Goal: Task Accomplishment & Management: Use online tool/utility

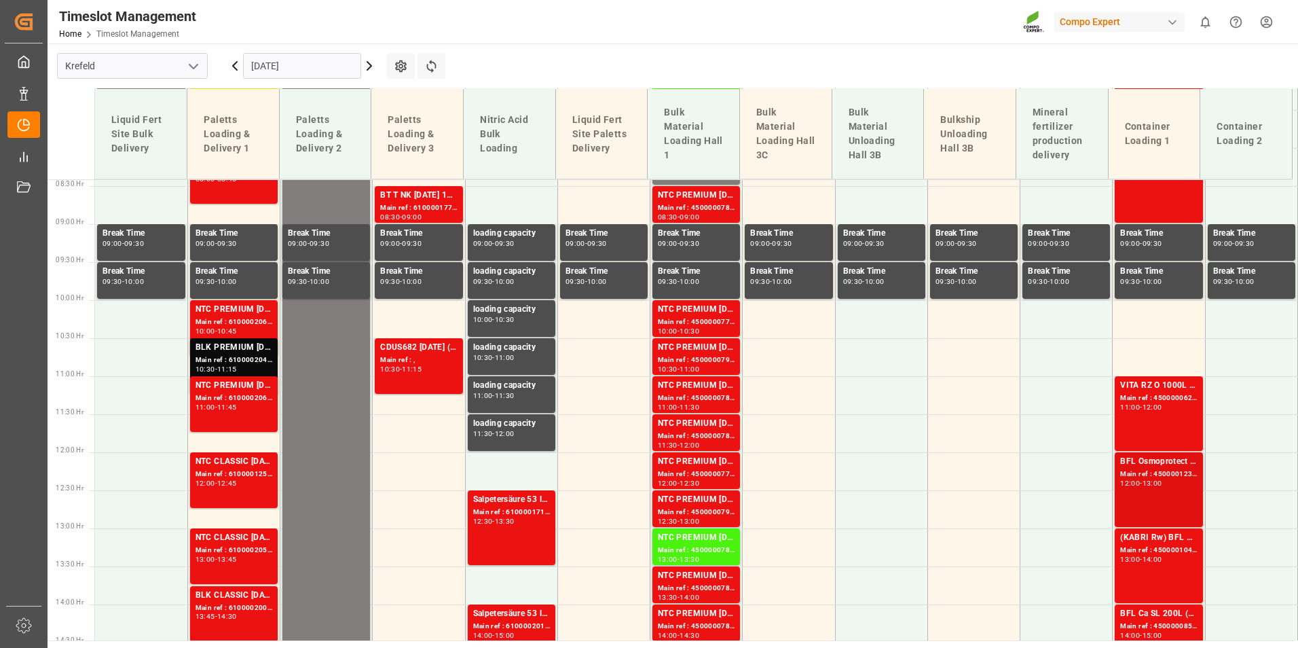
scroll to position [710, 0]
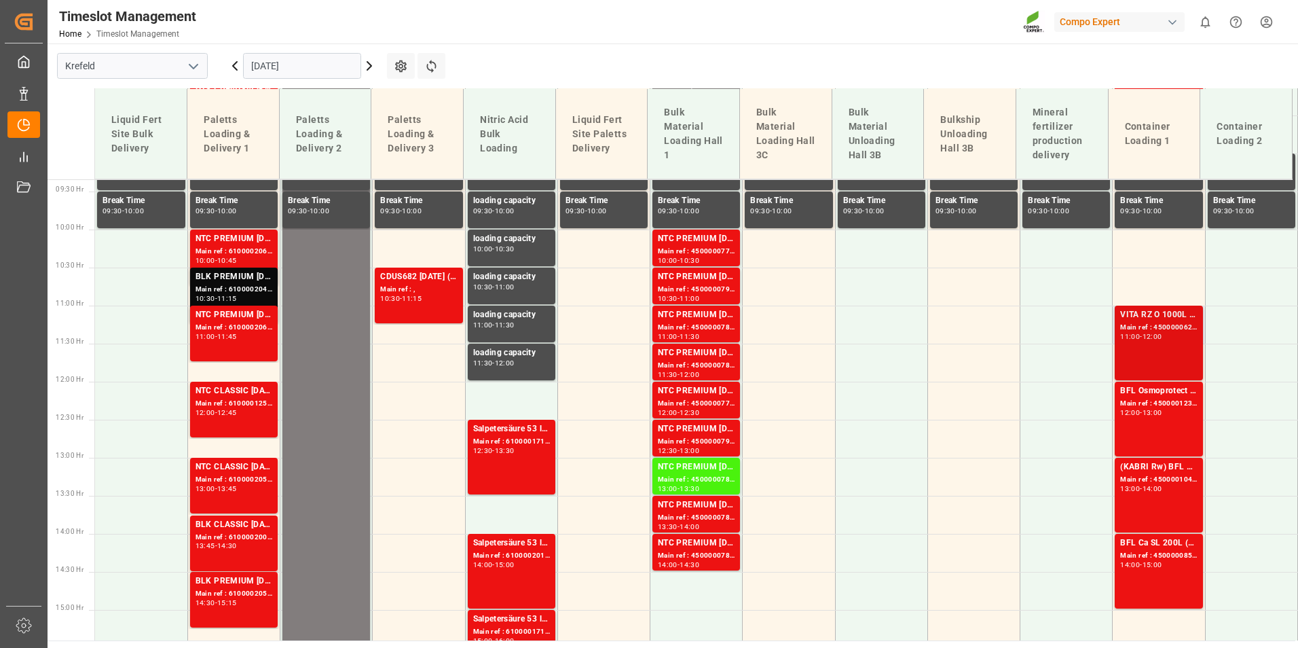
click at [1125, 347] on div "VITA RZ O 1000L IBC MTO Main ref : 4500000628, 2000000545 11:00 - 12:00" at bounding box center [1158, 342] width 77 height 69
click at [1128, 333] on div "11:00" at bounding box center [1130, 336] width 20 height 6
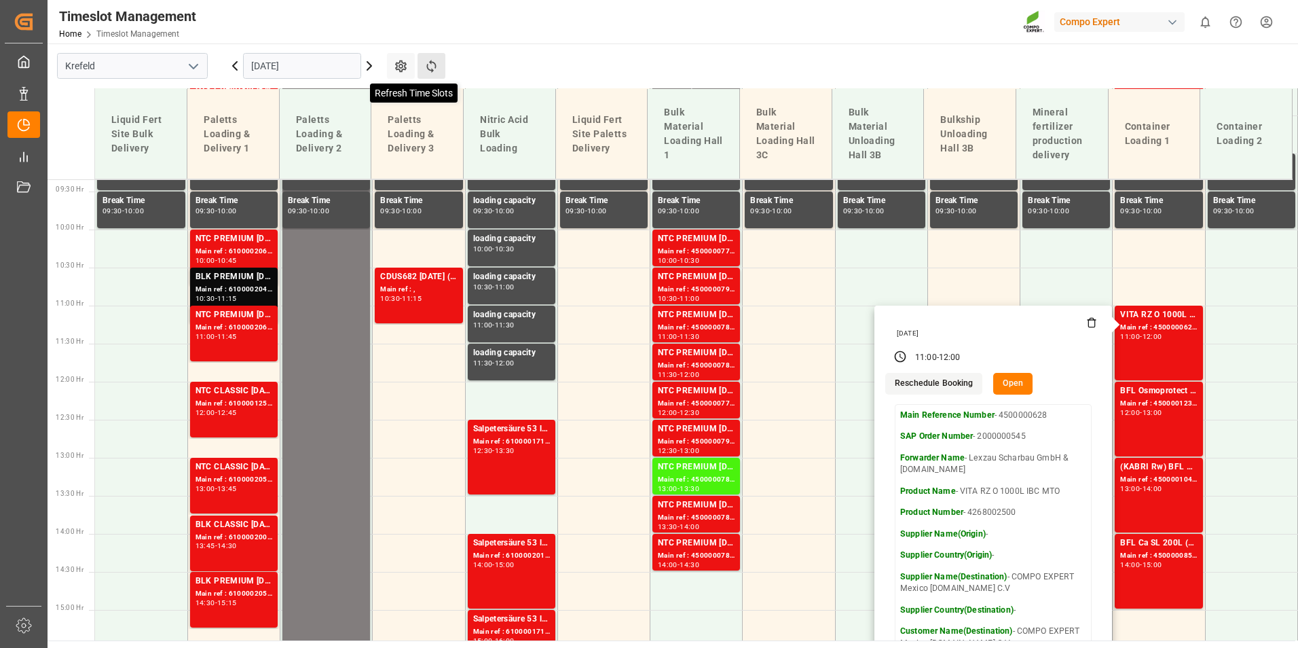
click at [430, 65] on icon at bounding box center [431, 66] width 14 height 14
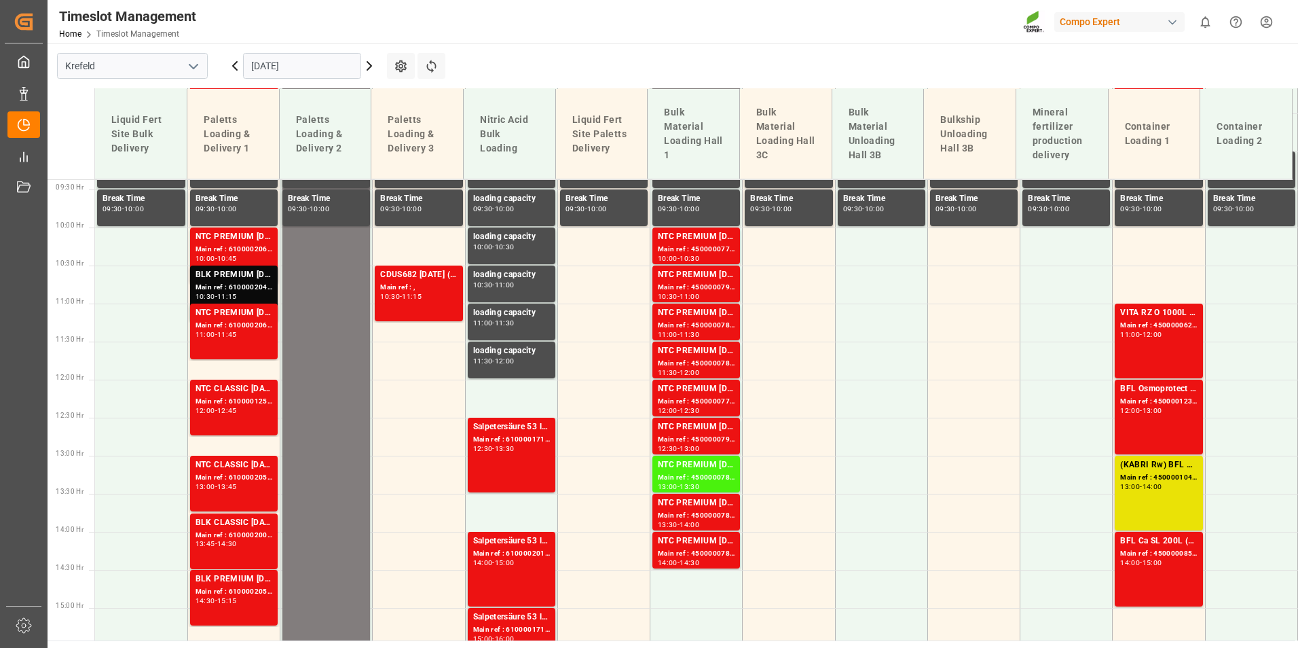
scroll to position [455, 0]
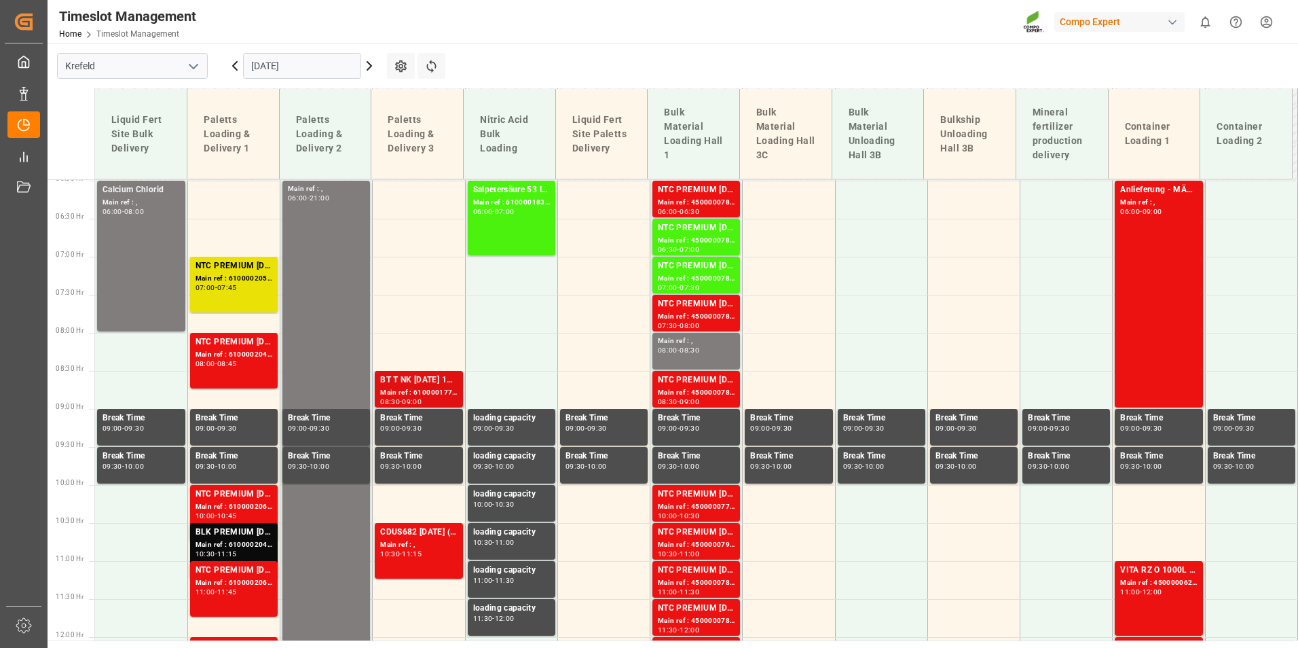
click at [400, 381] on div "BT T NK [DATE] 11%UH 3M 25kg (x40) INTBT TURF N [DATE] 13%UH 3M 25kg(x40) INT" at bounding box center [418, 380] width 77 height 14
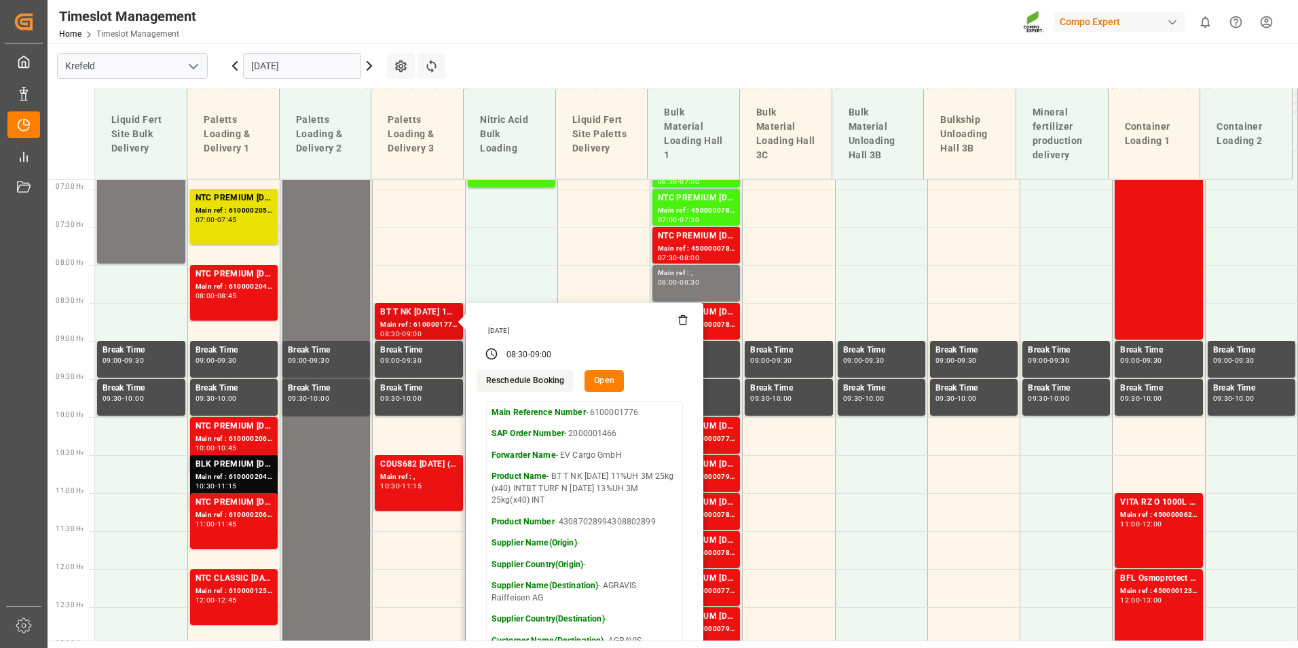
scroll to position [591, 0]
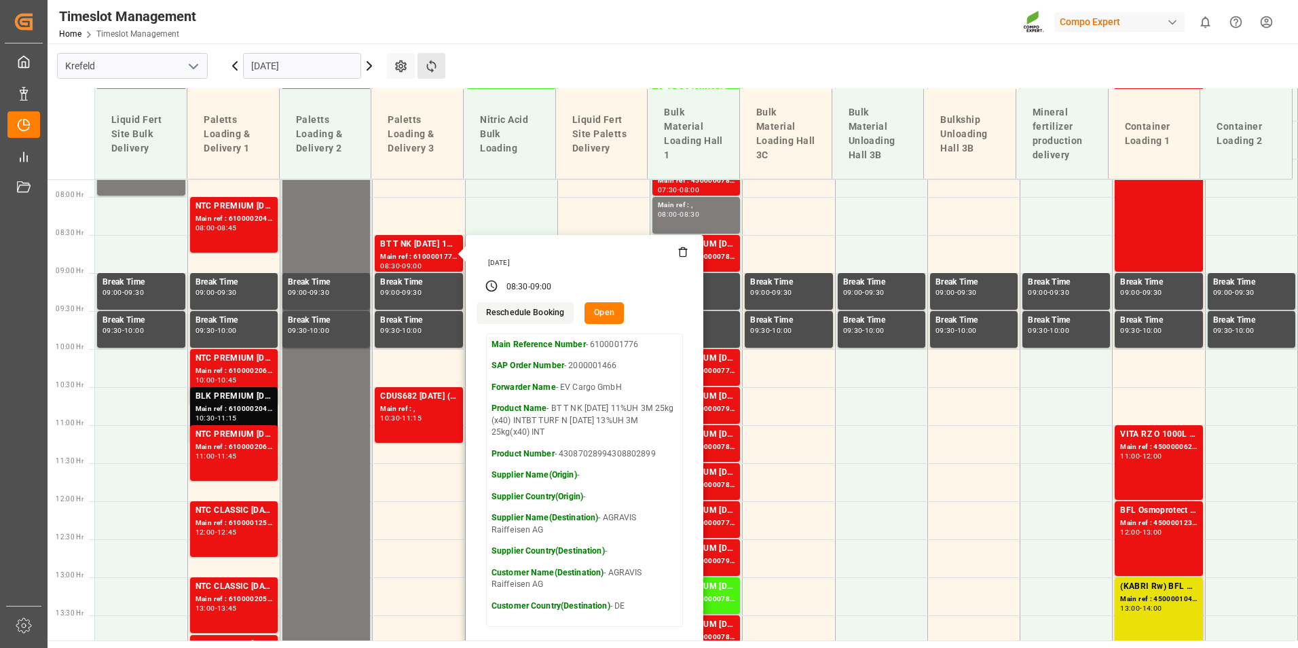
click at [441, 67] on button "Refresh Time Slots" at bounding box center [431, 66] width 28 height 26
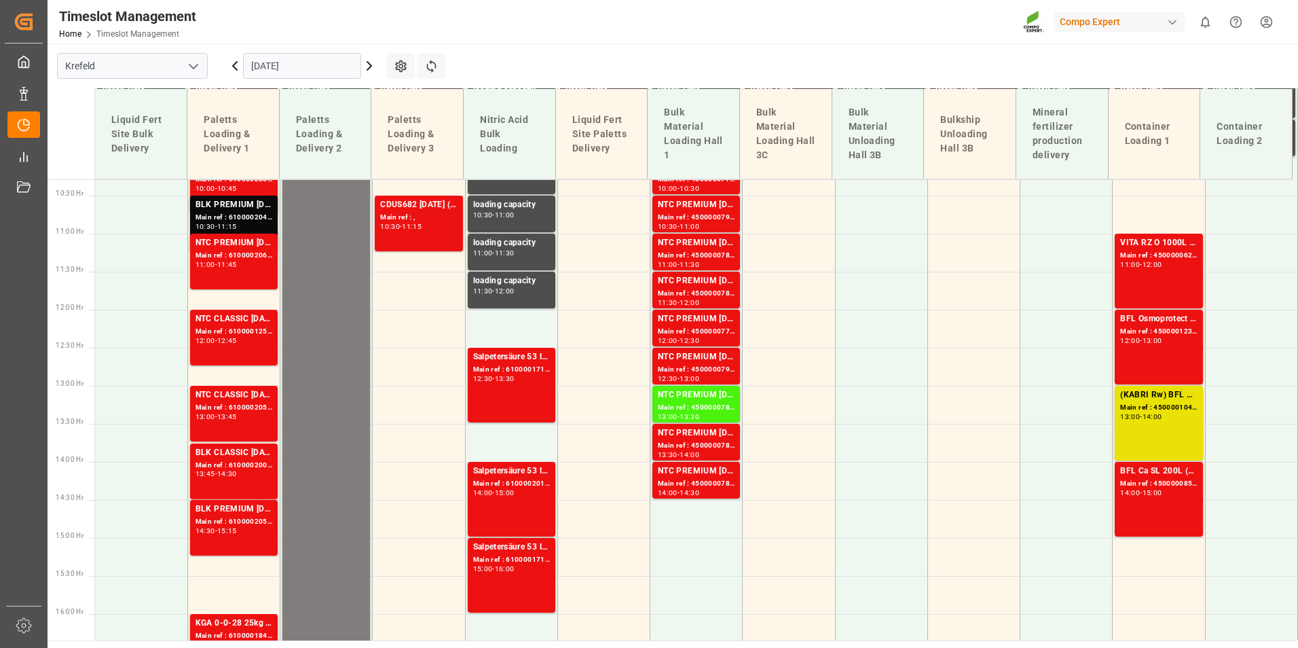
scroll to position [794, 0]
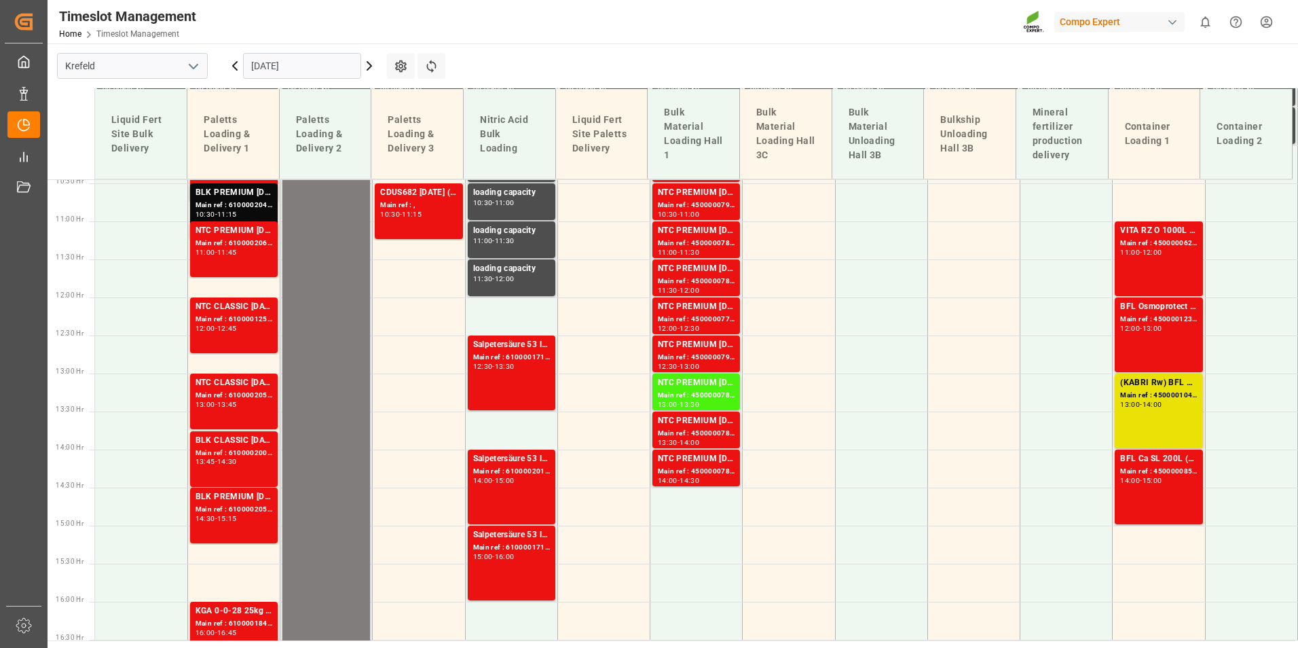
click at [372, 73] on icon at bounding box center [369, 66] width 16 height 16
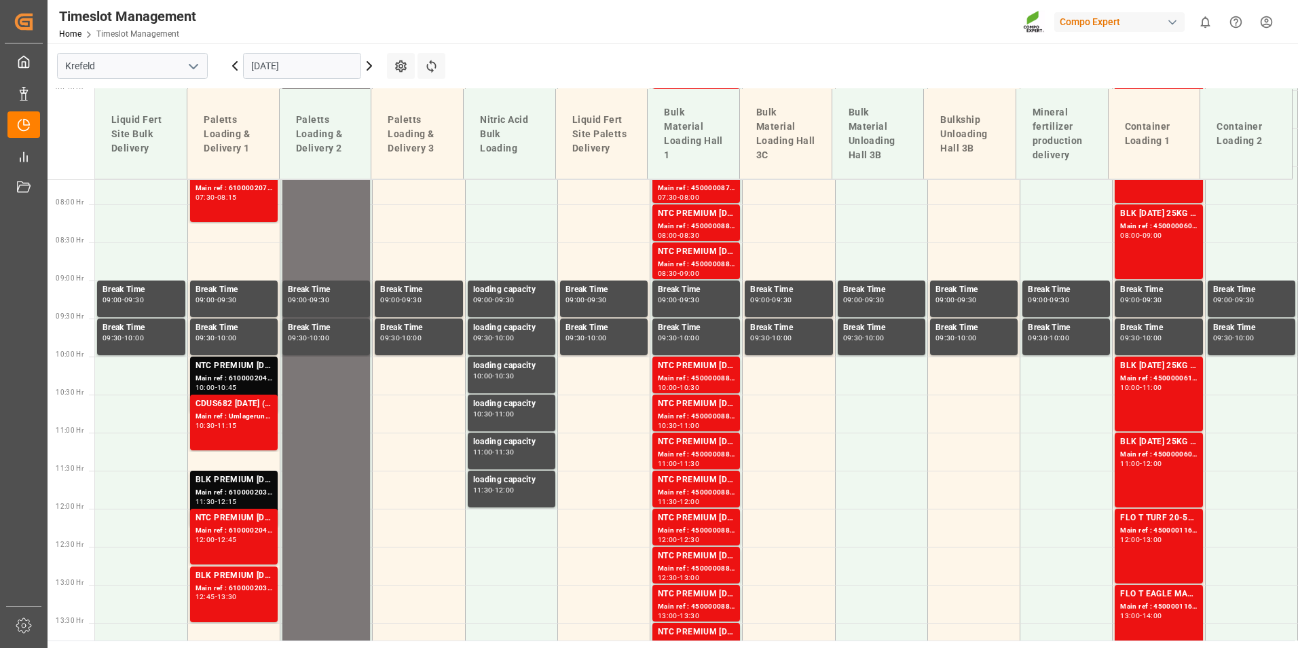
scroll to position [455, 0]
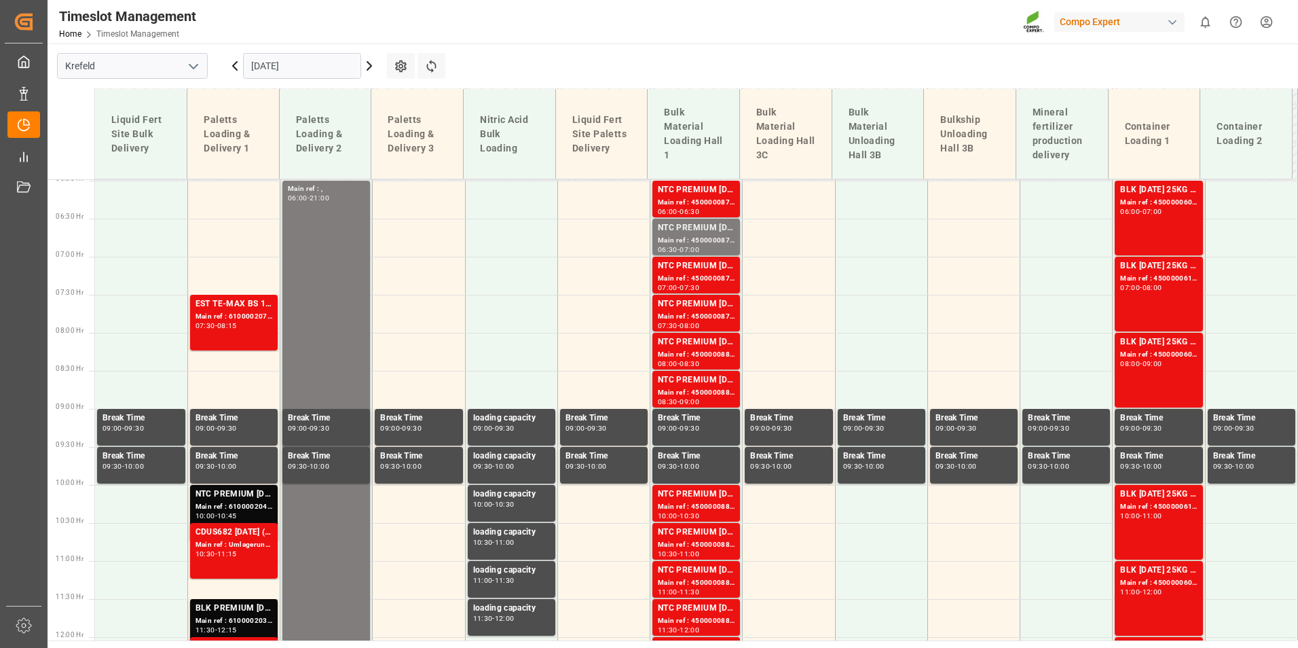
click at [301, 67] on input "[DATE]" at bounding box center [302, 66] width 118 height 26
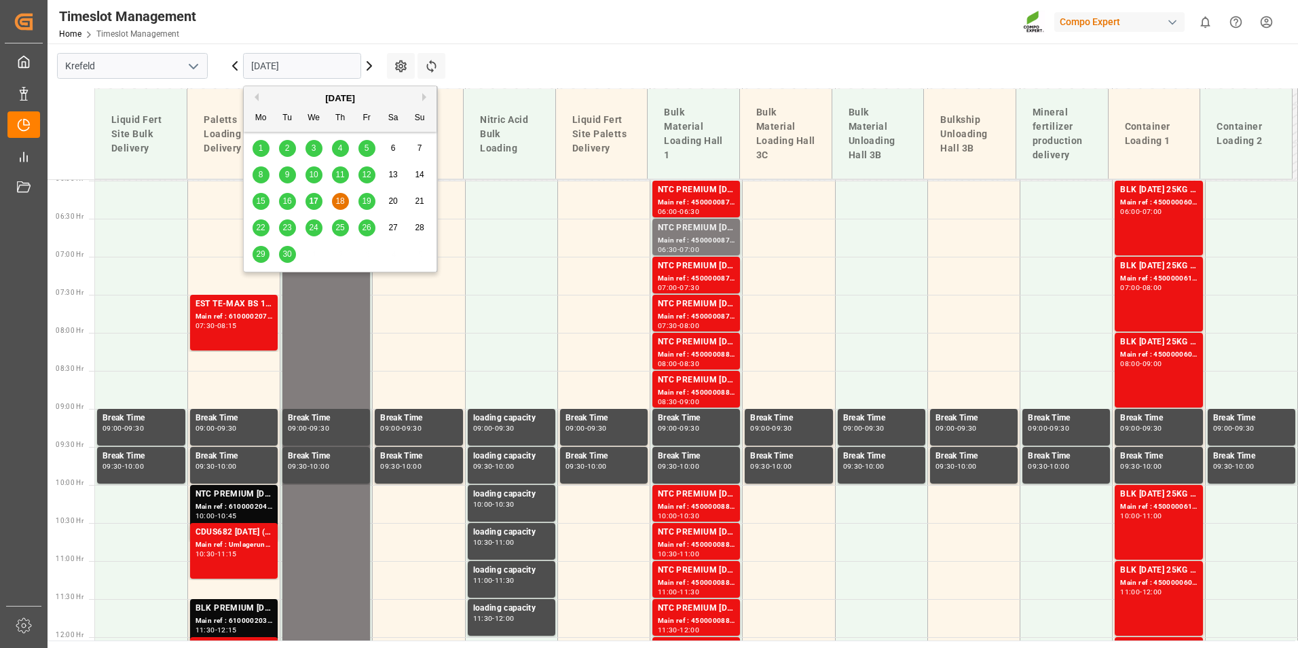
click at [311, 198] on span "17" at bounding box center [313, 201] width 9 height 10
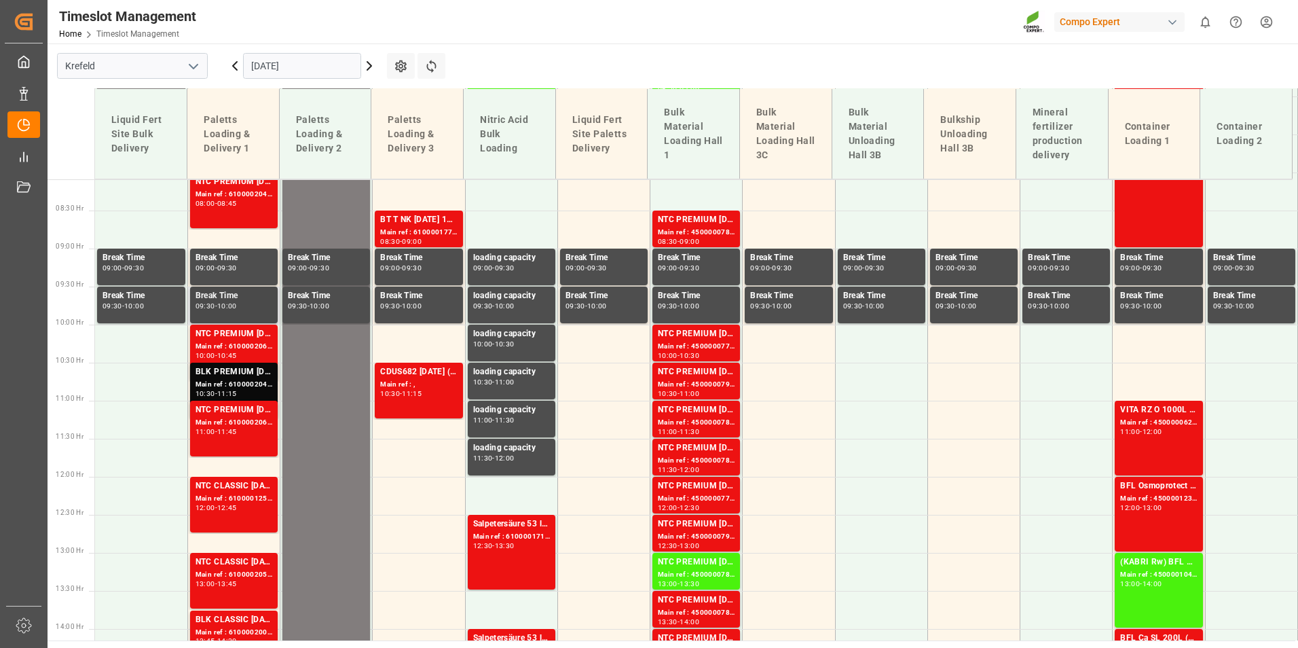
scroll to position [591, 0]
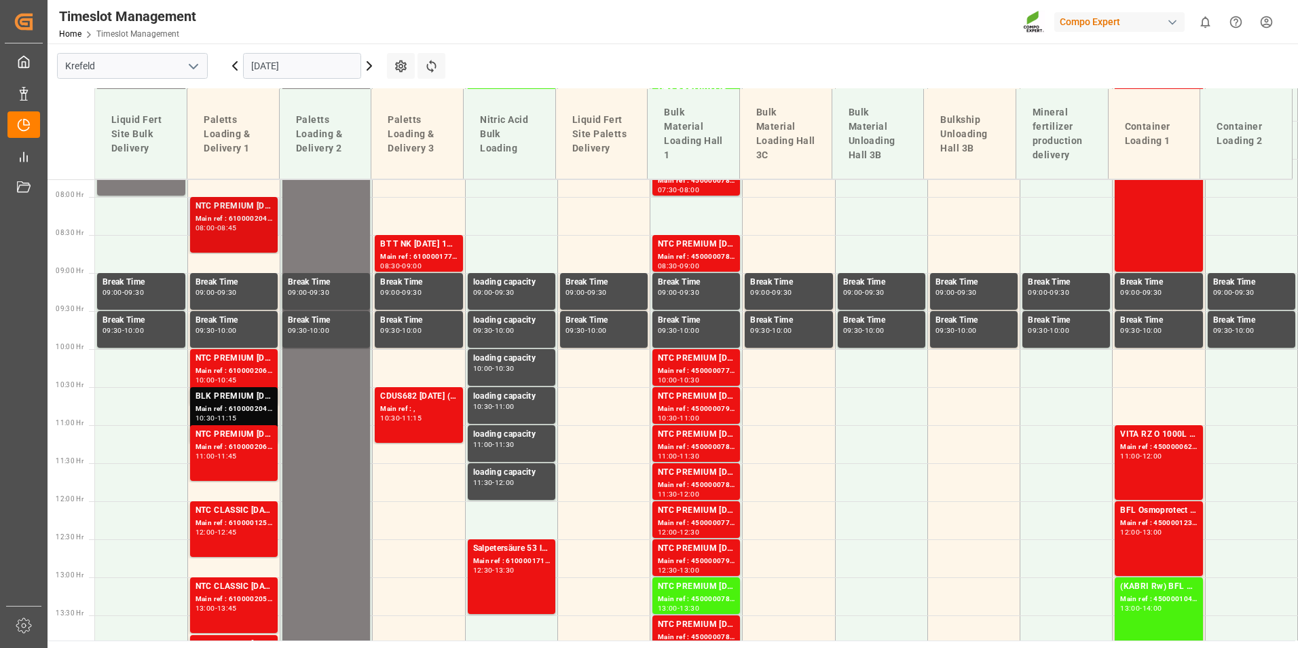
click at [259, 240] on div "NTC PREMIUM [DATE] 25kg (x40) D,EN,PLNTC PREMIUM [DATE]+3+TE 600kg BB Main ref …" at bounding box center [233, 225] width 77 height 50
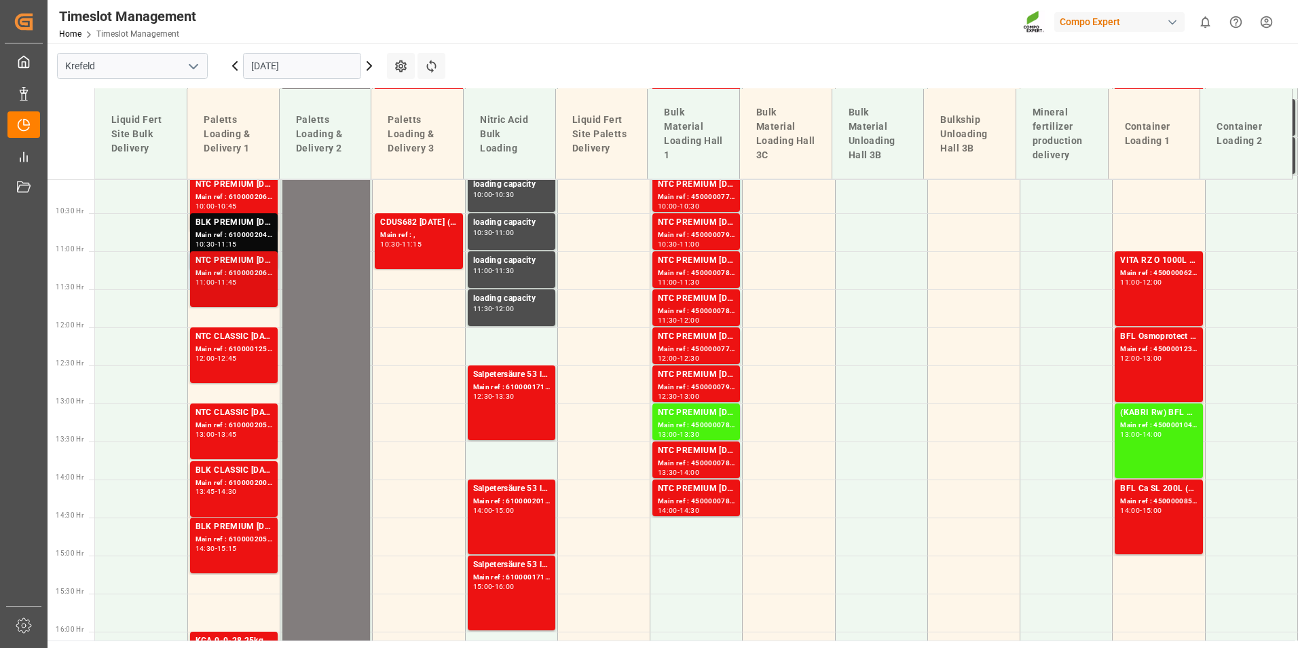
scroll to position [794, 0]
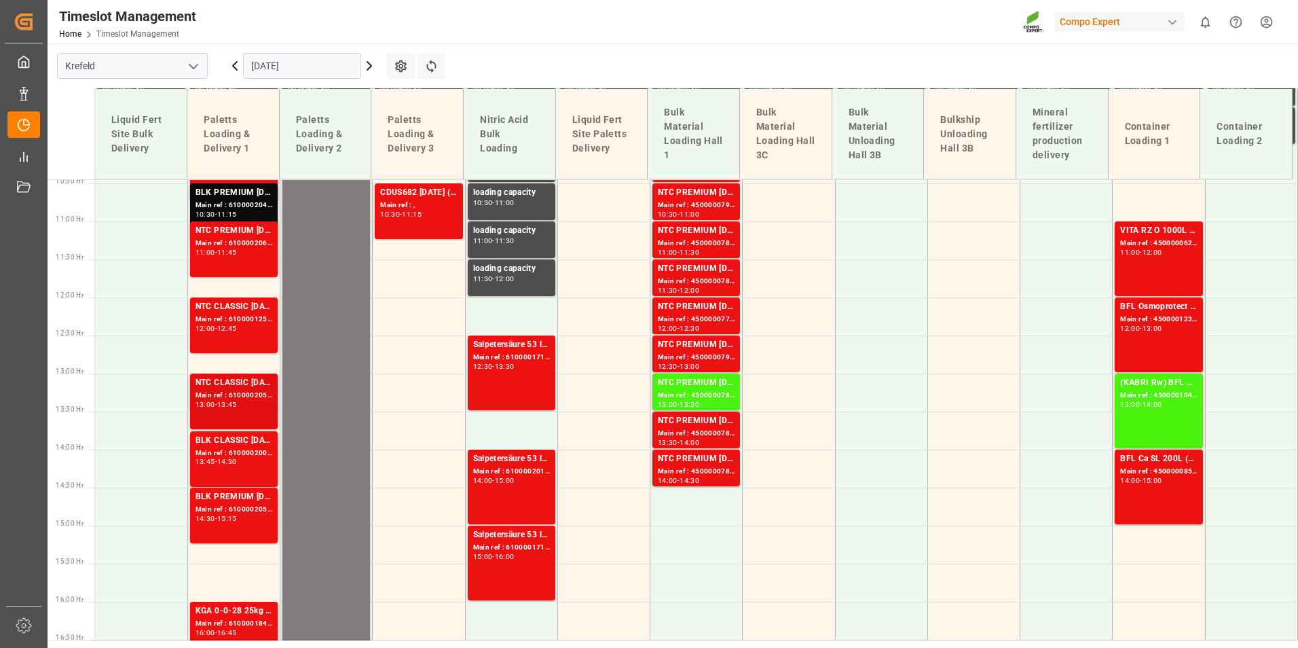
click at [237, 407] on div "13:45" at bounding box center [227, 404] width 20 height 6
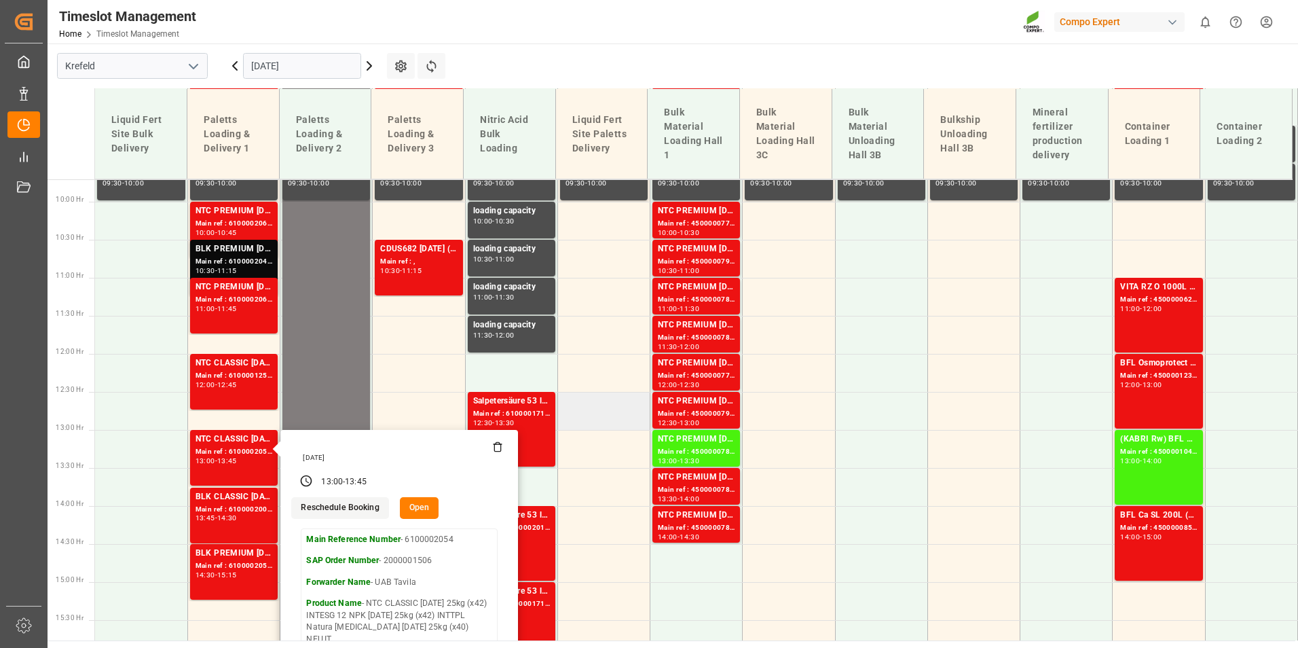
scroll to position [591, 0]
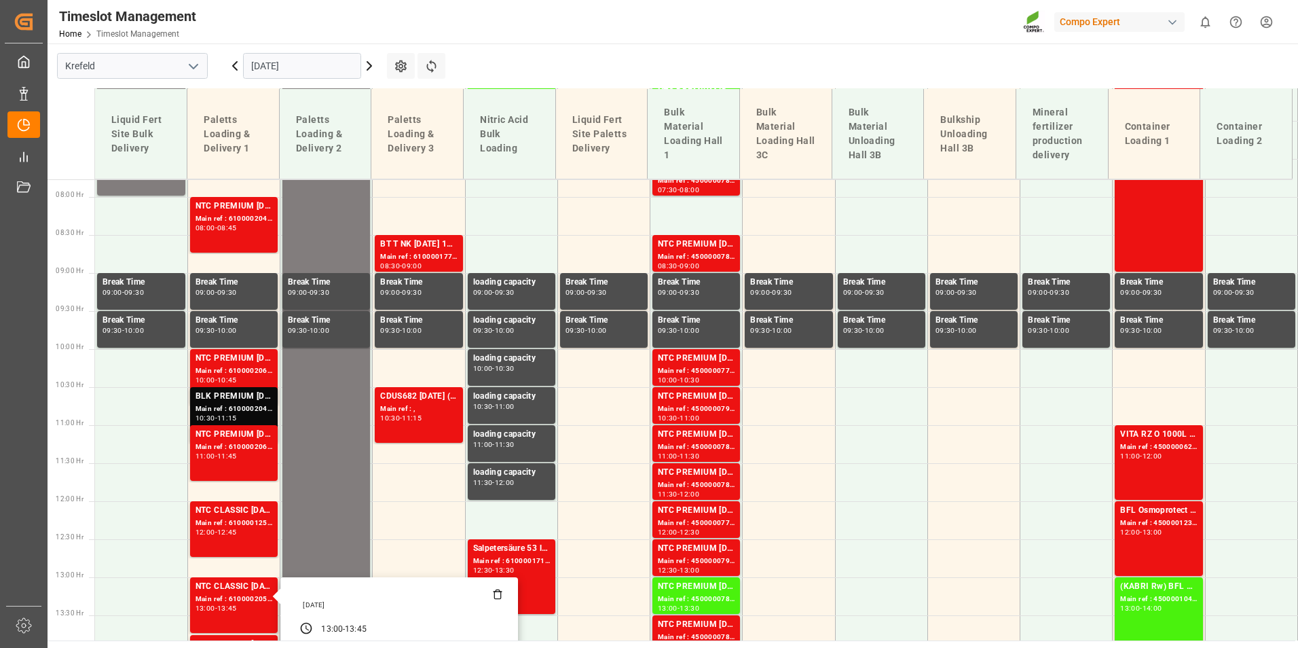
click at [368, 62] on icon at bounding box center [369, 66] width 4 height 8
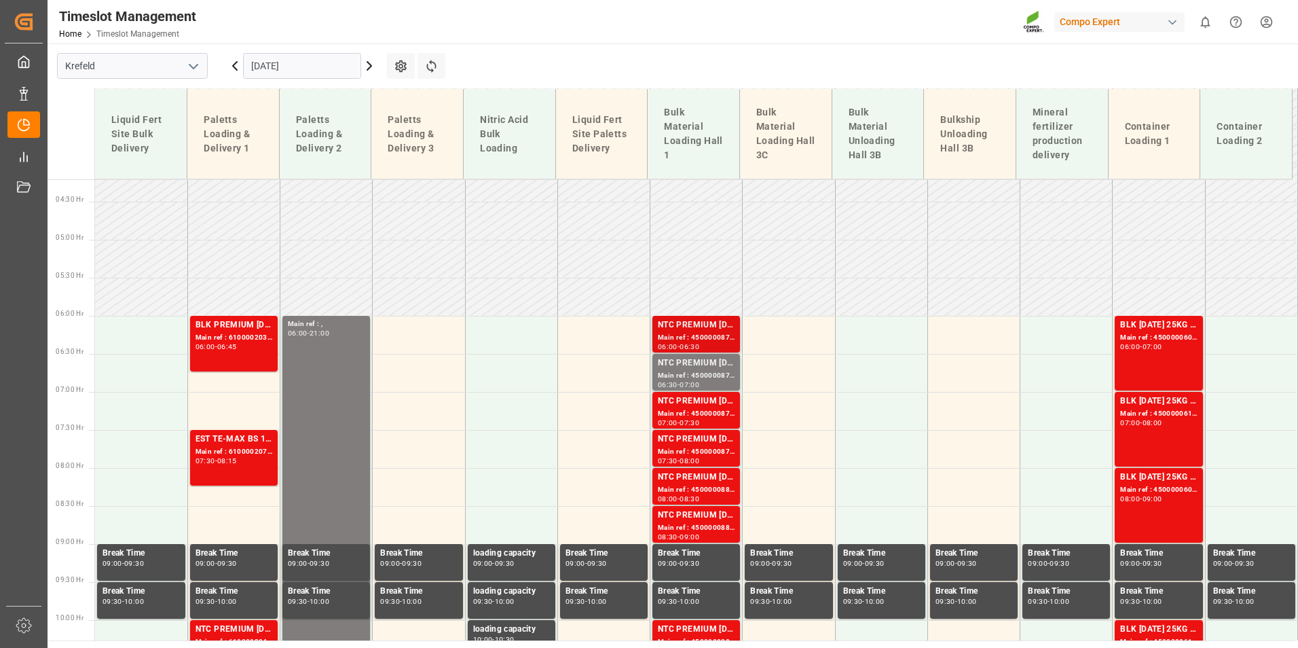
scroll to position [319, 0]
click at [713, 336] on div "Main ref : 4500000876, 2000000854" at bounding box center [696, 339] width 77 height 12
click at [705, 364] on div "NTC PREMIUM [DATE]+3+TE BULK" at bounding box center [696, 364] width 77 height 14
click at [713, 402] on div "NTC PREMIUM [DATE]+3+TE BULK" at bounding box center [696, 402] width 77 height 14
click at [712, 435] on div "NTC PREMIUM [DATE]+3+TE BULK" at bounding box center [696, 440] width 77 height 14
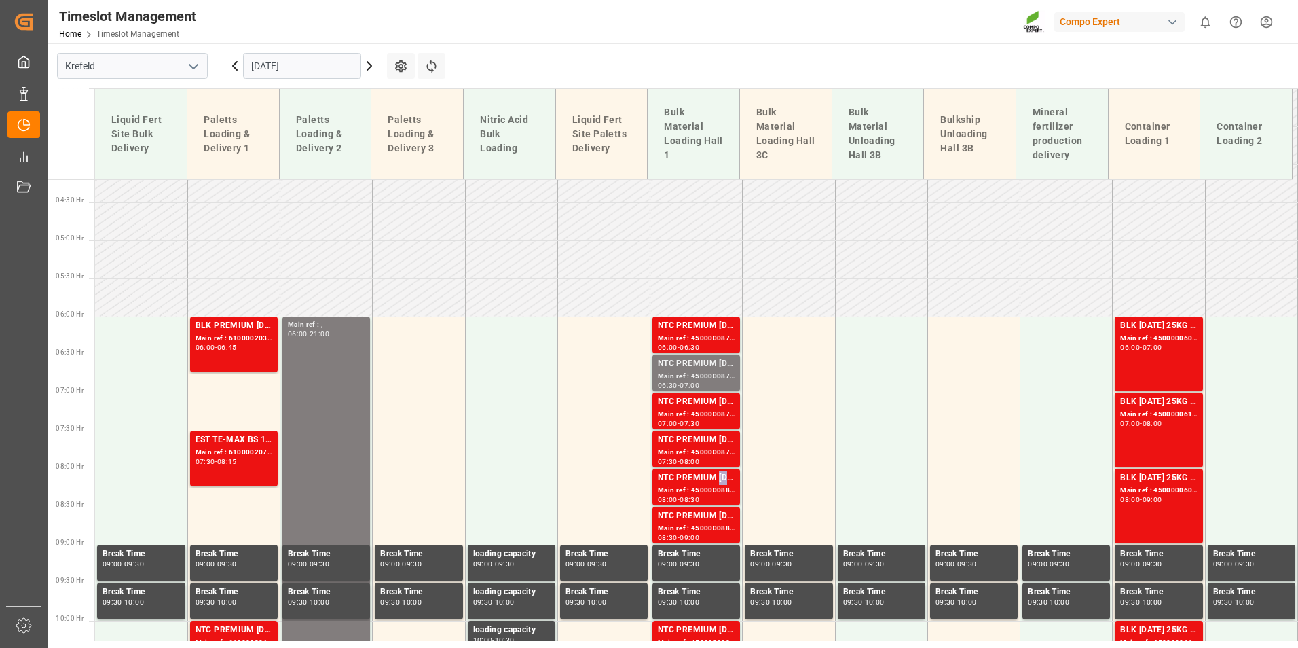
click at [717, 481] on div "NTC PREMIUM [DATE]+3+TE BULK" at bounding box center [696, 478] width 77 height 14
click at [716, 518] on div "NTC PREMIUM [DATE]+3+TE BULK" at bounding box center [696, 516] width 77 height 14
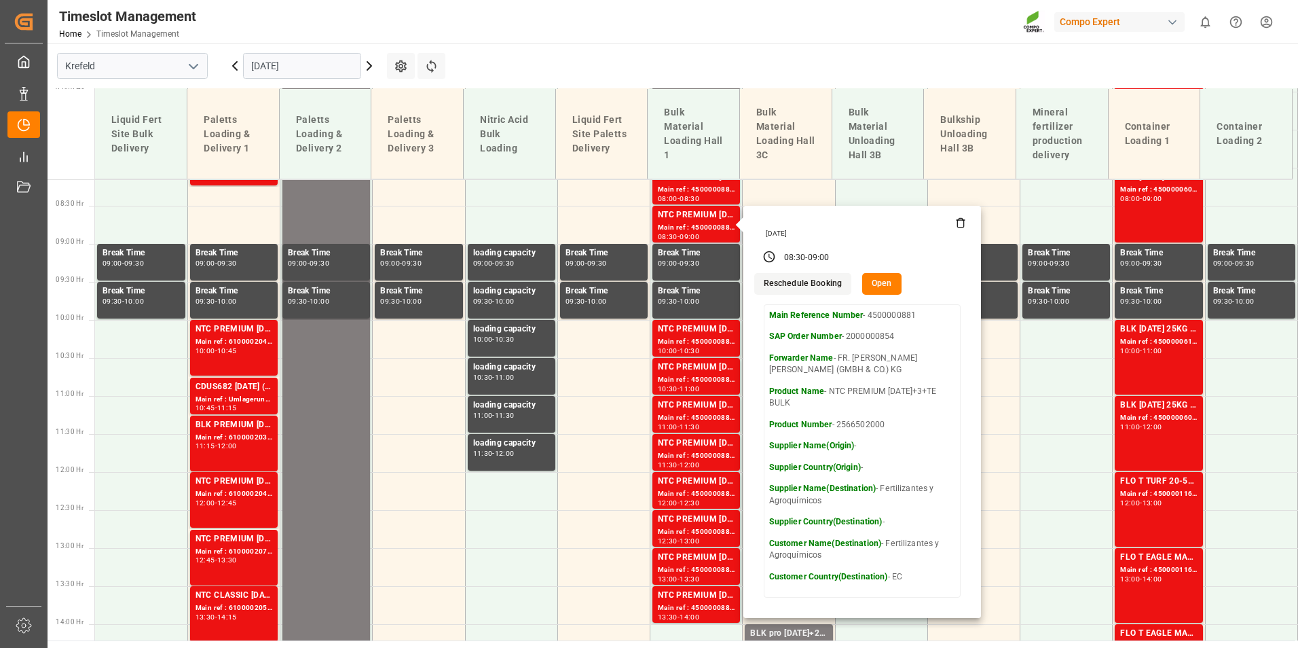
scroll to position [658, 0]
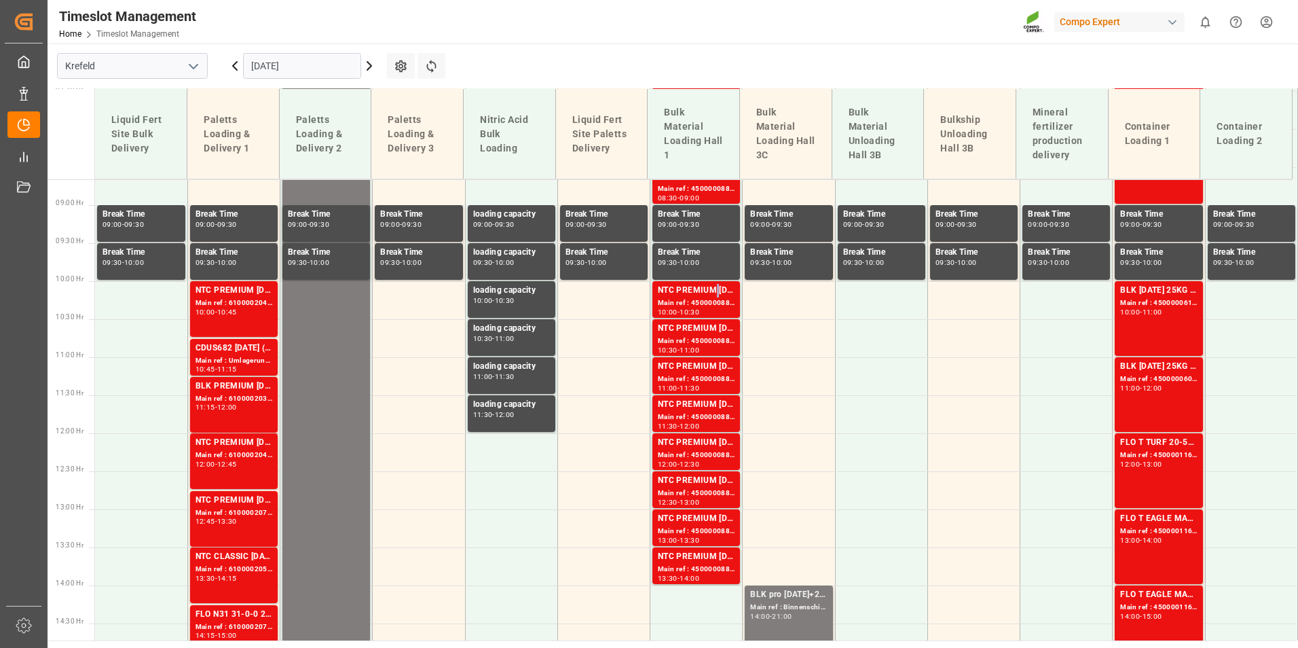
click at [711, 295] on div "NTC PREMIUM [DATE]+3+TE BULK" at bounding box center [696, 291] width 77 height 14
click at [694, 335] on div "NTC PREMIUM [DATE]+3+TE BULK" at bounding box center [696, 329] width 77 height 14
click at [698, 365] on div "NTC PREMIUM [DATE]+3+TE BULK" at bounding box center [696, 367] width 77 height 14
click at [685, 413] on div "Main ref : 4500000885, 2000000854" at bounding box center [696, 417] width 77 height 12
click at [691, 452] on div "Main ref : 4500000886, 2000000854" at bounding box center [696, 455] width 77 height 12
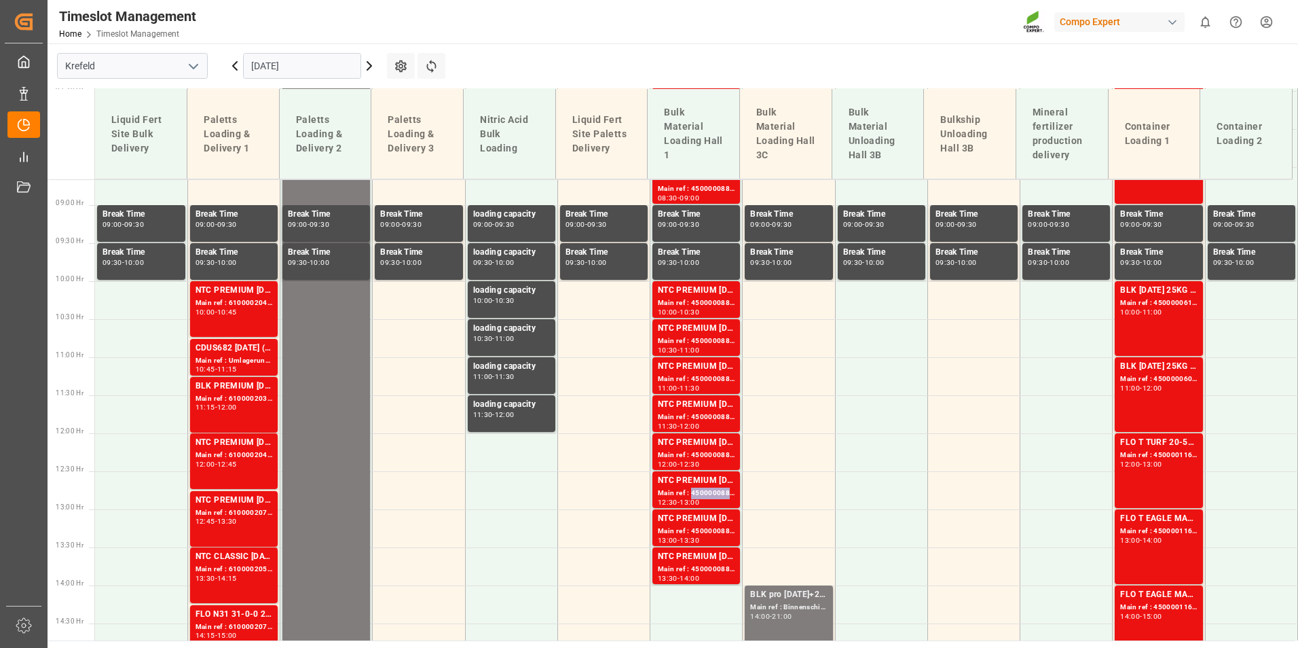
click at [696, 490] on div "Main ref : 4500000887, 2000000854" at bounding box center [696, 493] width 77 height 12
click at [699, 530] on div "Main ref : 4500000888, 2000000854" at bounding box center [696, 531] width 77 height 12
click at [719, 567] on div "Main ref : 4500000889, 2000000854" at bounding box center [696, 569] width 77 height 12
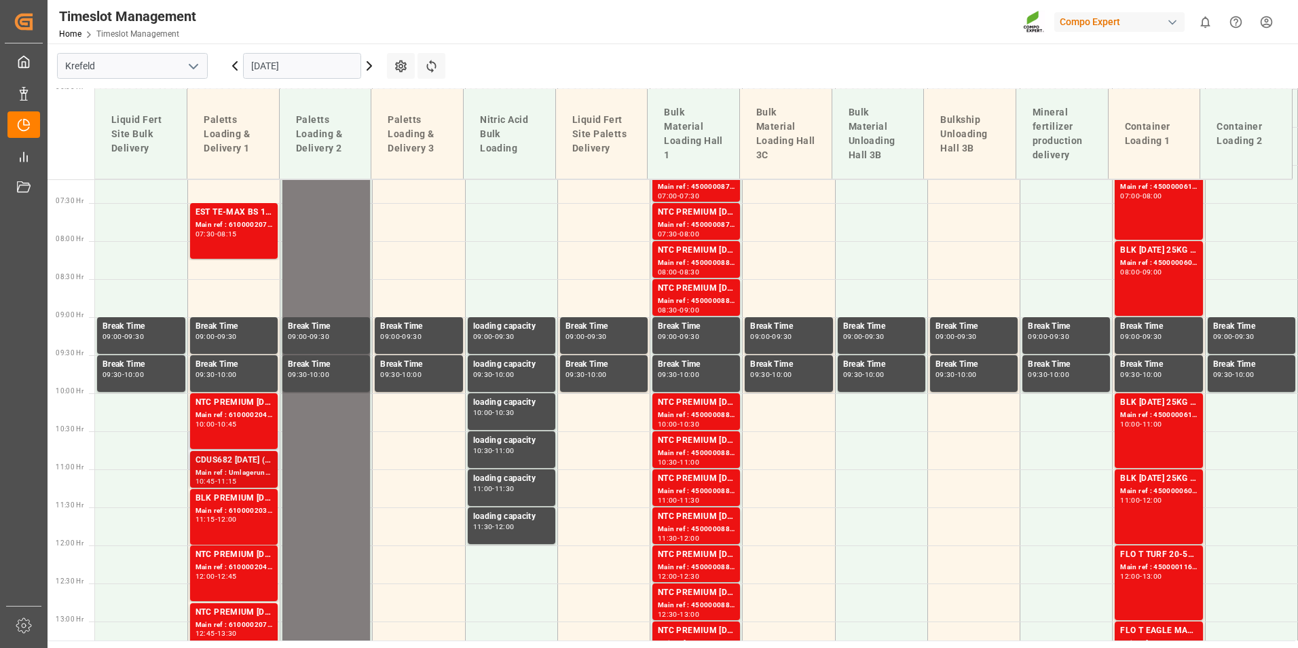
scroll to position [523, 0]
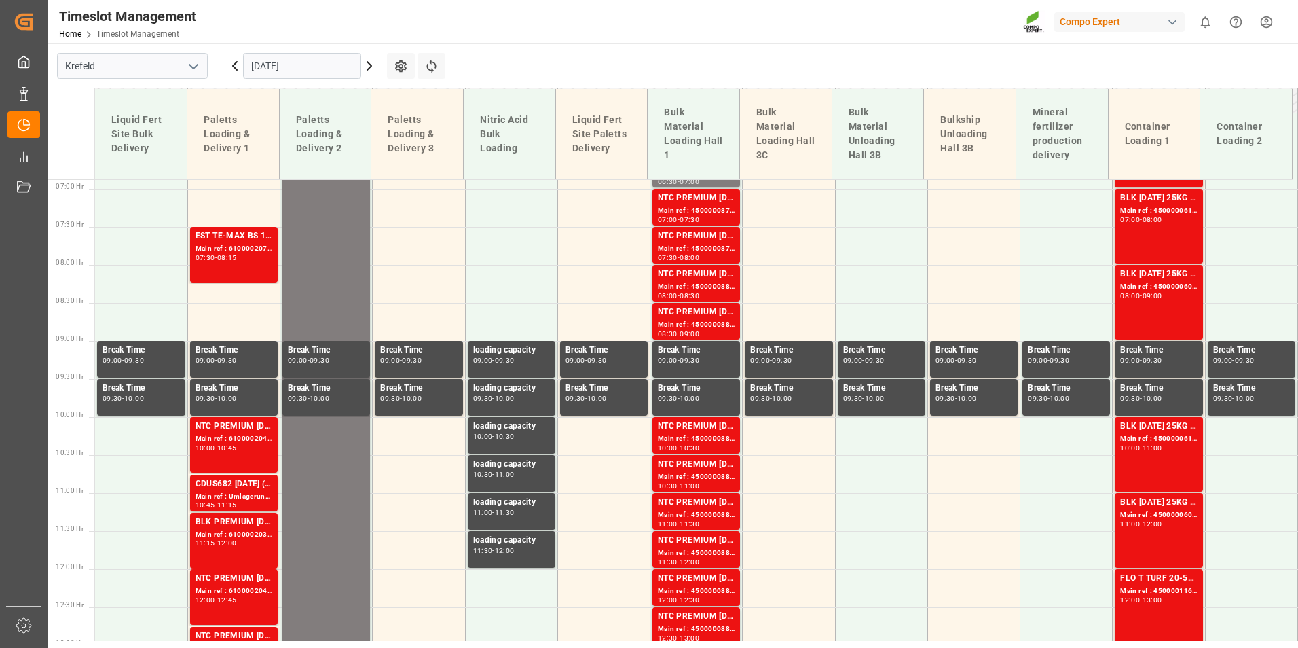
click at [237, 65] on icon at bounding box center [235, 66] width 16 height 16
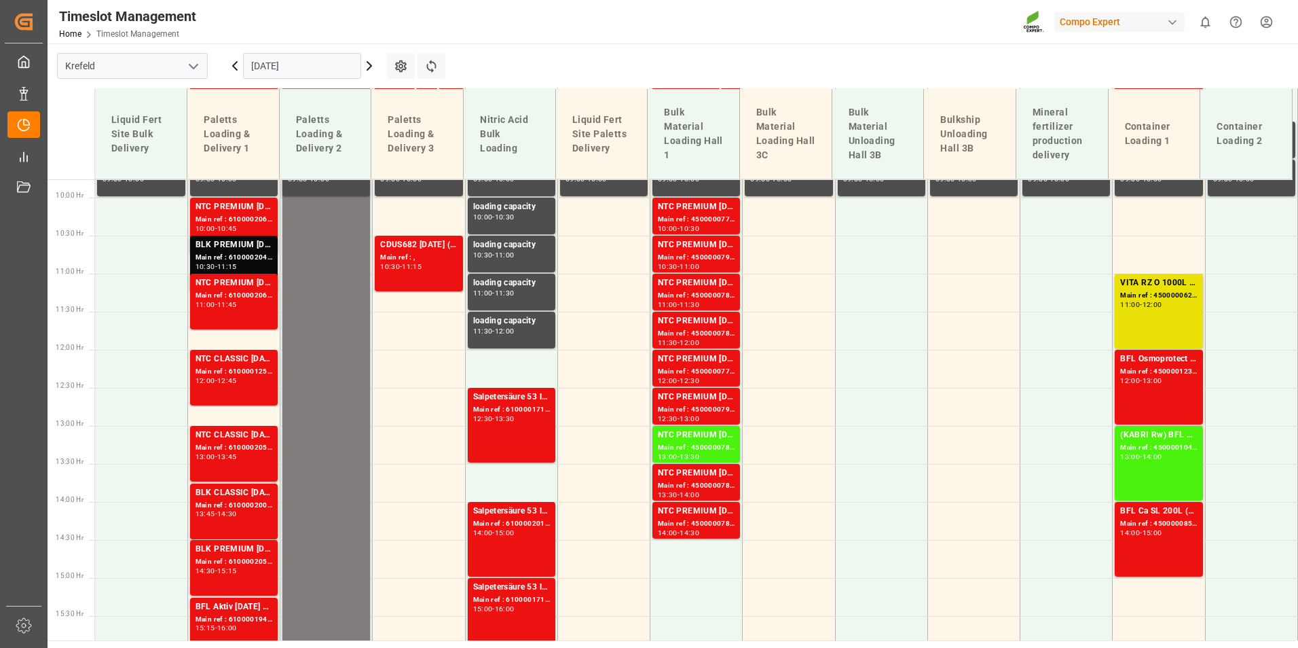
scroll to position [794, 0]
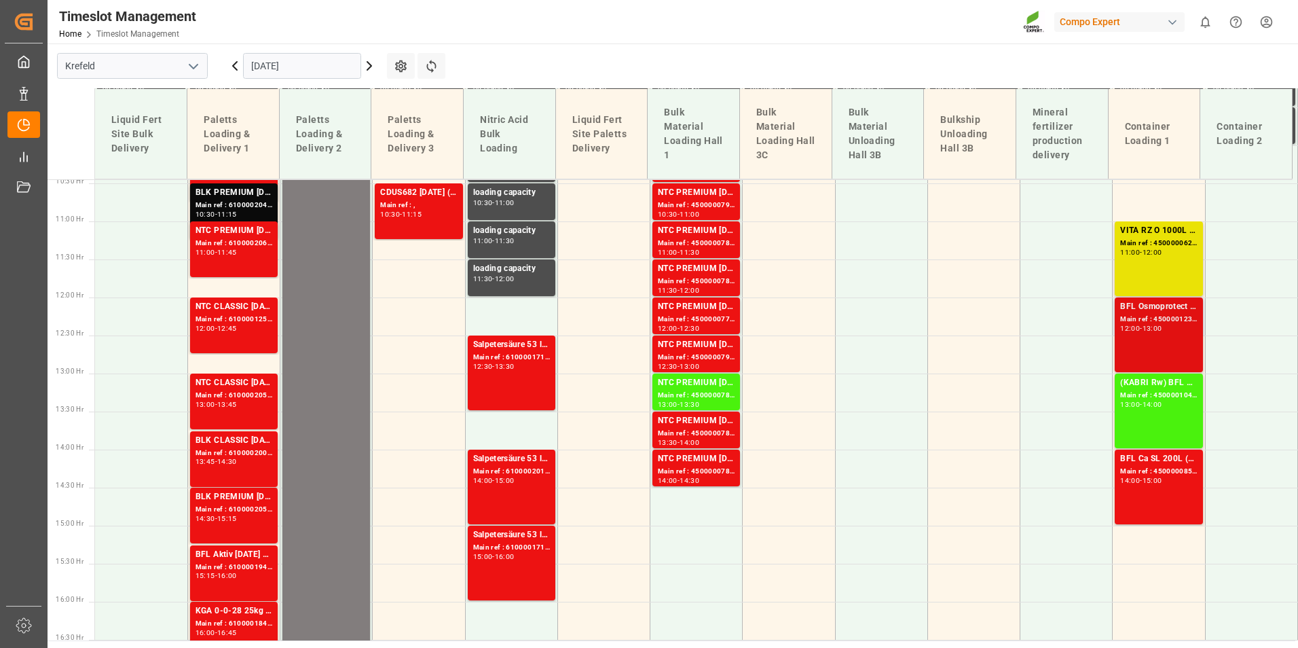
click at [1151, 324] on div "Main ref : 4500001233, 2000000119" at bounding box center [1158, 320] width 77 height 12
click at [1174, 465] on div "BFL Ca SL 200L (x4) CL,ES,LAT MTO;VITA RZ O 1000L IBC MTO" at bounding box center [1158, 459] width 77 height 14
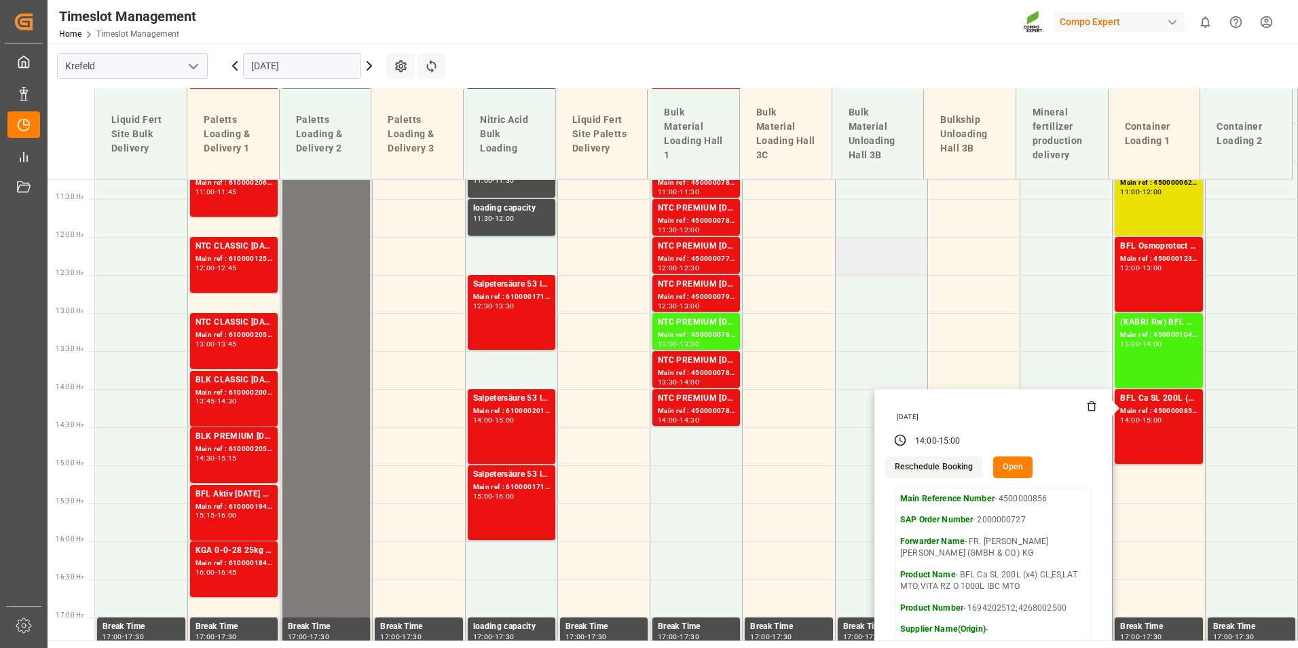
scroll to position [862, 0]
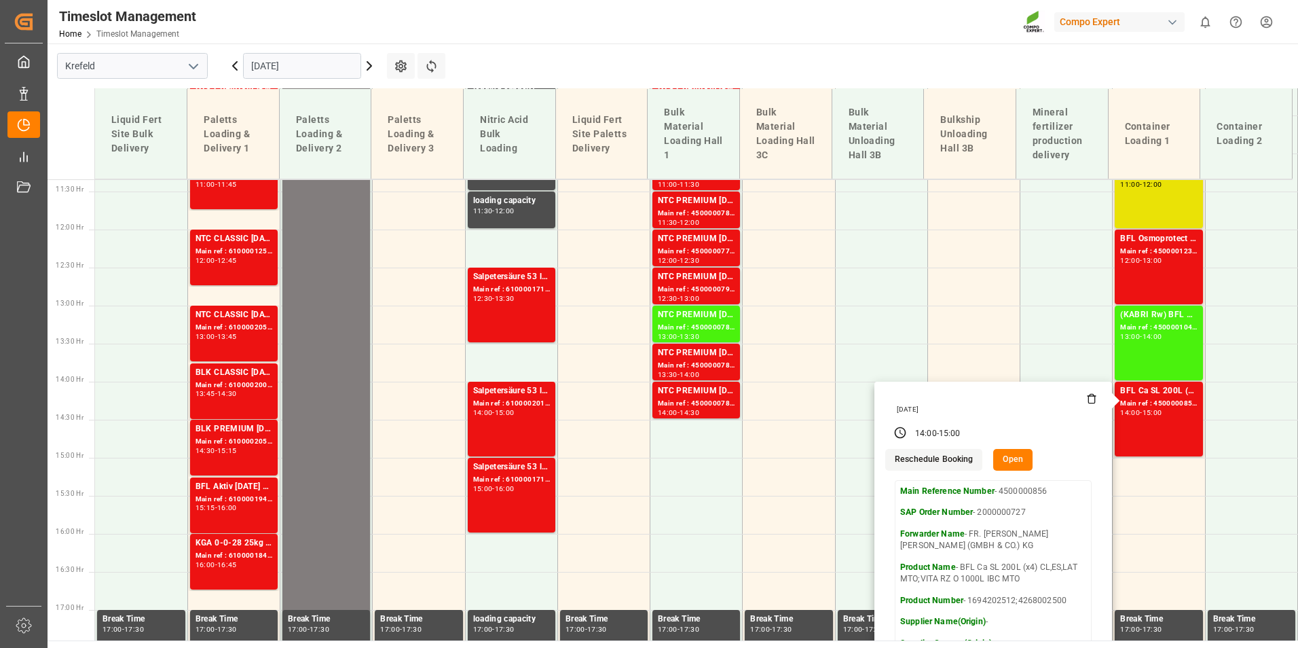
click at [843, 58] on main "[GEOGRAPHIC_DATA] [DATE] Settings Refresh Time Slots Liquid Fert Site Bulk Deli…" at bounding box center [672, 341] width 1248 height 597
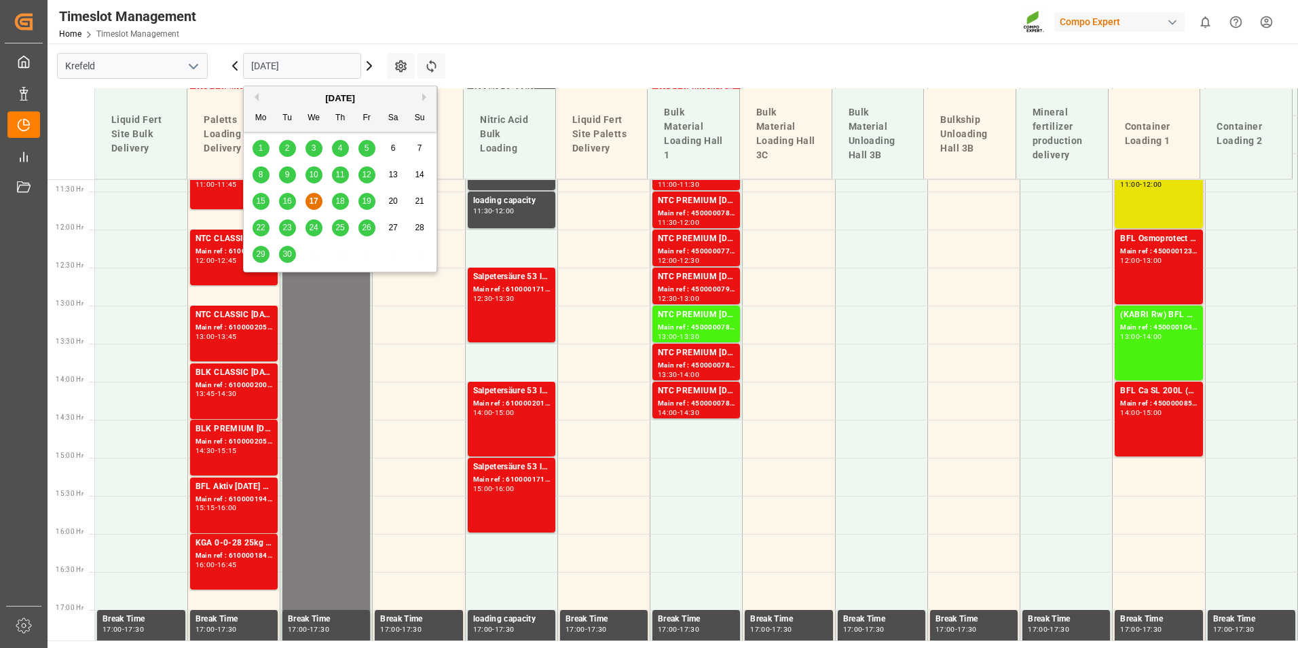
click at [336, 75] on input "[DATE]" at bounding box center [302, 66] width 118 height 26
click at [337, 205] on span "18" at bounding box center [339, 201] width 9 height 10
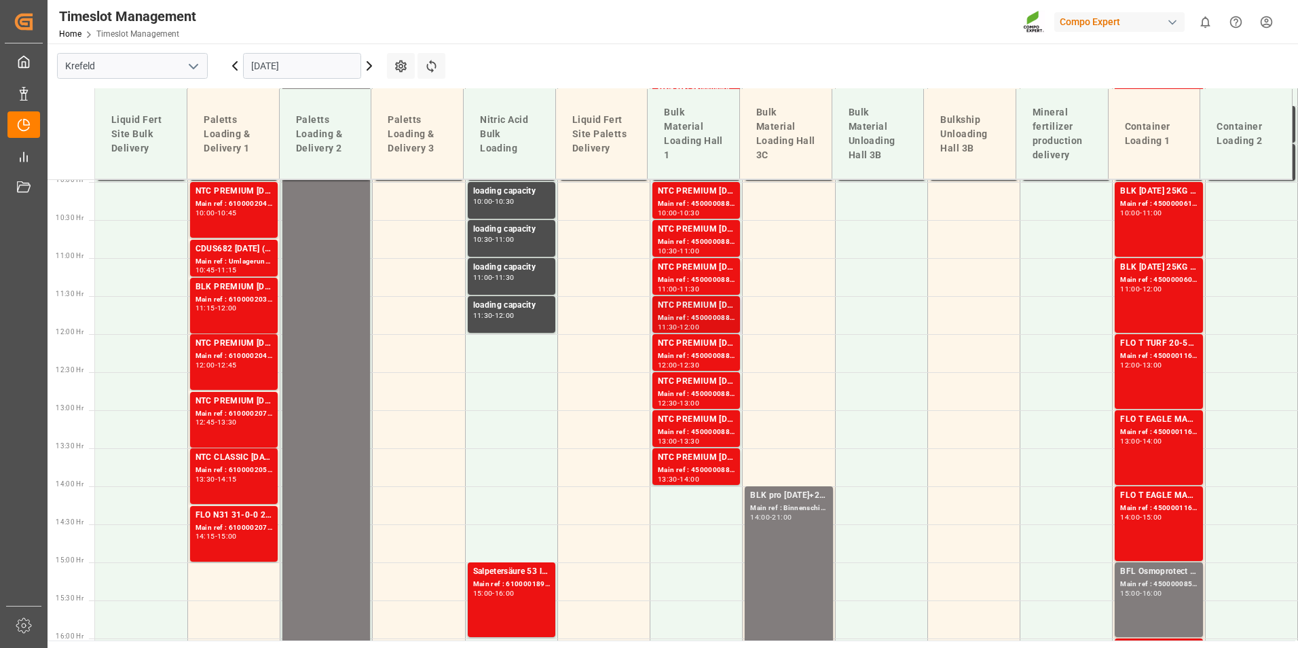
scroll to position [794, 0]
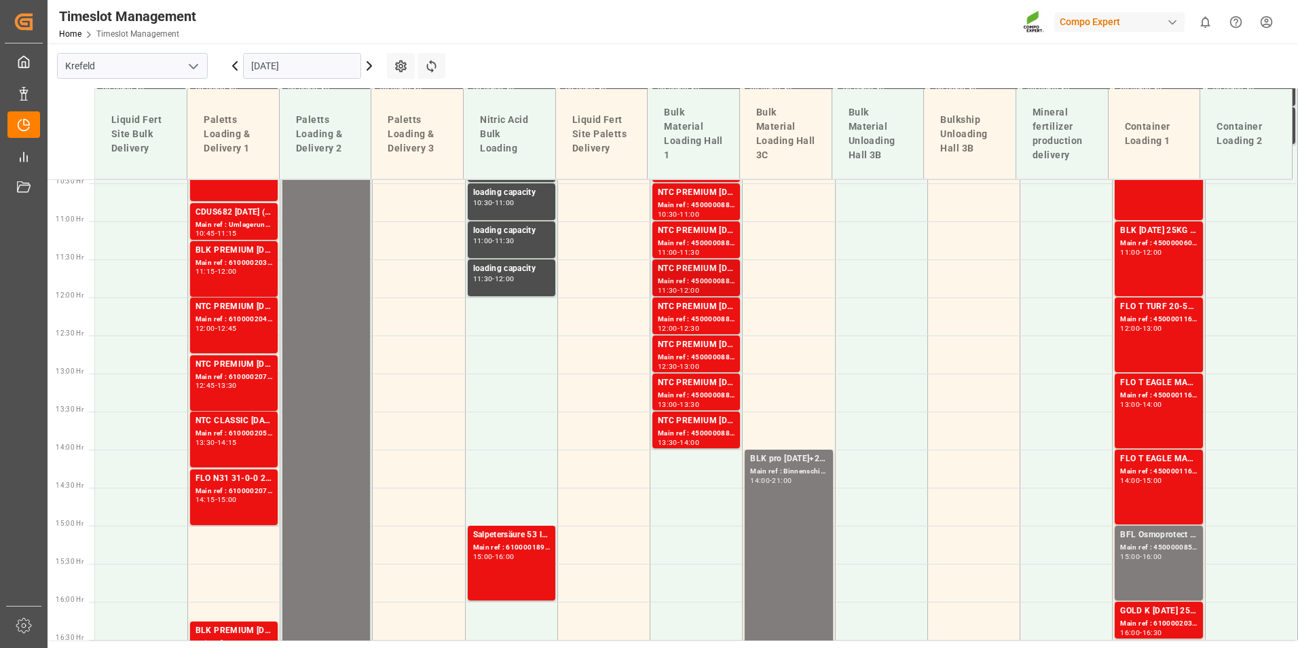
click at [695, 295] on div "NTC PREMIUM [DATE]+3+TE BULK Main ref : 4500000885, 2000000854 11:30 - 12:00" at bounding box center [696, 277] width 88 height 37
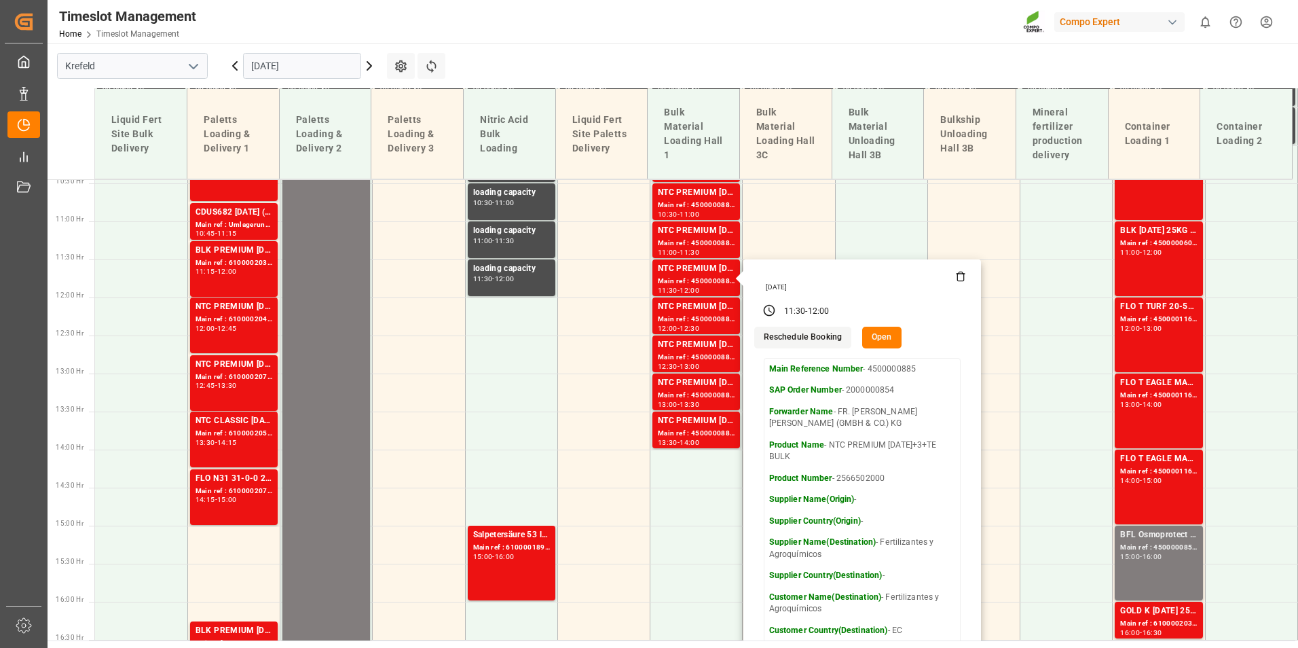
click at [311, 73] on input "[DATE]" at bounding box center [302, 66] width 118 height 26
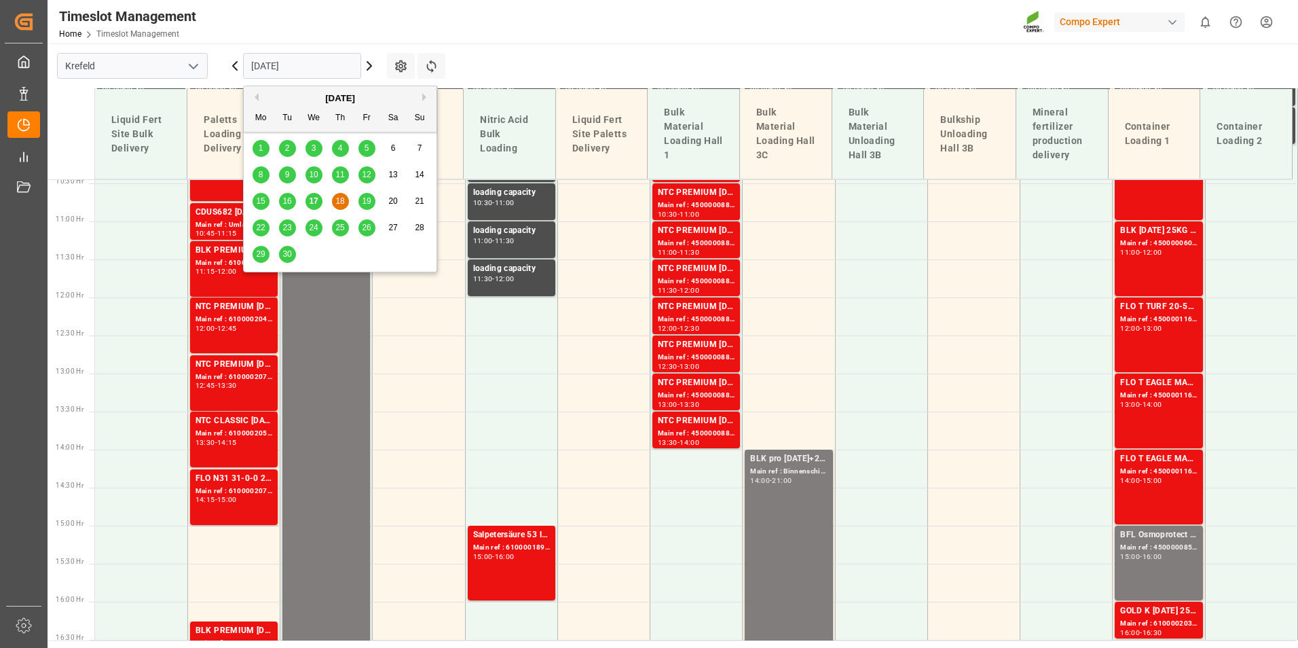
click at [367, 198] on span "19" at bounding box center [366, 201] width 9 height 10
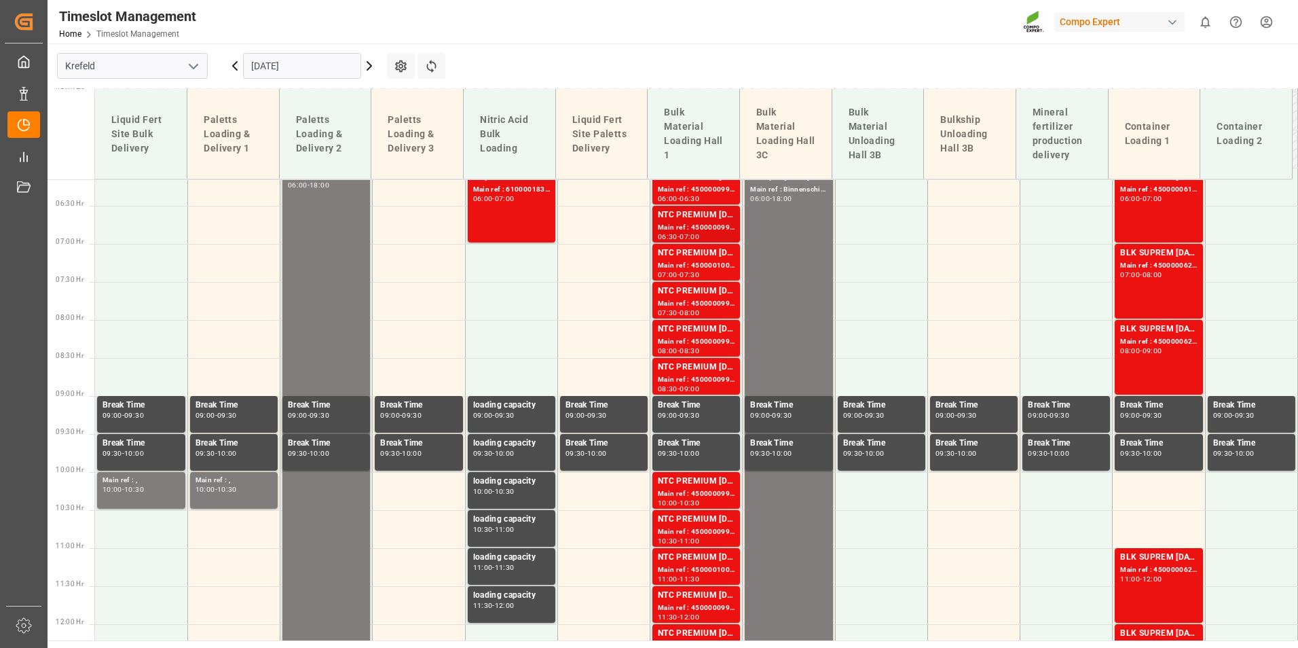
scroll to position [387, 0]
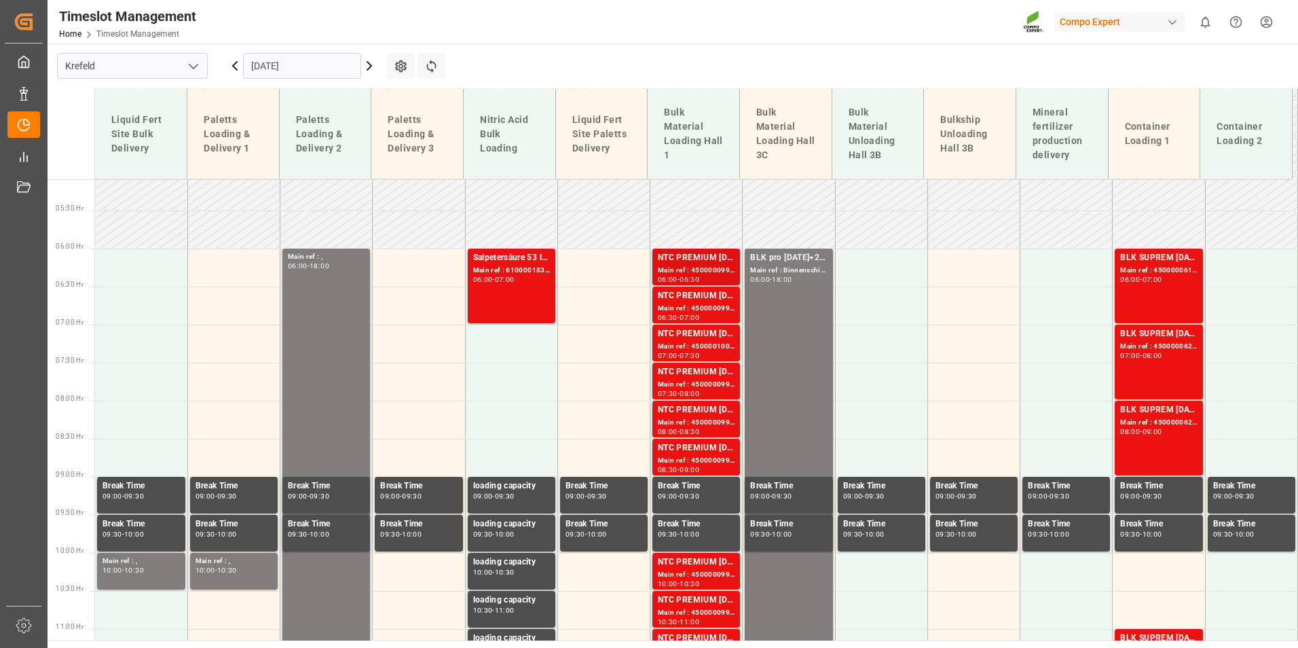
click at [669, 259] on div "NTC PREMIUM [DATE]+3+TE BULK" at bounding box center [696, 258] width 77 height 14
click at [692, 295] on div "NTC PREMIUM [DATE]+3+TE BULK" at bounding box center [696, 296] width 77 height 14
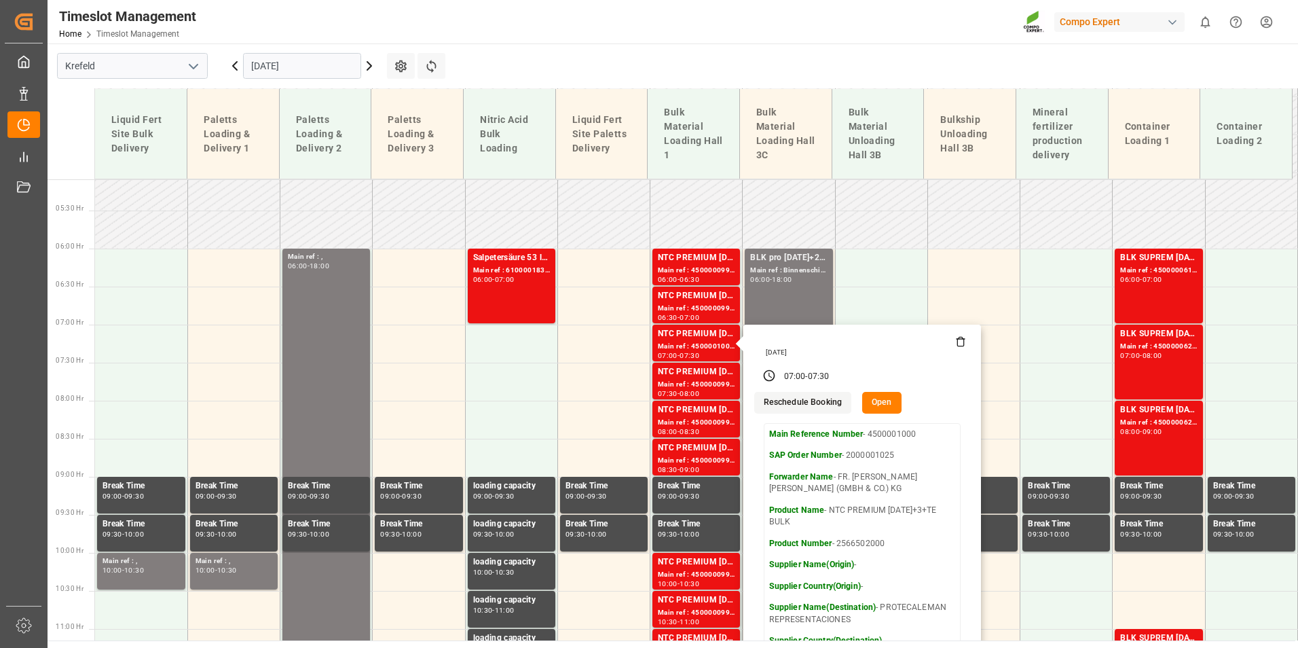
click at [240, 70] on icon at bounding box center [235, 66] width 16 height 16
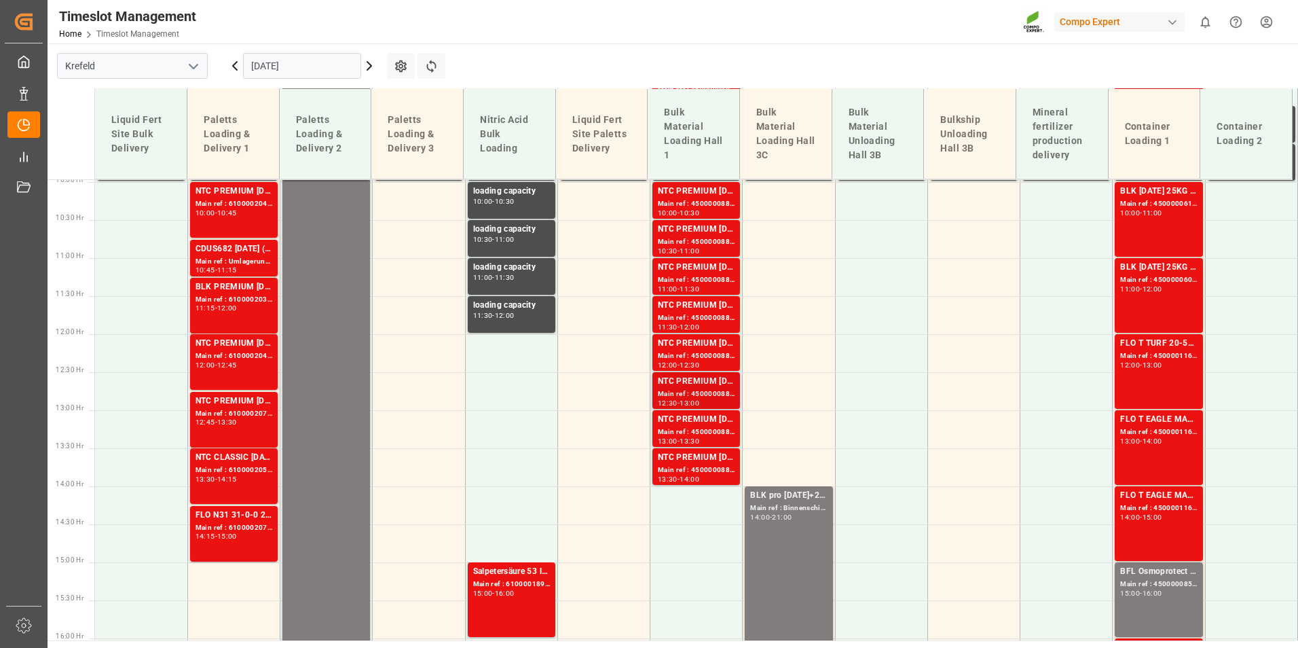
scroll to position [794, 0]
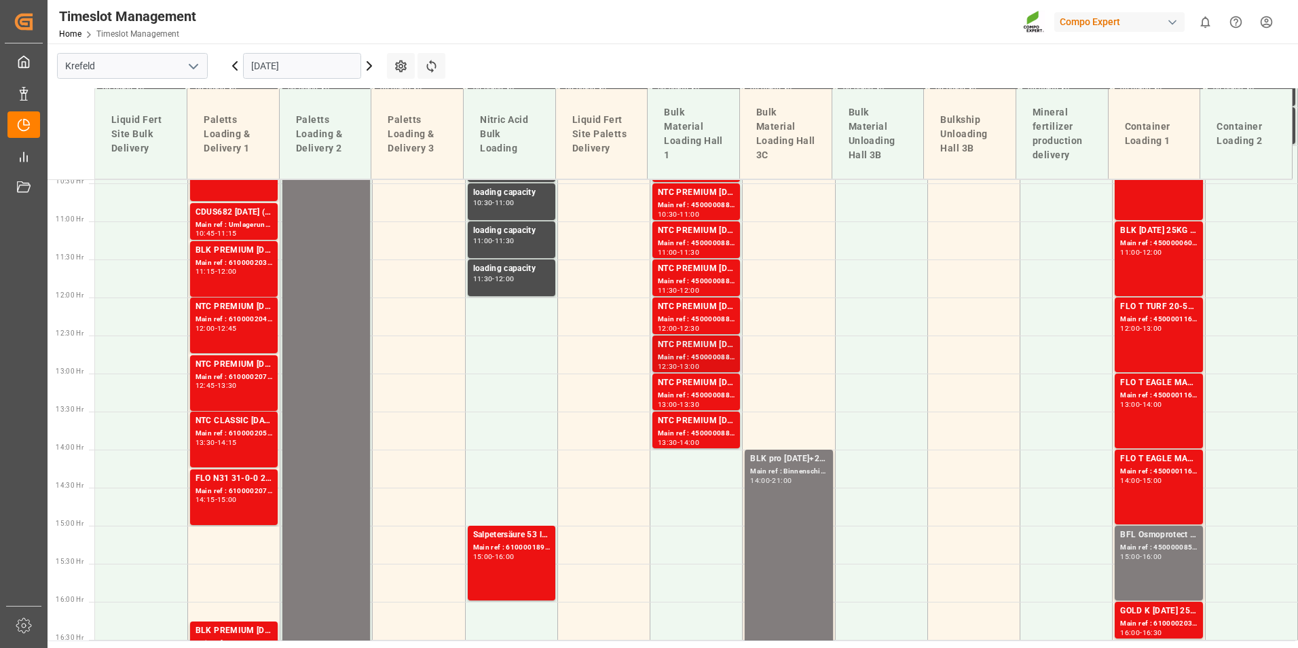
click at [669, 358] on div "Main ref : 4500000887, 2000000854" at bounding box center [696, 358] width 77 height 12
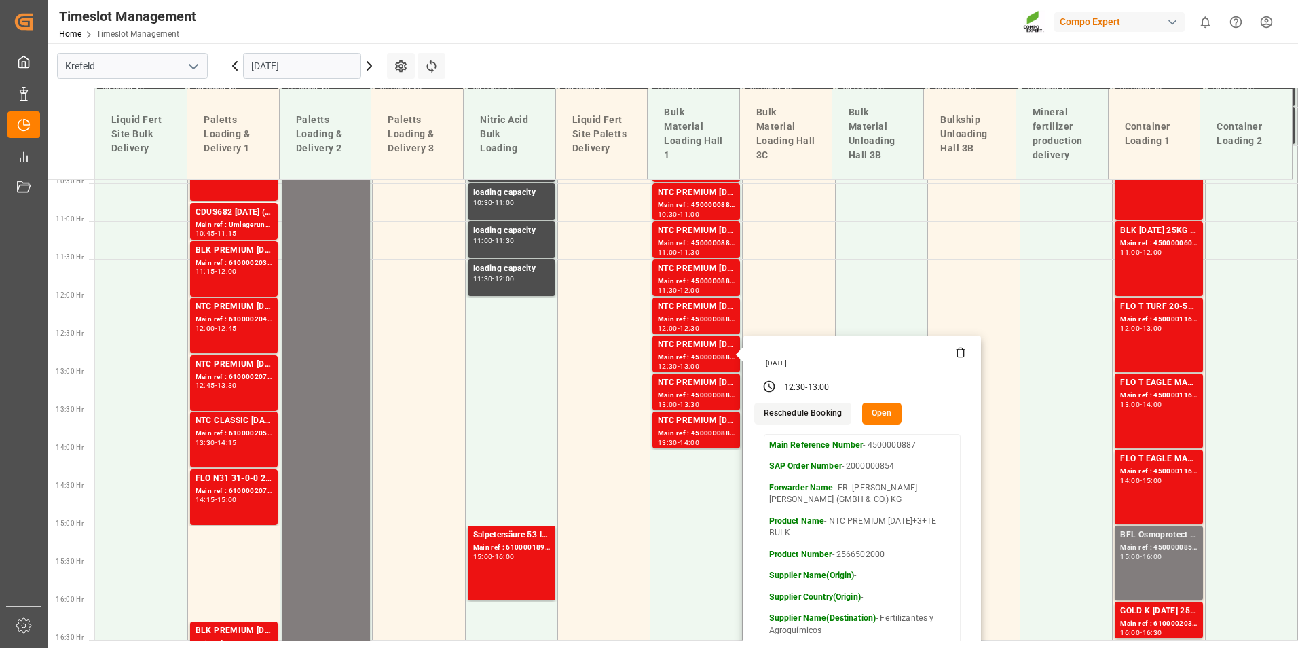
click at [333, 57] on input "[DATE]" at bounding box center [302, 66] width 118 height 26
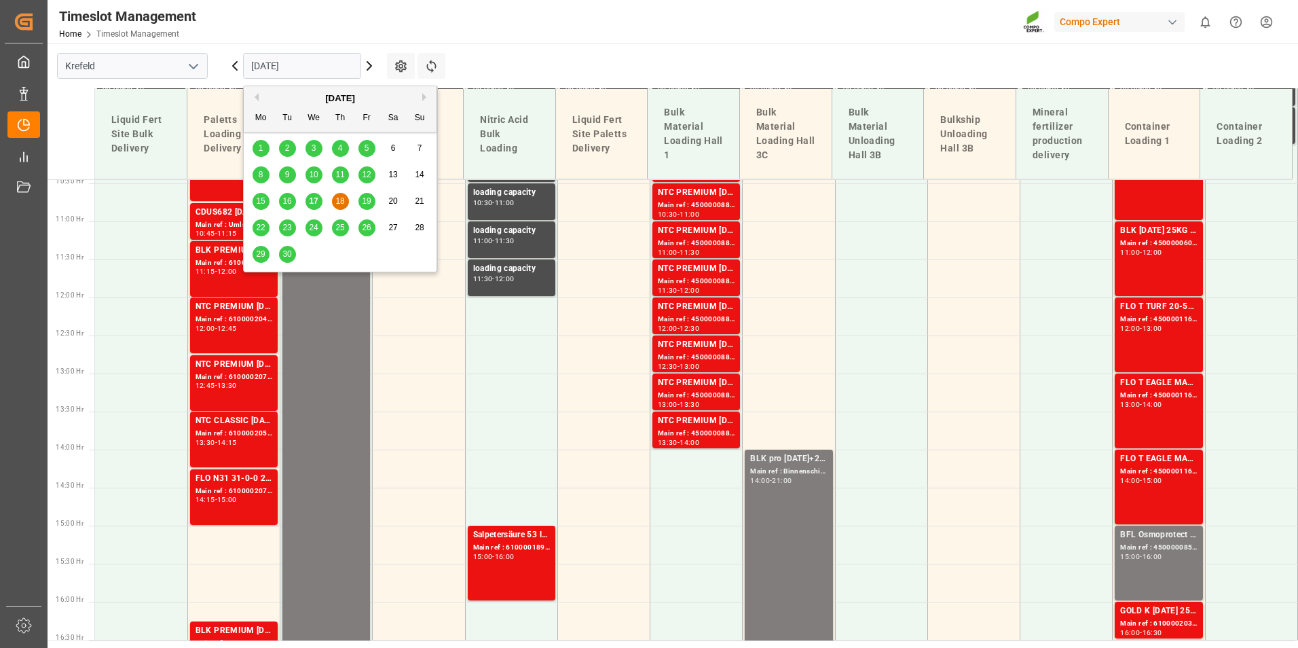
click at [366, 195] on div "19" at bounding box center [366, 201] width 17 height 16
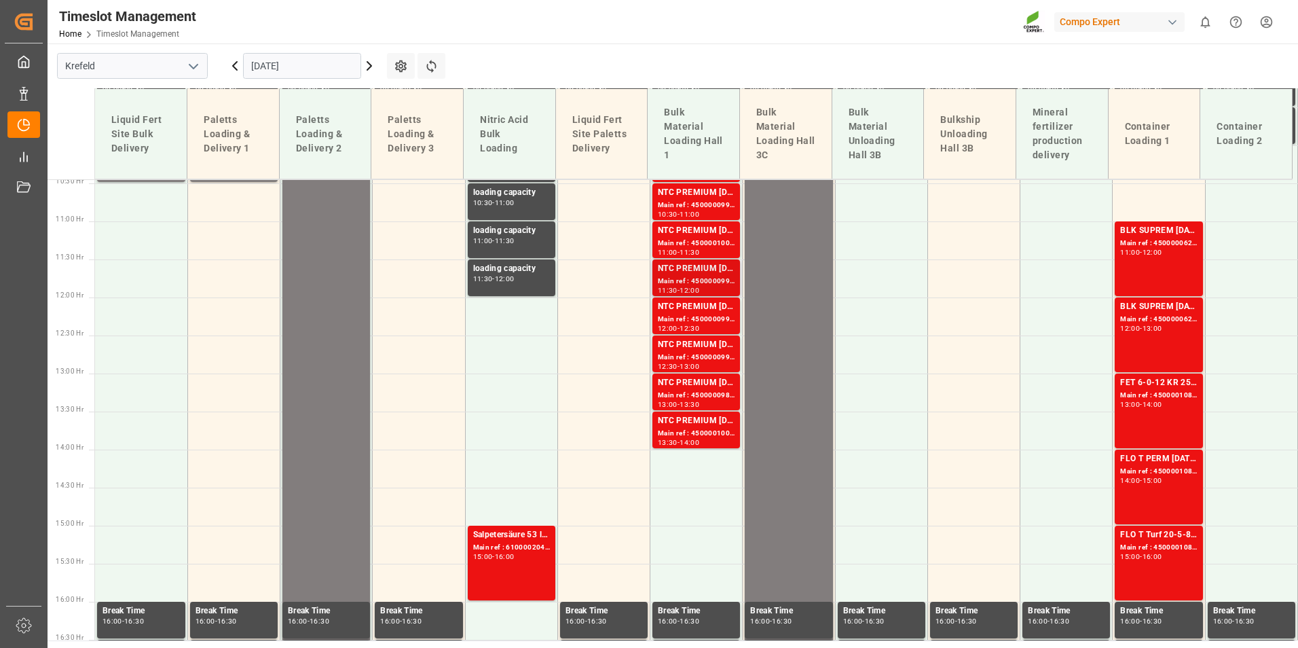
click at [688, 284] on div "Main ref : 4500000996, 2000001025" at bounding box center [696, 282] width 77 height 12
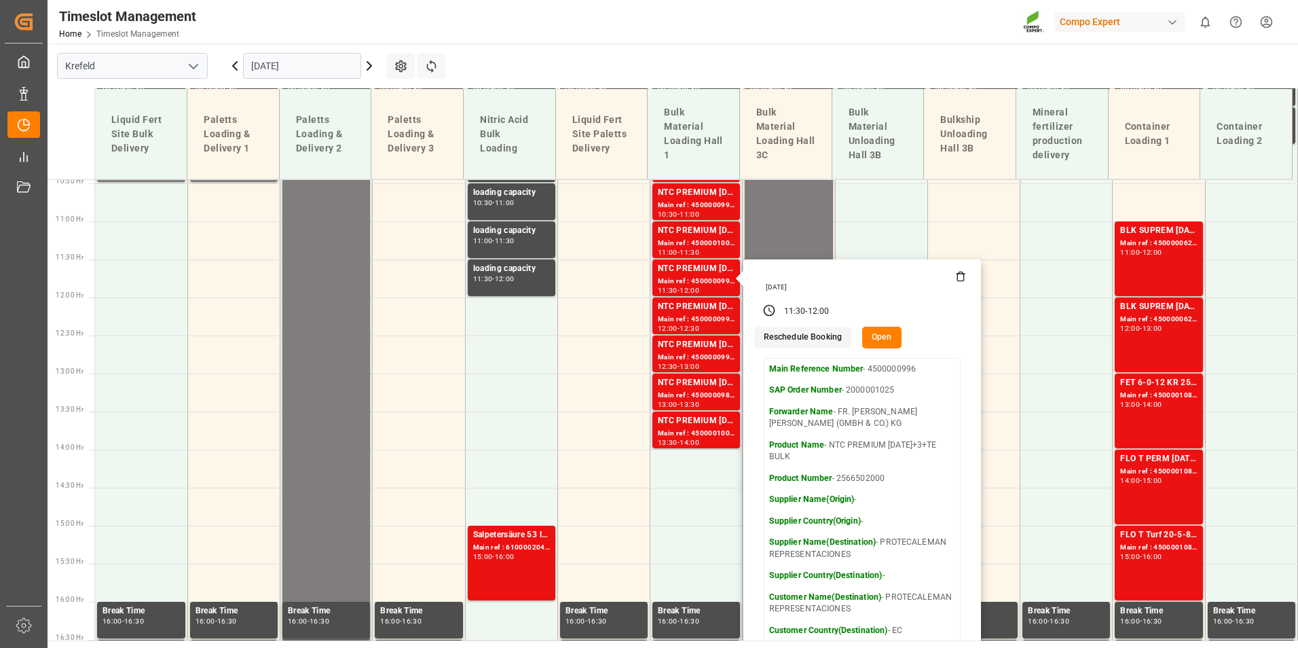
click at [343, 74] on input "[DATE]" at bounding box center [302, 66] width 118 height 26
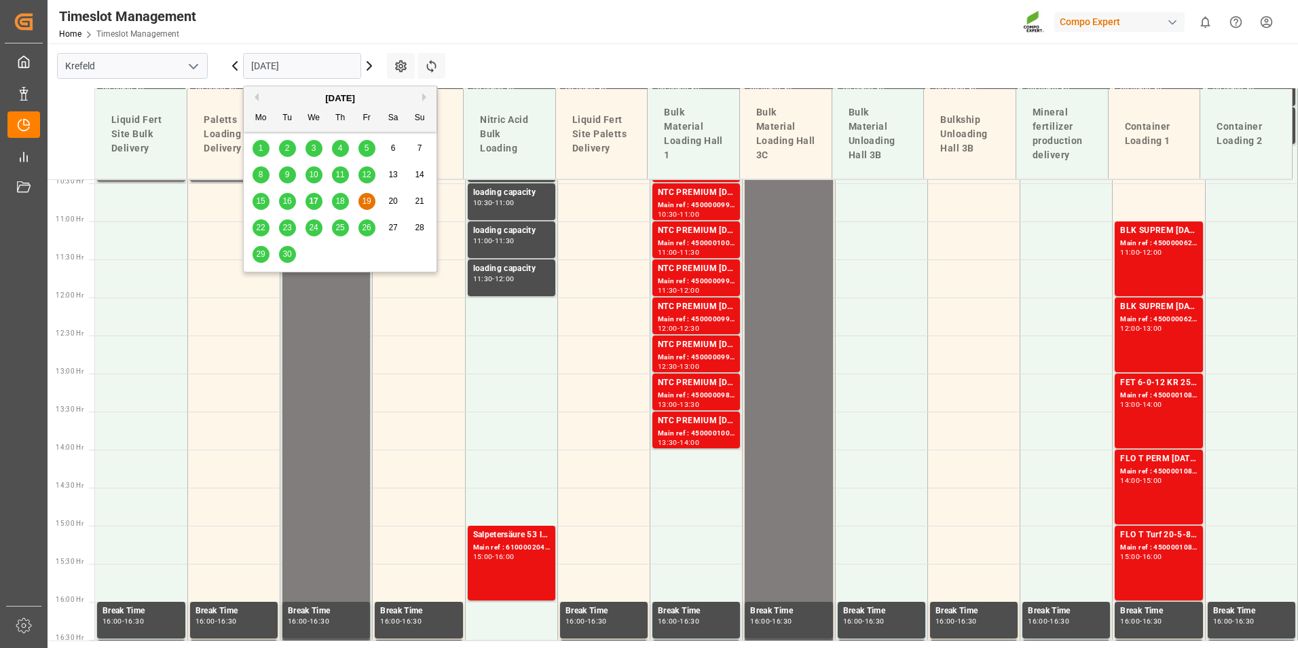
click at [341, 200] on span "18" at bounding box center [339, 201] width 9 height 10
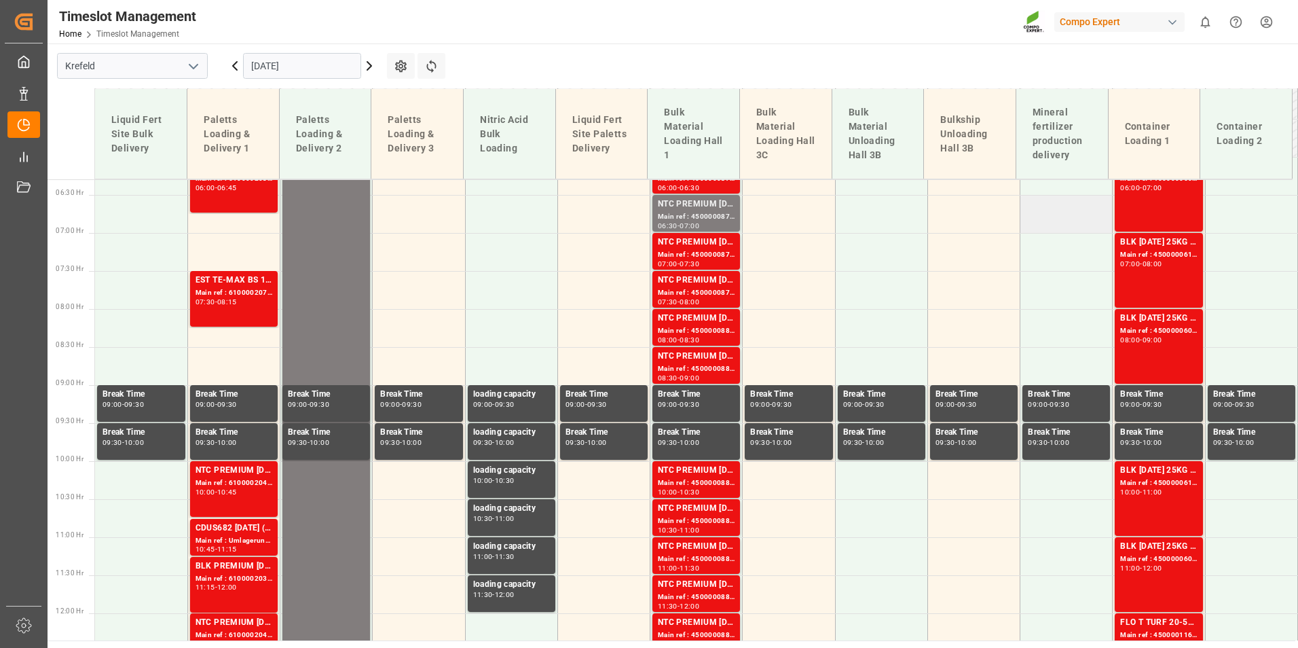
scroll to position [455, 0]
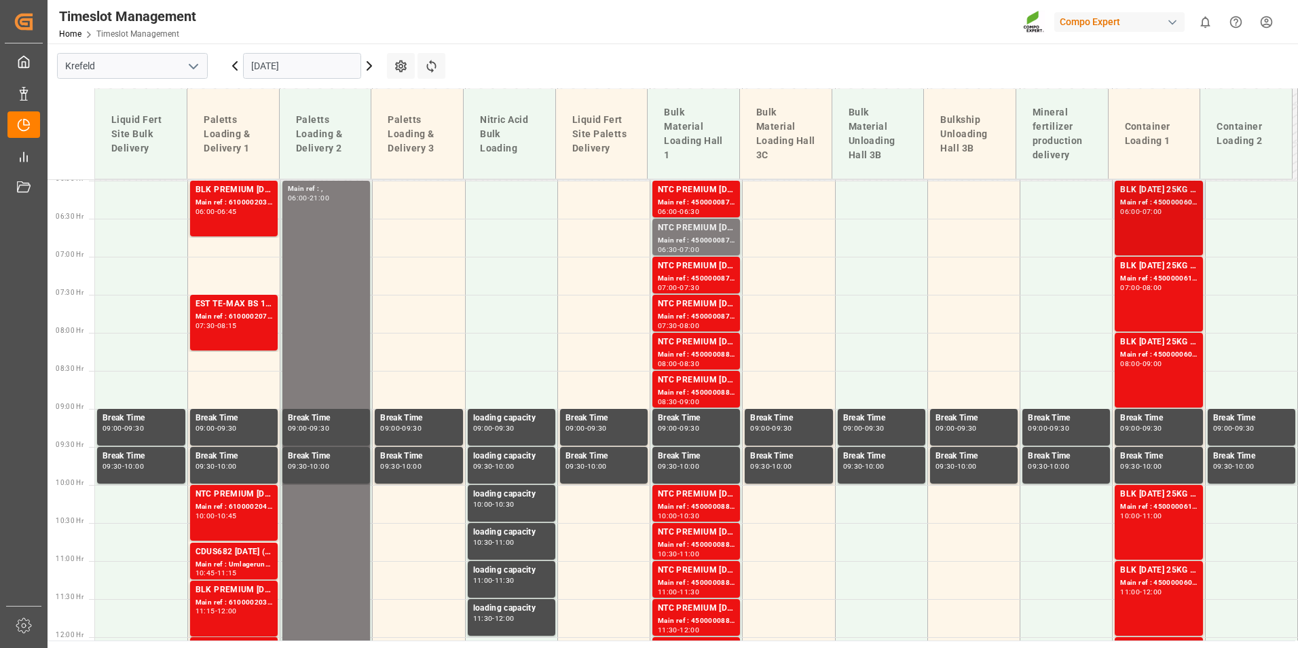
click at [1142, 242] on div "BLK [DATE] 25KG (x42) INT MTO Main ref : 4500000608, 2000000557 06:00 - 07:00" at bounding box center [1158, 217] width 77 height 69
click at [1115, 390] on div "BLK [DATE] 25KG (x42) INT MTO Main ref : 4500000607, 2000000557 08:00 - 09:00" at bounding box center [1159, 370] width 88 height 75
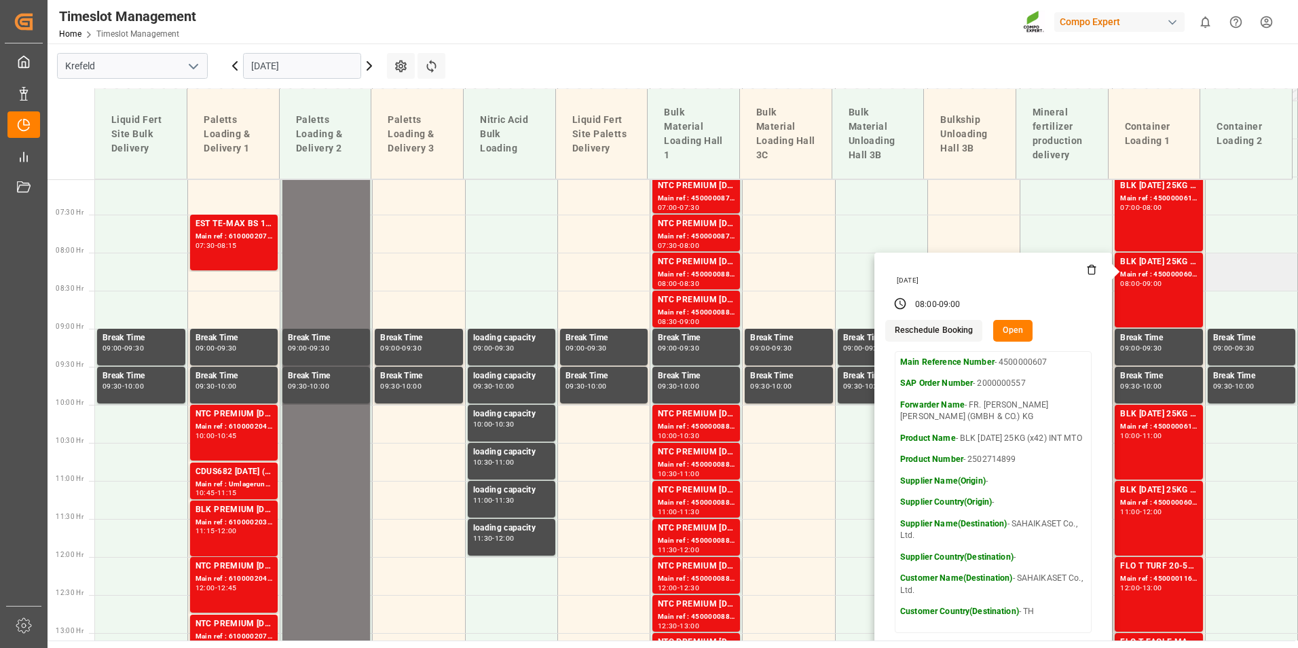
scroll to position [658, 0]
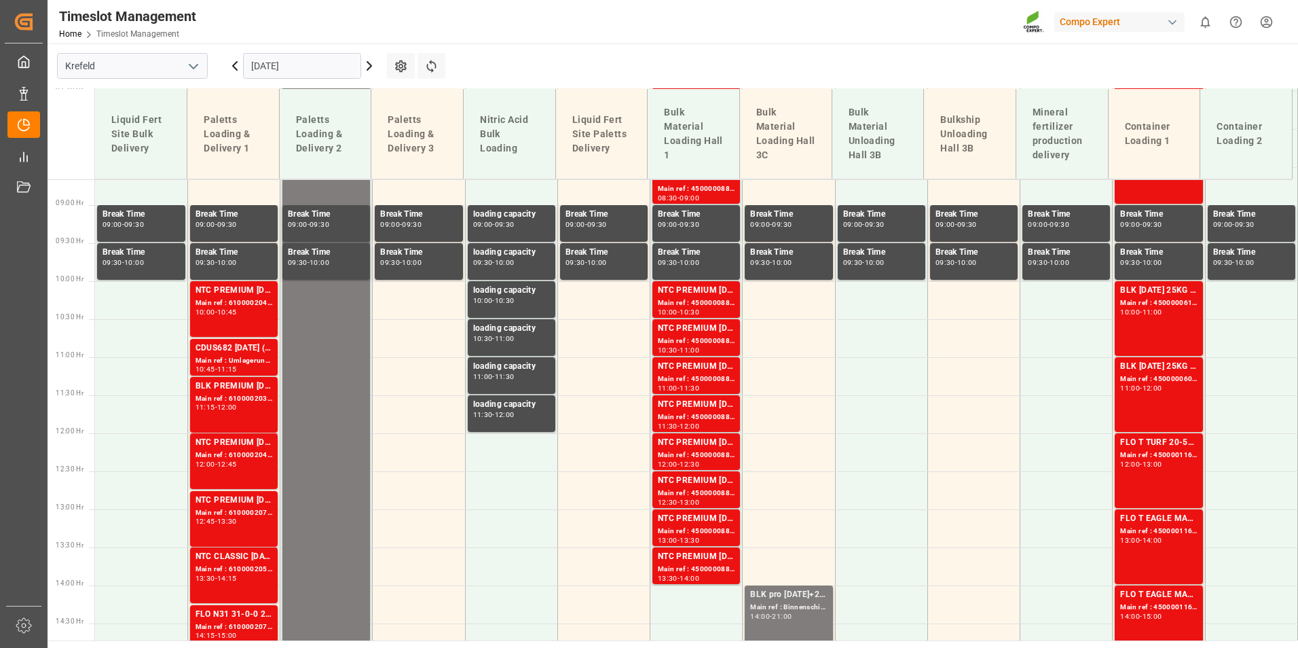
click at [1153, 330] on div "BLK [DATE] 25KG (x42) INT MTO Main ref : 4500000610, 2000000557 10:00 - 11:00" at bounding box center [1158, 318] width 77 height 69
drag, startPoint x: 1153, startPoint y: 330, endPoint x: 1155, endPoint y: 391, distance: 61.1
click at [1155, 391] on div "11:00 - 12:00" at bounding box center [1158, 388] width 77 height 7
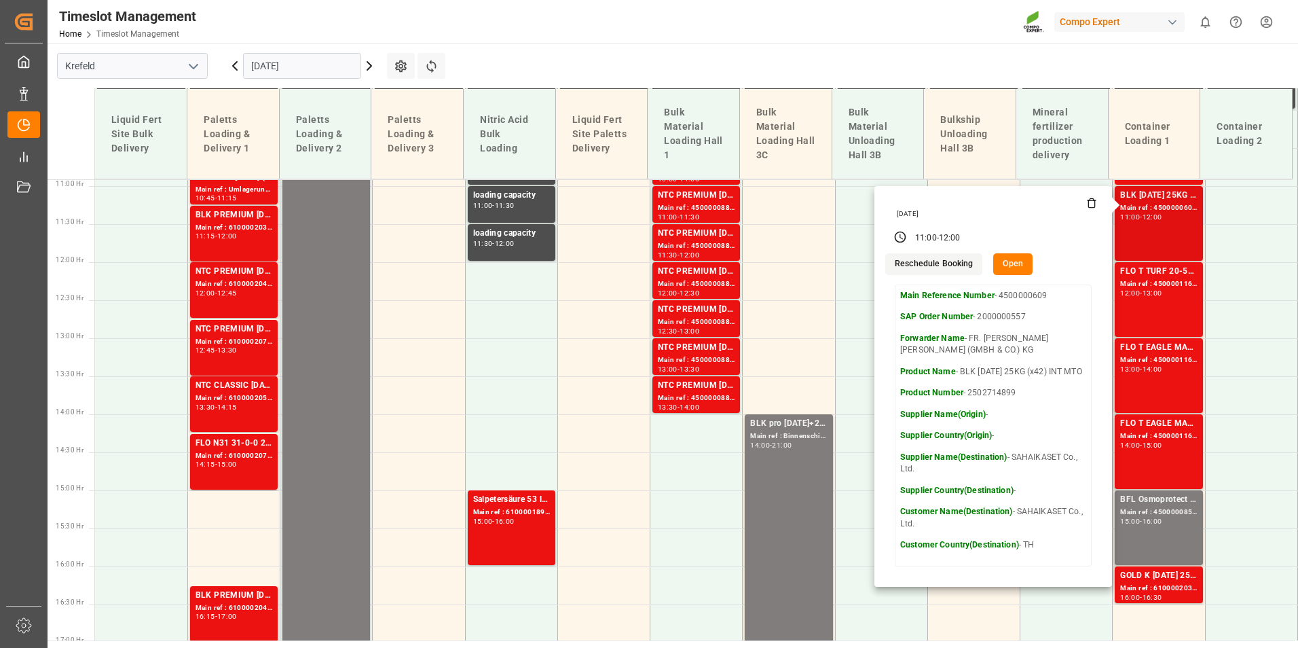
scroll to position [862, 0]
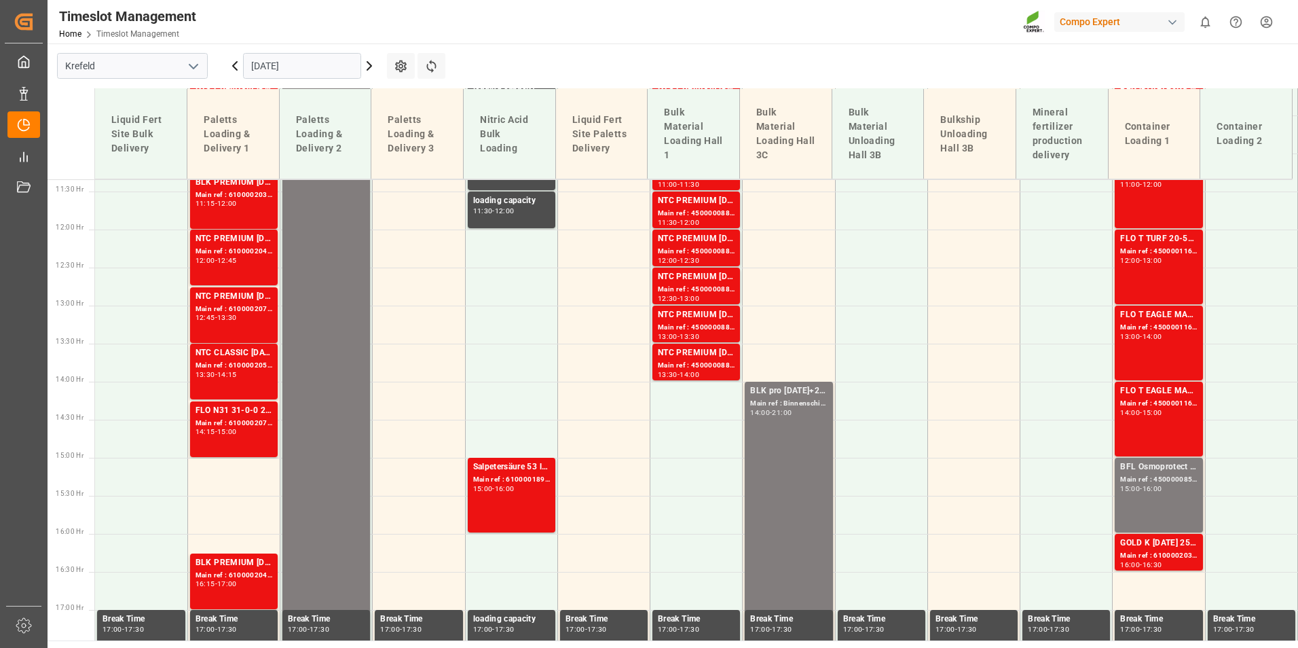
click at [1141, 275] on div "FLO T TURF 20-5-8 25kg (x42) WW Main ref : 4500001165, 2000000989 12:00 - 13:00" at bounding box center [1158, 266] width 77 height 69
click at [1143, 314] on div "FLO T EAGLE MASTER [DATE] 25kg (x42) WW" at bounding box center [1158, 315] width 77 height 14
click at [1143, 396] on div "FLO T EAGLE MASTER [DATE] 25kg (x42) WW" at bounding box center [1158, 391] width 77 height 14
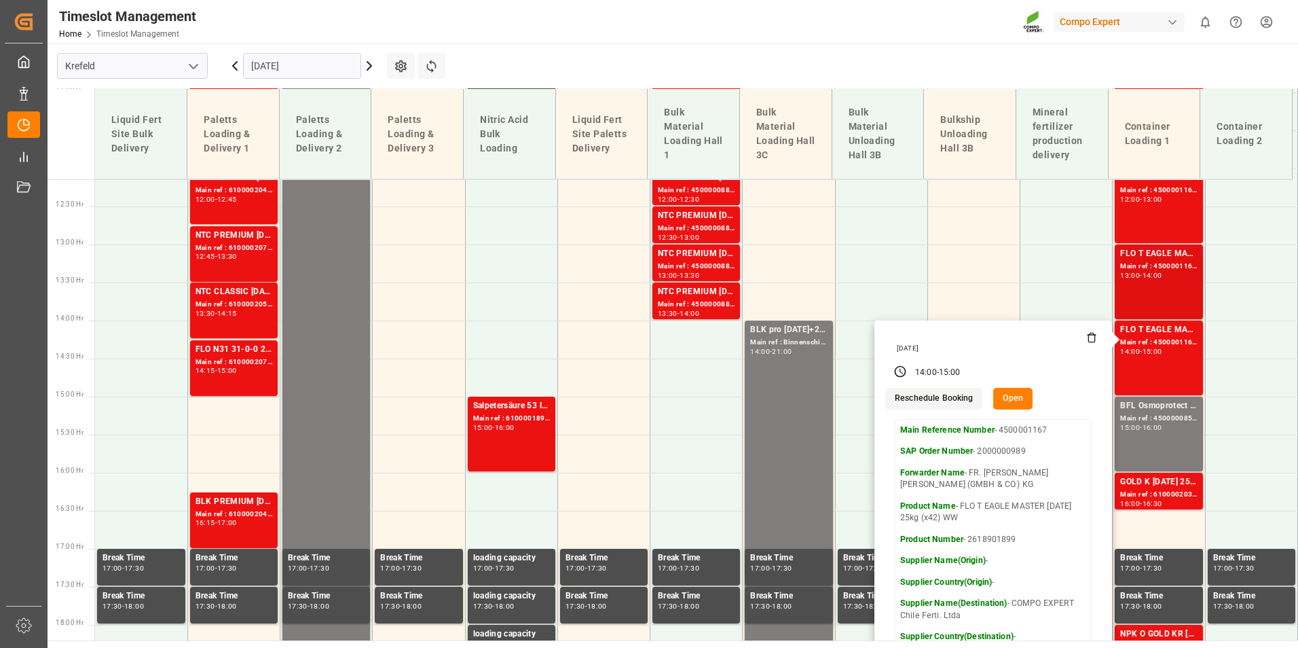
scroll to position [998, 0]
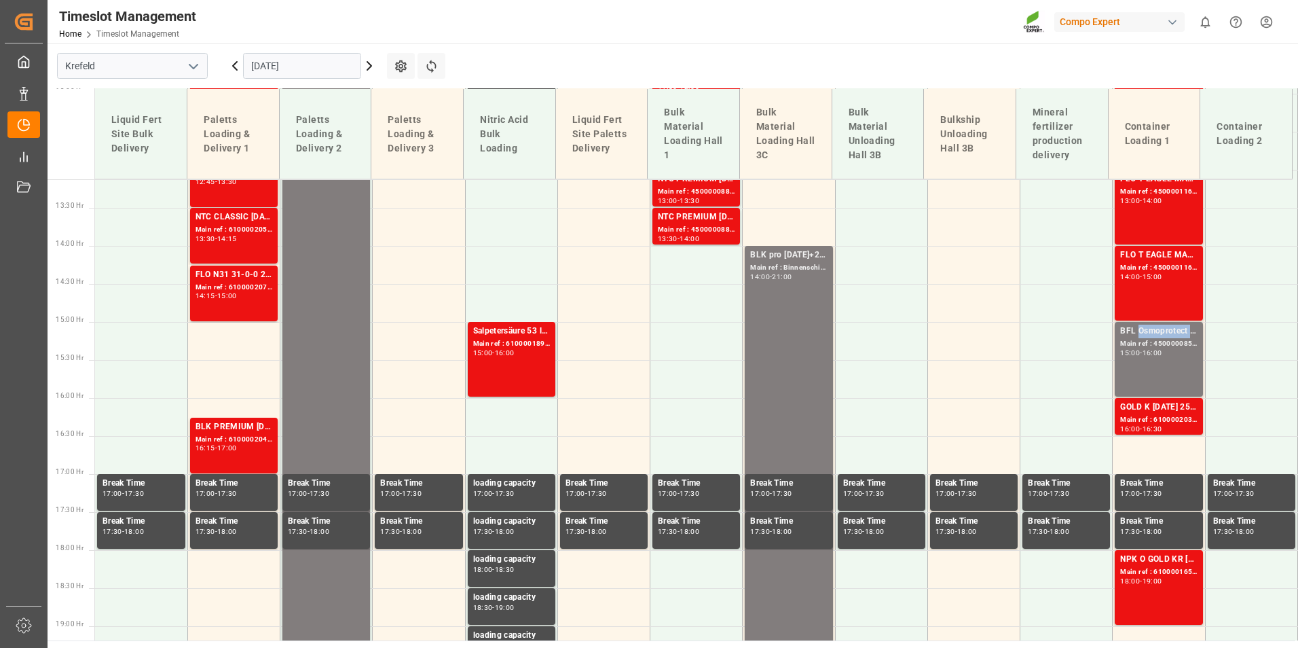
click at [1142, 333] on div "BFL Osmoprotect SL 10L (x60) CL MTO" at bounding box center [1158, 331] width 77 height 14
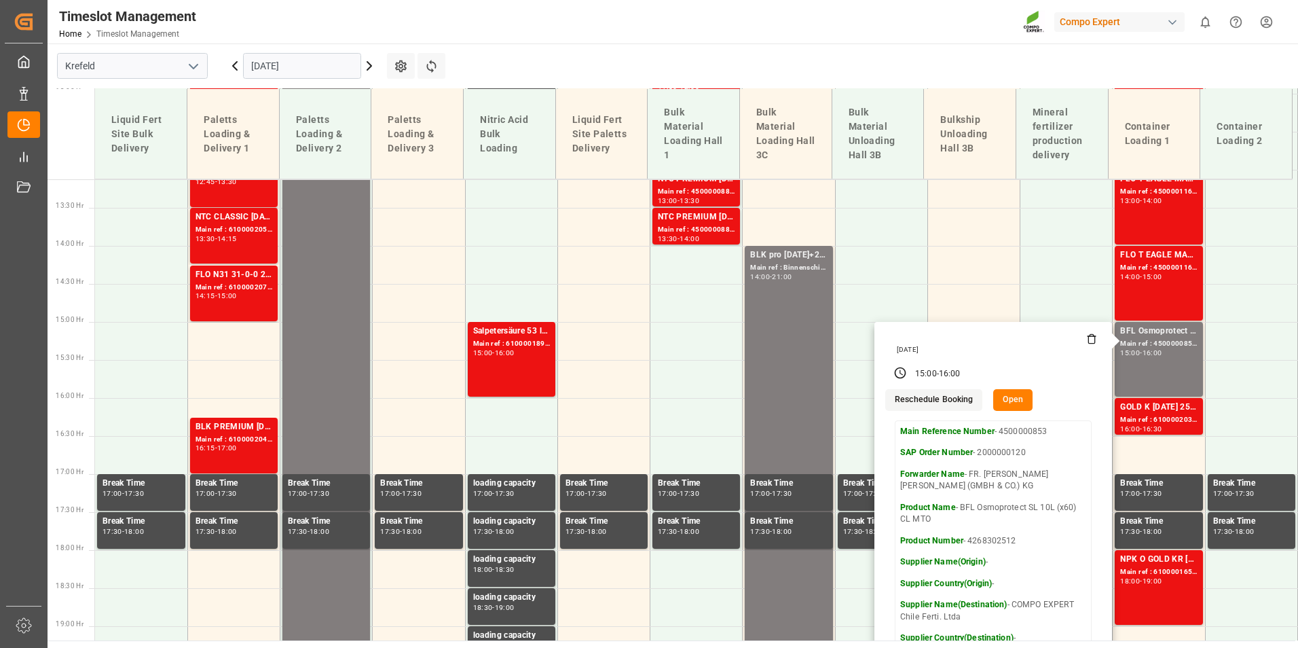
scroll to position [1134, 0]
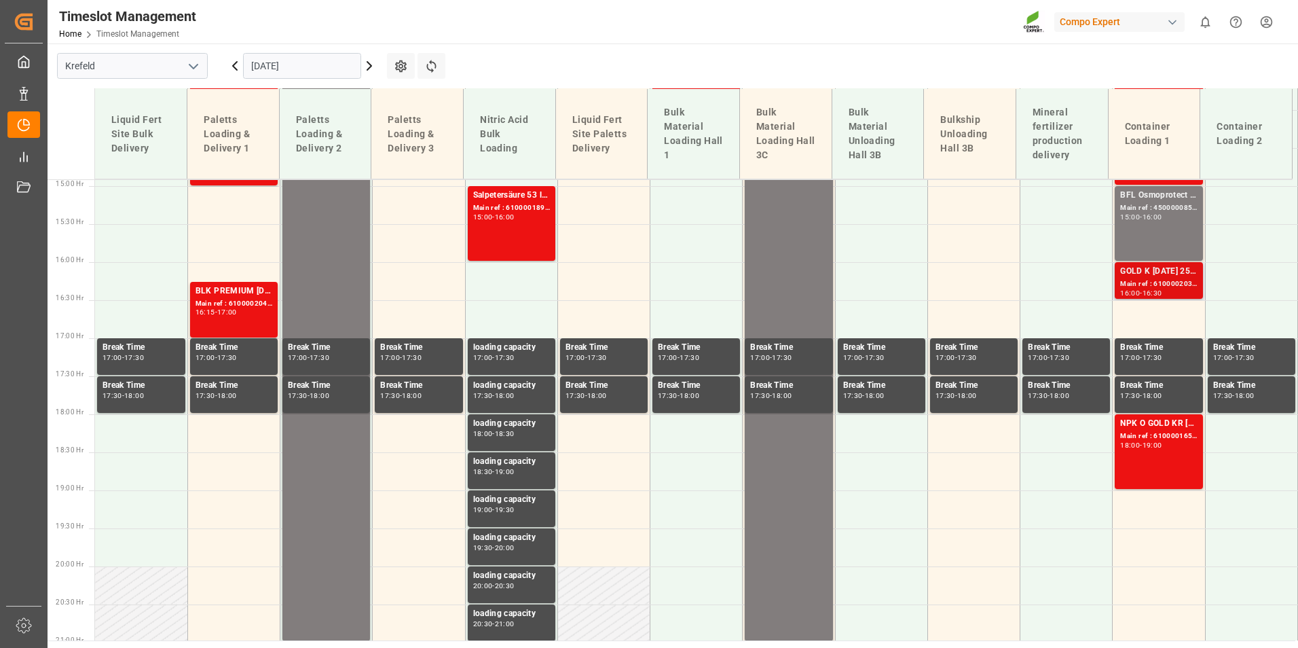
click at [1140, 296] on div "16:00 - 16:30" at bounding box center [1158, 293] width 77 height 7
click at [1155, 446] on div "19:00" at bounding box center [1152, 445] width 20 height 6
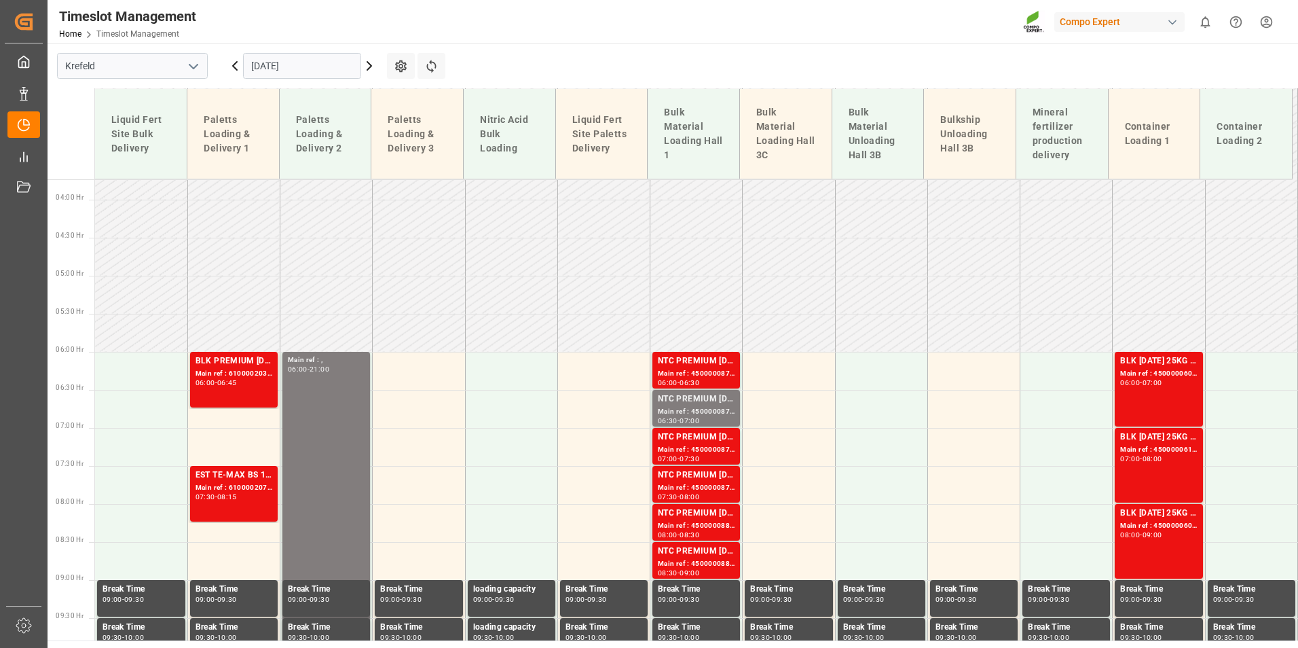
scroll to position [278, 0]
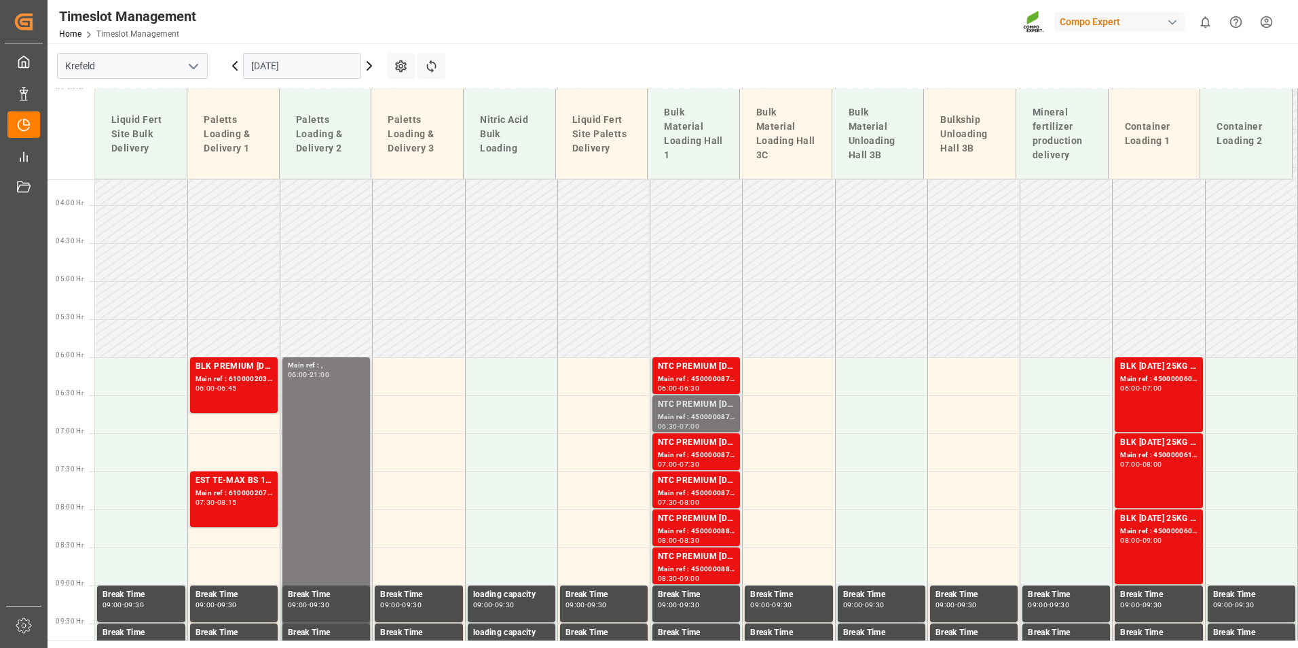
click at [708, 414] on div "Main ref : 4500000877, 2000000854" at bounding box center [696, 417] width 77 height 12
click at [709, 447] on div "NTC PREMIUM [DATE]+3+TE BULK" at bounding box center [696, 443] width 77 height 14
click at [703, 490] on div "Main ref : 4500000879, 2000000854" at bounding box center [696, 493] width 77 height 12
click at [705, 521] on div "NTC PREMIUM [DATE]+3+TE BULK" at bounding box center [696, 519] width 77 height 14
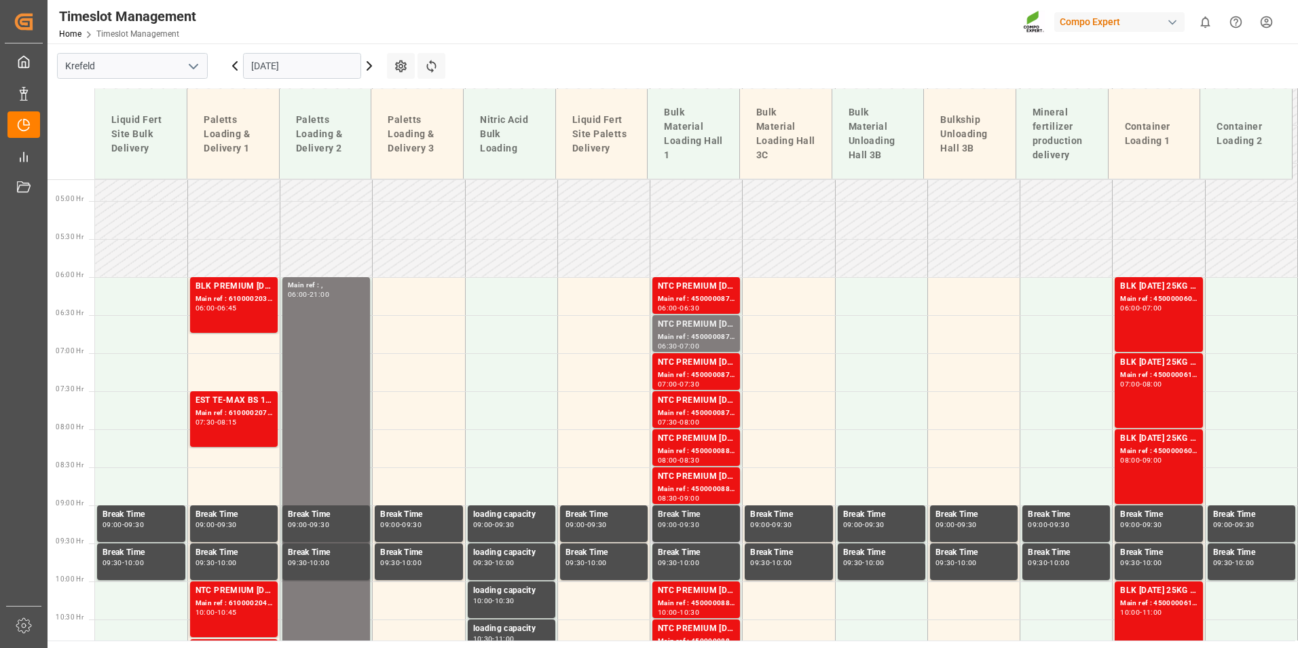
scroll to position [482, 0]
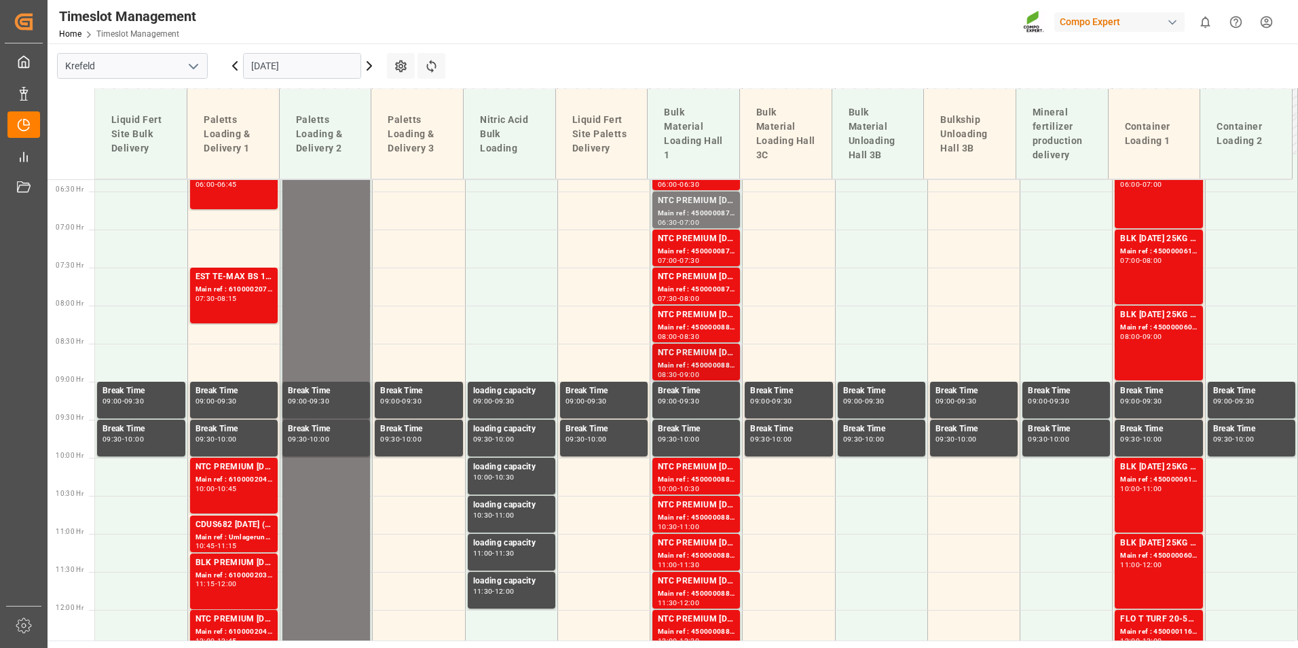
click at [703, 366] on div "Main ref : 4500000881, 2000000854" at bounding box center [696, 366] width 77 height 12
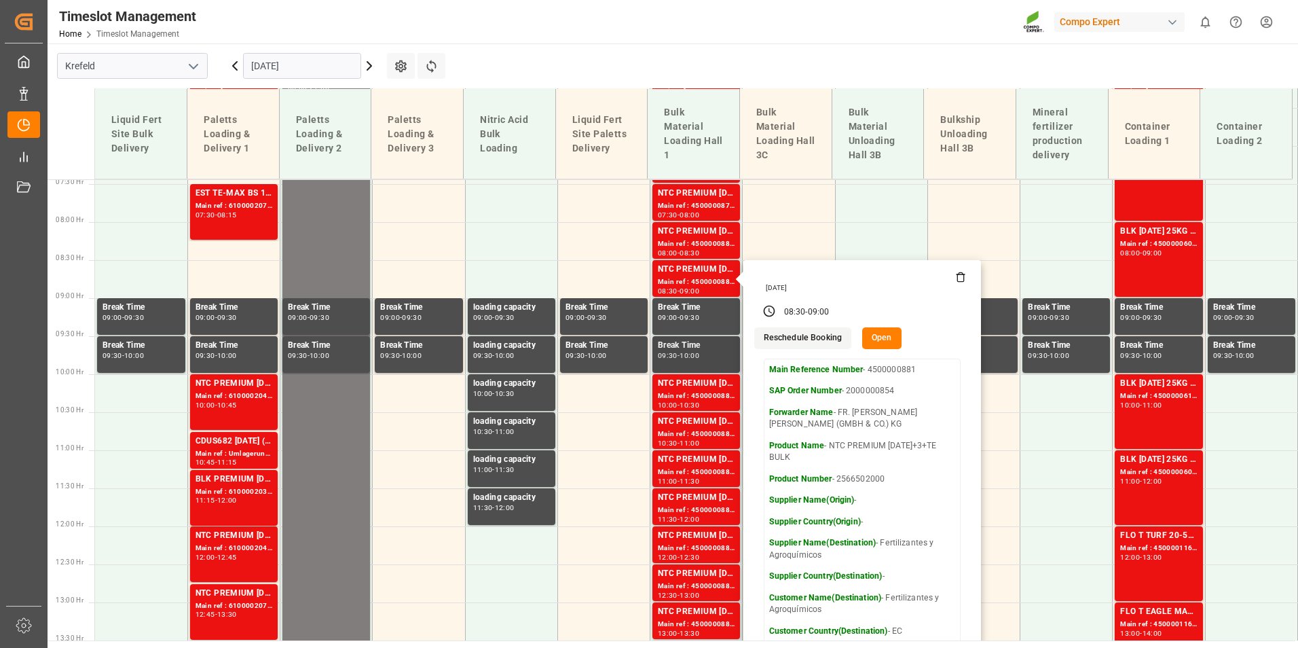
scroll to position [686, 0]
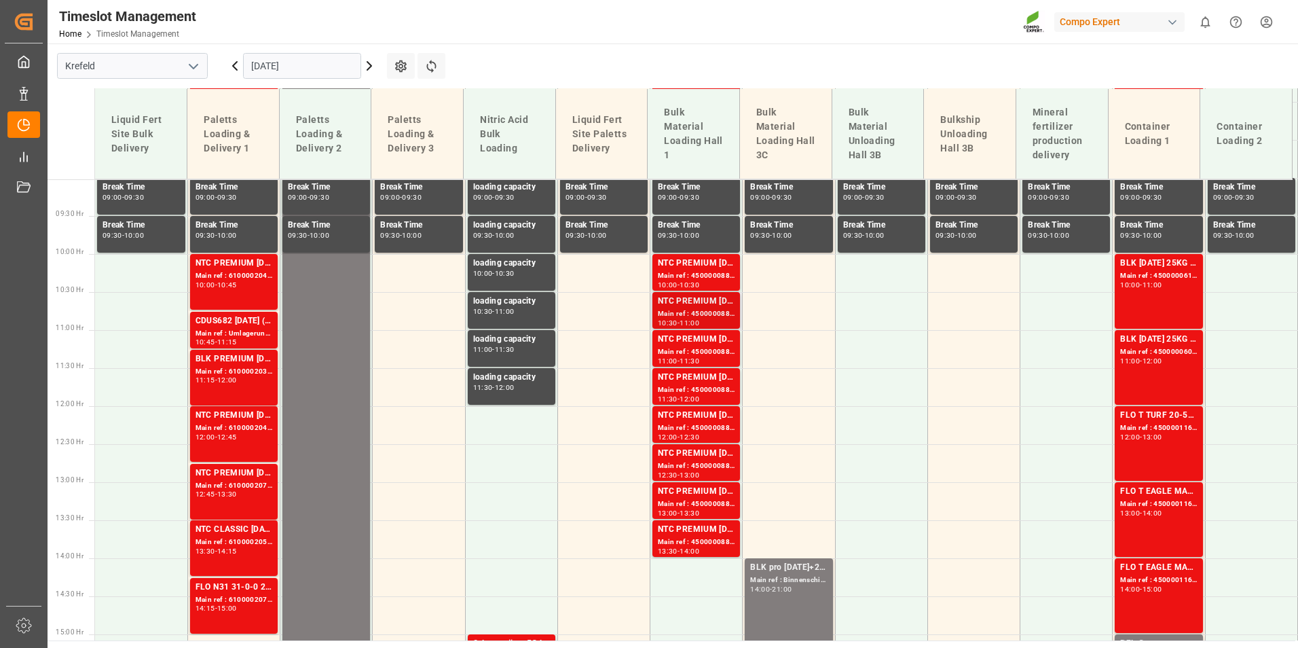
click at [700, 308] on div "Main ref : 4500000883, 2000000854" at bounding box center [696, 314] width 77 height 12
click at [705, 394] on div "NTC PREMIUM [DATE]+3+TE BULK Main ref : 4500000885, 2000000854 11:30 - 12:00" at bounding box center [696, 386] width 77 height 31
click at [722, 452] on div "NTC PREMIUM [DATE]+3+TE BULK" at bounding box center [696, 454] width 77 height 14
click at [713, 525] on div "NTC PREMIUM [DATE]+3+TE BULK" at bounding box center [696, 530] width 77 height 14
click at [265, 367] on div "Main ref : 6100002039, 2000001289" at bounding box center [233, 372] width 77 height 12
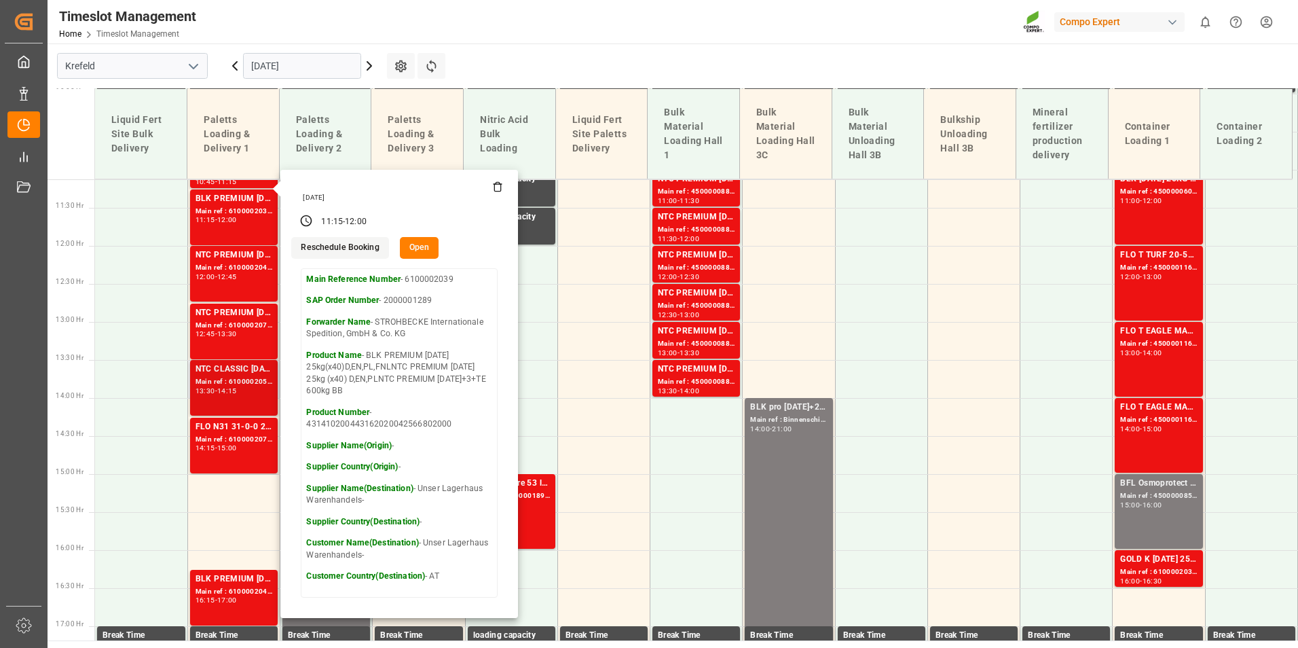
scroll to position [957, 0]
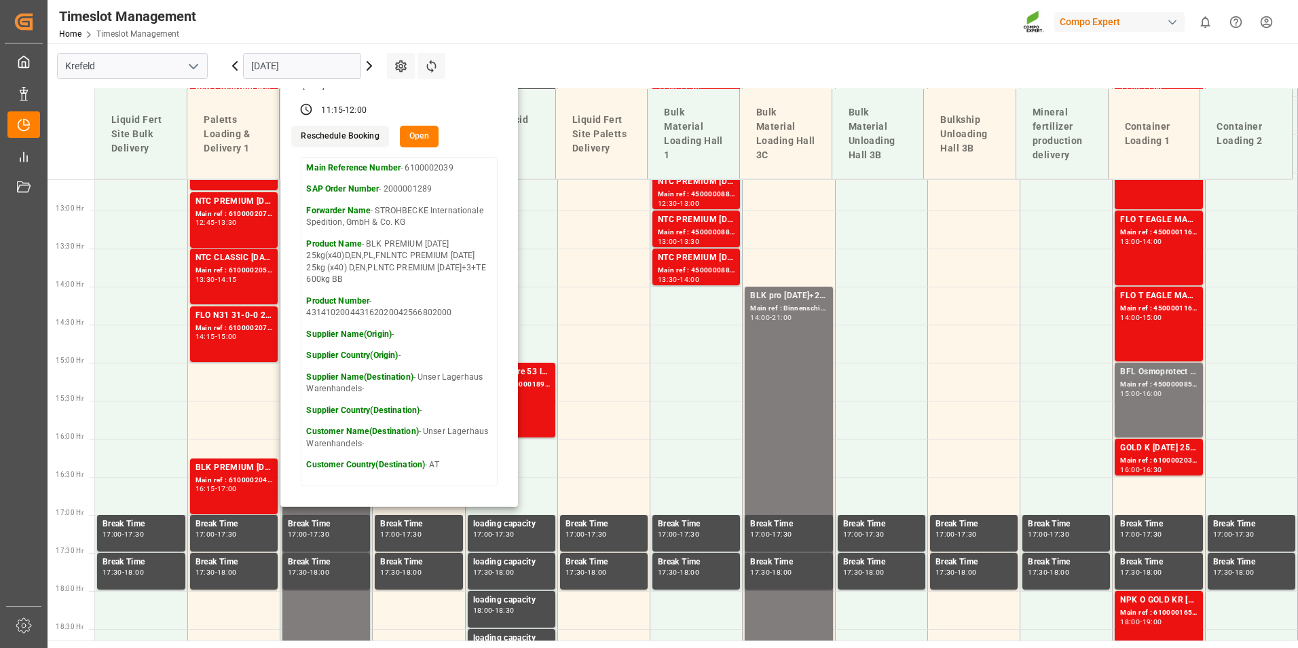
click at [290, 63] on input "[DATE]" at bounding box center [302, 66] width 118 height 26
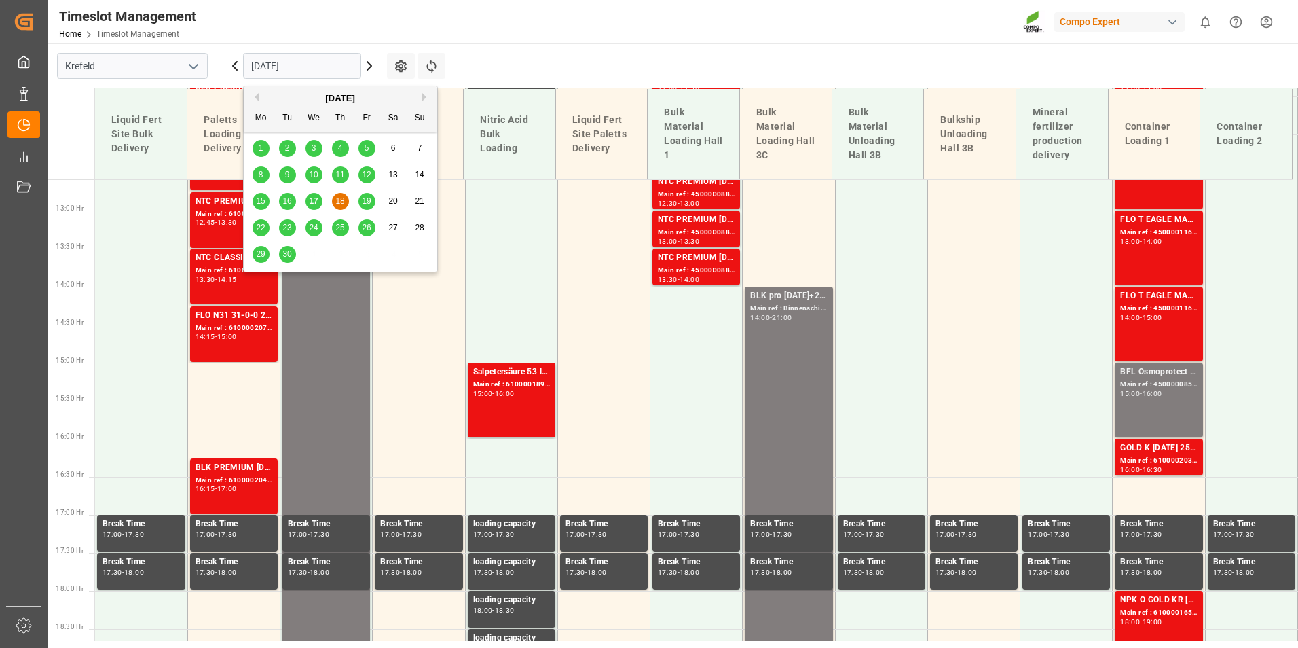
click at [321, 205] on div "17" at bounding box center [313, 201] width 17 height 16
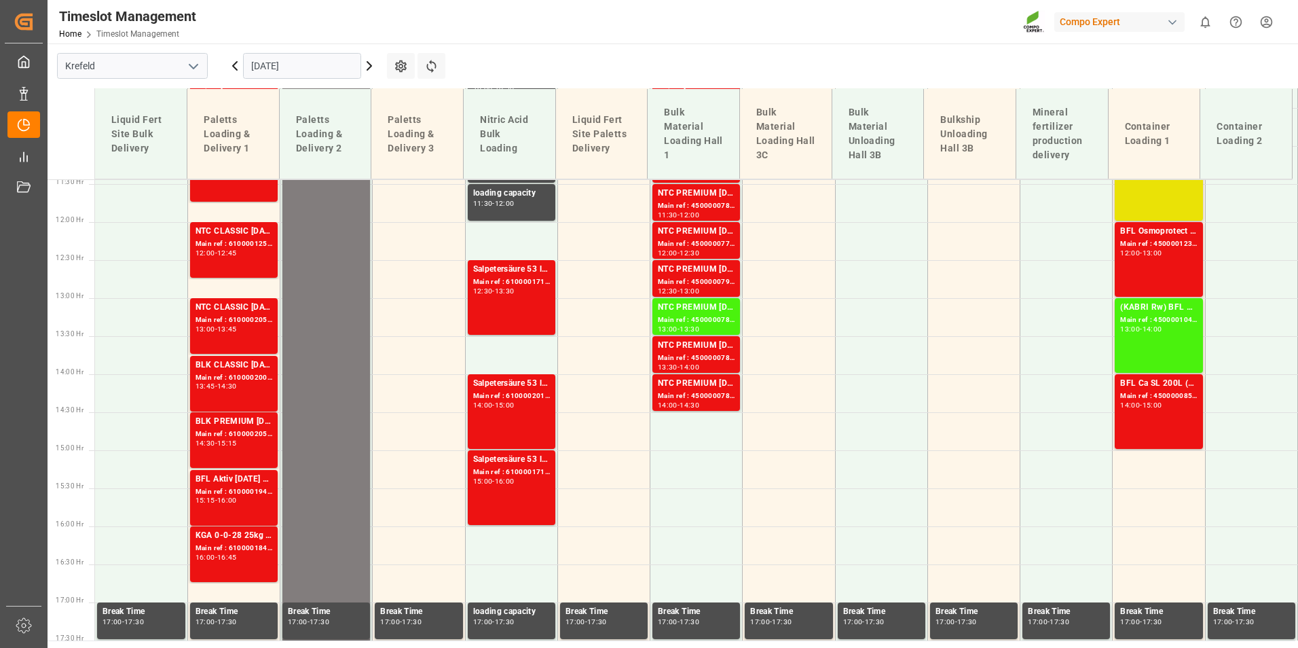
scroll to position [870, 0]
click at [245, 318] on div "Main ref : 6100002054, 2000001506" at bounding box center [233, 320] width 77 height 12
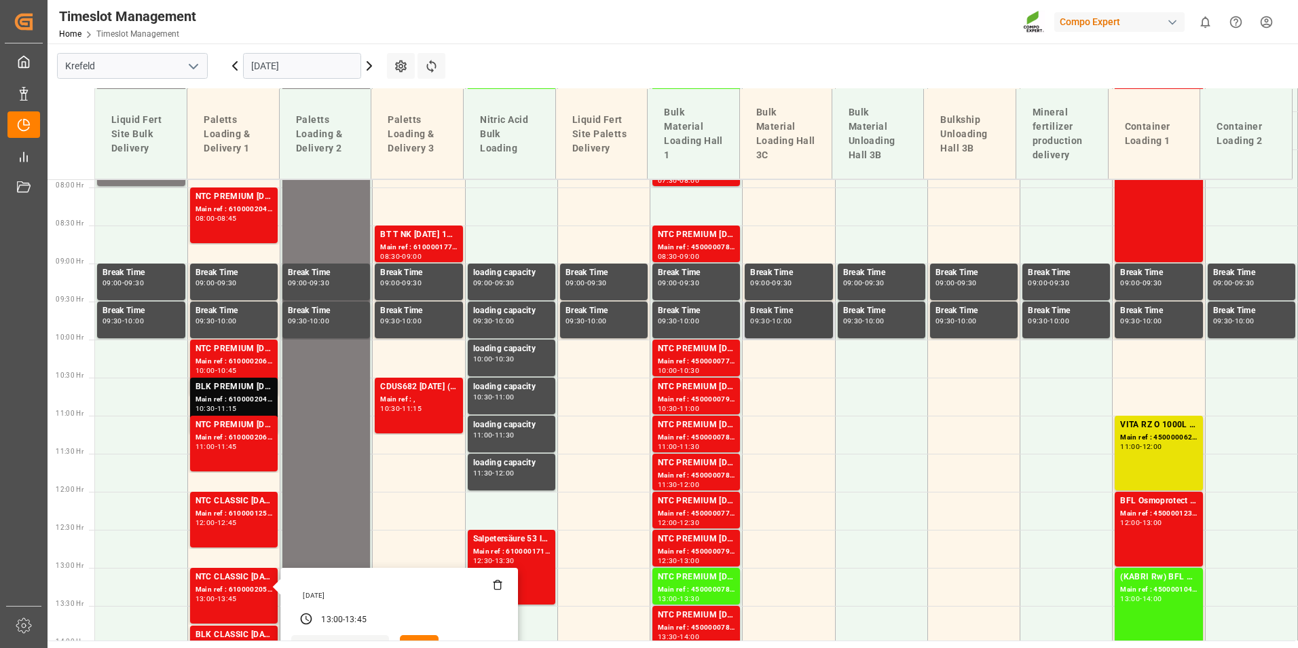
scroll to position [599, 0]
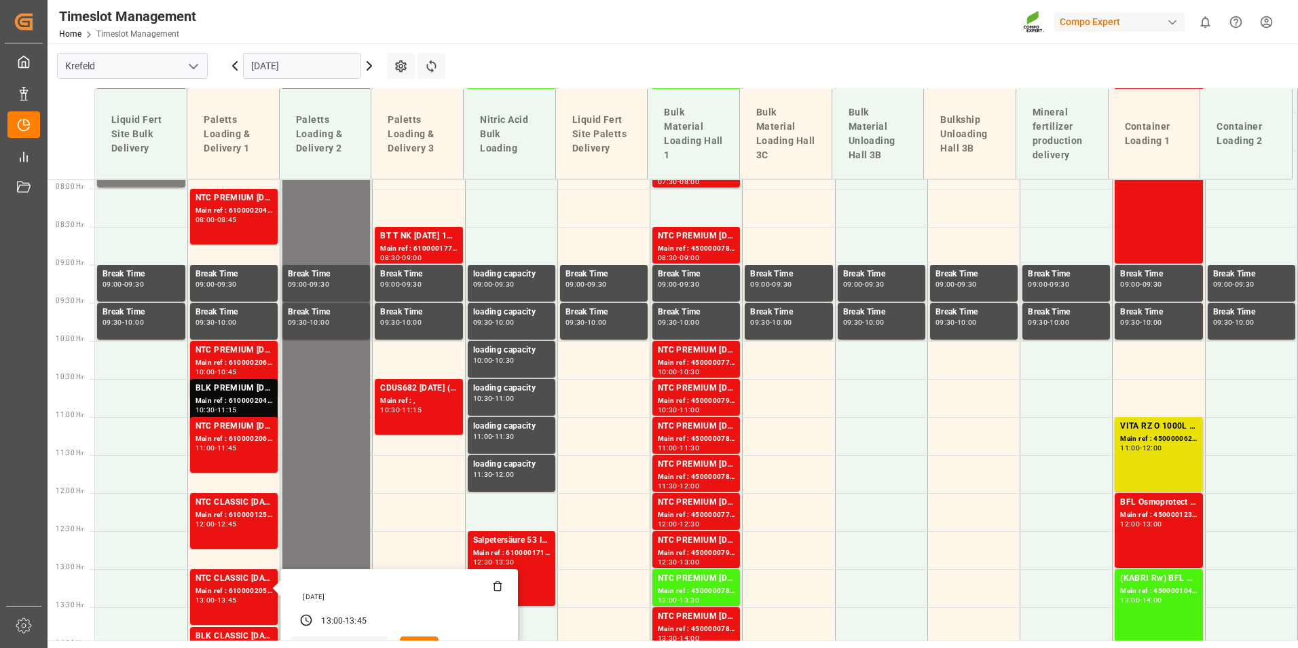
click at [302, 73] on input "[DATE]" at bounding box center [302, 66] width 118 height 26
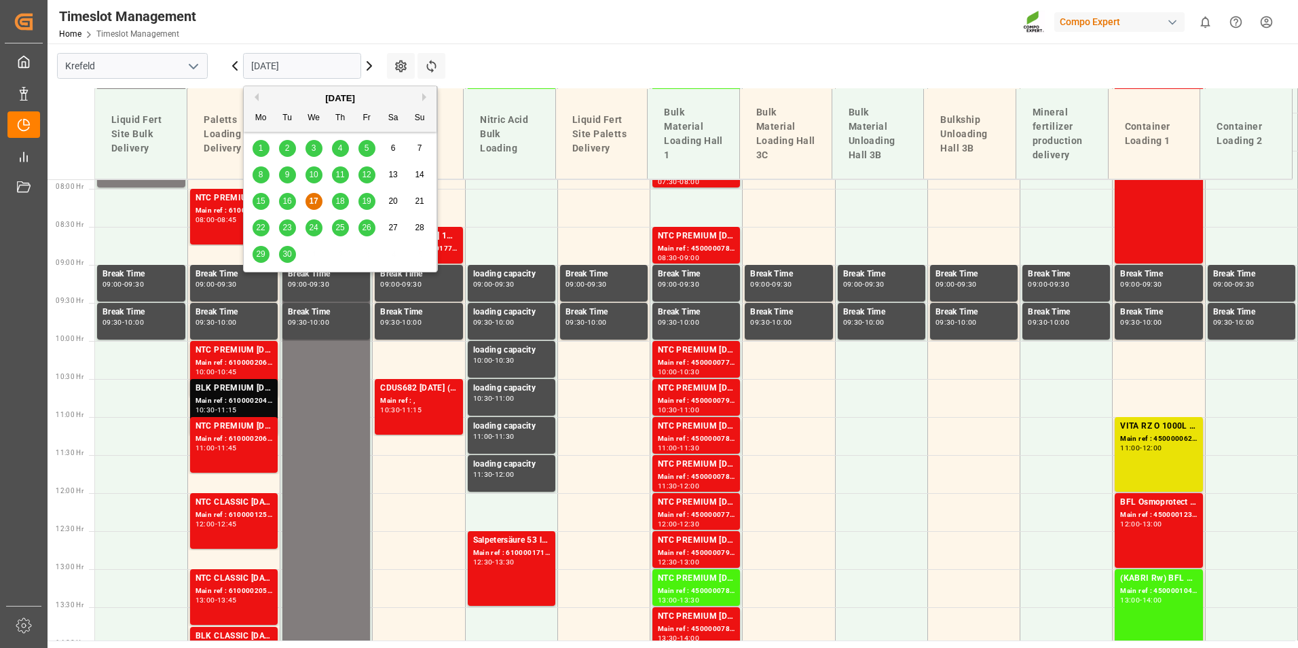
click at [338, 200] on span "18" at bounding box center [339, 201] width 9 height 10
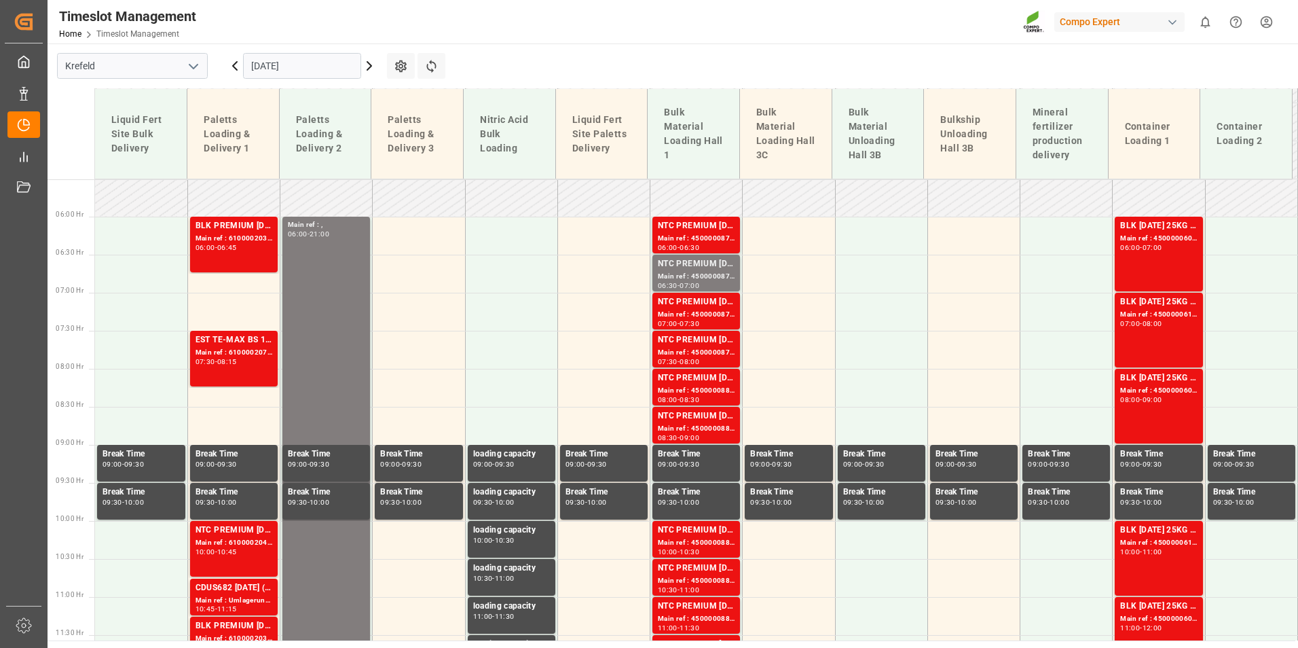
scroll to position [395, 0]
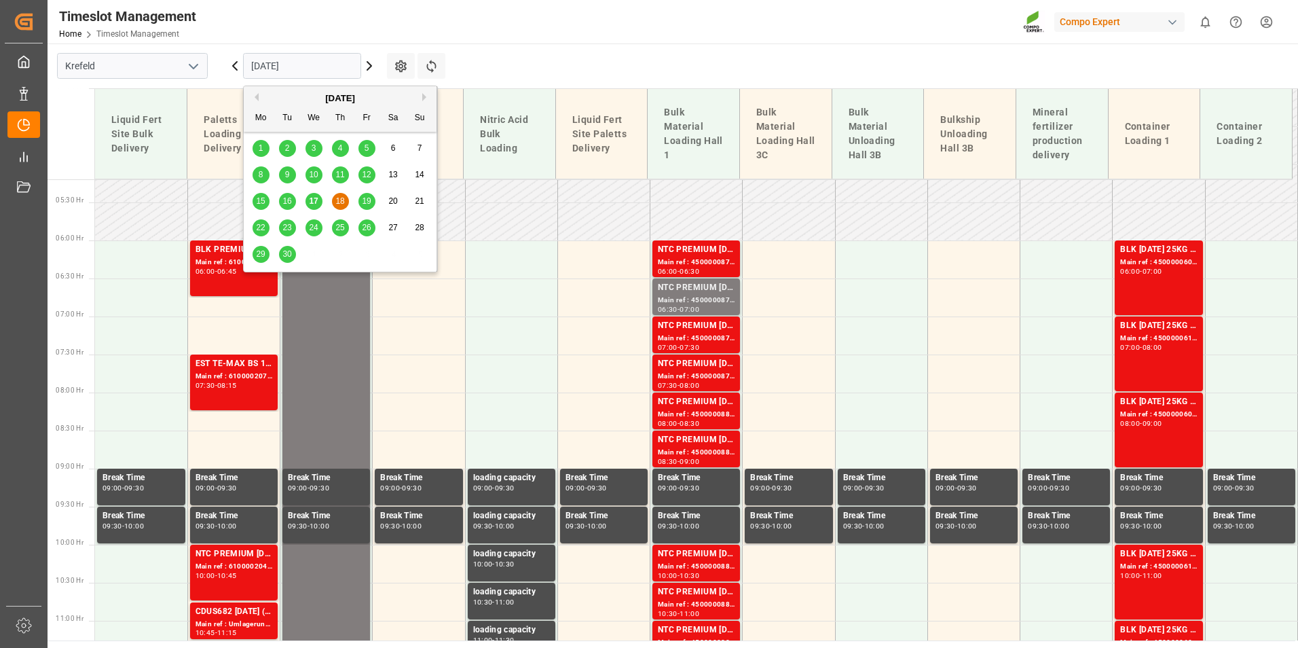
click at [322, 74] on input "[DATE]" at bounding box center [302, 66] width 118 height 26
click at [368, 201] on span "19" at bounding box center [366, 201] width 9 height 10
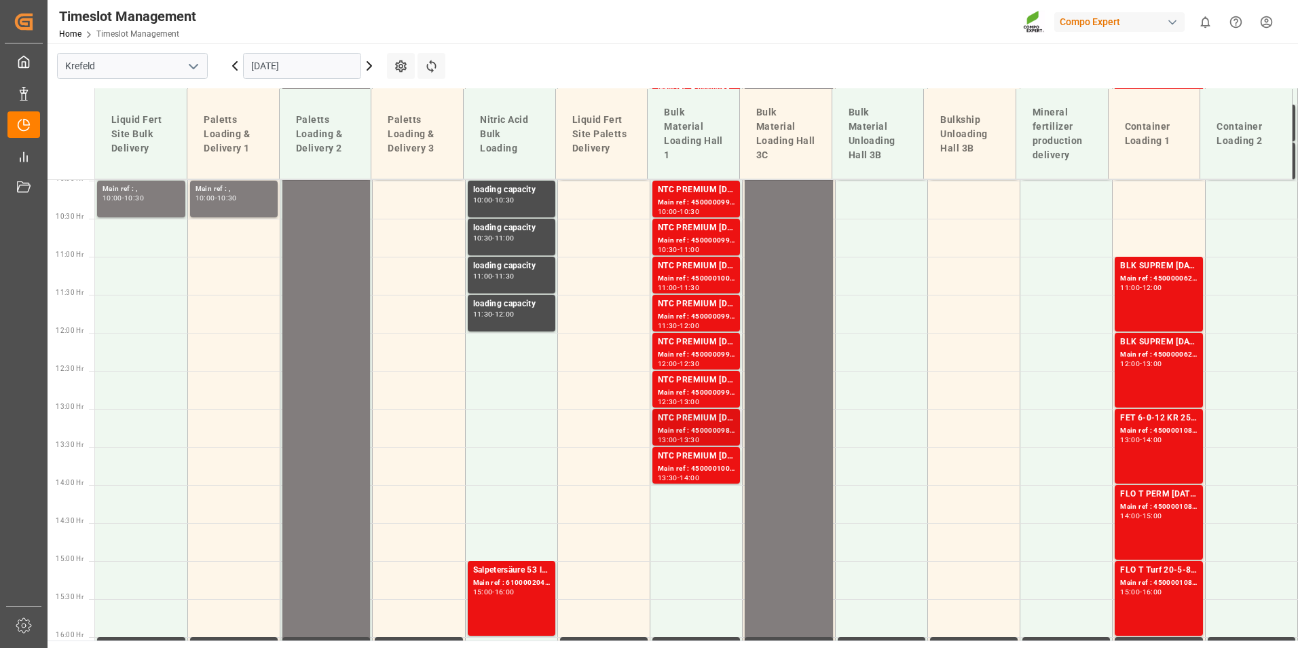
scroll to position [599, 0]
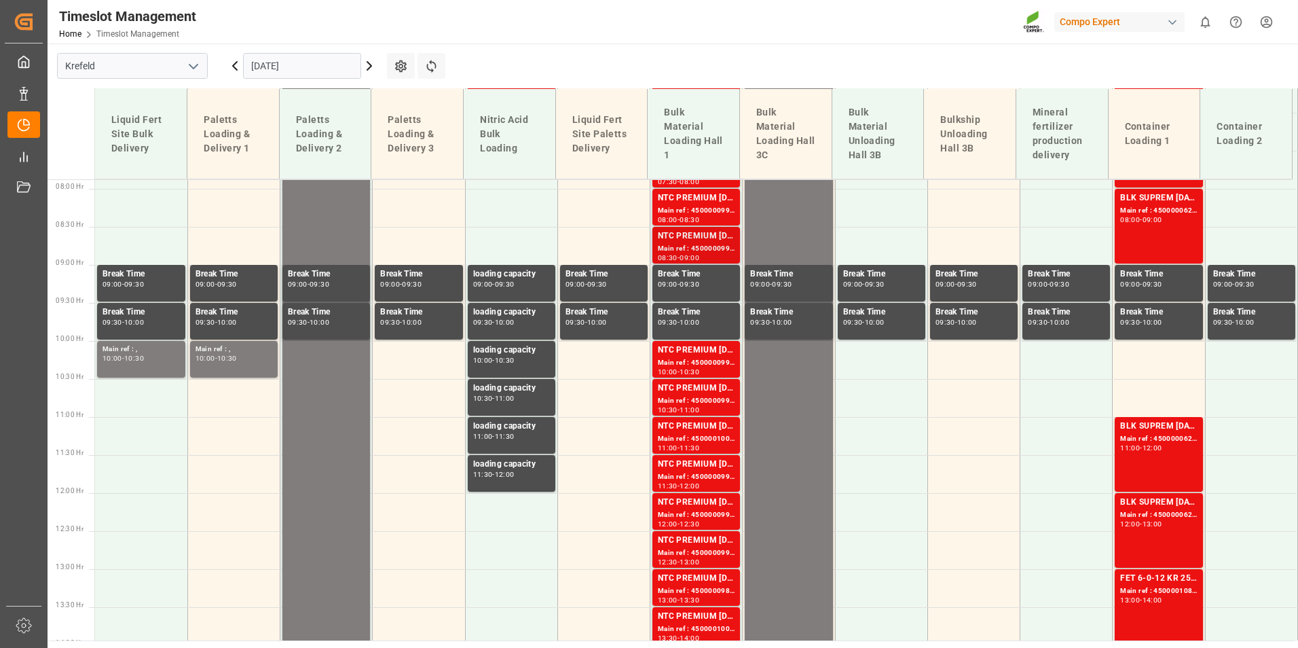
click at [715, 247] on div "Main ref : 4500000997, 2000001025" at bounding box center [696, 249] width 77 height 12
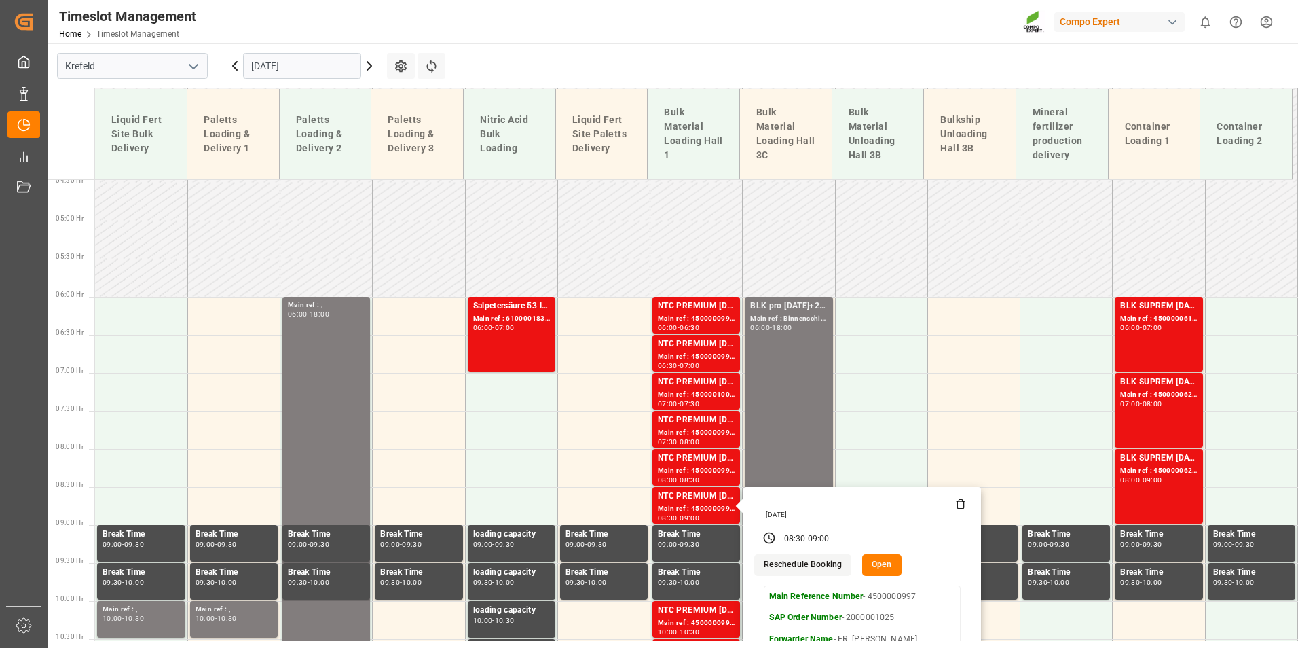
scroll to position [327, 0]
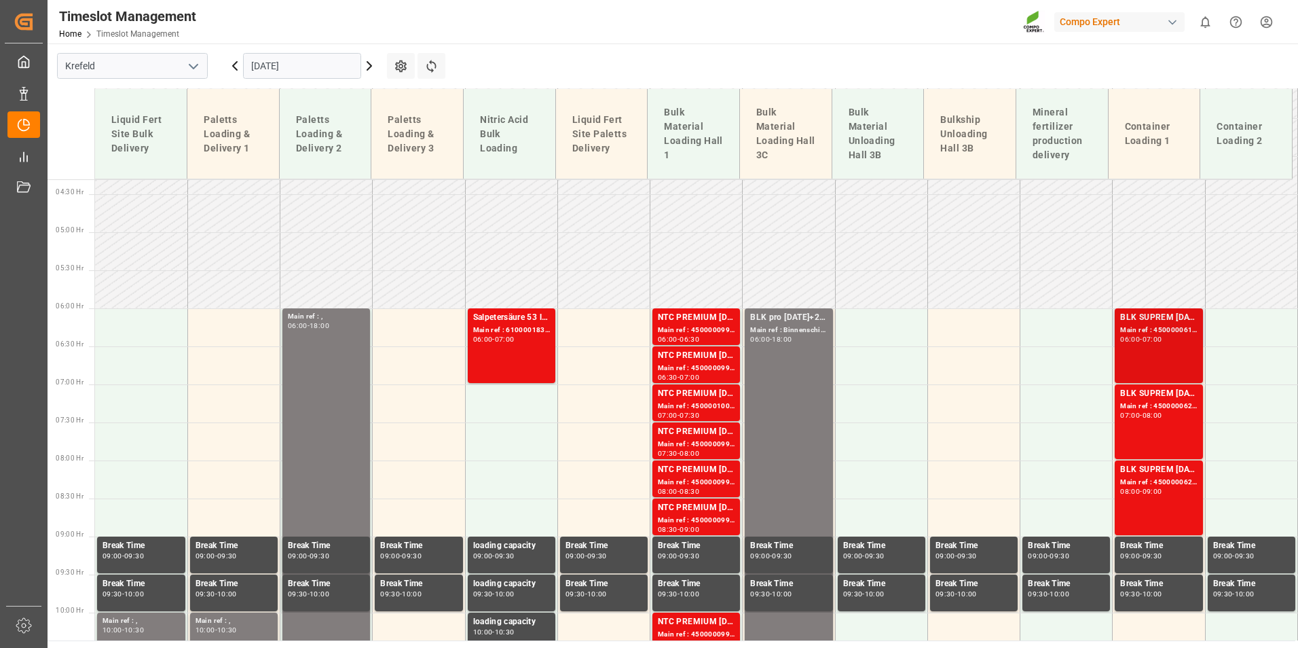
click at [1167, 333] on div "Main ref : 4500000619, 2000000565" at bounding box center [1158, 330] width 77 height 12
click at [1144, 398] on div "BLK SUPREM [DATE] 25KG (x42) INT MTO" at bounding box center [1158, 394] width 77 height 14
click at [1145, 488] on div "09:00" at bounding box center [1152, 491] width 20 height 6
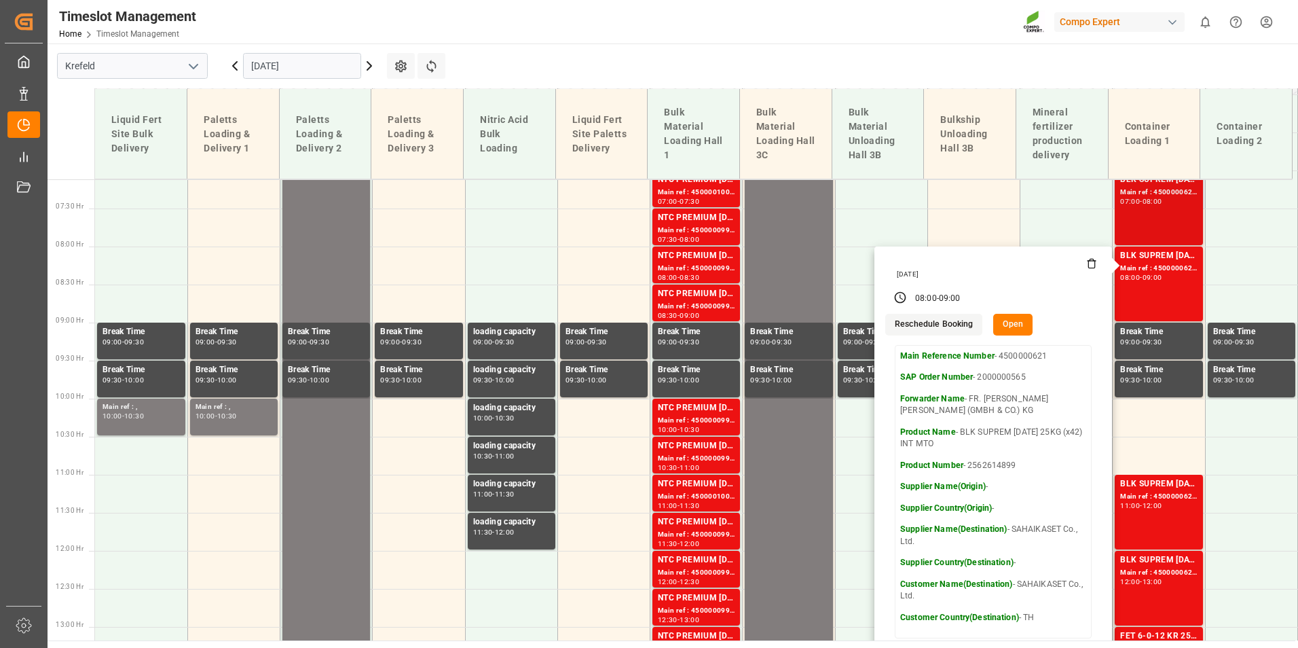
scroll to position [667, 0]
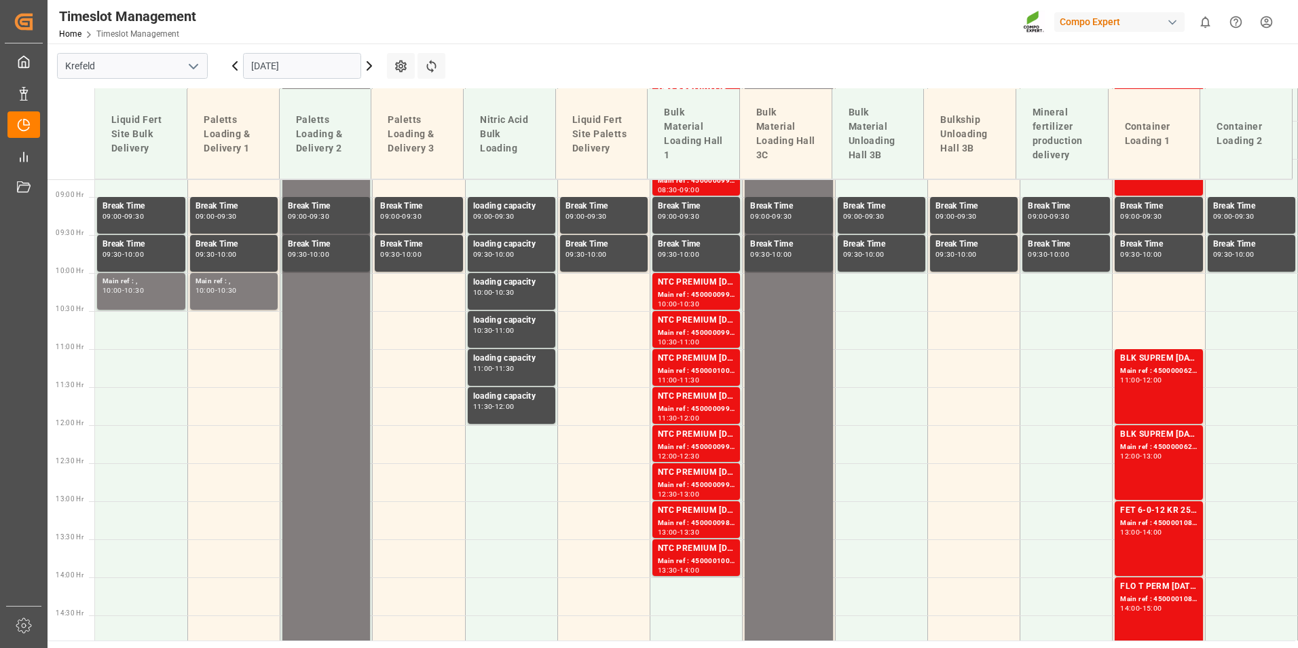
click at [1164, 386] on div "BLK SUPREM [DATE] 25KG (x42) INT MTO Main ref : 4500000622, 2000000565 11:00 - …" at bounding box center [1158, 386] width 77 height 69
click at [1161, 472] on div "BLK SUPREM [DATE] 25KG (x42) INT MTO Main ref : 4500000623, 2000000565 12:00 - …" at bounding box center [1158, 462] width 77 height 69
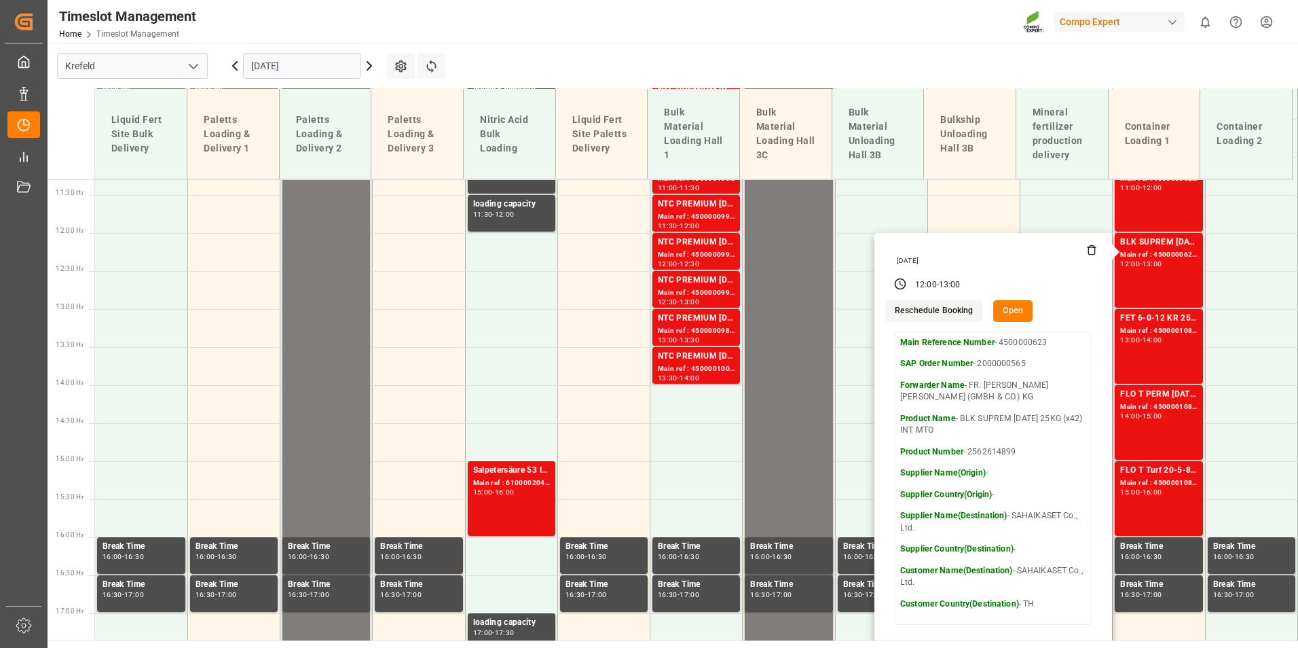
scroll to position [870, 0]
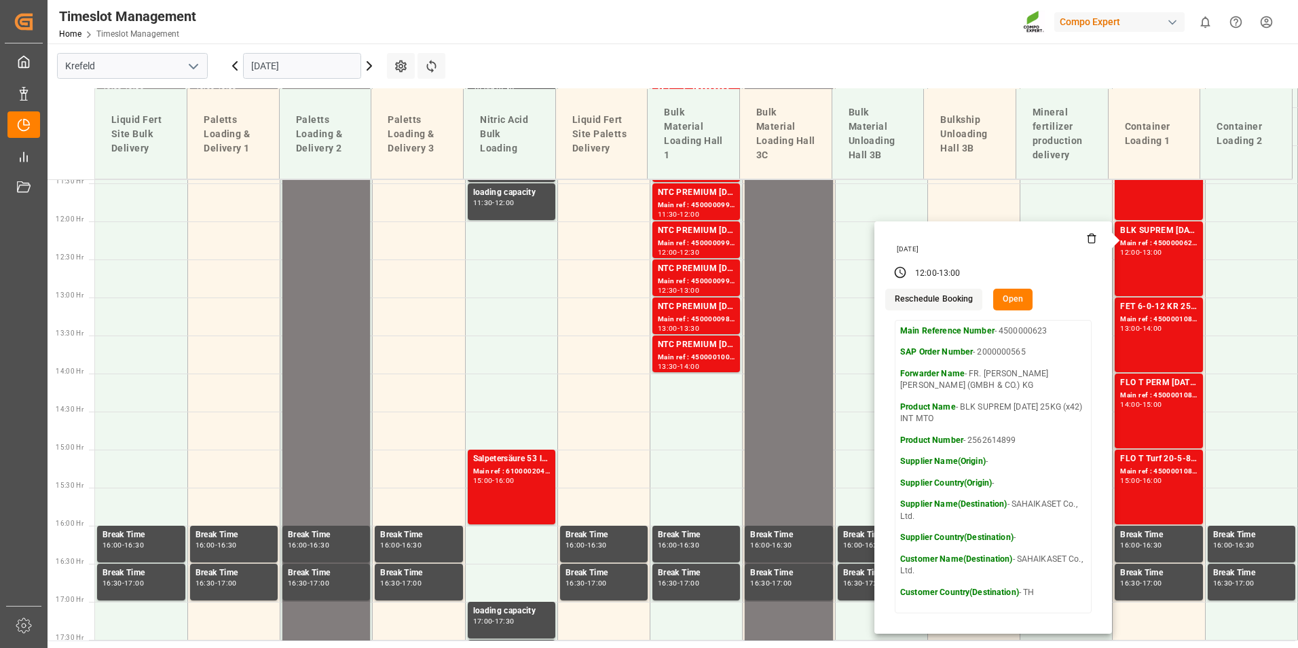
click at [303, 58] on input "[DATE]" at bounding box center [302, 66] width 118 height 26
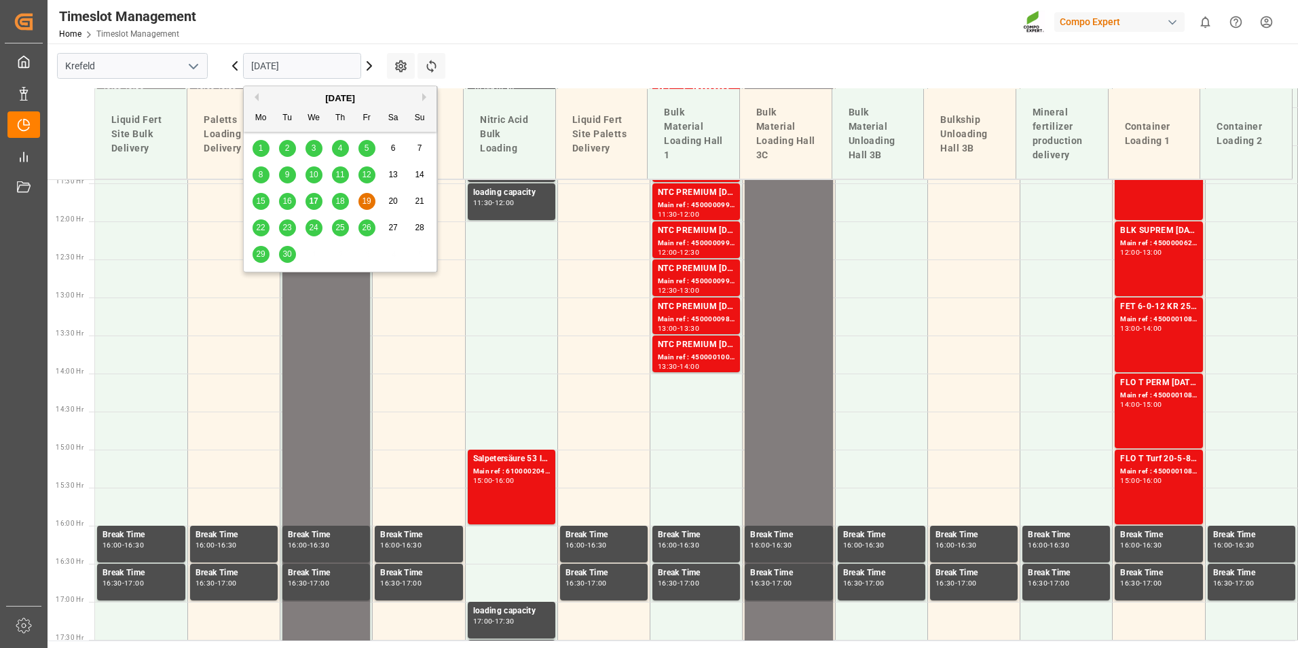
click at [337, 200] on span "18" at bounding box center [339, 201] width 9 height 10
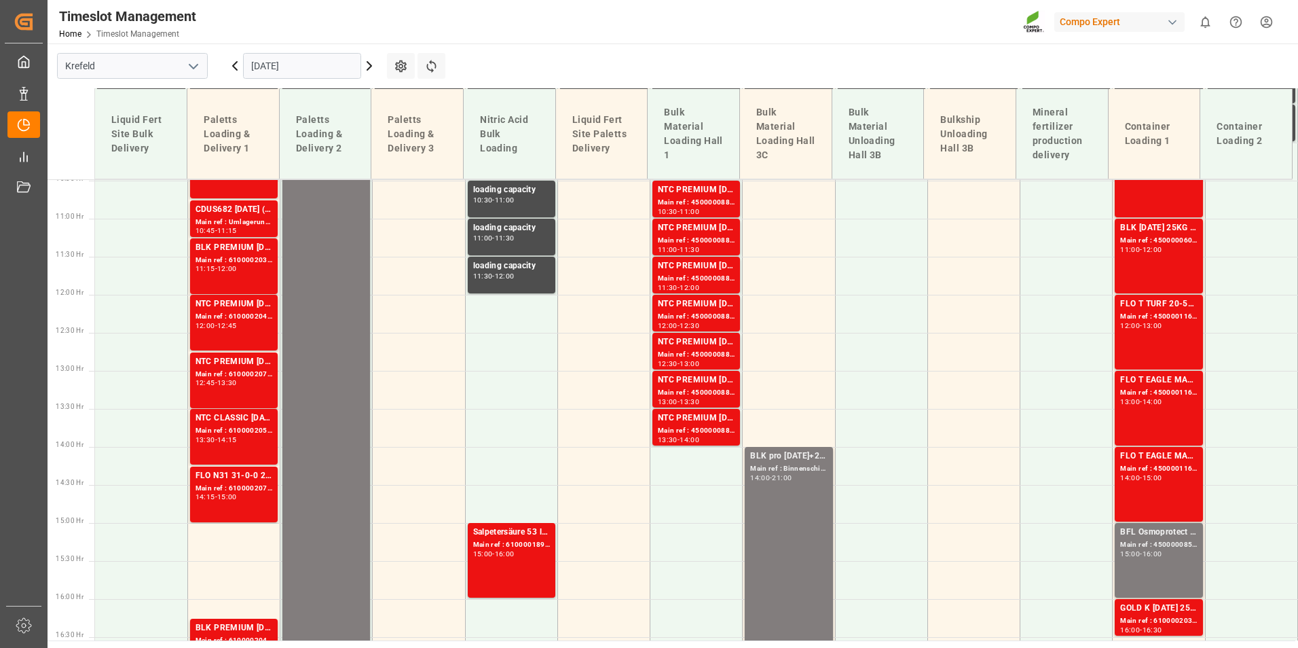
scroll to position [599, 0]
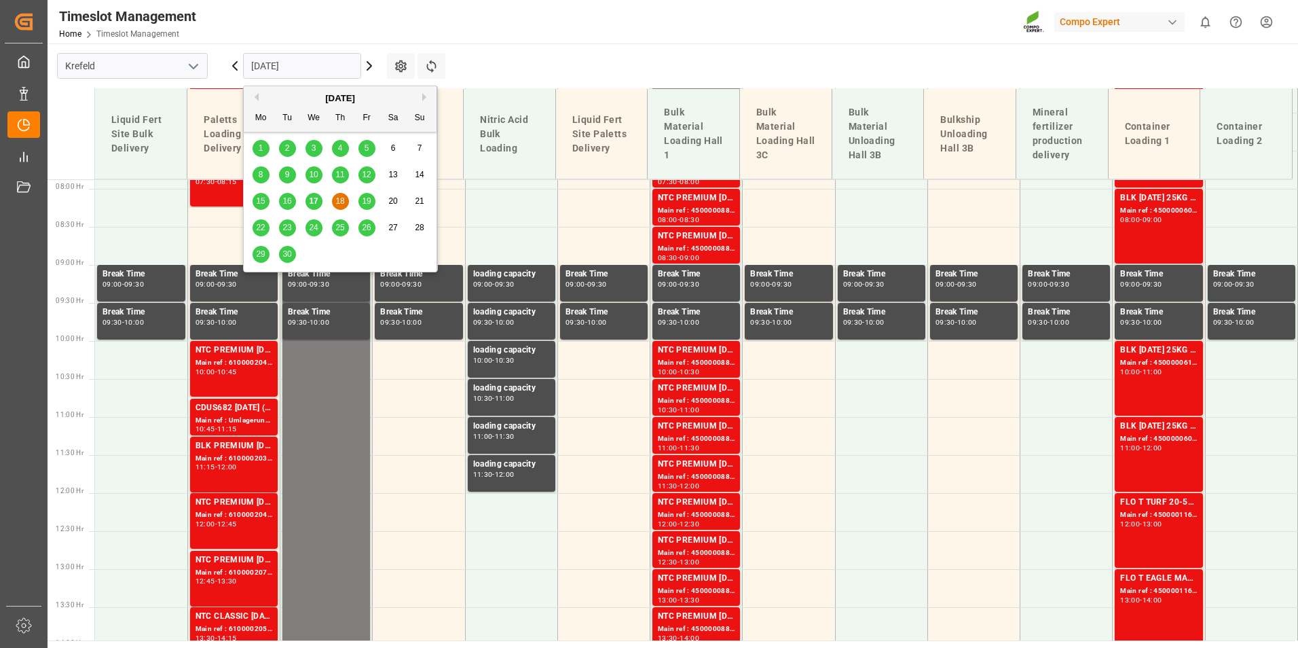
click at [320, 70] on input "[DATE]" at bounding box center [302, 66] width 118 height 26
click at [316, 202] on span "17" at bounding box center [313, 201] width 9 height 10
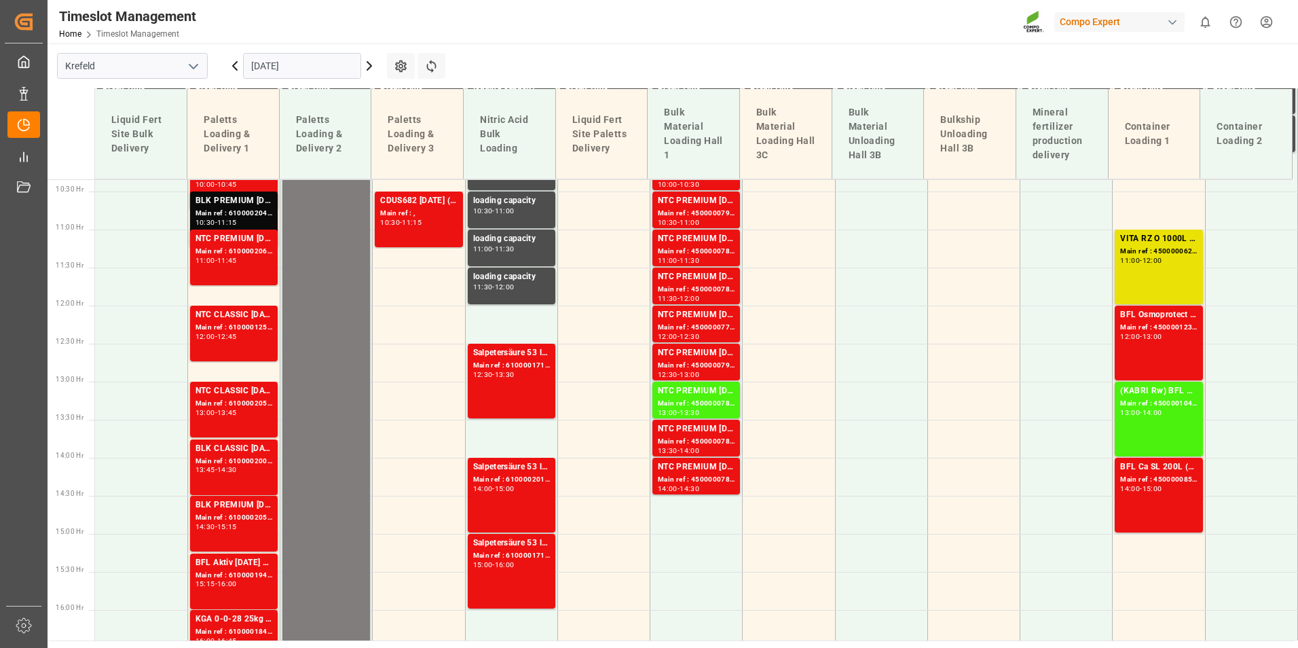
scroll to position [870, 0]
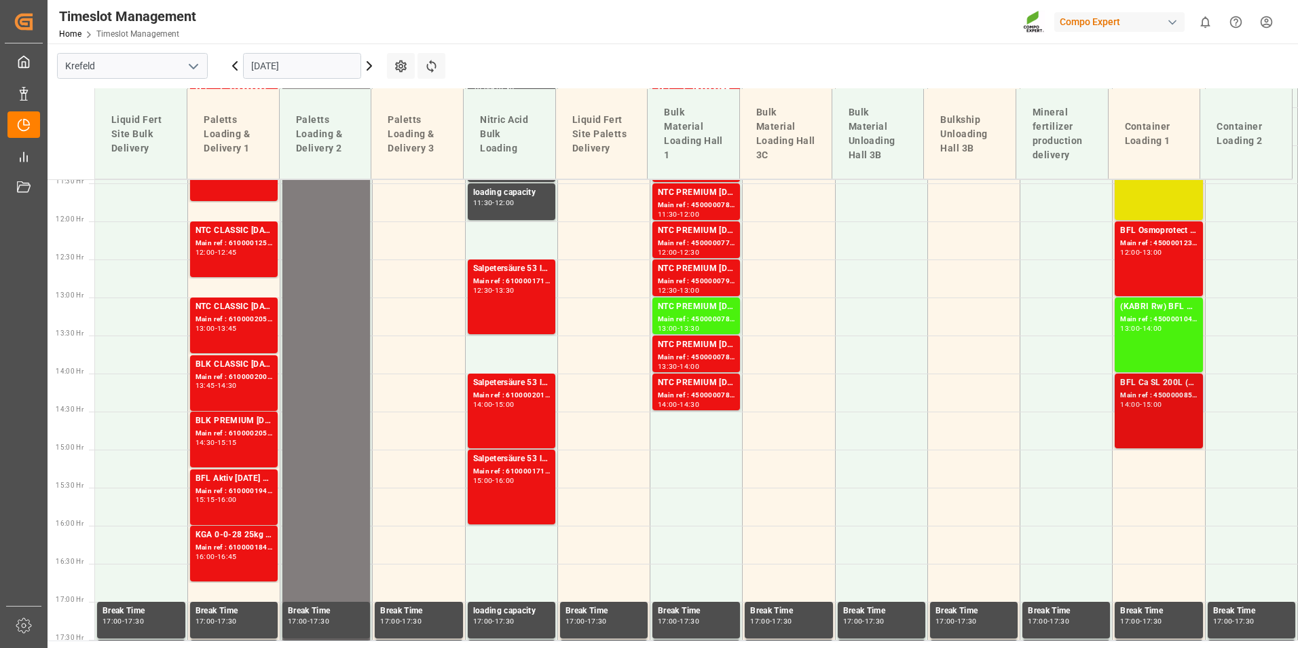
click at [1125, 388] on div "BFL Ca SL 200L (x4) CL,ES,LAT MTO;VITA RZ O 1000L IBC MTO" at bounding box center [1158, 383] width 77 height 14
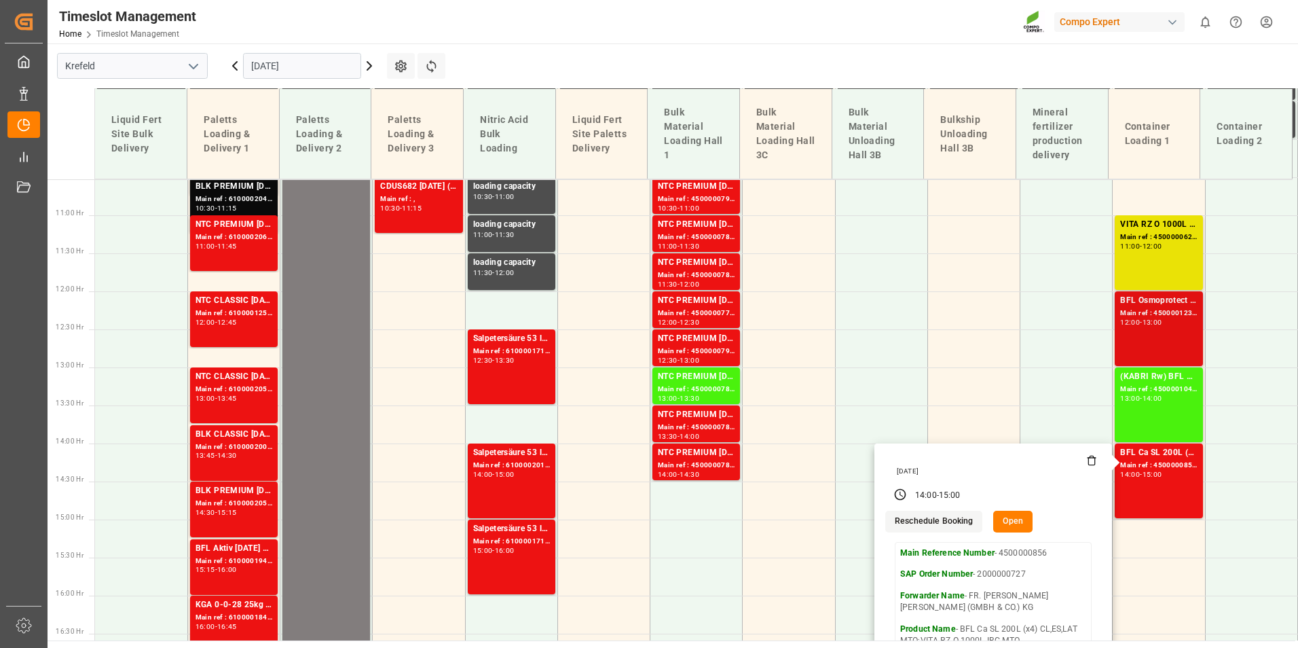
scroll to position [734, 0]
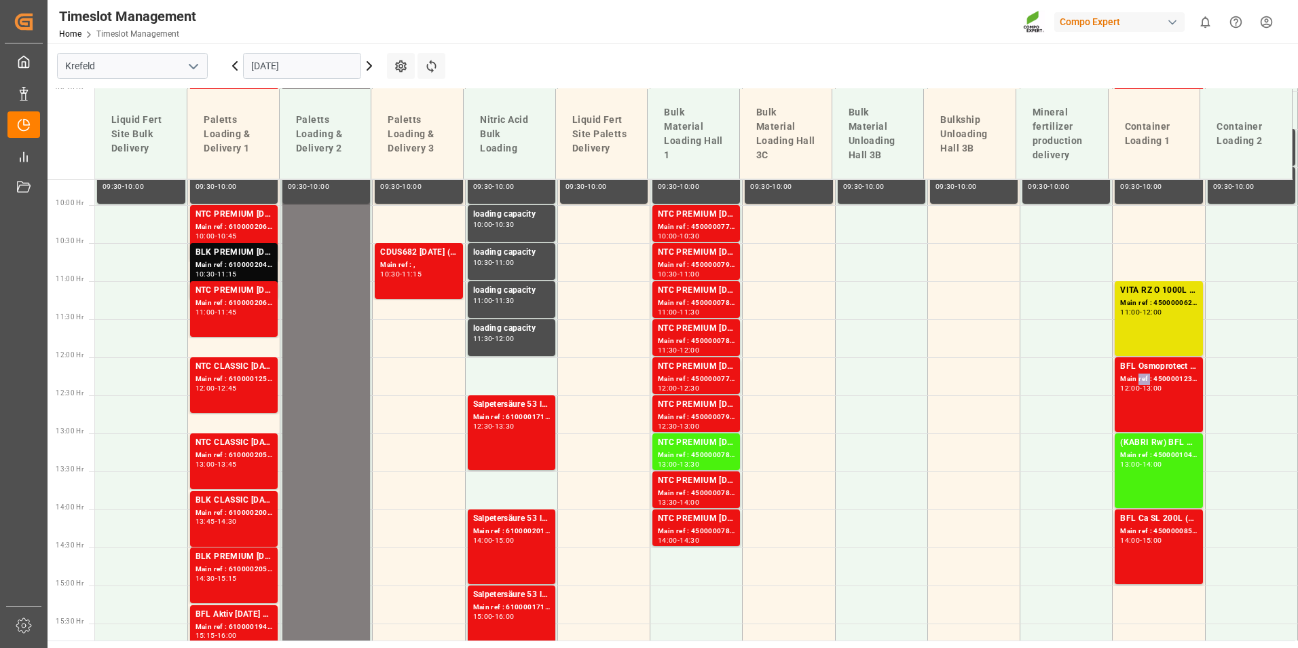
click at [1136, 381] on div "Main ref : 4500001233, 2000000119" at bounding box center [1158, 379] width 77 height 12
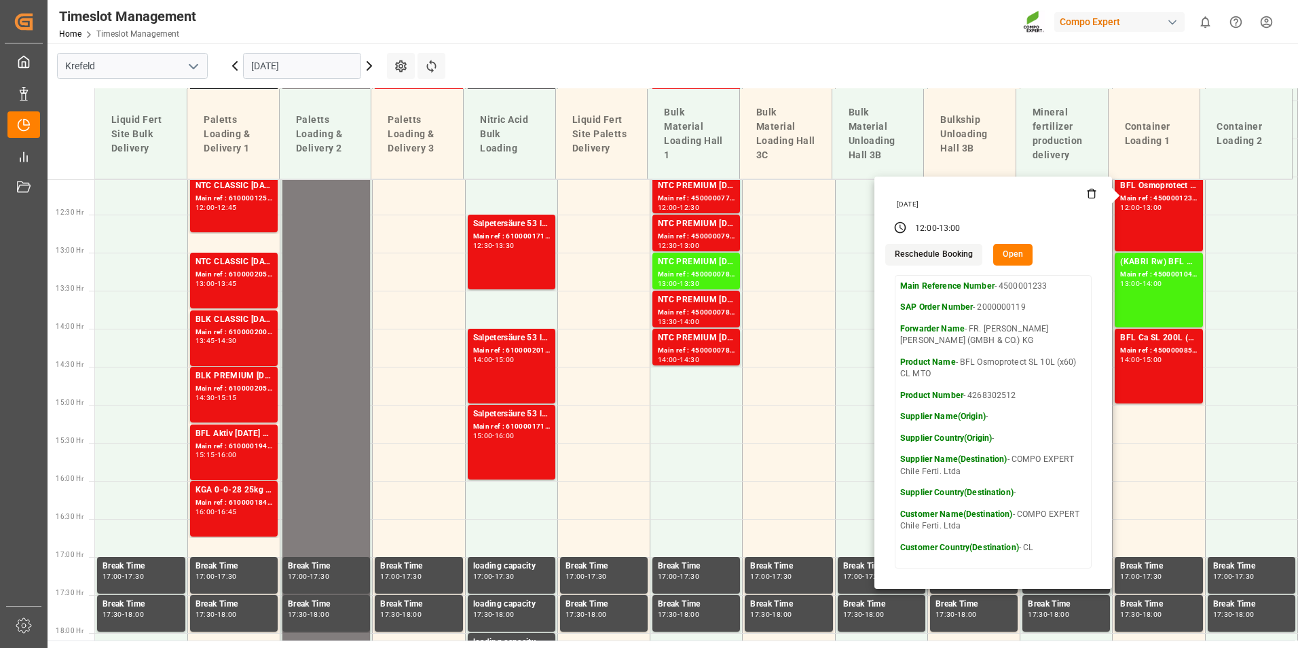
scroll to position [938, 0]
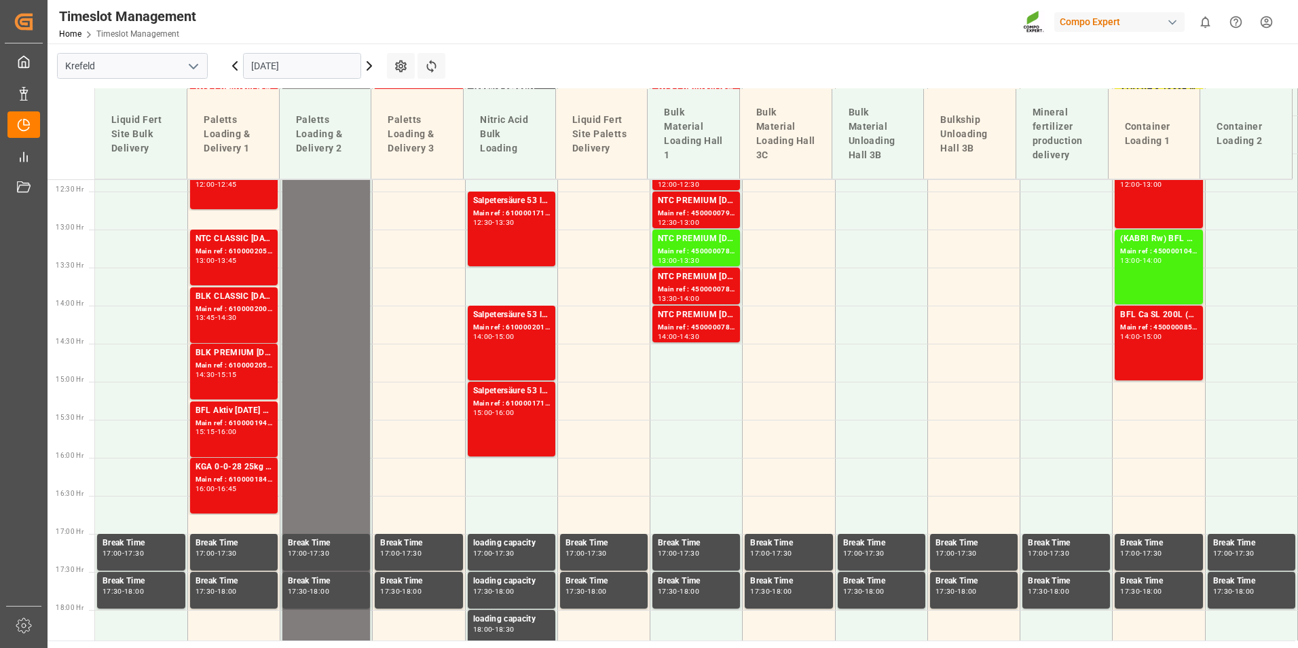
click at [1146, 344] on div "BFL Ca SL 200L (x4) CL,ES,LAT MTO;VITA RZ O 1000L IBC MTO Main ref : 4500000856…" at bounding box center [1158, 342] width 77 height 69
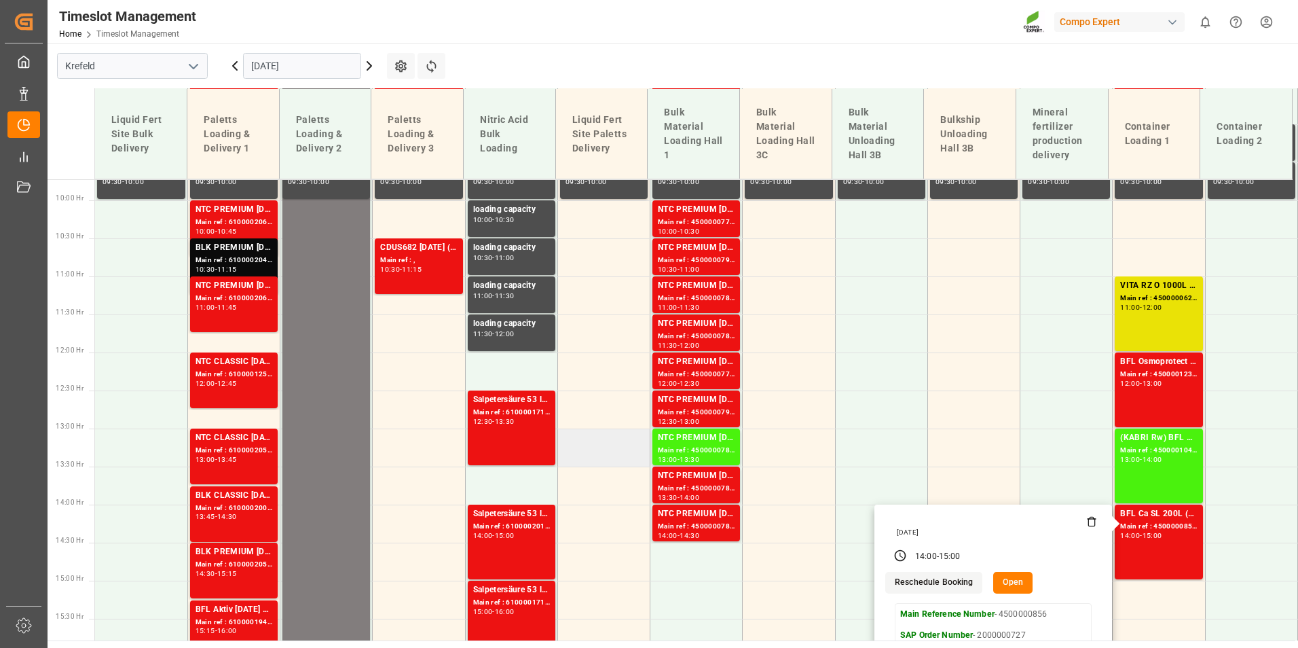
scroll to position [802, 0]
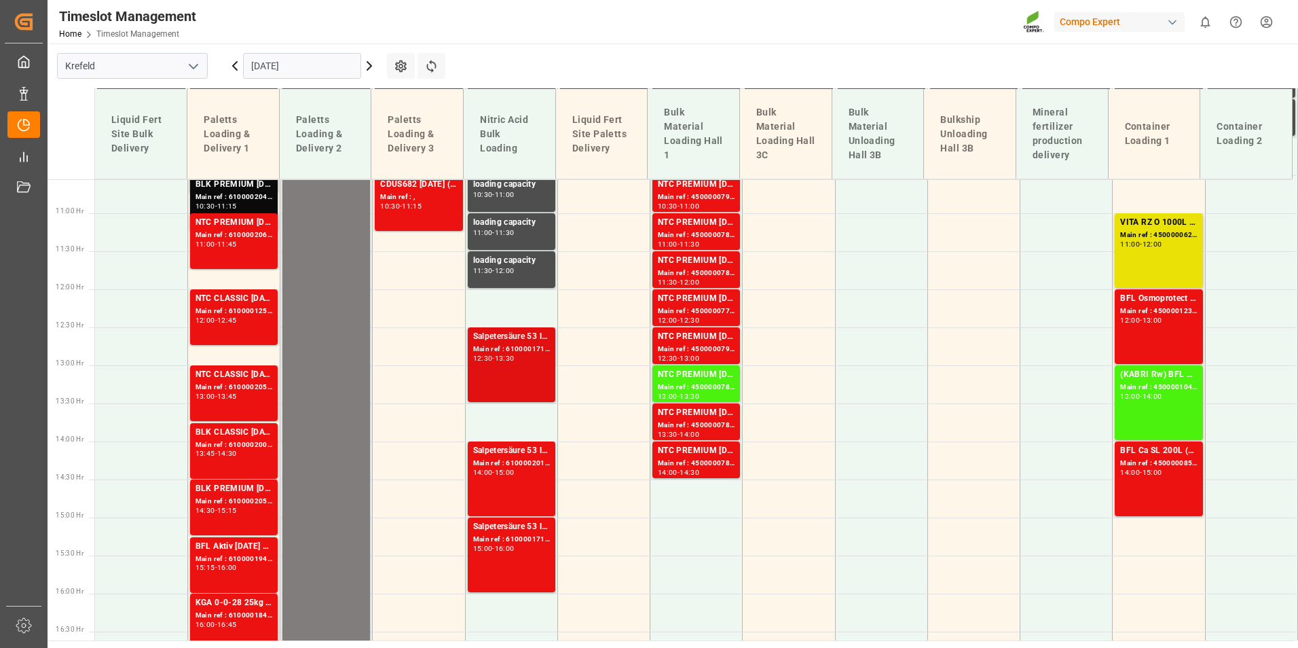
click at [533, 371] on div "Salpetersäure 53 lose Main ref : 6100001714, 2000001425 12:30 - 13:30" at bounding box center [511, 364] width 77 height 69
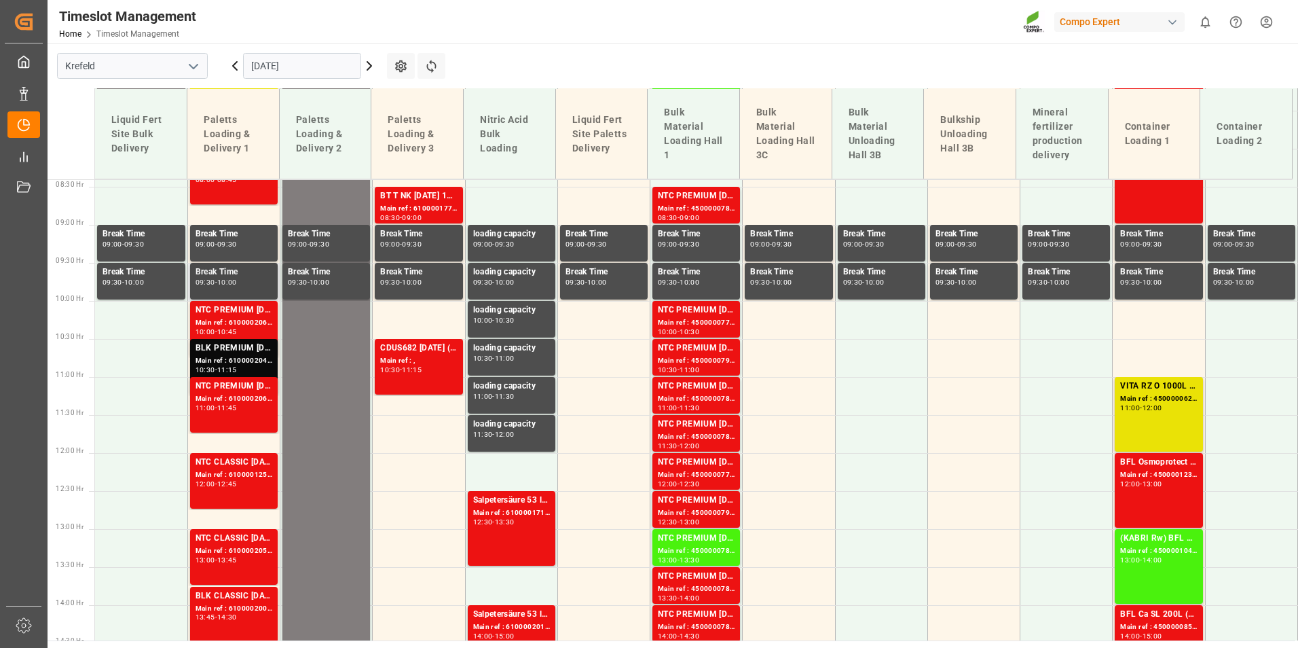
scroll to position [667, 0]
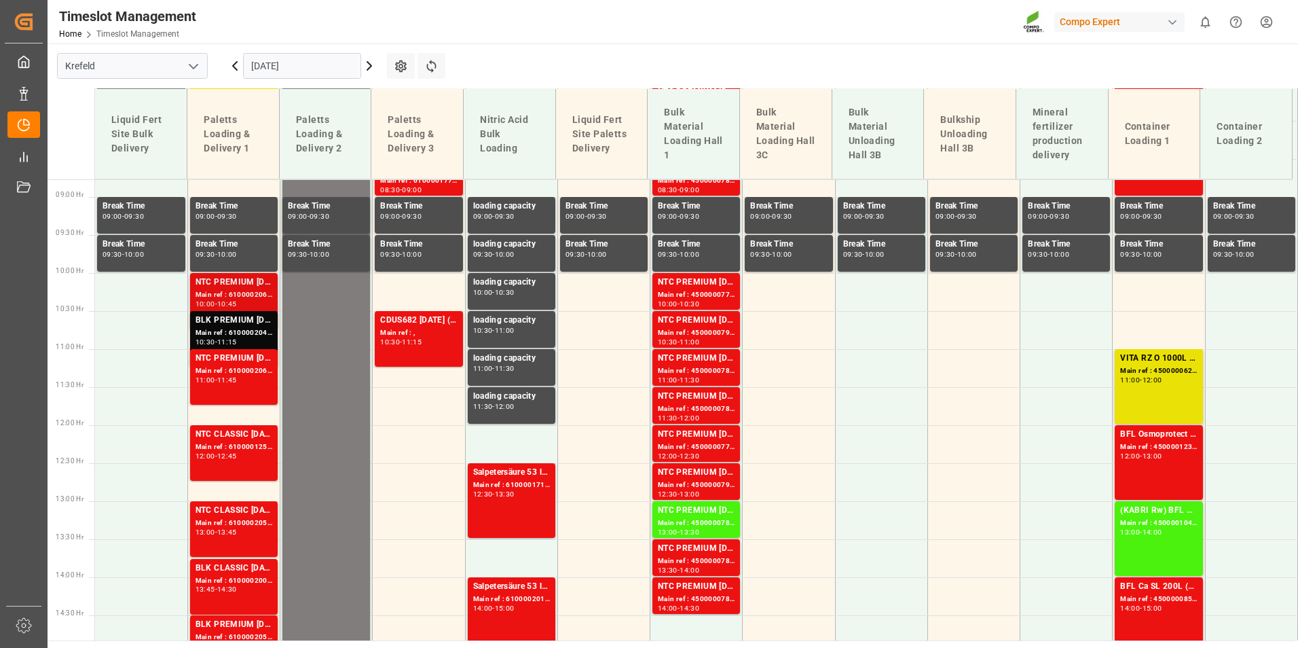
click at [257, 303] on div "10:00 - 10:45" at bounding box center [233, 304] width 77 height 7
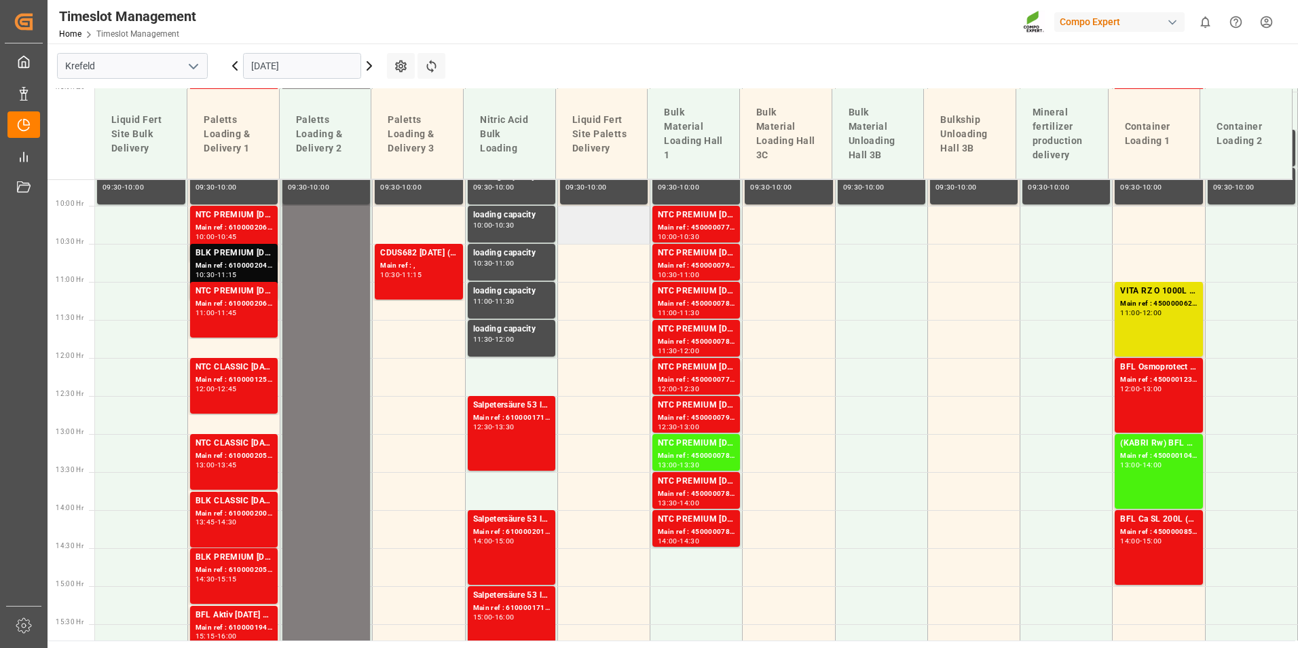
scroll to position [599, 0]
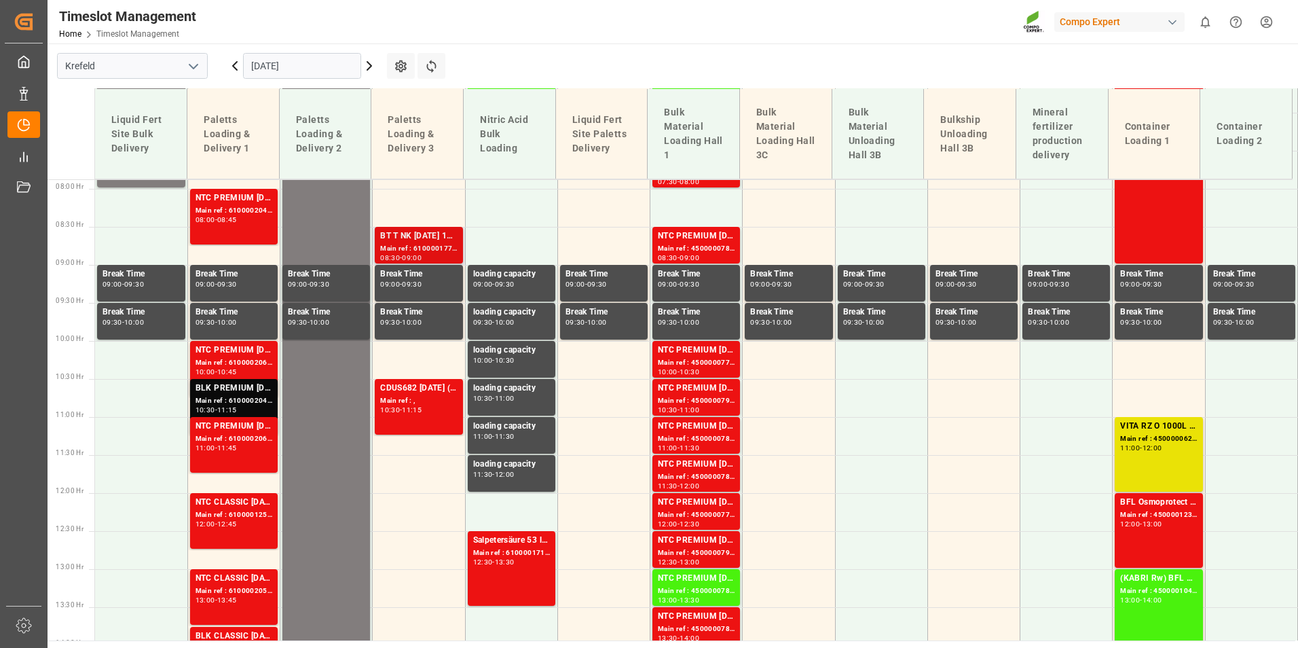
click at [419, 240] on div "BT T NK [DATE] 11%UH 3M 25kg (x40) INTBT TURF N [DATE] 13%UH 3M 25kg(x40) INT" at bounding box center [418, 236] width 77 height 14
click at [258, 351] on div "NTC PREMIUM [DATE] 25kg (x40) D,EN,PLBT SPORT [DATE] 25%UH 3M 25kg (x40) INT" at bounding box center [233, 350] width 77 height 14
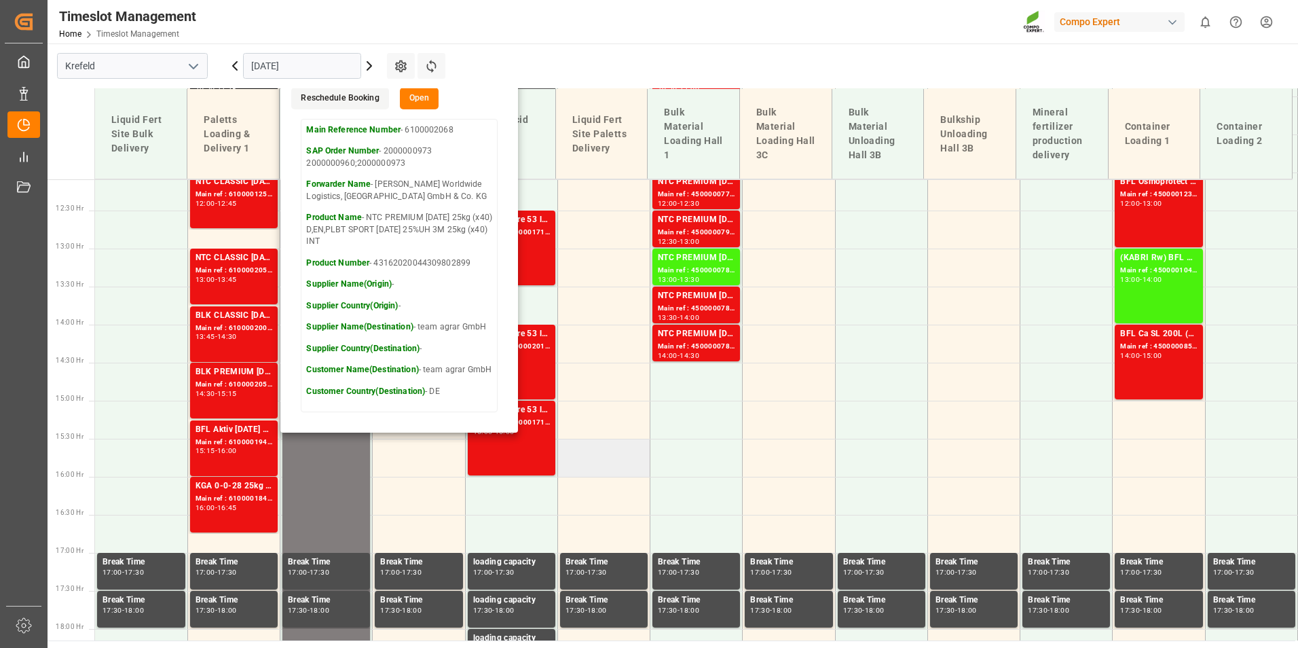
scroll to position [1006, 0]
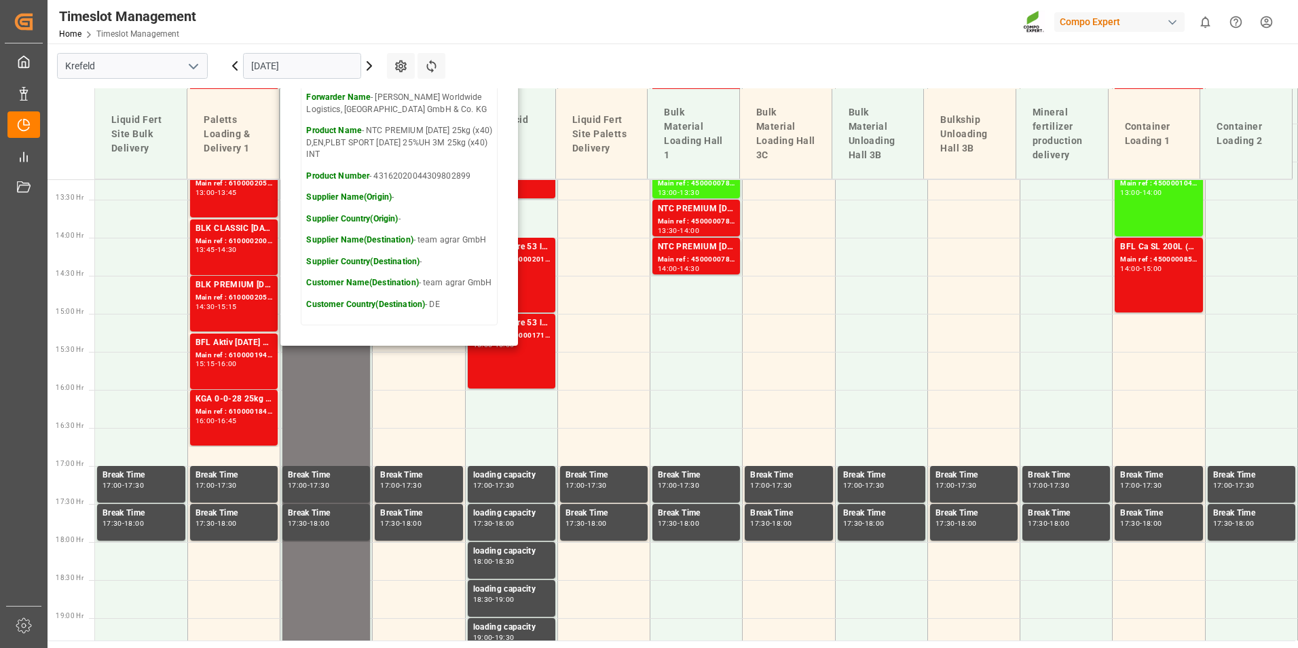
click at [620, 63] on main "[GEOGRAPHIC_DATA] [DATE] Settings Refresh Time Slots Liquid Fert Site Bulk Deli…" at bounding box center [672, 341] width 1248 height 597
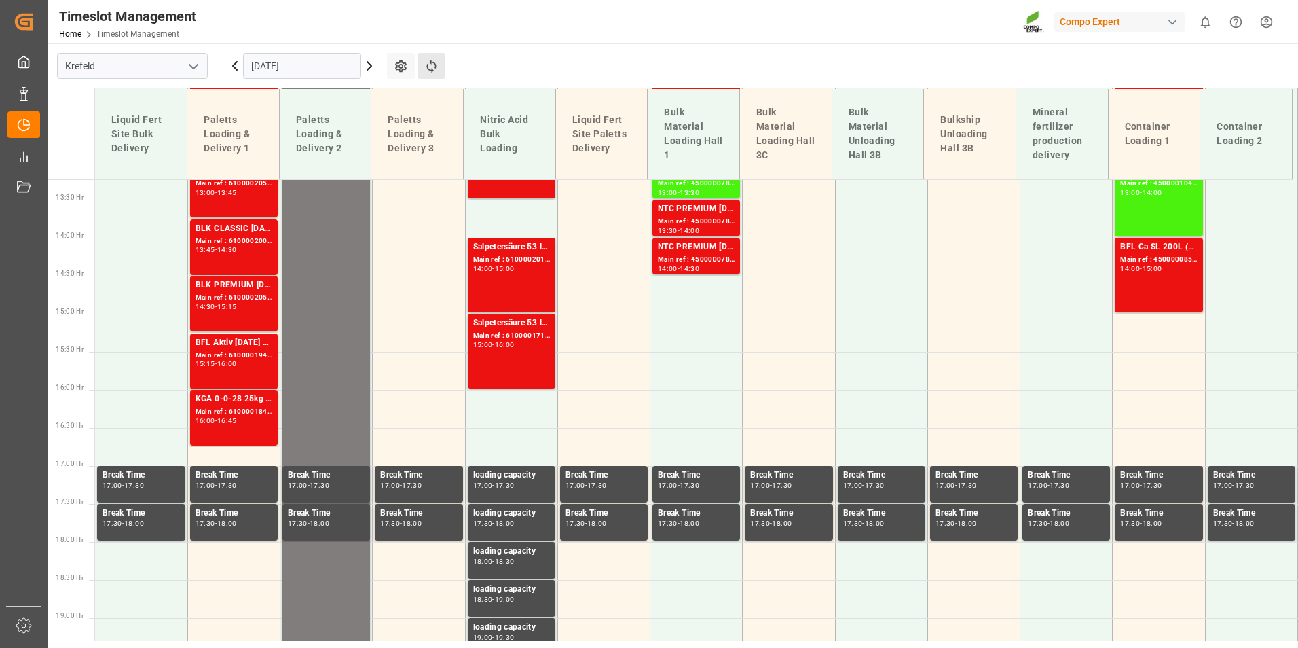
click at [441, 71] on button "Refresh Time Slots" at bounding box center [431, 66] width 28 height 26
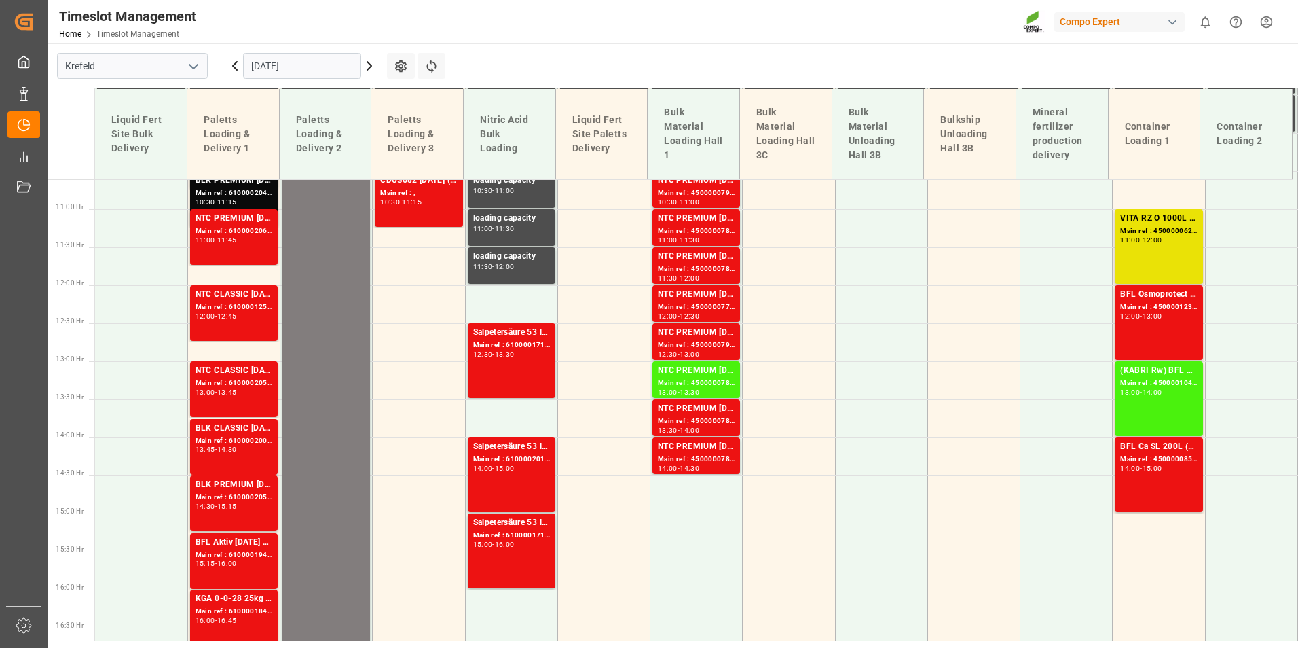
scroll to position [870, 0]
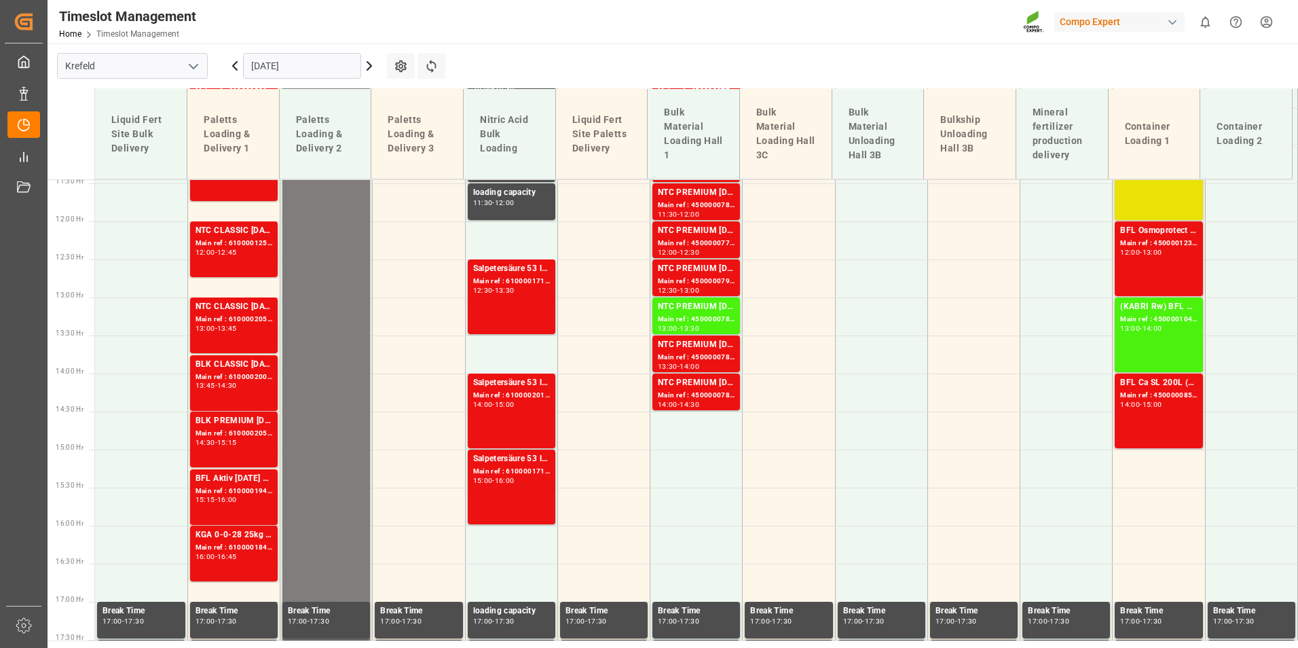
click at [715, 38] on div "Timeslot Management Home Timeslot Management Compo Expert 0 Notifications Only …" at bounding box center [668, 21] width 1260 height 43
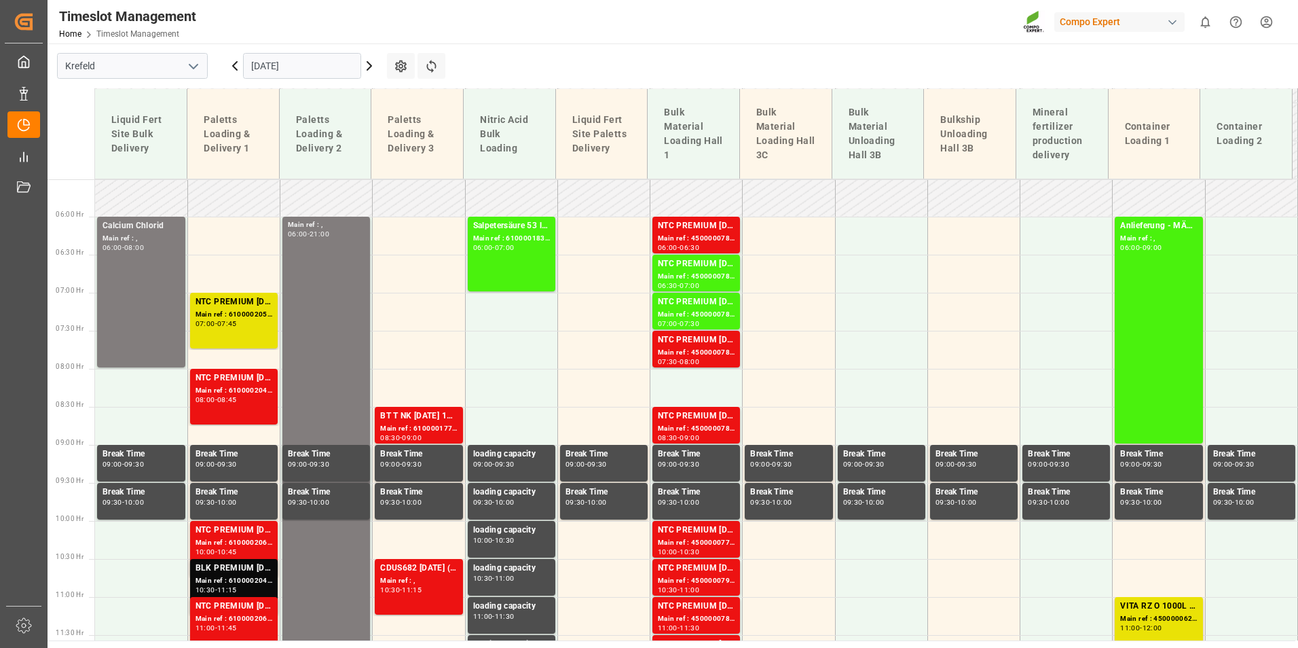
scroll to position [395, 0]
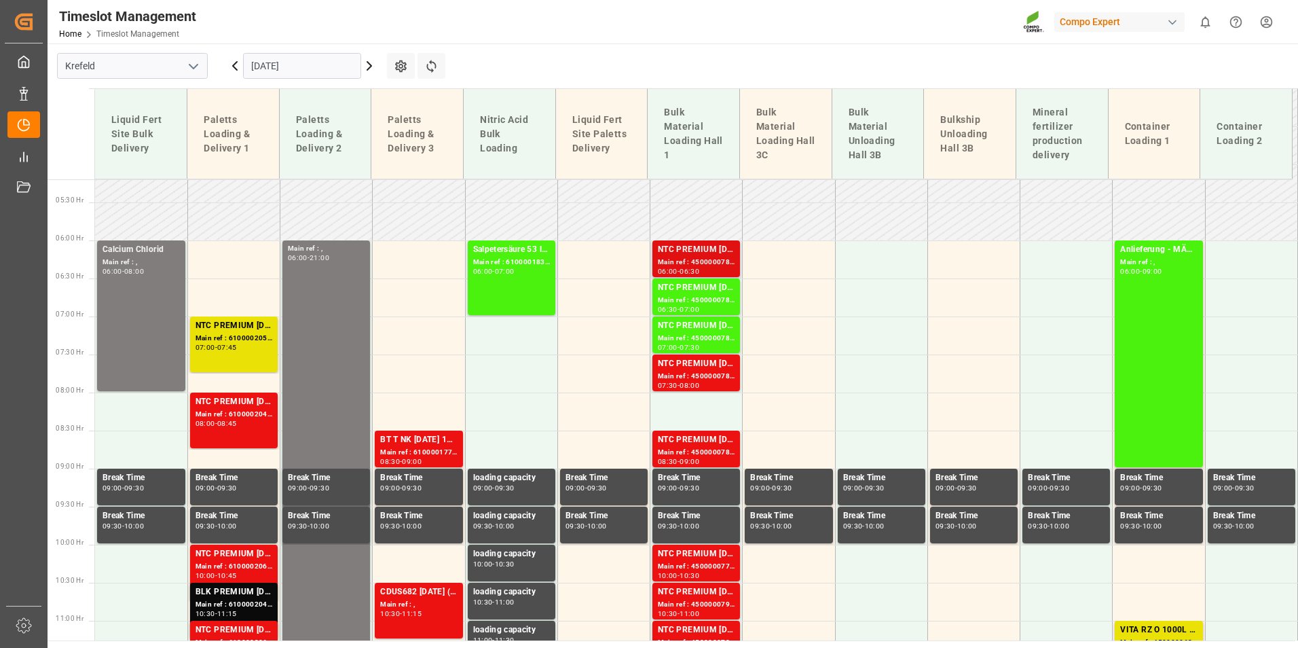
click at [712, 250] on div "NTC PREMIUM [DATE]+3+TE BULK" at bounding box center [696, 250] width 77 height 14
click at [713, 335] on div "Main ref : 4500000787, 2000000504" at bounding box center [696, 339] width 77 height 12
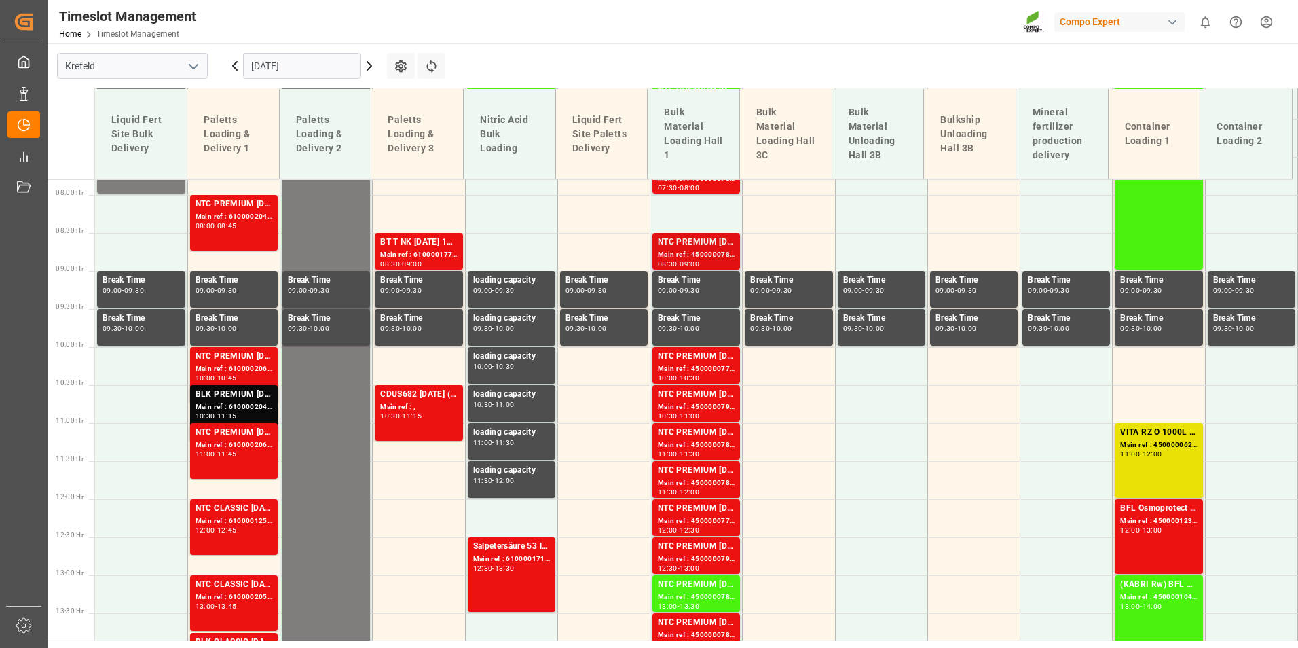
scroll to position [599, 0]
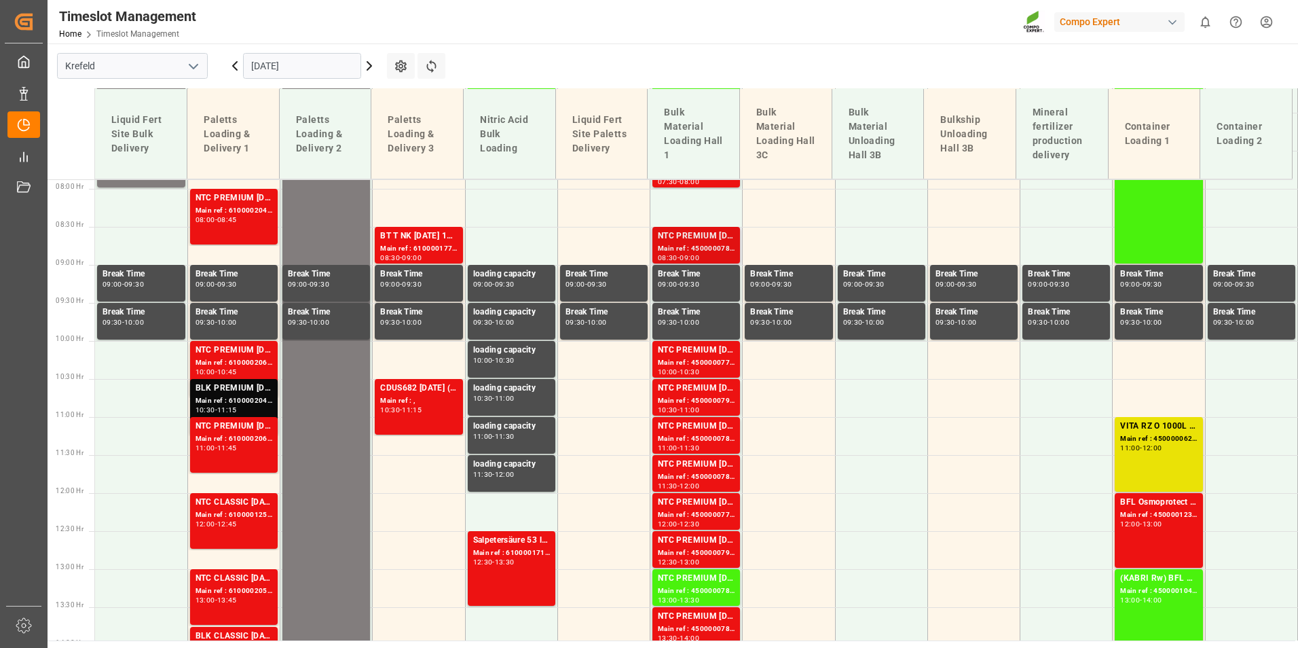
click at [705, 240] on div "NTC PREMIUM [DATE]+3+TE BULK" at bounding box center [696, 236] width 77 height 14
click at [705, 381] on div "NTC PREMIUM [DATE]+3+TE BULK Main ref : 4500000791, 2000000504 10:30 - 11:00" at bounding box center [696, 397] width 88 height 37
click at [703, 479] on div "Main ref : 4500000789, 2000000504" at bounding box center [696, 477] width 77 height 12
click at [695, 537] on div "NTC PREMIUM [DATE]+3+TE BULK" at bounding box center [696, 540] width 77 height 14
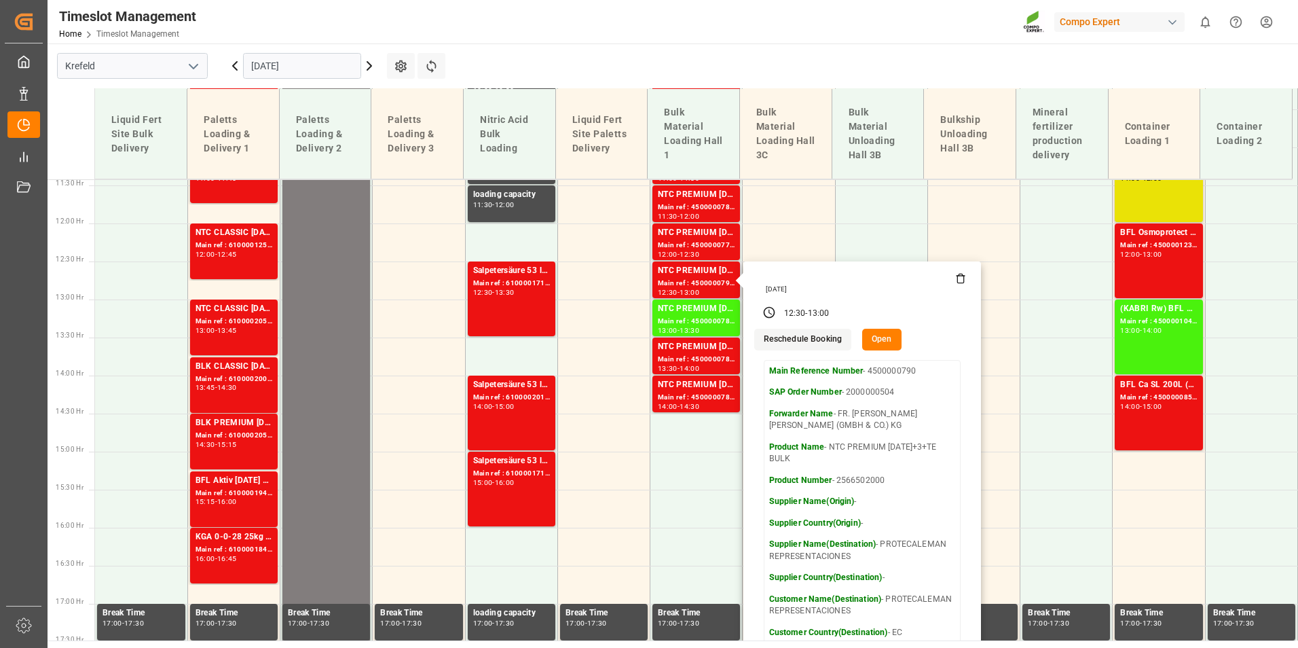
scroll to position [870, 0]
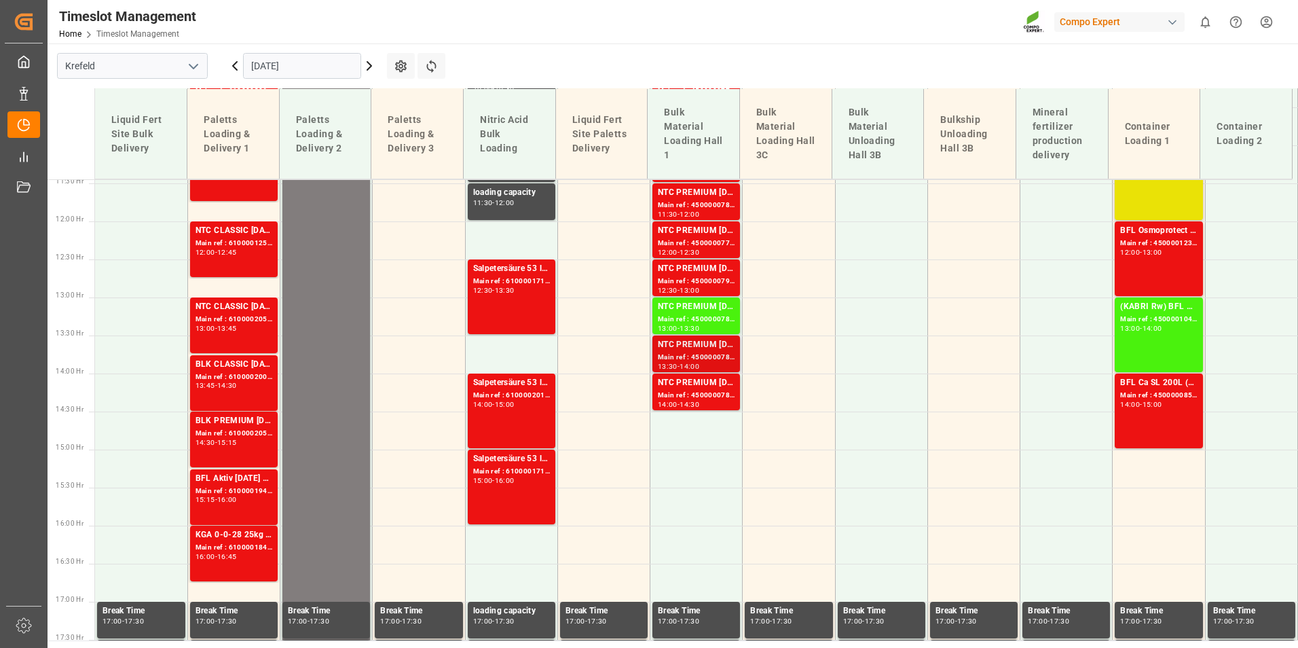
click at [690, 341] on div "NTC PREMIUM [DATE]+3+TE BULK" at bounding box center [696, 345] width 77 height 14
click at [680, 377] on div "NTC PREMIUM [DATE]+3+TE BULK" at bounding box center [696, 383] width 77 height 14
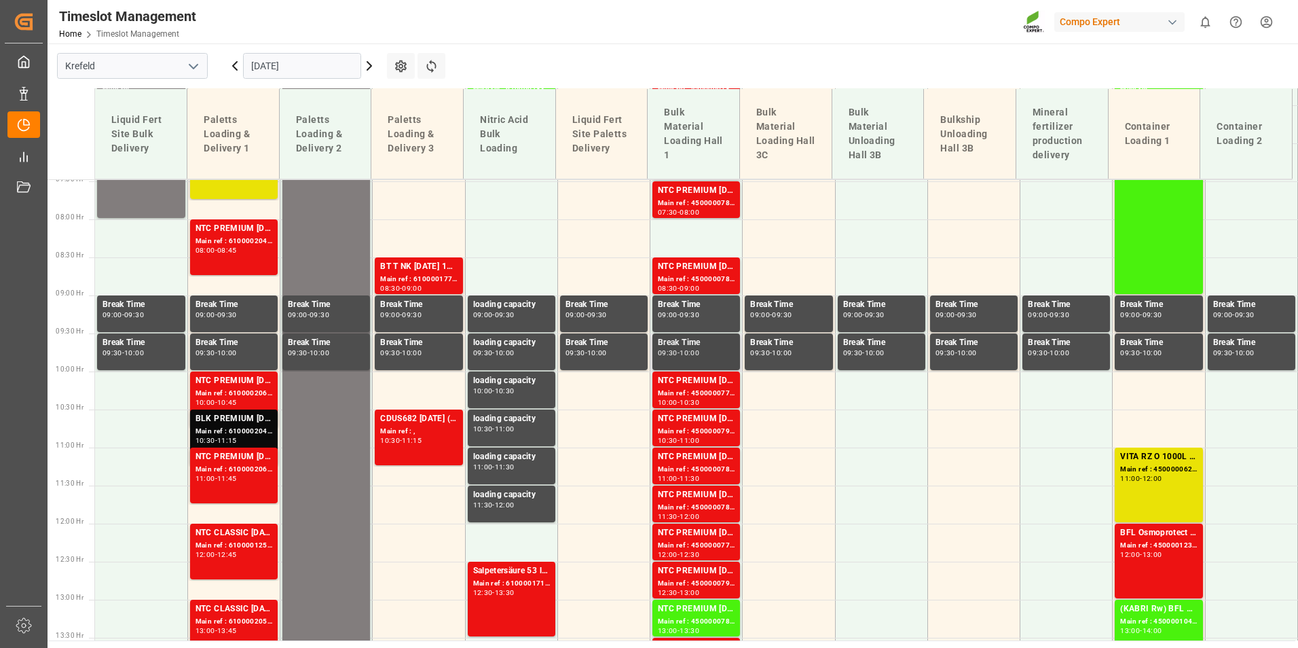
scroll to position [599, 0]
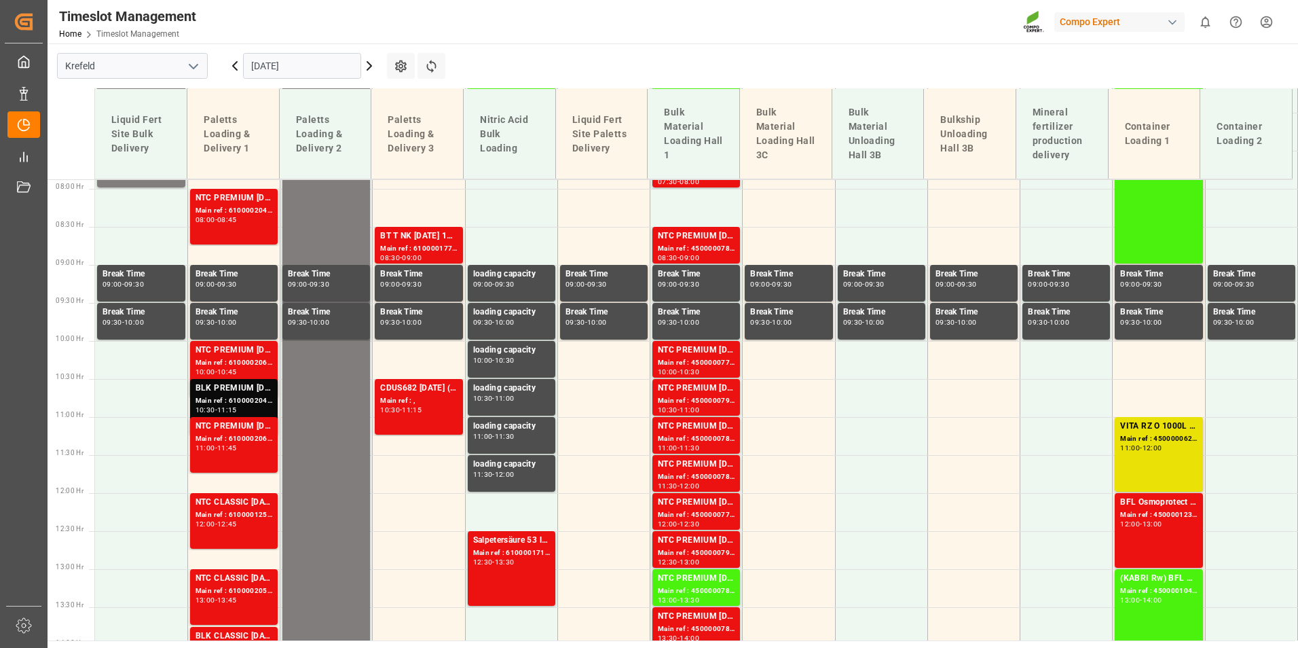
click at [452, 393] on div "CDUS682 [DATE] (JCAM) BigBag 900KG" at bounding box center [418, 388] width 77 height 14
click at [236, 367] on div "Main ref : 6100002068, 2000000973 2000000960;2000000973" at bounding box center [233, 363] width 77 height 12
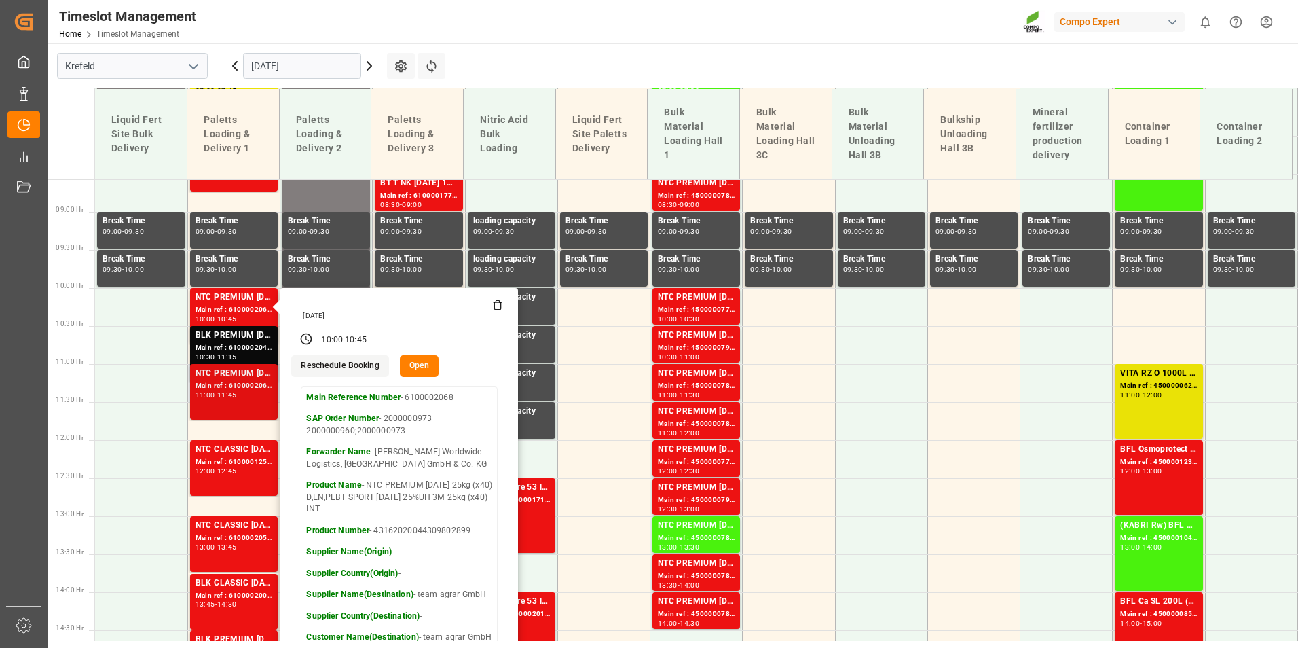
scroll to position [734, 0]
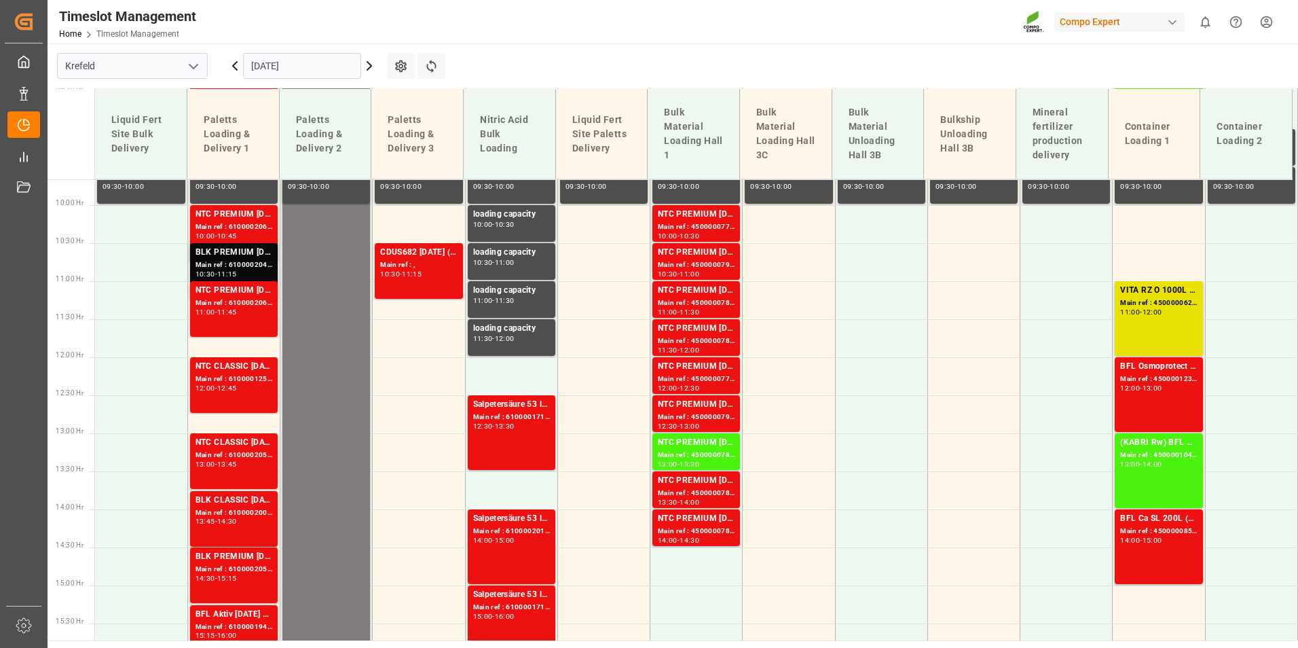
click at [226, 251] on div "BLK PREMIUM [DATE]+3+TE 600kg BBFLO T PERM [DATE] 25kg (x40) INTBLK PREMIUM [DA…" at bounding box center [233, 253] width 77 height 14
click at [232, 288] on div "NTC PREMIUM [DATE] 25kg (x42) INT" at bounding box center [233, 291] width 77 height 14
click at [250, 362] on div "NTC CLASSIC [DATE]+3+TE 600kg BB" at bounding box center [233, 367] width 77 height 14
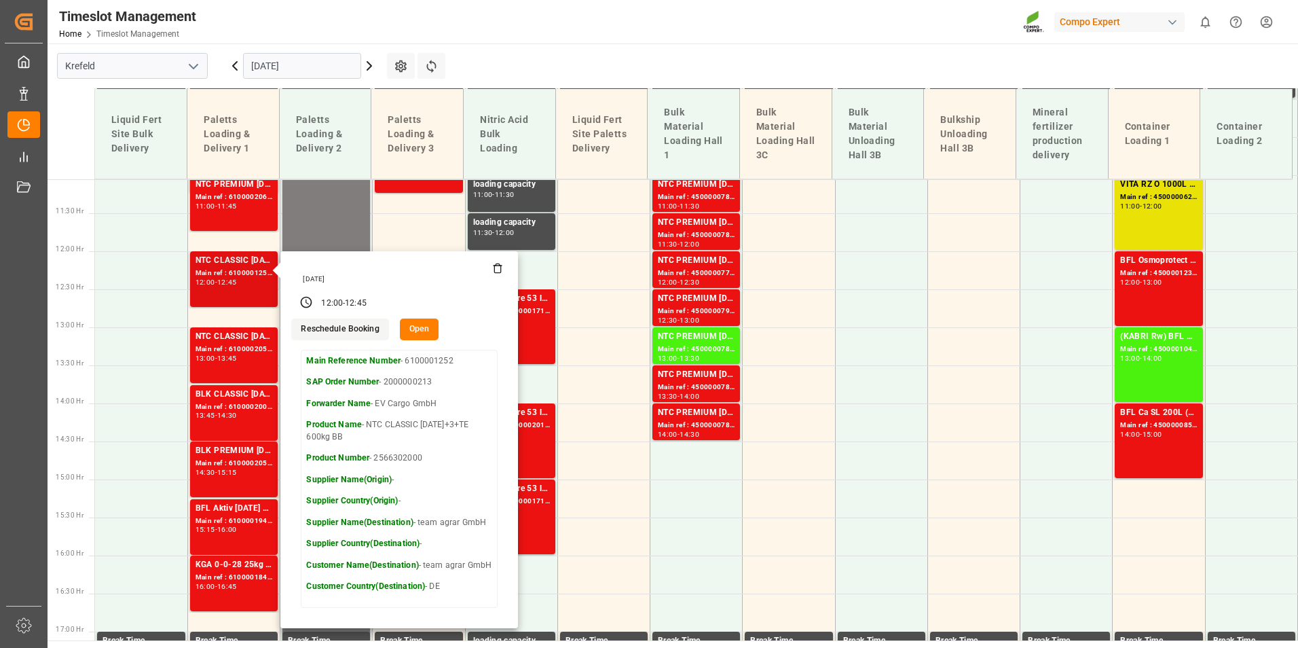
scroll to position [870, 0]
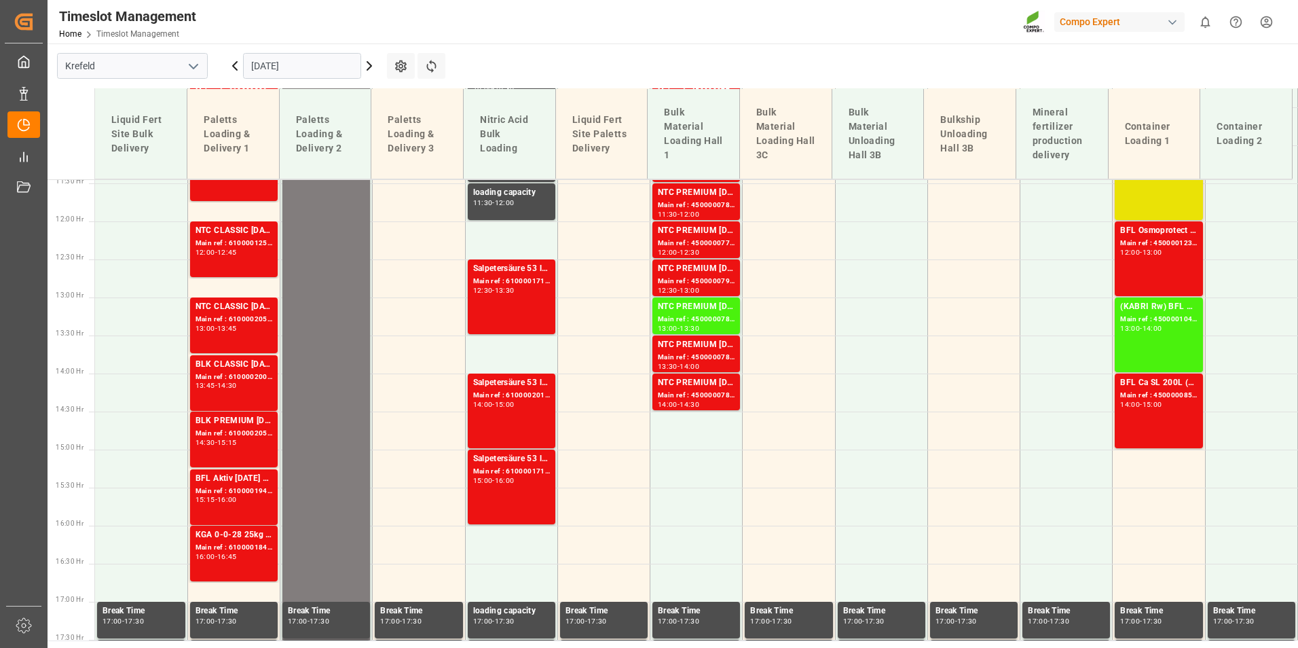
click at [239, 313] on div "NTC CLASSIC [DATE] 25kg (x42) INTESG 12 NPK [DATE] 25kg (x42) INTTPL Natura [ME…" at bounding box center [233, 307] width 77 height 14
click at [253, 358] on div "BLK CLASSIC [DATE]+3+TE 600kg BBSOB DF 25kg (x36) DENTC PREMIUM [DATE]+3+TE 600…" at bounding box center [233, 365] width 77 height 14
click at [244, 429] on div "Main ref : 6100002058, 2000000324" at bounding box center [233, 434] width 77 height 12
click at [1124, 250] on div "12:00" at bounding box center [1130, 252] width 20 height 6
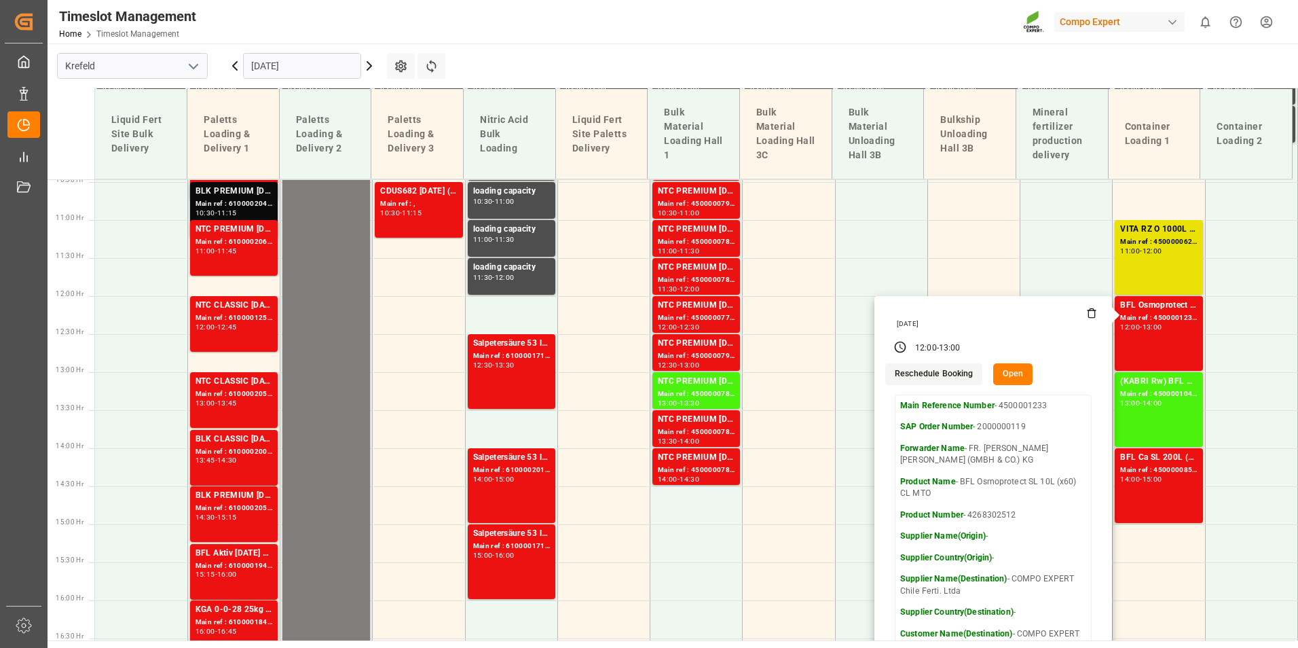
scroll to position [667, 0]
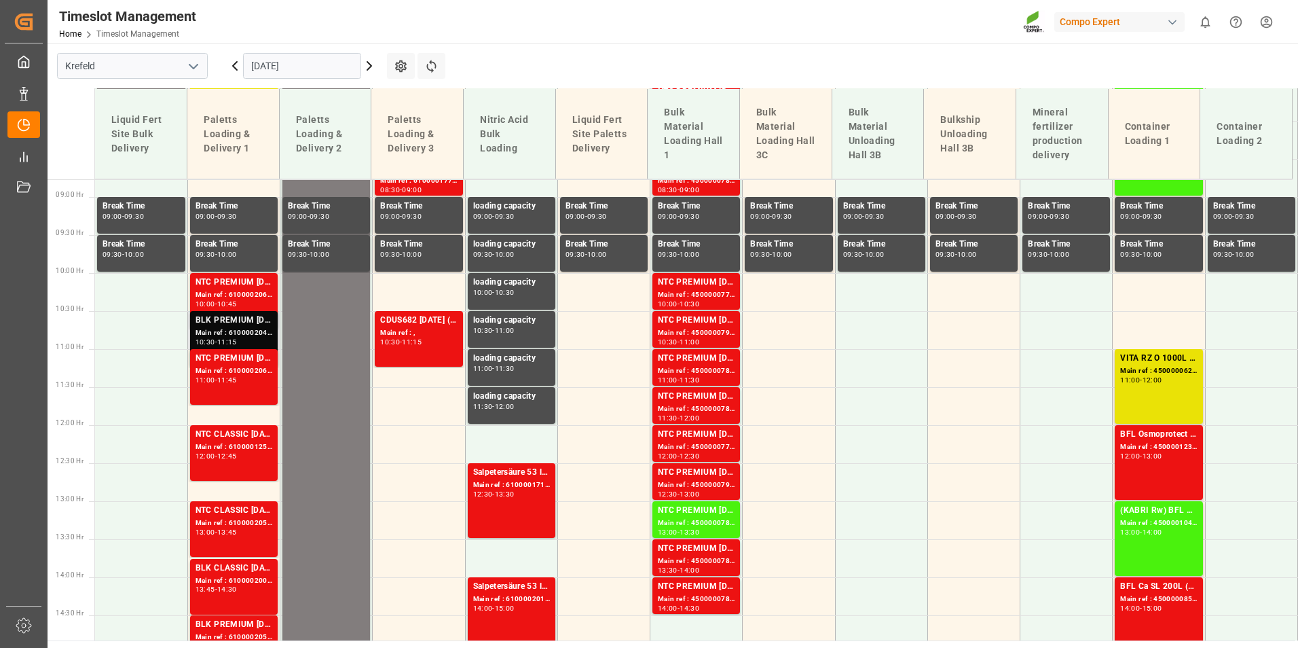
click at [239, 335] on div "Main ref : 6100002043, 2000001292" at bounding box center [233, 333] width 77 height 12
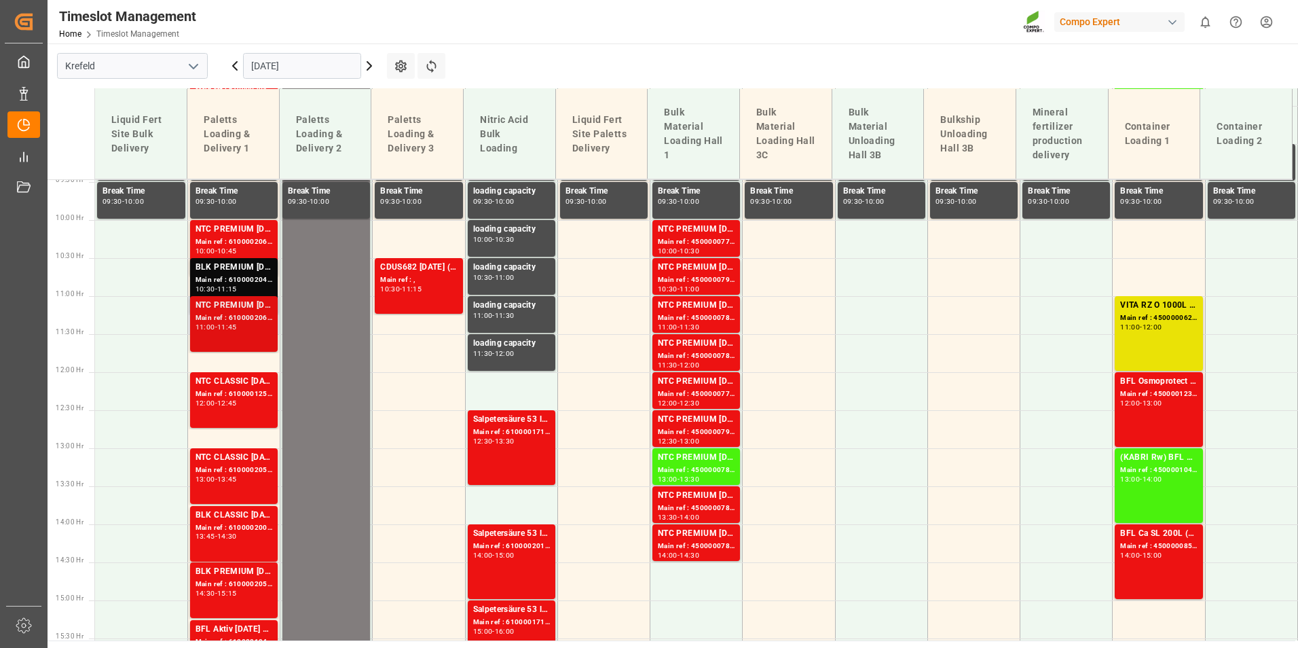
scroll to position [802, 0]
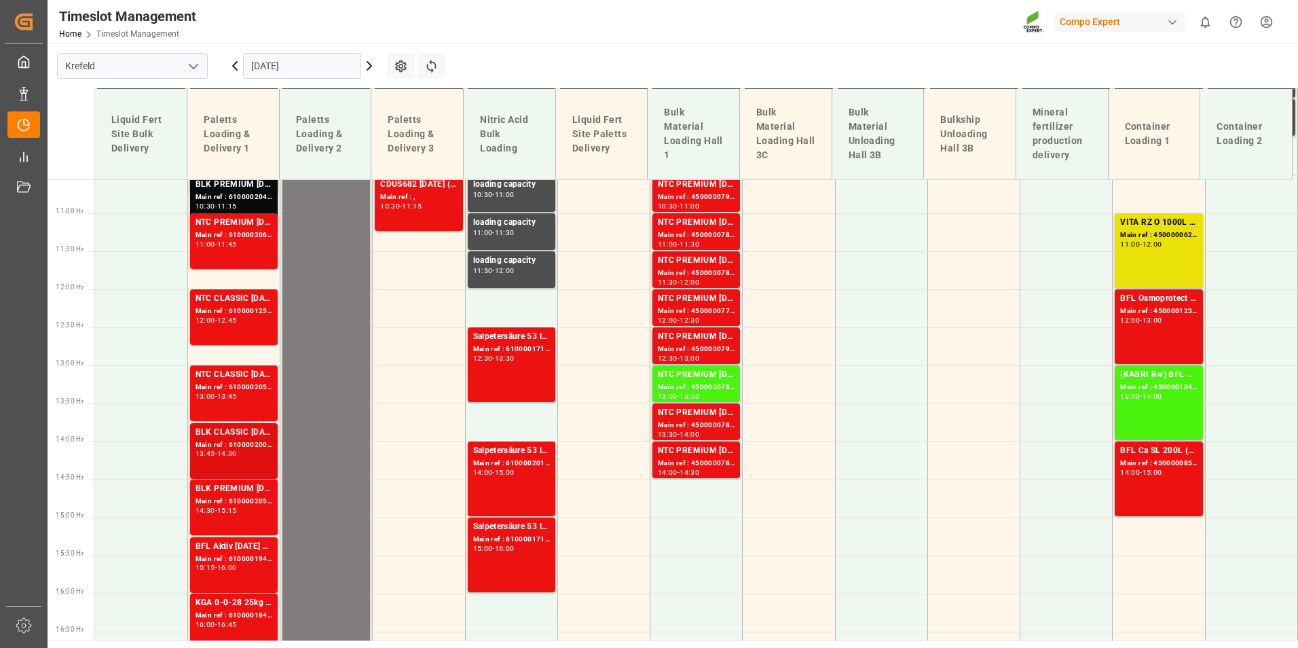
click at [241, 432] on div "BLK CLASSIC [DATE]+3+TE 600kg BBSOB DF 25kg (x36) DENTC PREMIUM [DATE]+3+TE 600…" at bounding box center [233, 433] width 77 height 14
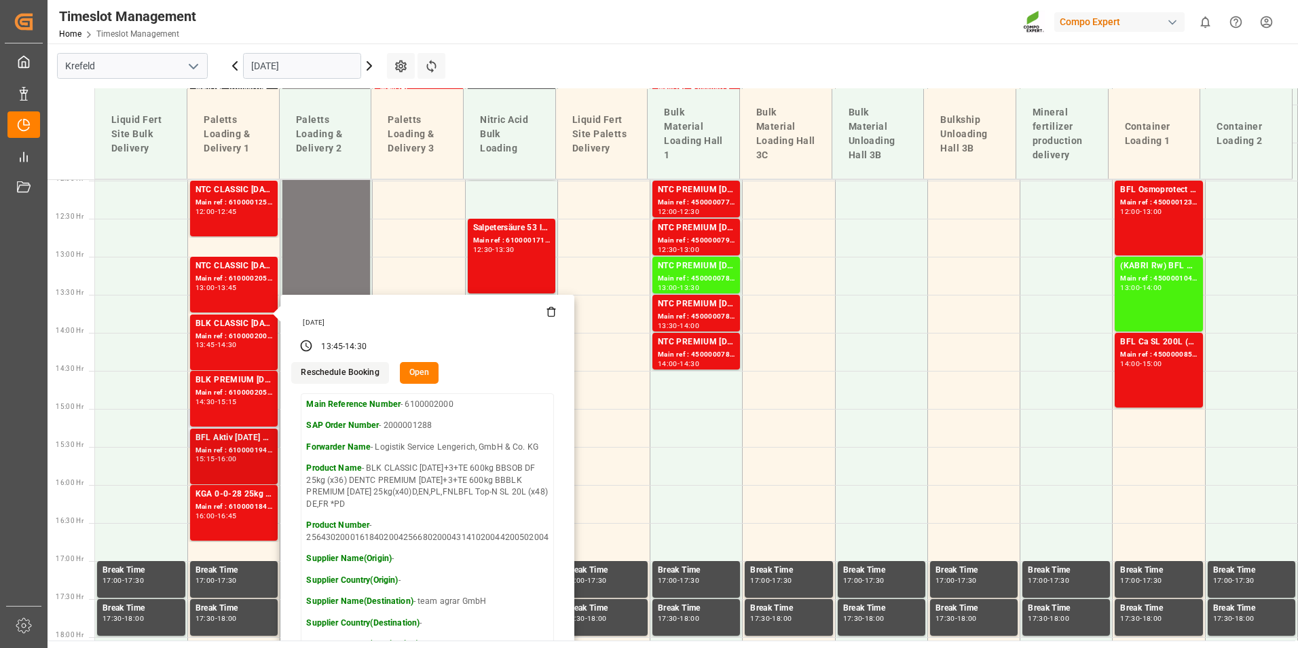
scroll to position [938, 0]
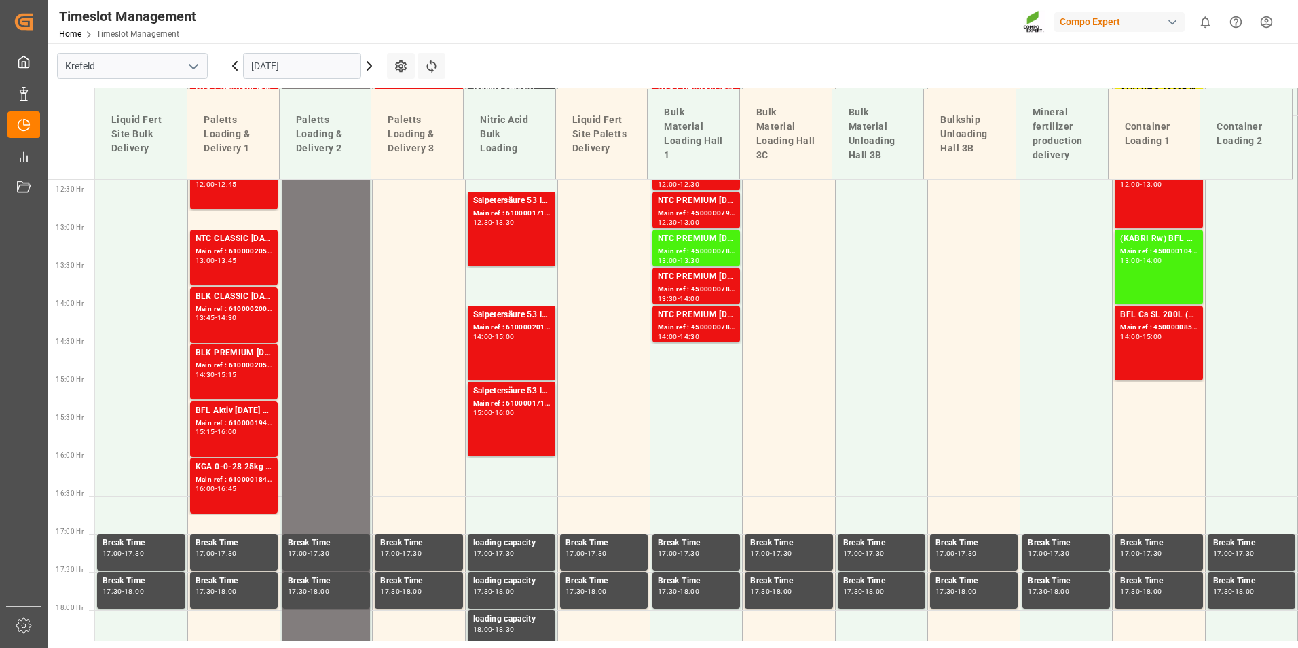
click at [246, 373] on div "14:30 - 15:15" at bounding box center [233, 374] width 77 height 7
click at [250, 475] on div "Main ref : 6100001846, 2000000946" at bounding box center [233, 480] width 77 height 12
click at [251, 430] on div "15:15 - 16:00" at bounding box center [233, 431] width 77 height 7
click at [239, 360] on div "Main ref : 6100002058, 2000000324" at bounding box center [233, 366] width 77 height 12
click at [237, 316] on div "14:30" at bounding box center [227, 317] width 20 height 6
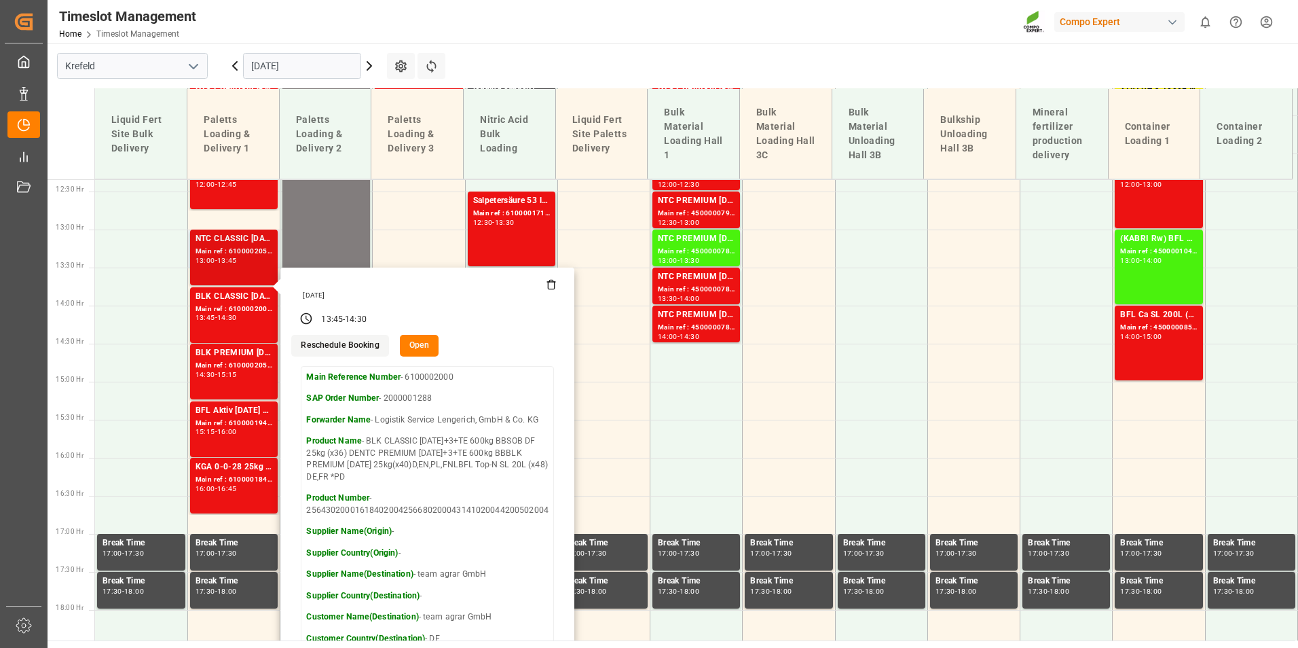
scroll to position [870, 0]
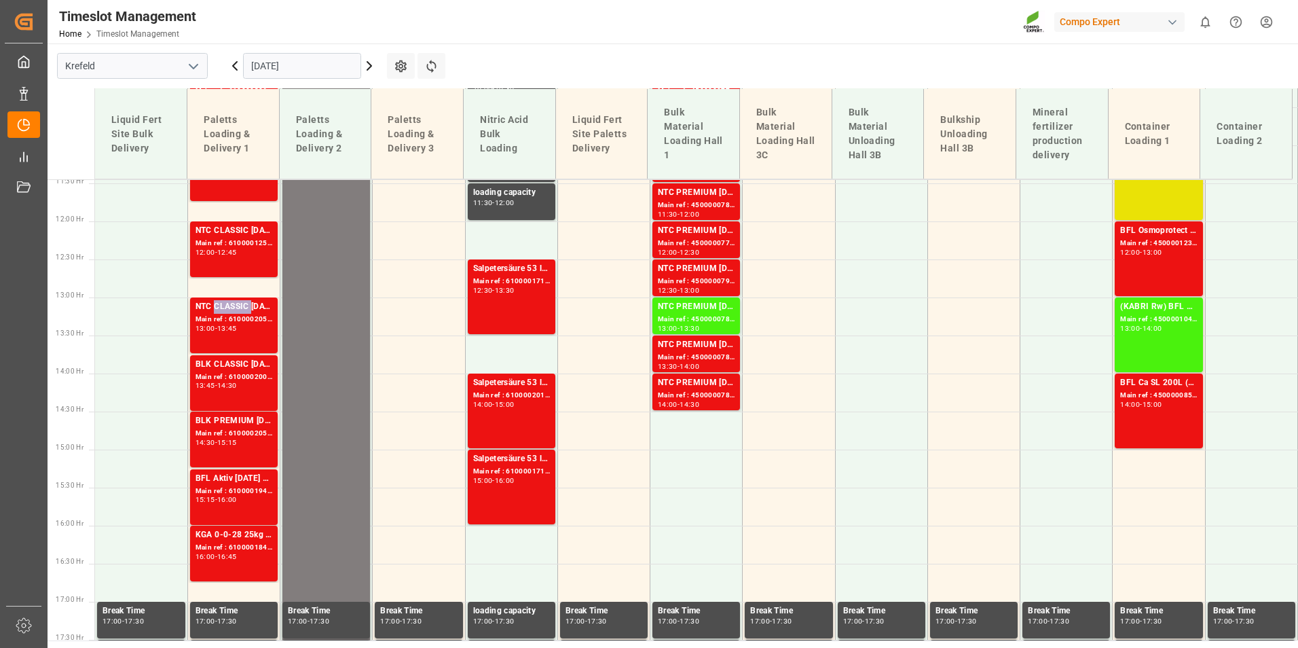
click at [239, 305] on div "NTC CLASSIC [DATE] 25kg (x42) INTESG 12 NPK [DATE] 25kg (x42) INTTPL Natura [ME…" at bounding box center [233, 307] width 77 height 14
click at [241, 259] on div "NTC CLASSIC [DATE]+3+TE 600kg BB Main ref : 6100001252, 2000000213 12:00 - 12:45" at bounding box center [233, 249] width 77 height 50
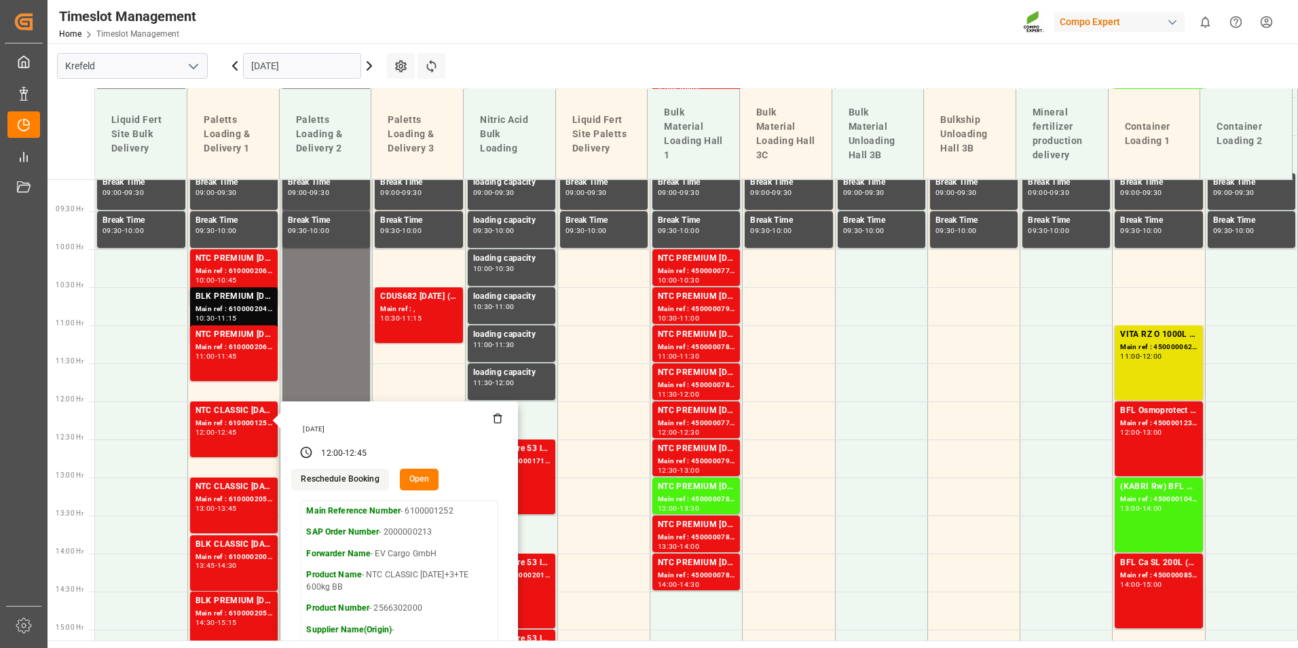
scroll to position [667, 0]
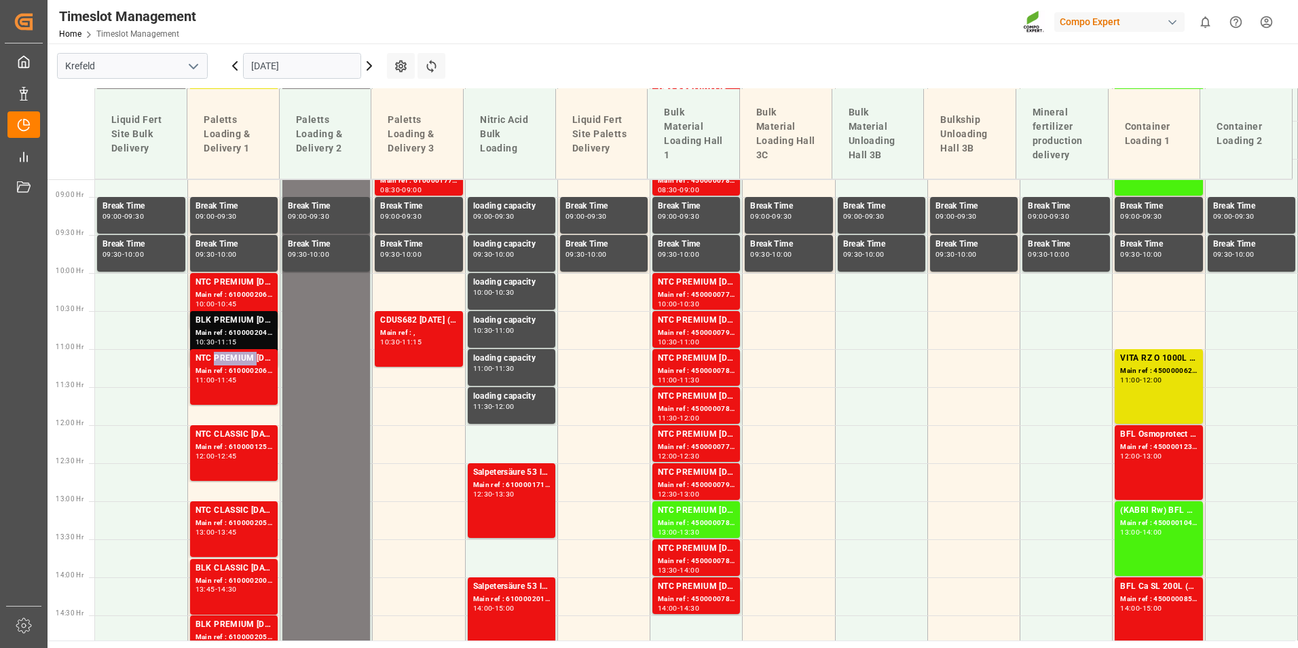
click at [242, 358] on div "NTC PREMIUM [DATE] 25kg (x42) INT" at bounding box center [233, 359] width 77 height 14
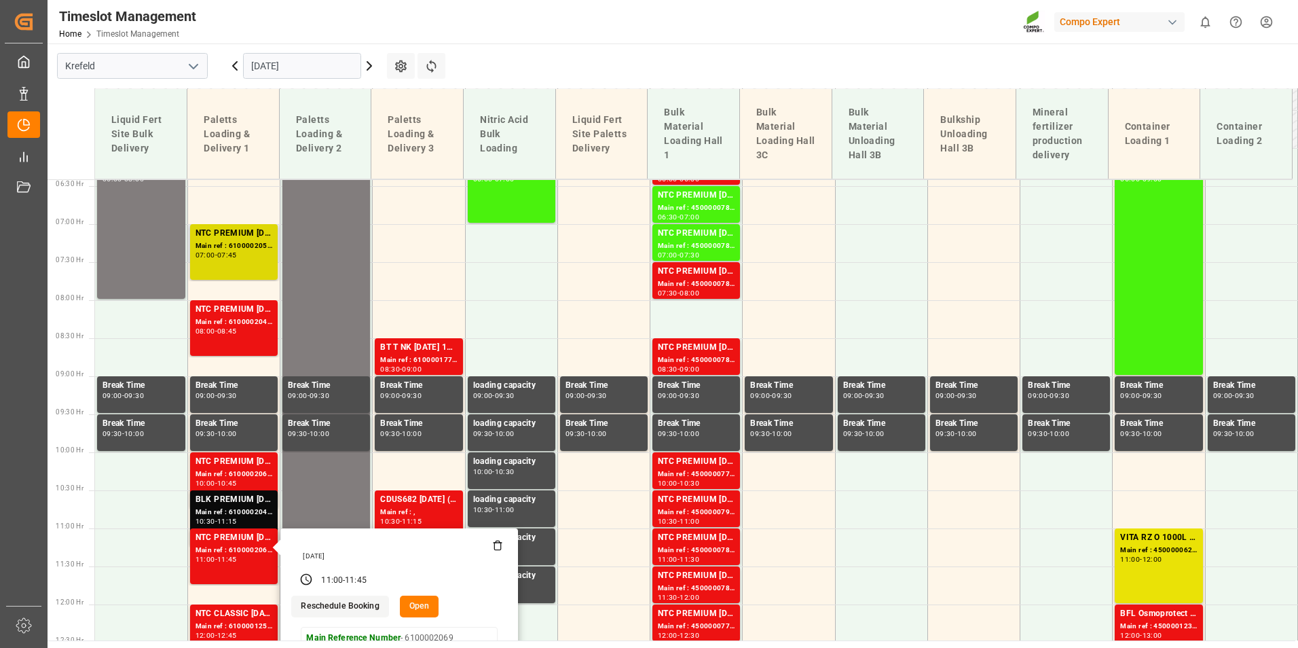
scroll to position [463, 0]
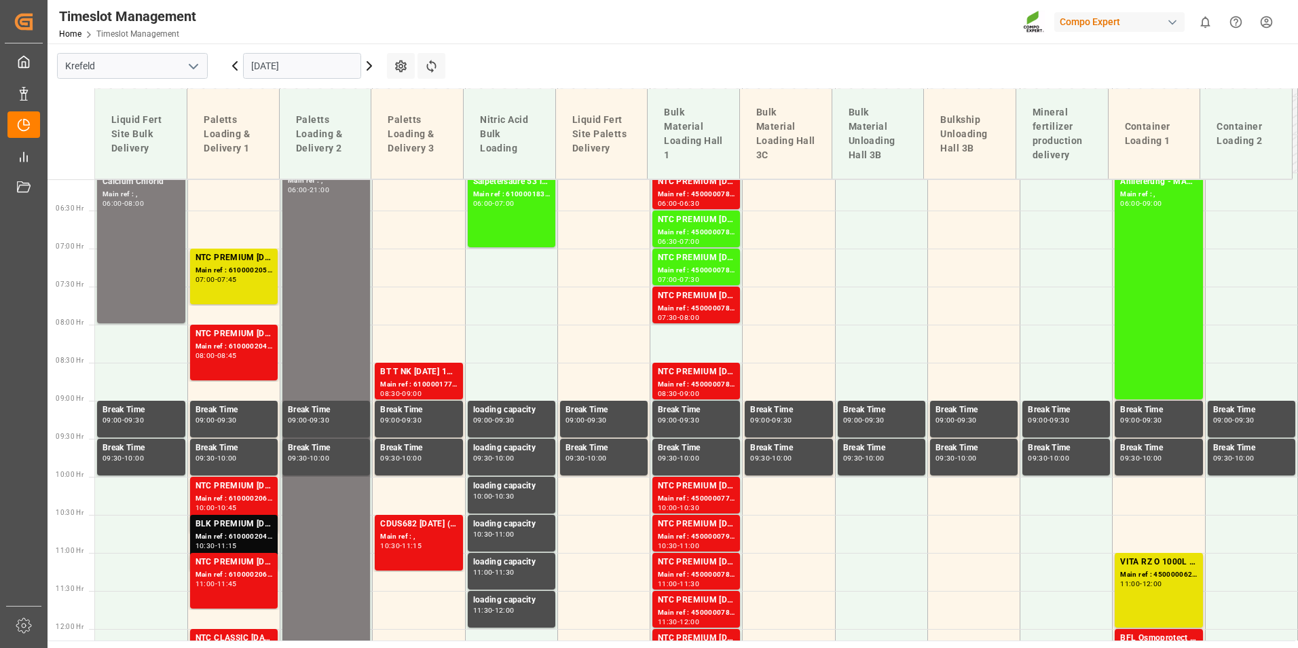
click at [259, 361] on div "NTC PREMIUM [DATE] 25kg (x40) D,EN,PLNTC PREMIUM [DATE]+3+TE 600kg BB Main ref …" at bounding box center [233, 352] width 77 height 50
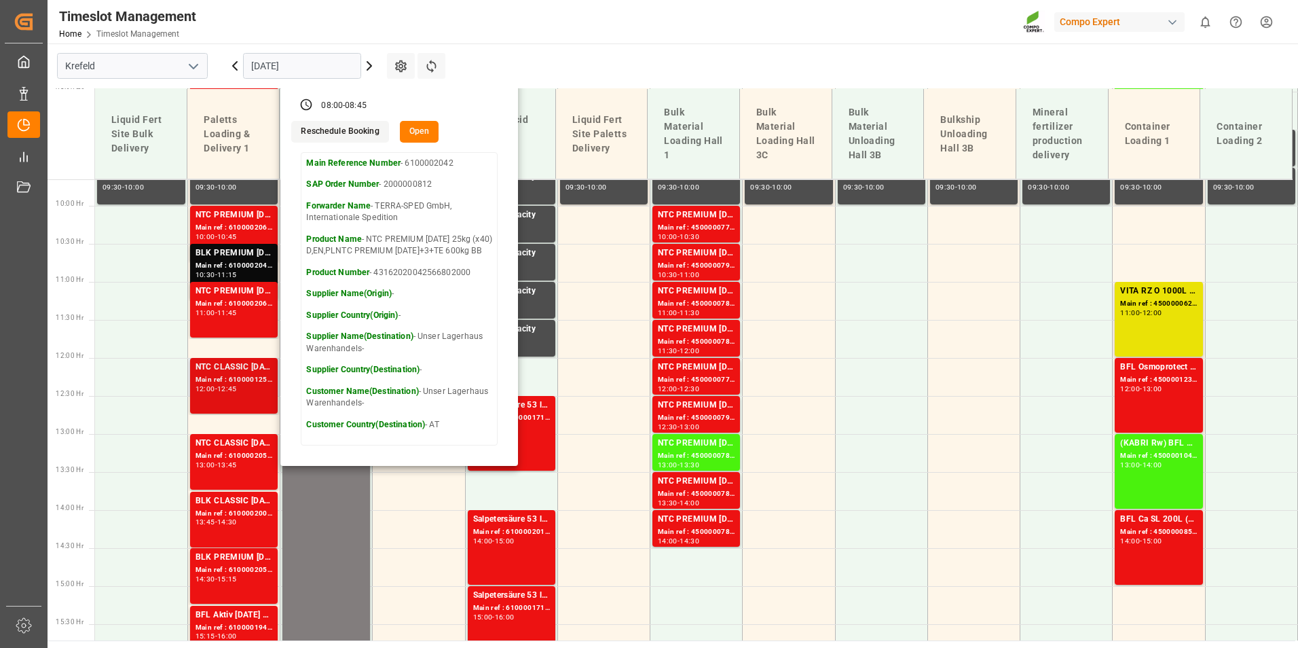
scroll to position [734, 0]
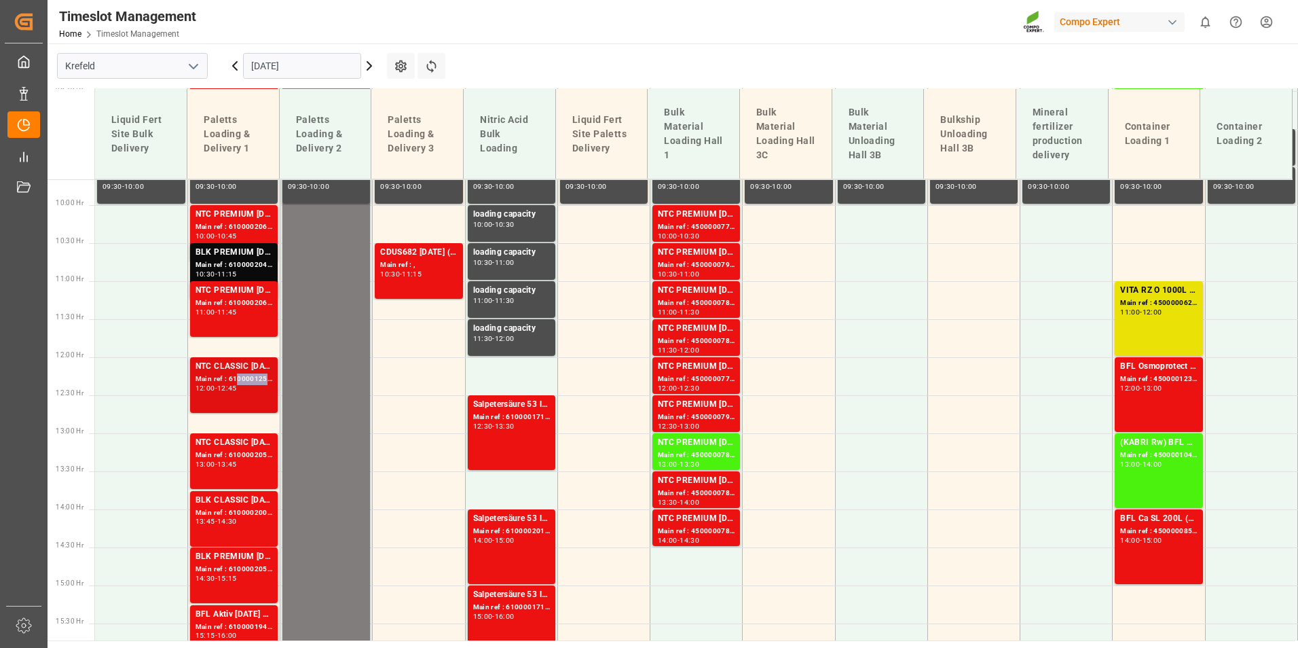
click at [237, 379] on div "Main ref : 6100001252, 2000000213" at bounding box center [233, 379] width 77 height 12
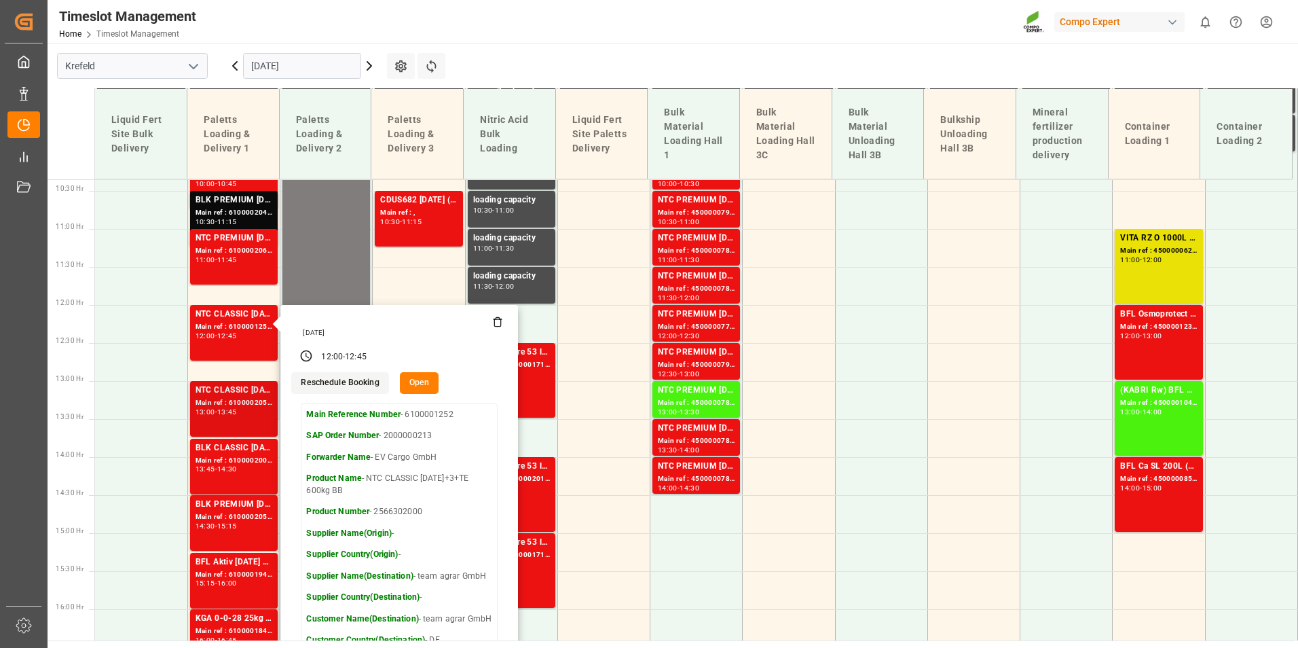
scroll to position [870, 0]
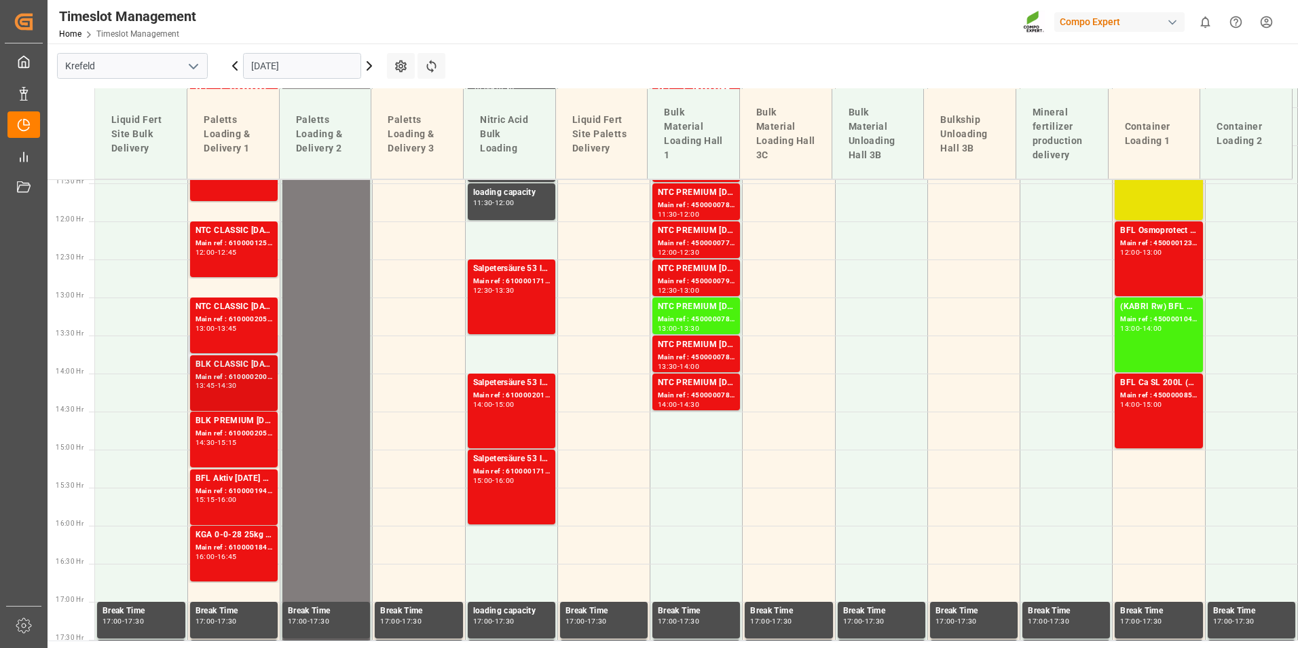
click at [217, 383] on div "-" at bounding box center [216, 385] width 2 height 6
click at [233, 427] on div "BLK PREMIUM [DATE] 25kg(x40)D,EN,PL,FNLNTC PREMIUM [DATE] 25kg (x40) D,EN,PLFLO…" at bounding box center [233, 421] width 77 height 14
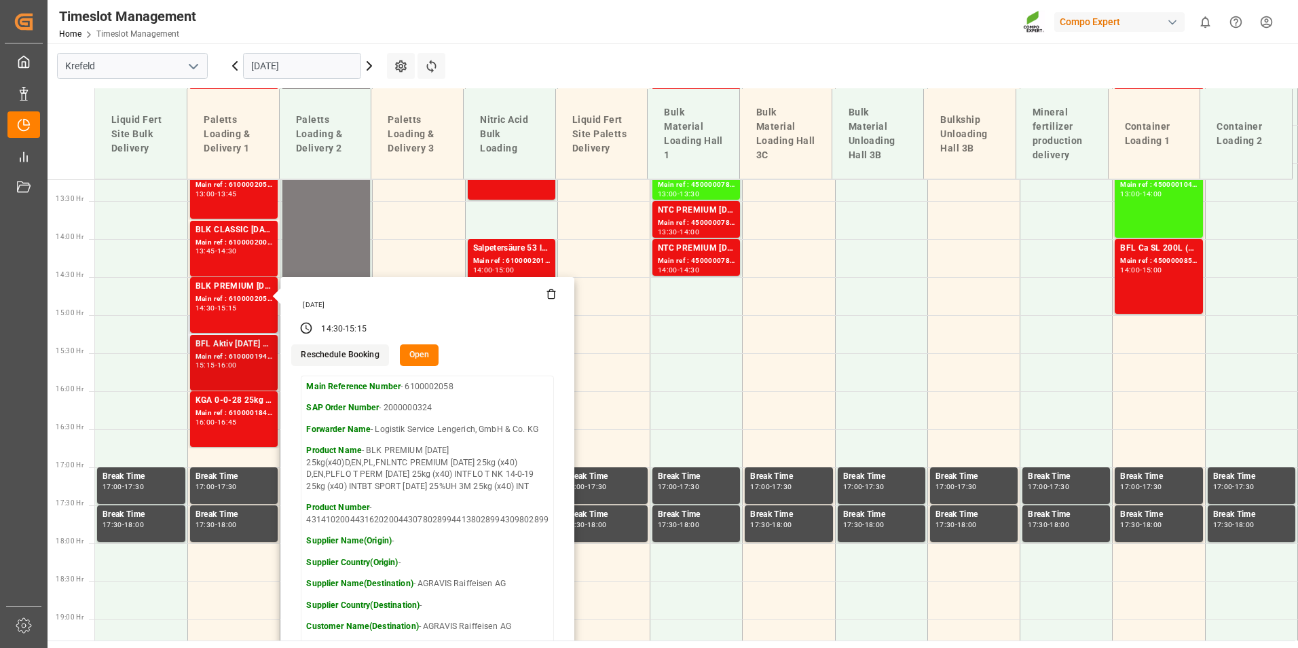
scroll to position [1006, 0]
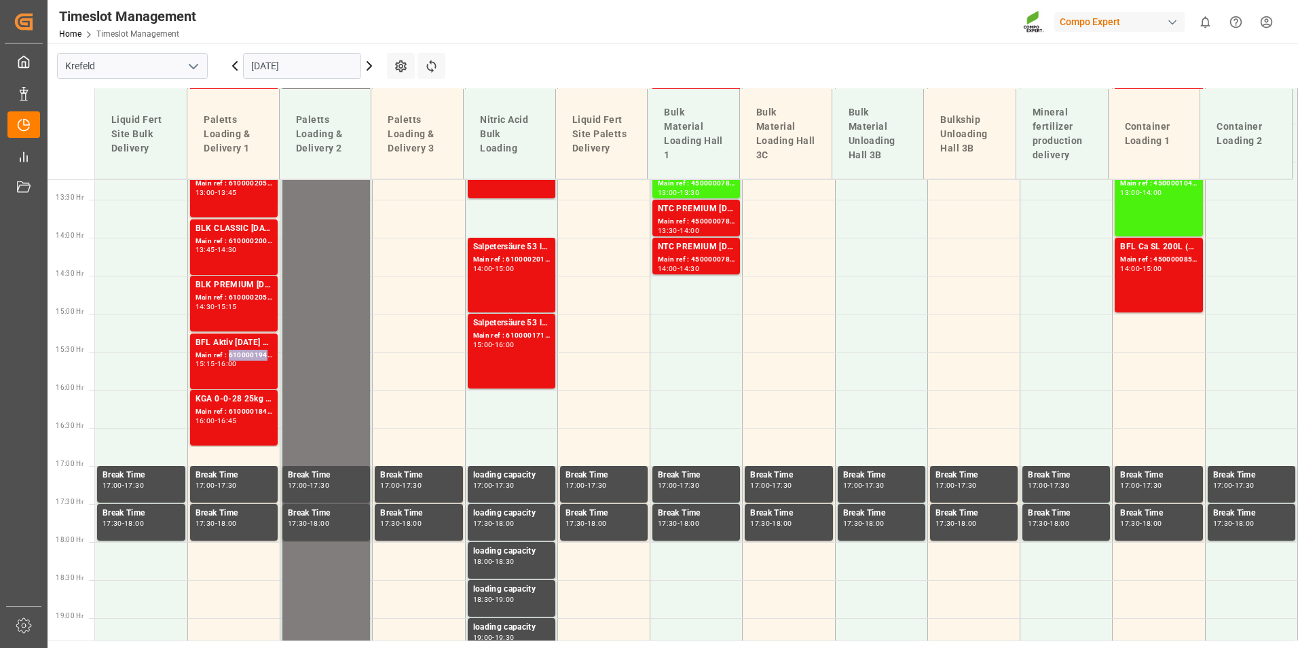
click at [244, 360] on div "Main ref : 6100001947, 2000001300" at bounding box center [233, 356] width 77 height 12
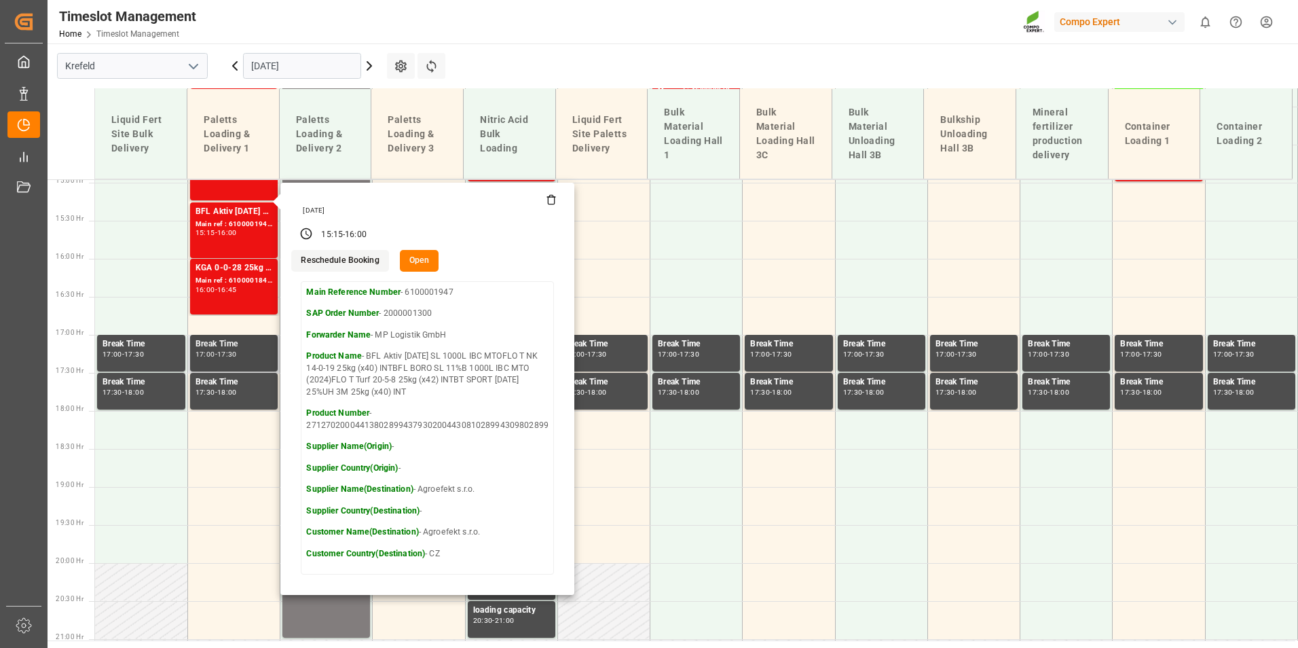
scroll to position [1142, 0]
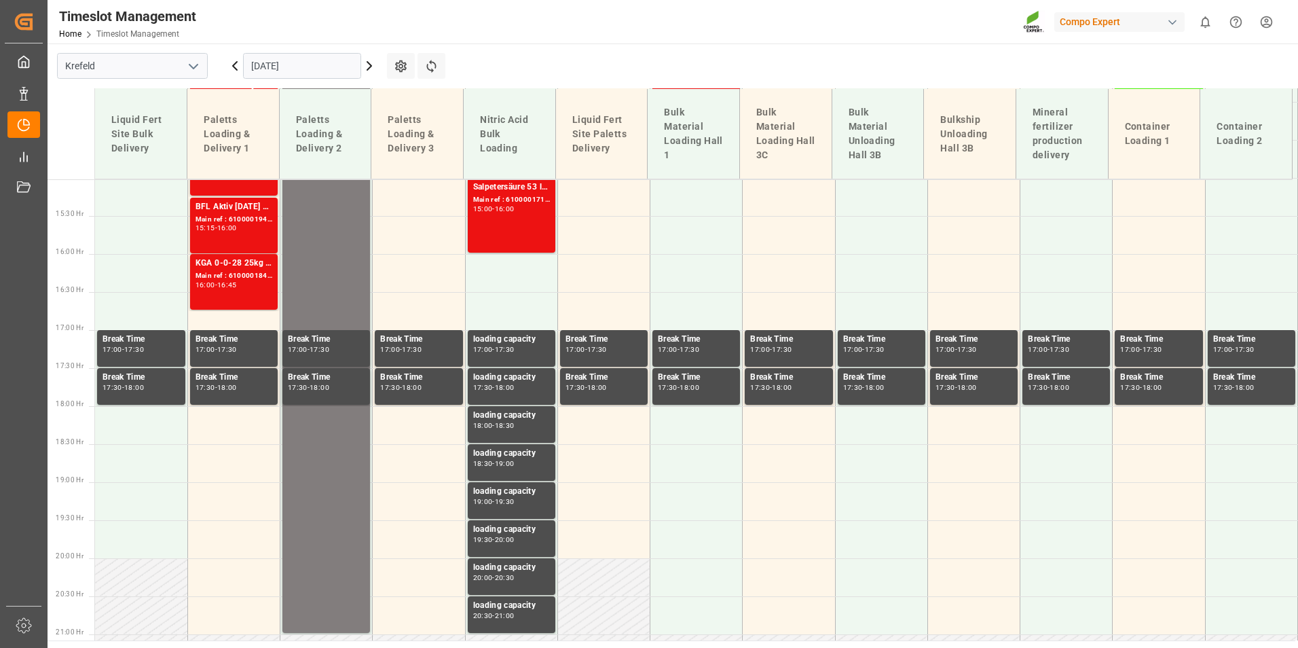
click at [331, 67] on input "[DATE]" at bounding box center [302, 66] width 118 height 26
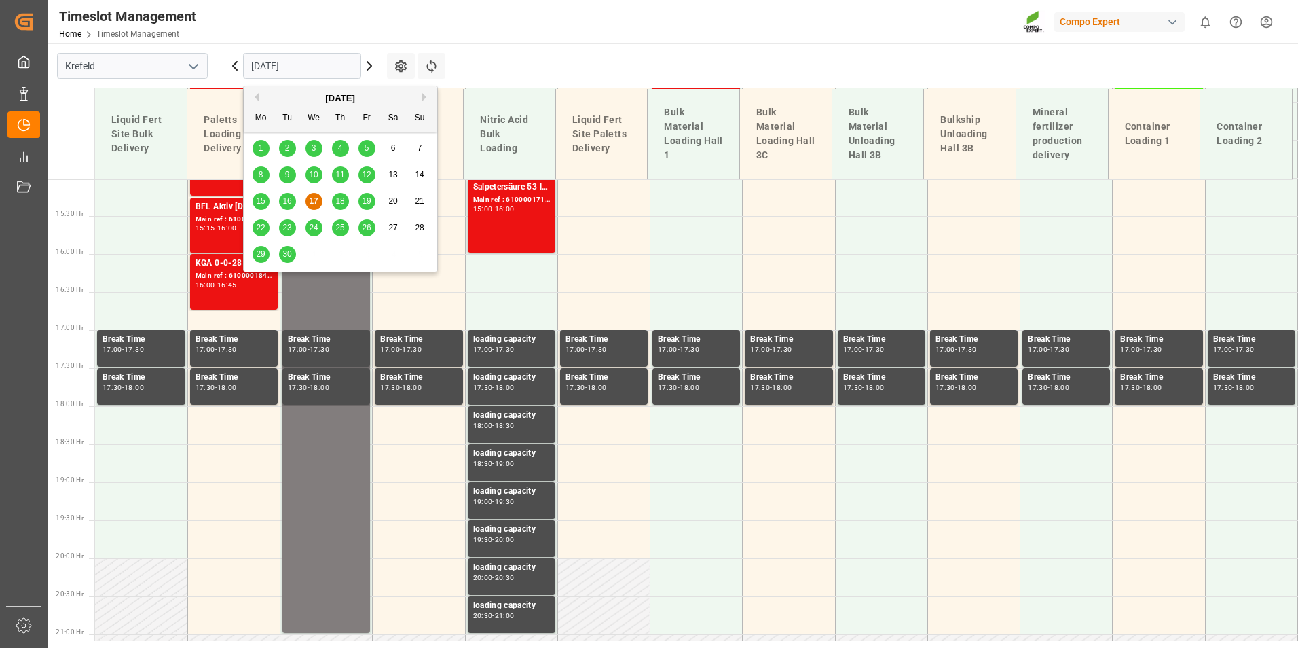
click at [341, 201] on span "18" at bounding box center [339, 201] width 9 height 10
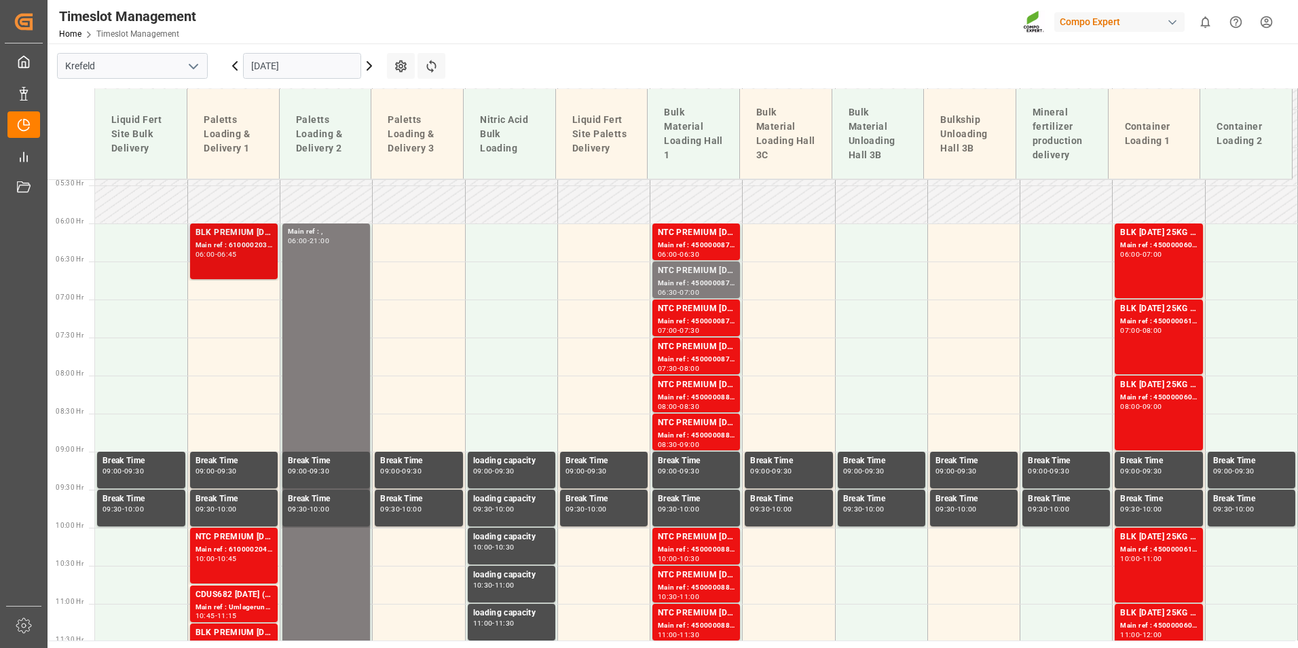
scroll to position [327, 0]
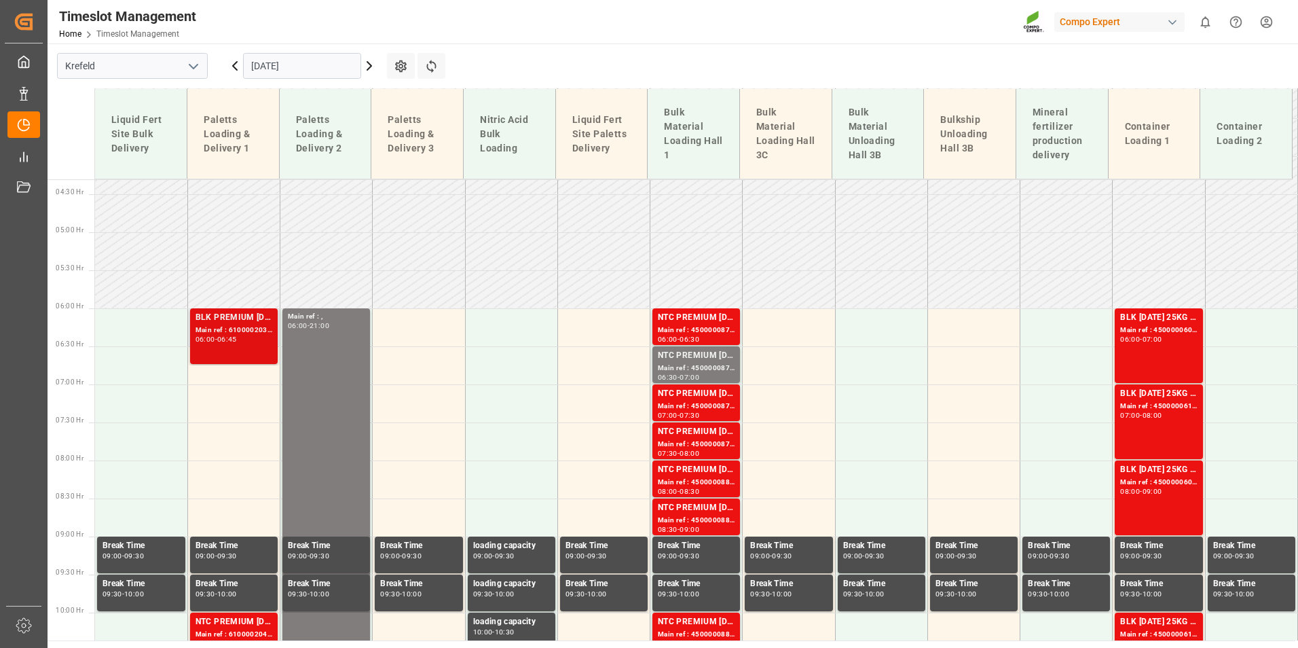
click at [245, 342] on div "06:00 - 06:45" at bounding box center [233, 339] width 77 height 7
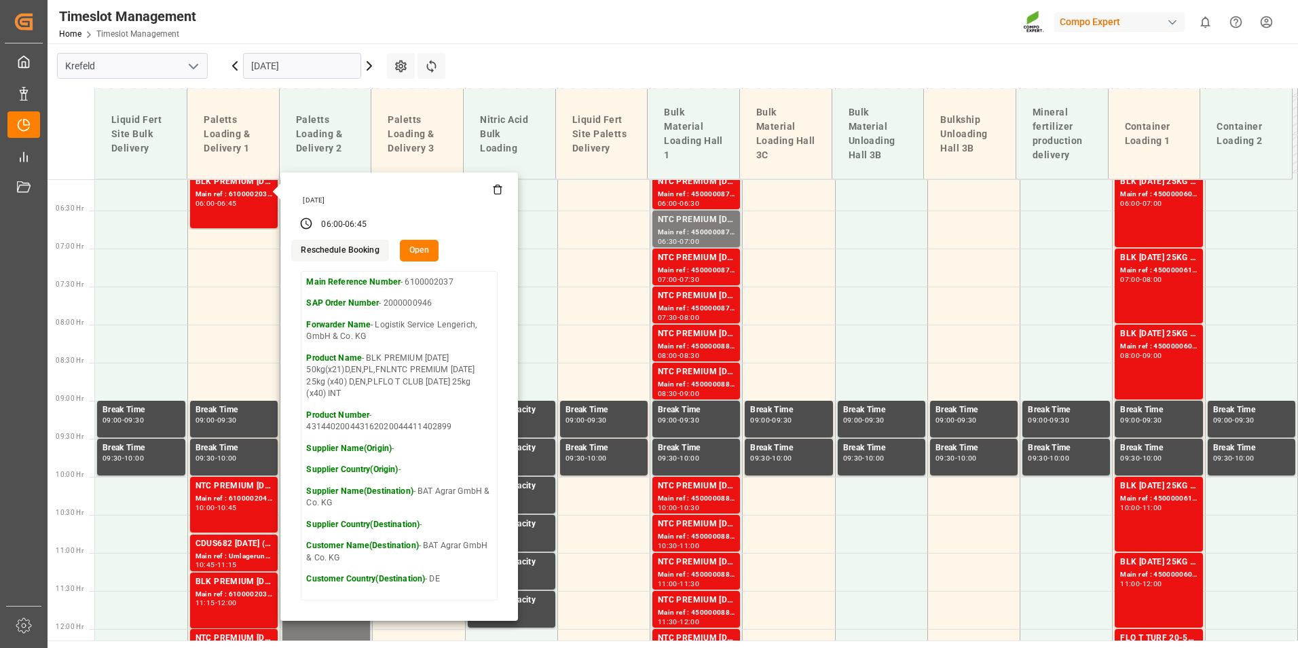
scroll to position [531, 0]
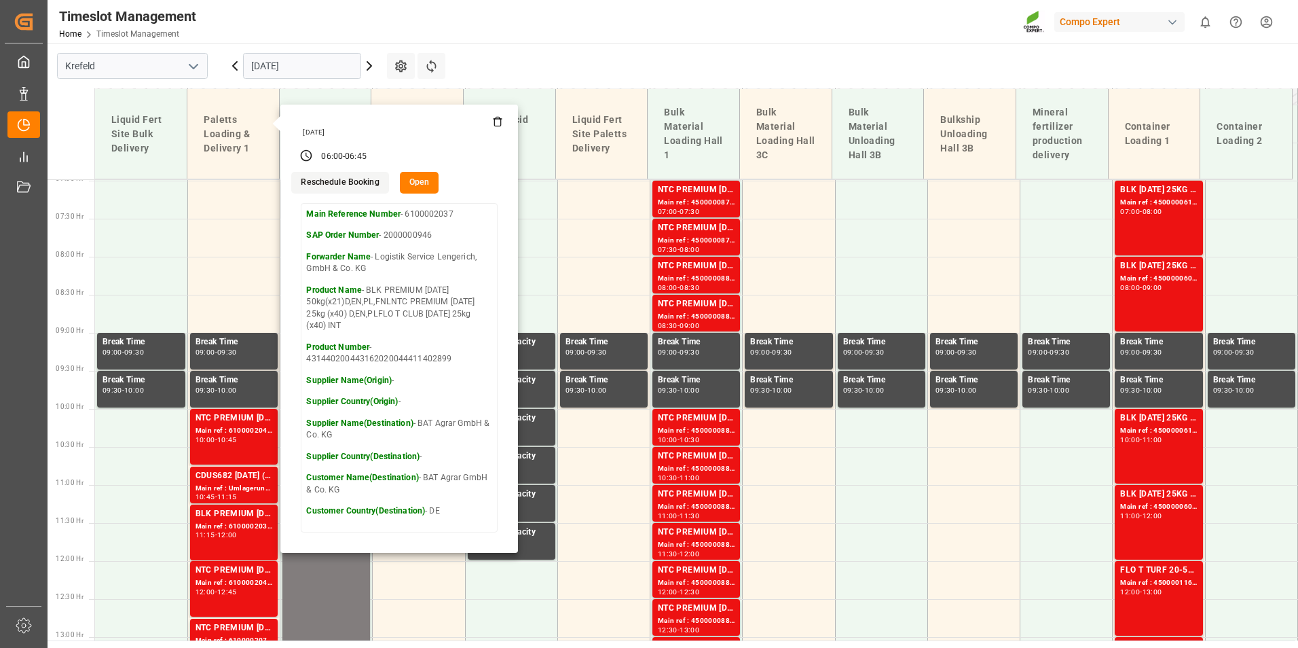
click at [584, 45] on main "[GEOGRAPHIC_DATA] [DATE] Settings Refresh Time Slots Liquid Fert Site Bulk Deli…" at bounding box center [672, 341] width 1248 height 597
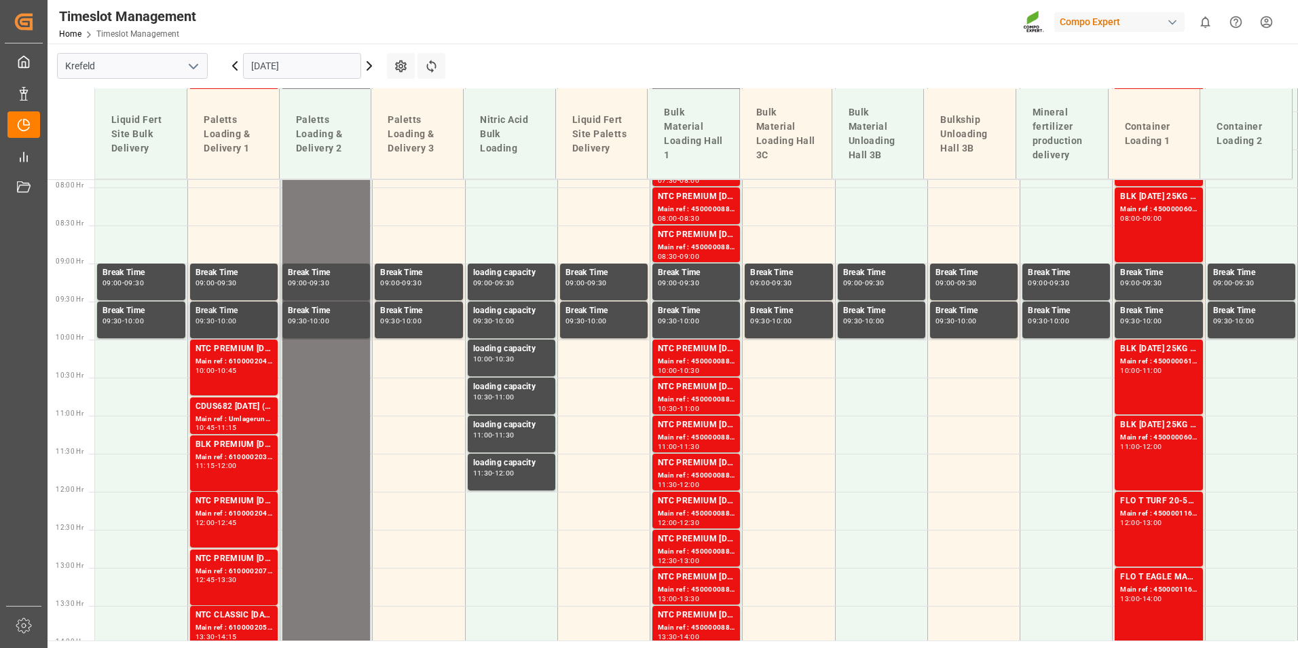
scroll to position [599, 0]
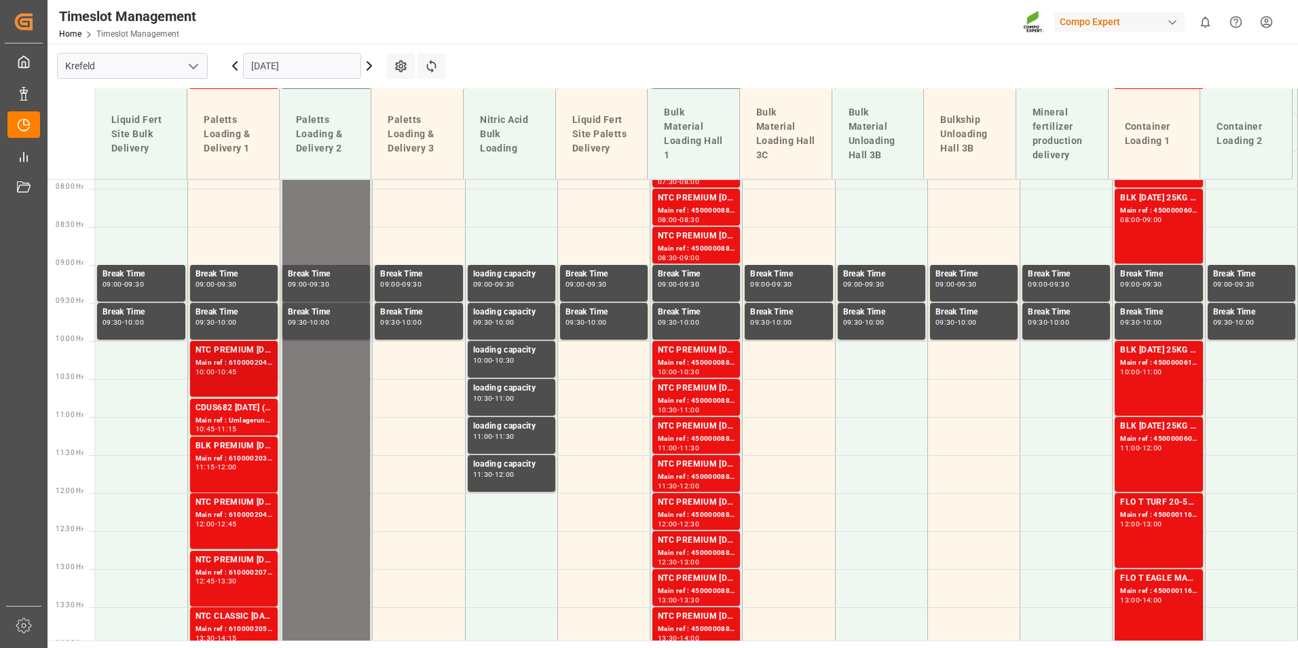
click at [229, 371] on div "10:45" at bounding box center [227, 372] width 20 height 6
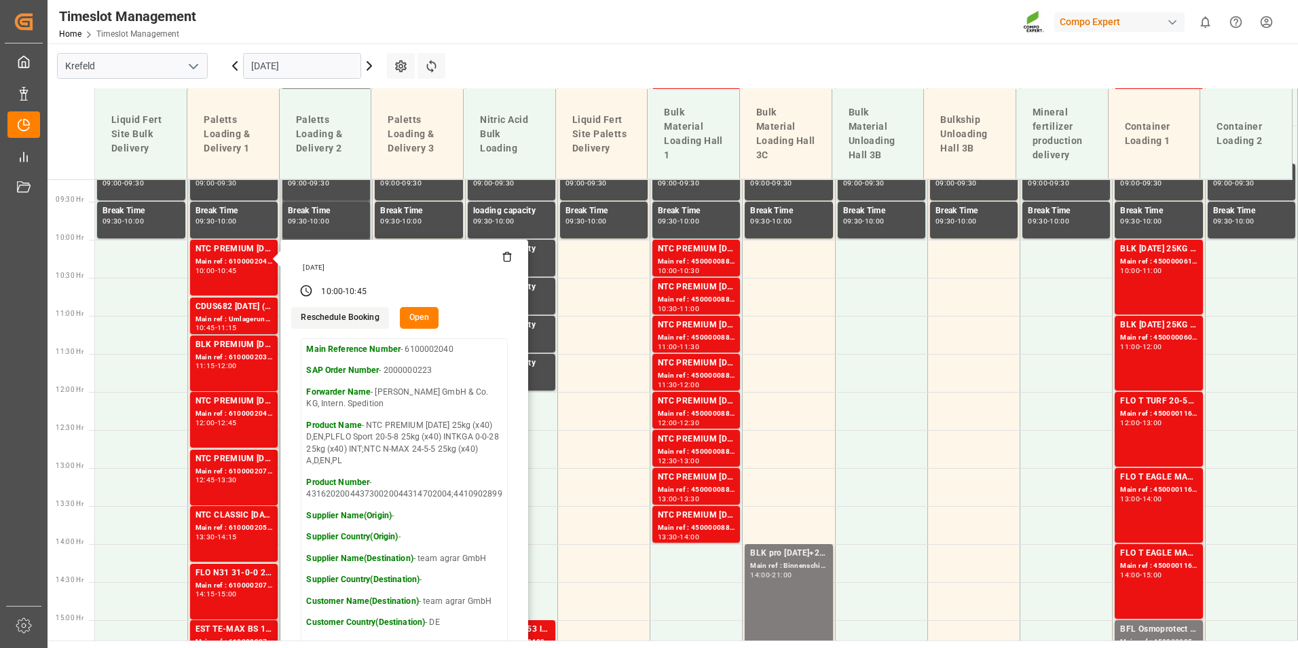
scroll to position [734, 0]
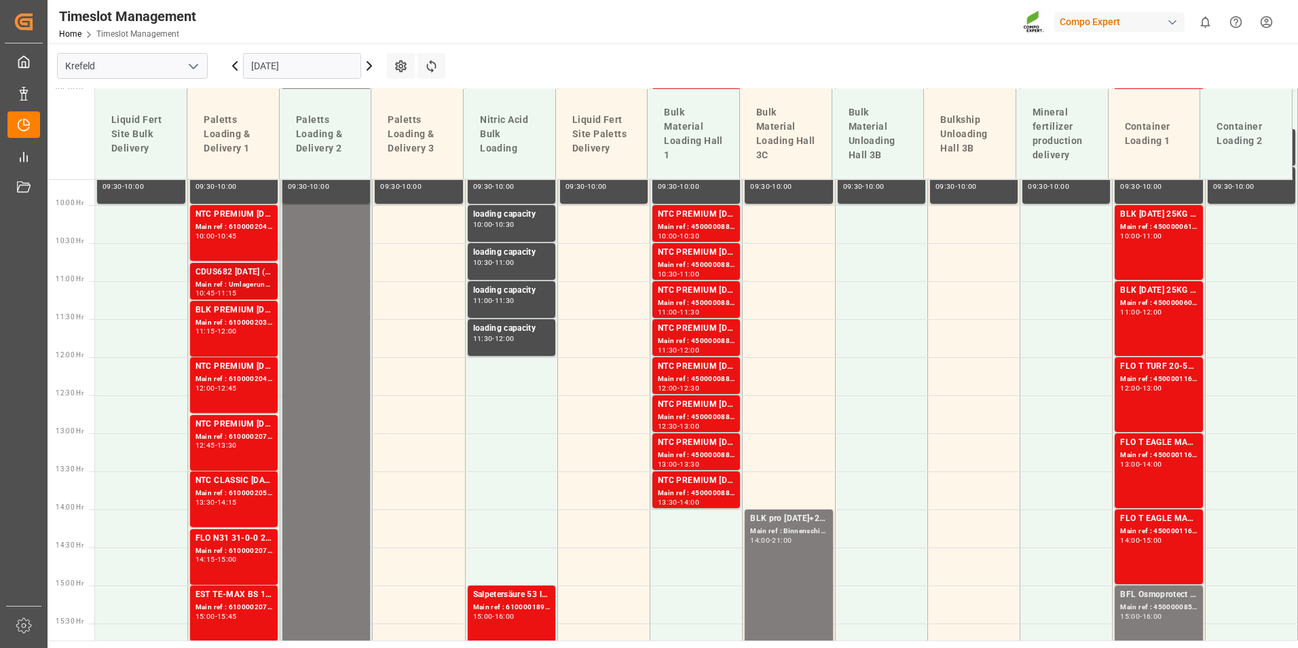
click at [242, 276] on div "CDUS682 [DATE] (JCAM) BigBag 900KG" at bounding box center [233, 272] width 77 height 14
click at [246, 311] on div "BLK PREMIUM [DATE] 25kg(x40)D,EN,PL,FNLNTC PREMIUM [DATE] 25kg (x40) D,EN,PLNTC…" at bounding box center [233, 310] width 77 height 14
click at [252, 370] on div "NTC PREMIUM [DATE] 25kg (x40) D,EN,PLNTC PREMIUM [DATE]+3+TE 600kg BB" at bounding box center [233, 367] width 77 height 14
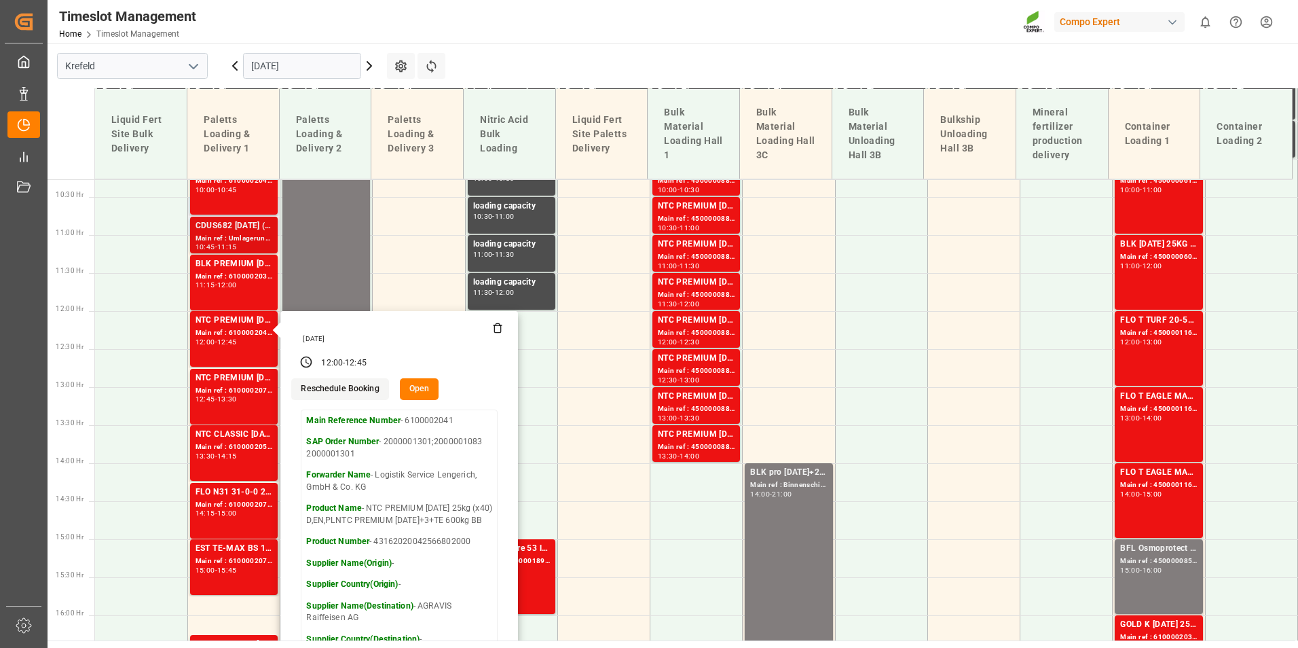
scroll to position [802, 0]
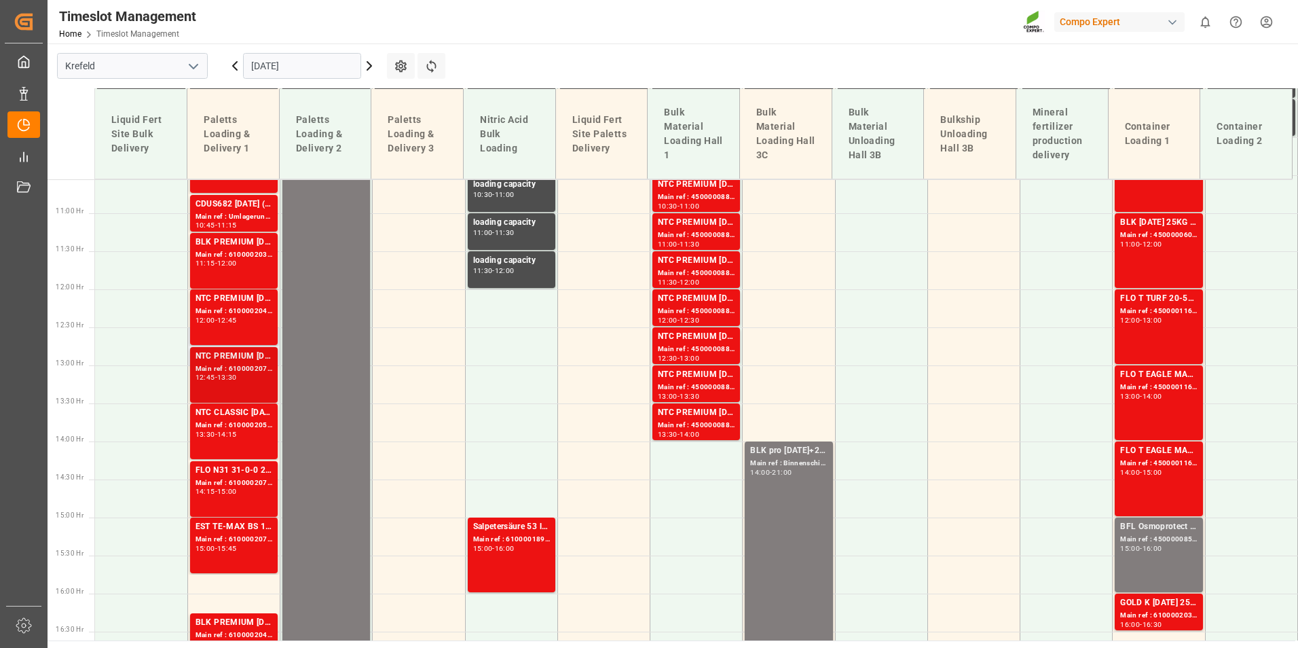
drag, startPoint x: 253, startPoint y: 377, endPoint x: 254, endPoint y: 364, distance: 12.9
click at [254, 364] on div "Main ref : 6100002075, 2000000225" at bounding box center [233, 369] width 77 height 12
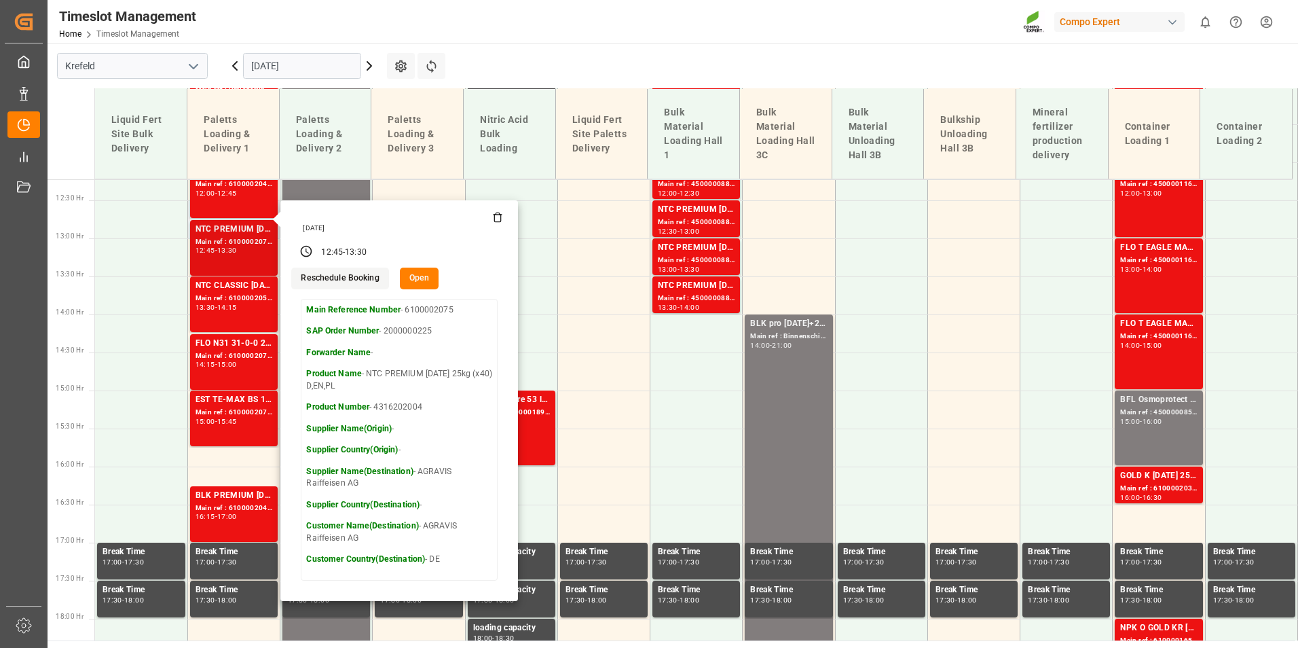
scroll to position [938, 0]
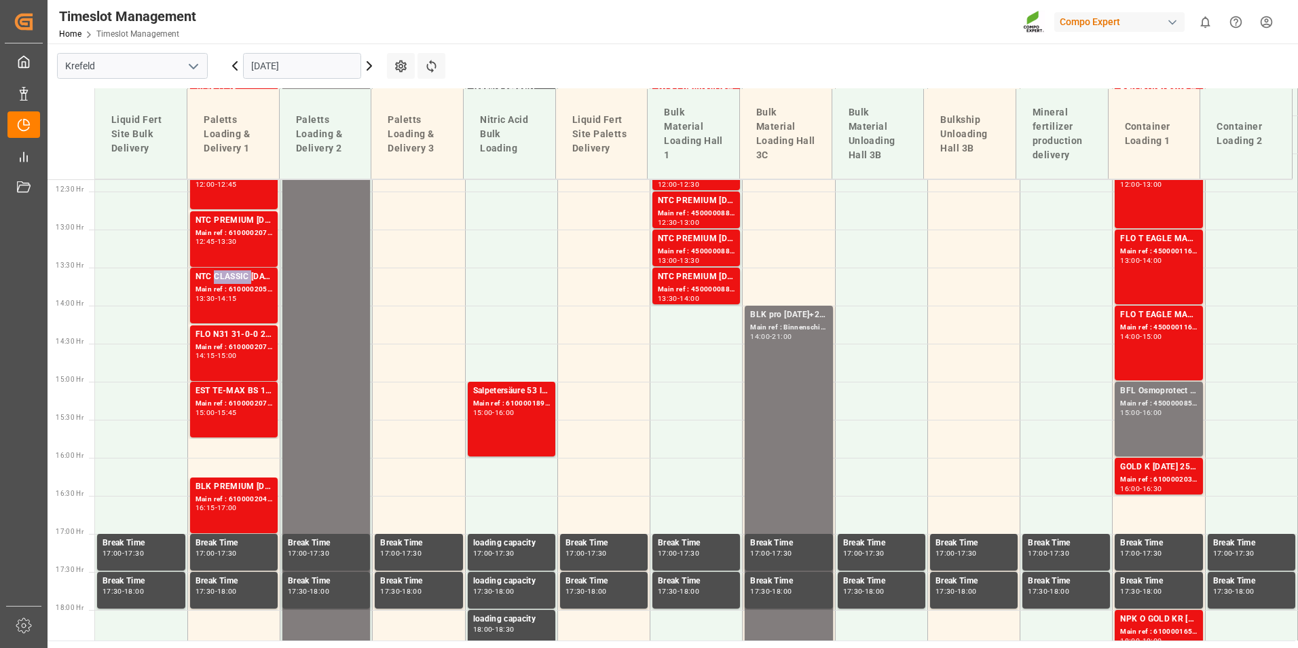
click at [240, 280] on div "NTC CLASSIC [DATE]+3+TE 600kg BBNTC CLASSIC [DATE] 25kg (x40) DE,EN,PLNTC PREMI…" at bounding box center [233, 277] width 77 height 14
click at [239, 348] on div "Main ref : 6100002074, 2000001301" at bounding box center [233, 347] width 77 height 12
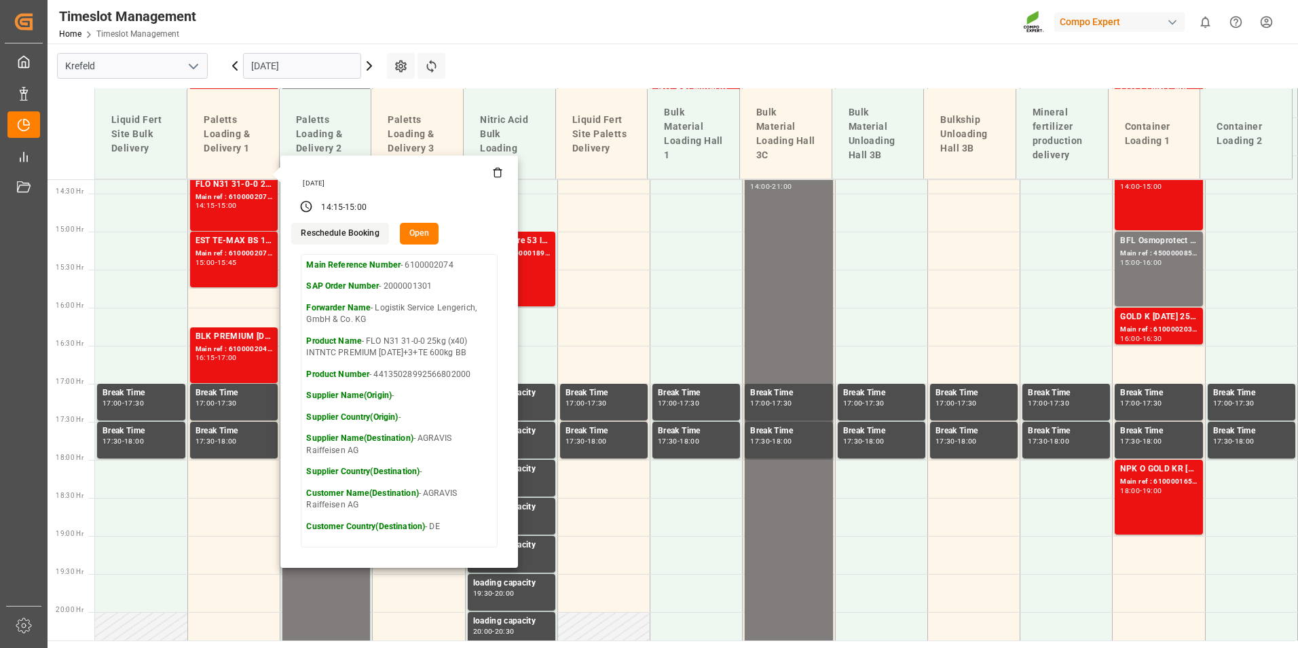
scroll to position [1142, 0]
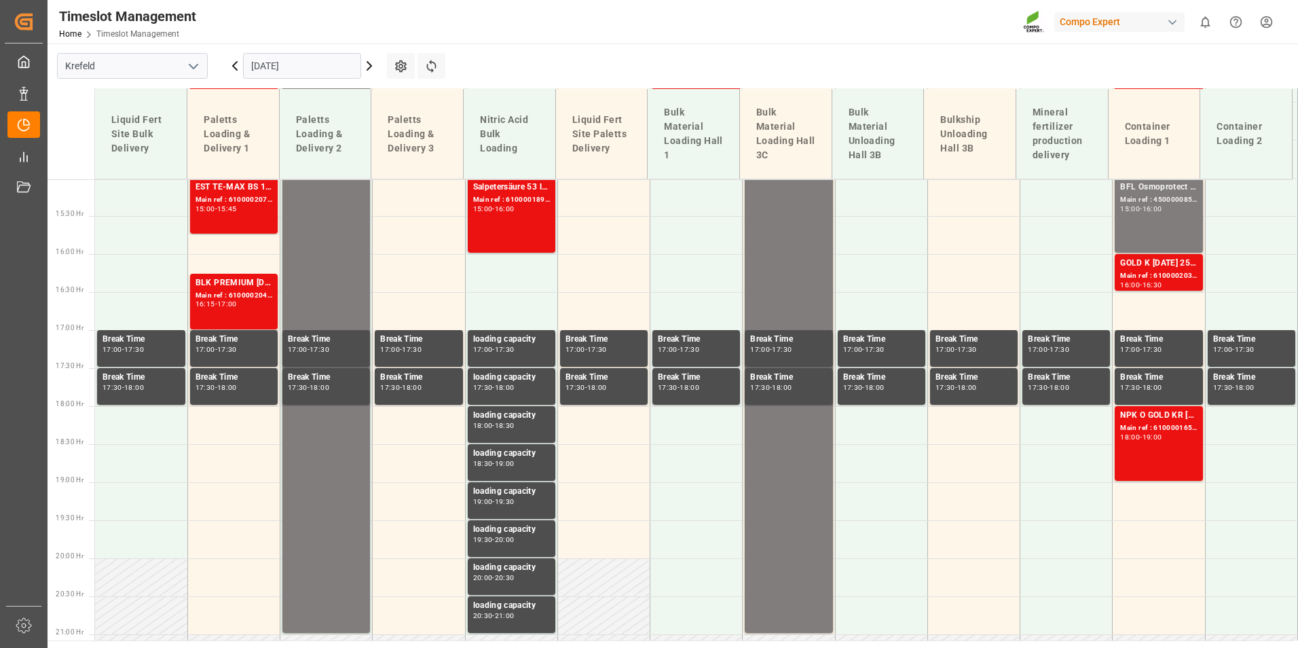
click at [241, 308] on div "16:15 - 17:00" at bounding box center [233, 304] width 77 height 7
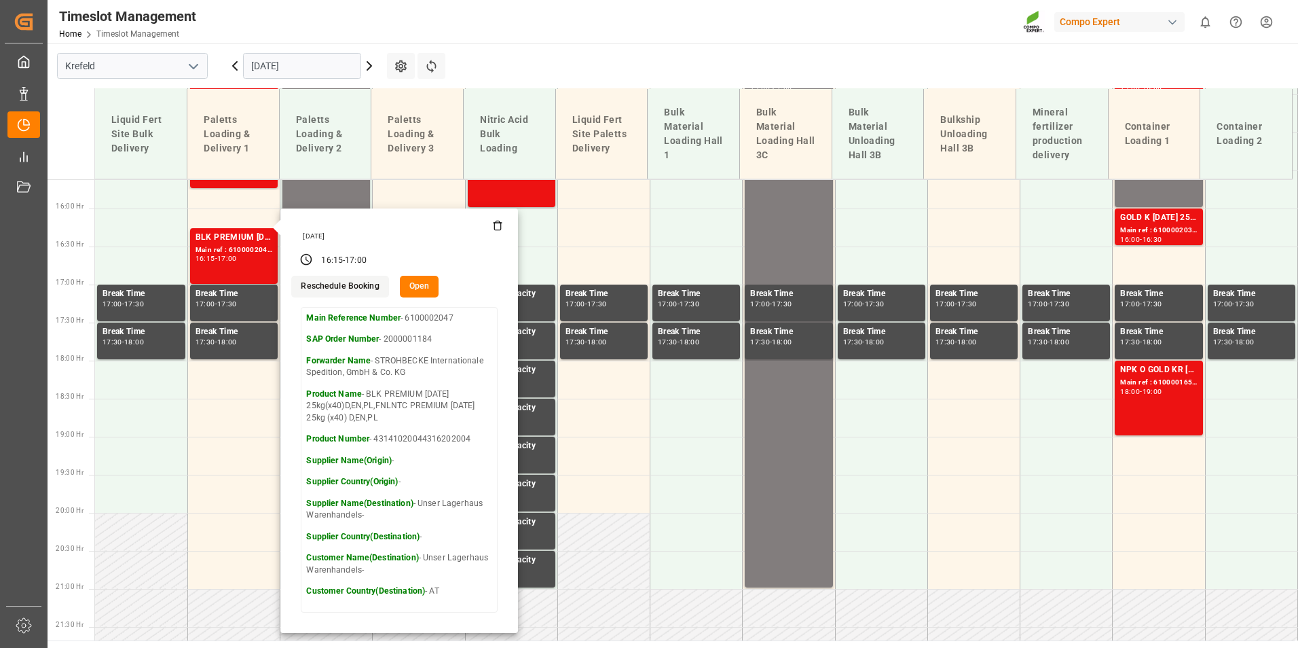
scroll to position [1210, 0]
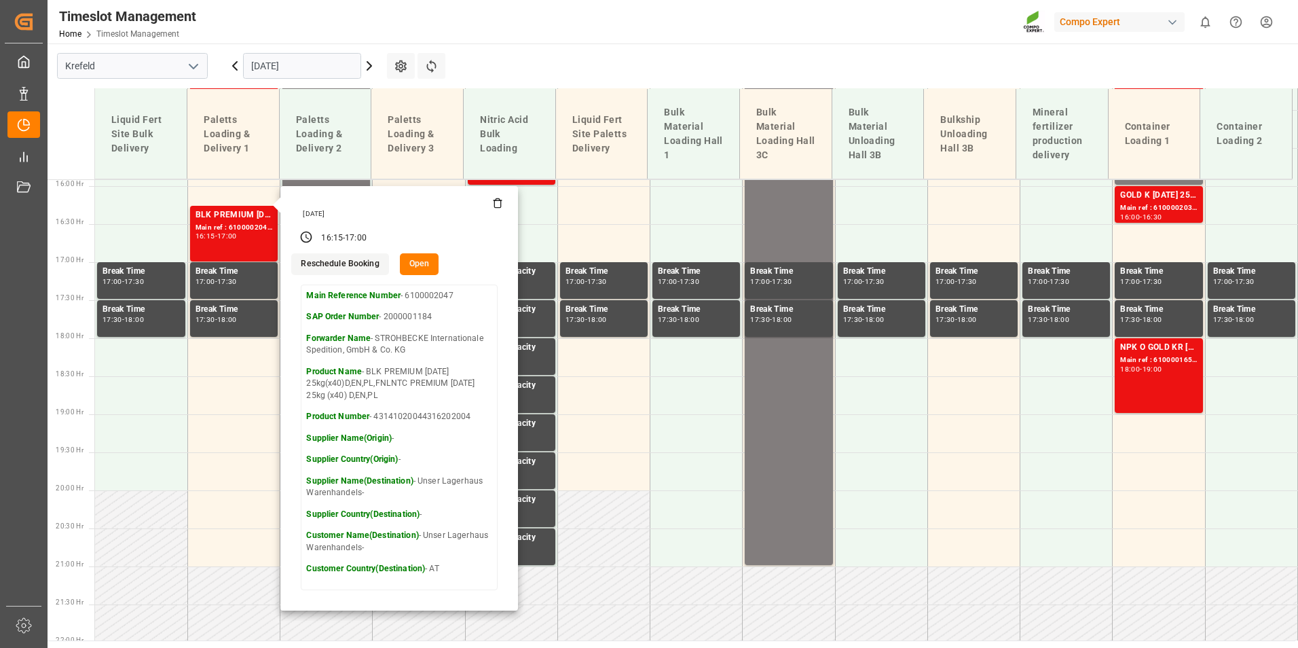
drag, startPoint x: 307, startPoint y: 71, endPoint x: 309, endPoint y: 79, distance: 8.3
click at [309, 79] on div "[DATE]" at bounding box center [302, 65] width 170 height 45
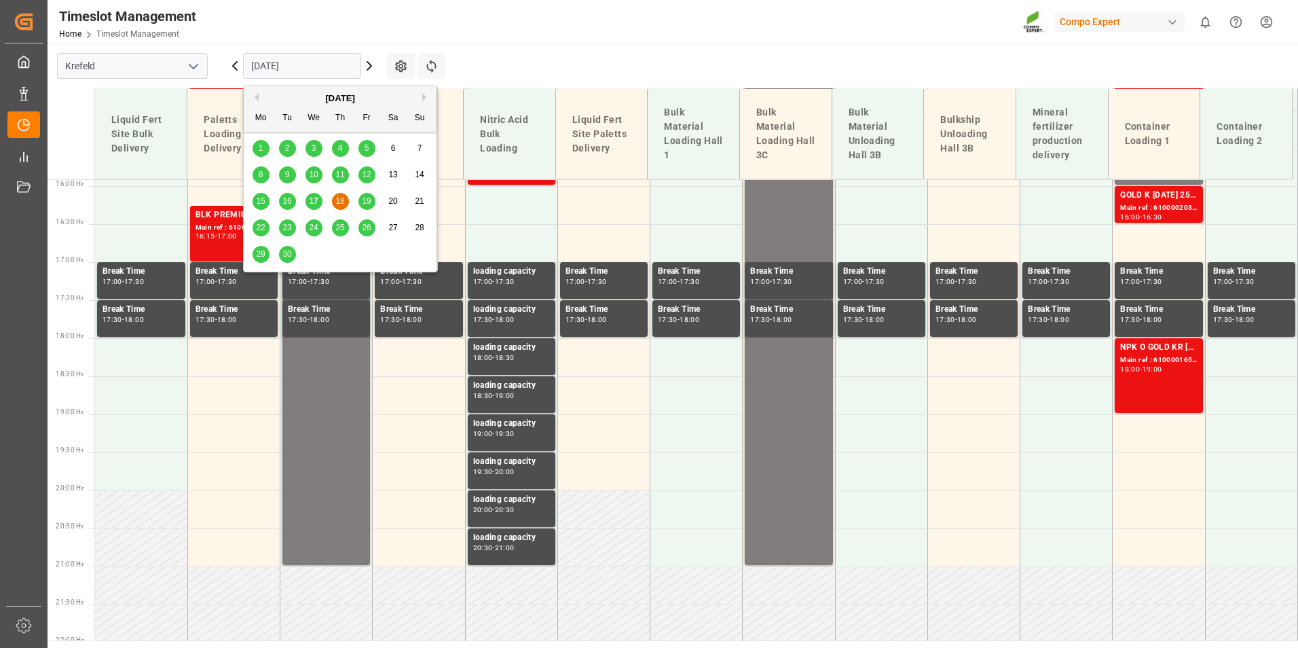
click at [375, 194] on div "19" at bounding box center [366, 201] width 17 height 16
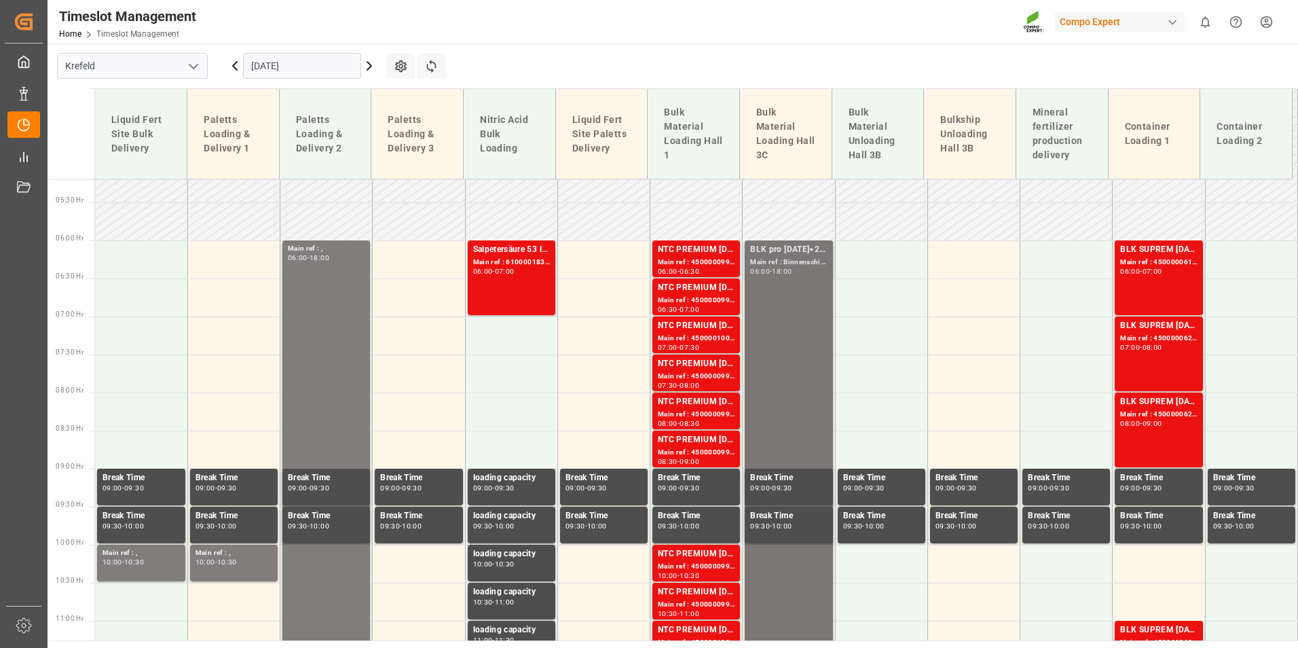
scroll to position [463, 0]
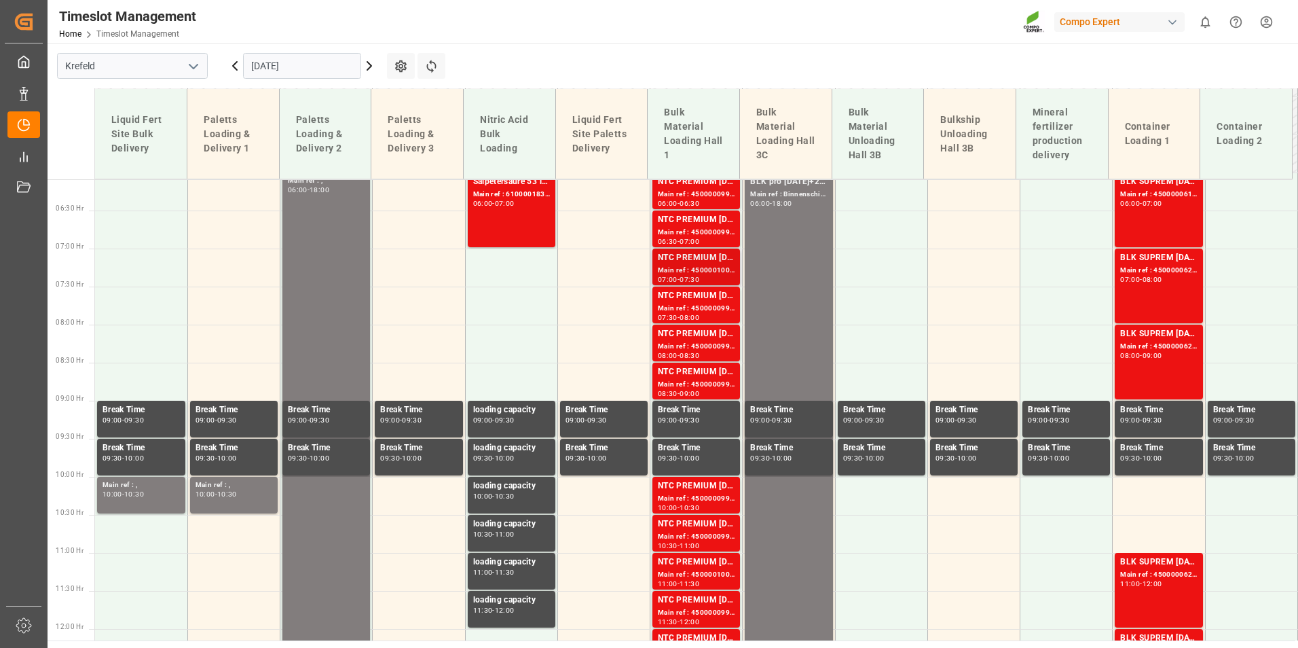
click at [722, 268] on div "Main ref : 4500001000, 2000001025" at bounding box center [696, 271] width 77 height 12
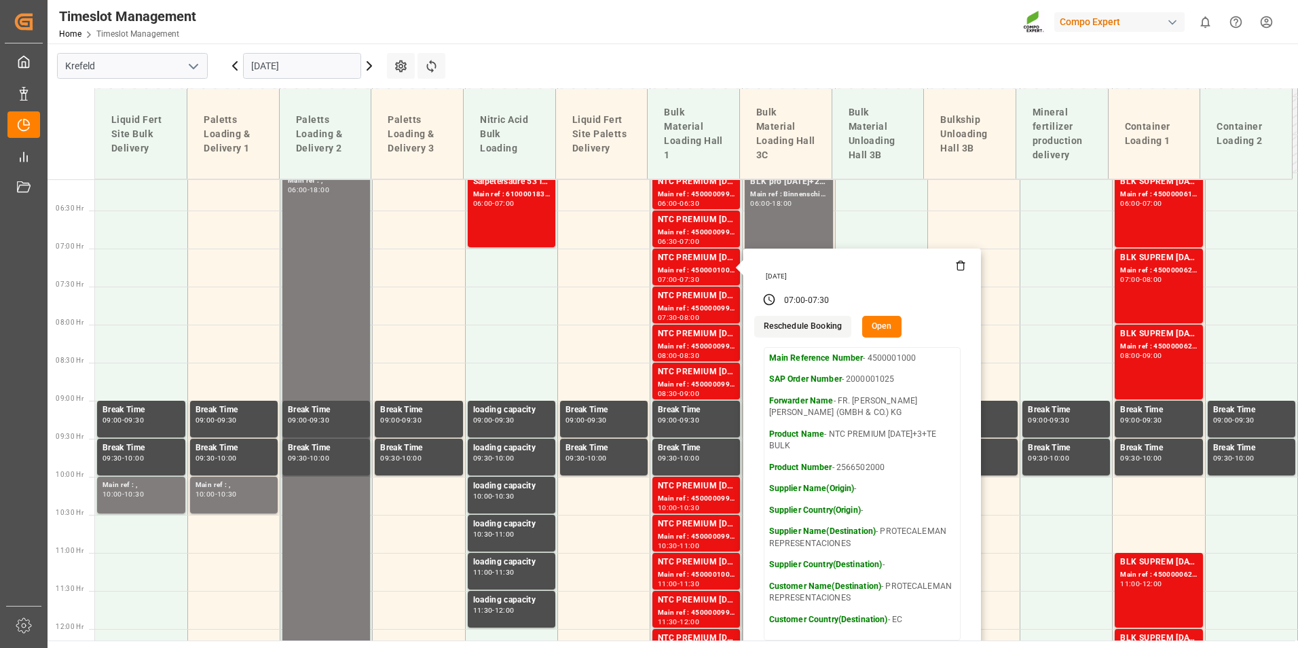
click at [303, 75] on input "[DATE]" at bounding box center [302, 66] width 118 height 26
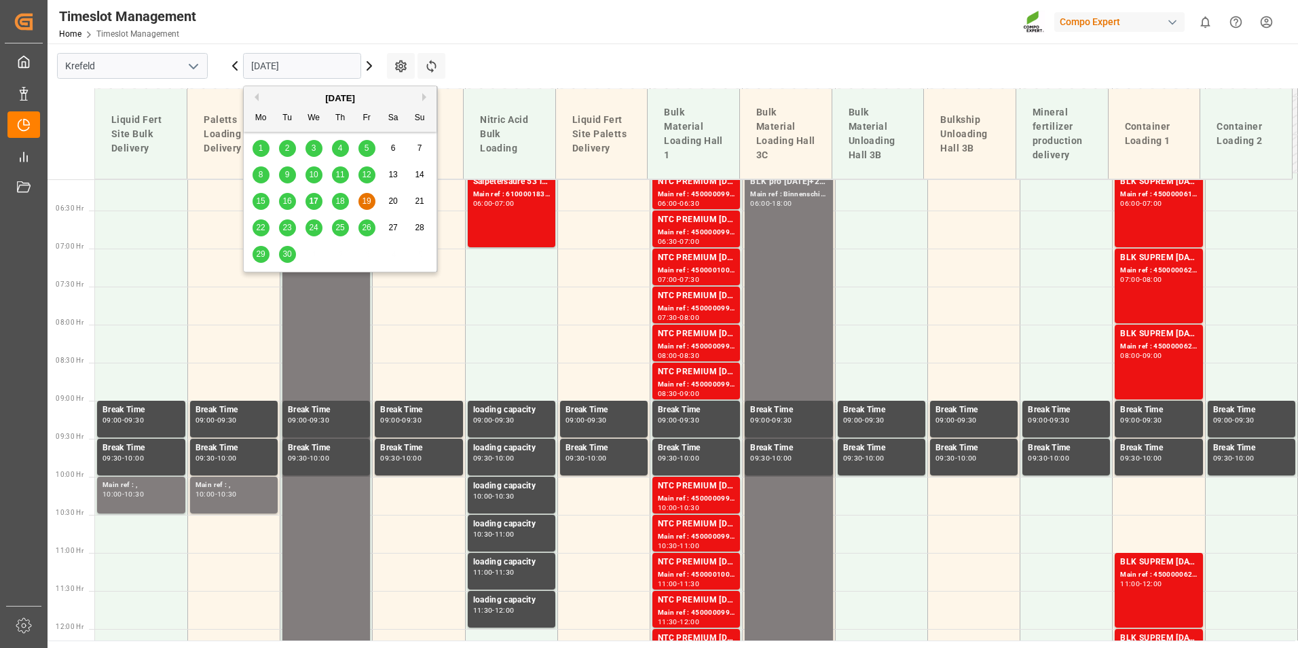
click at [263, 232] on span "22" at bounding box center [260, 228] width 9 height 10
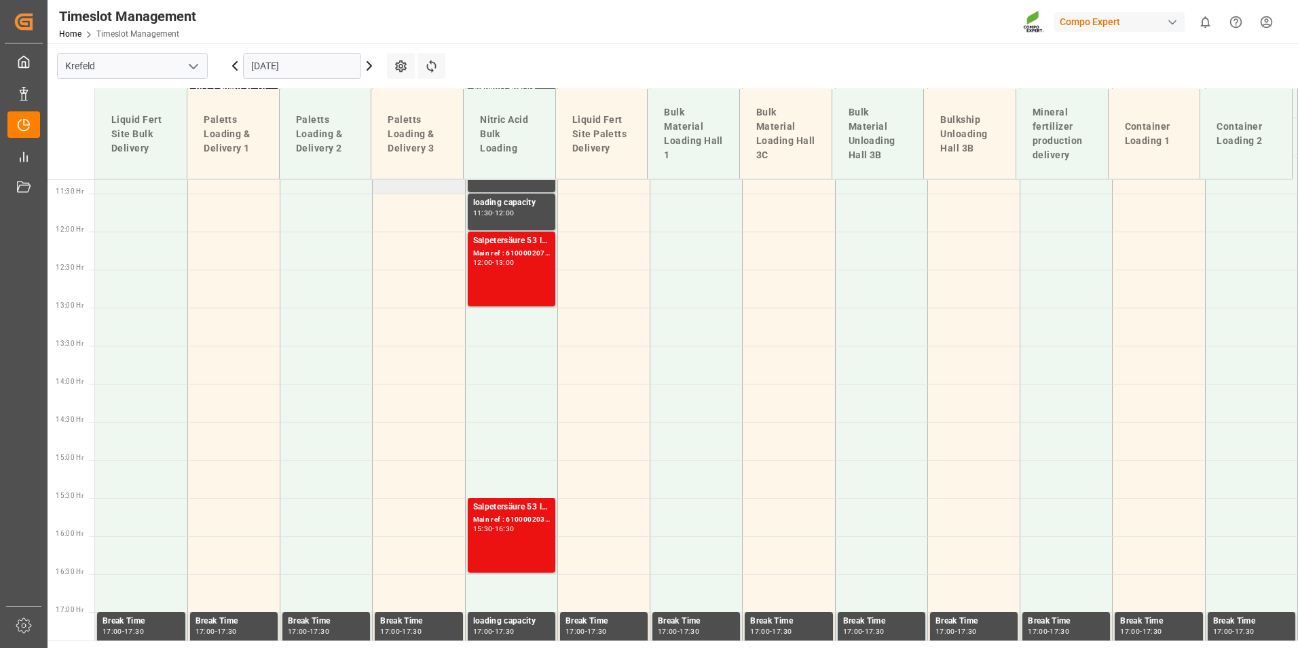
scroll to position [870, 0]
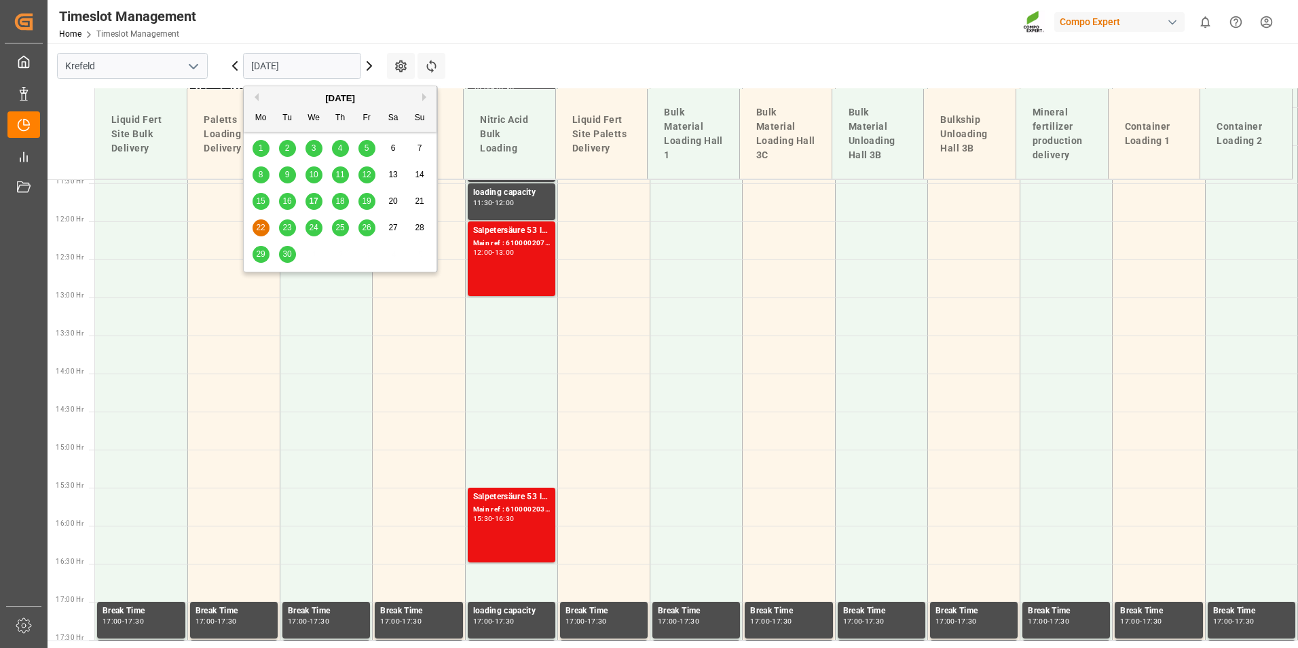
click at [303, 58] on input "[DATE]" at bounding box center [302, 66] width 118 height 26
click at [314, 203] on span "17" at bounding box center [313, 201] width 9 height 10
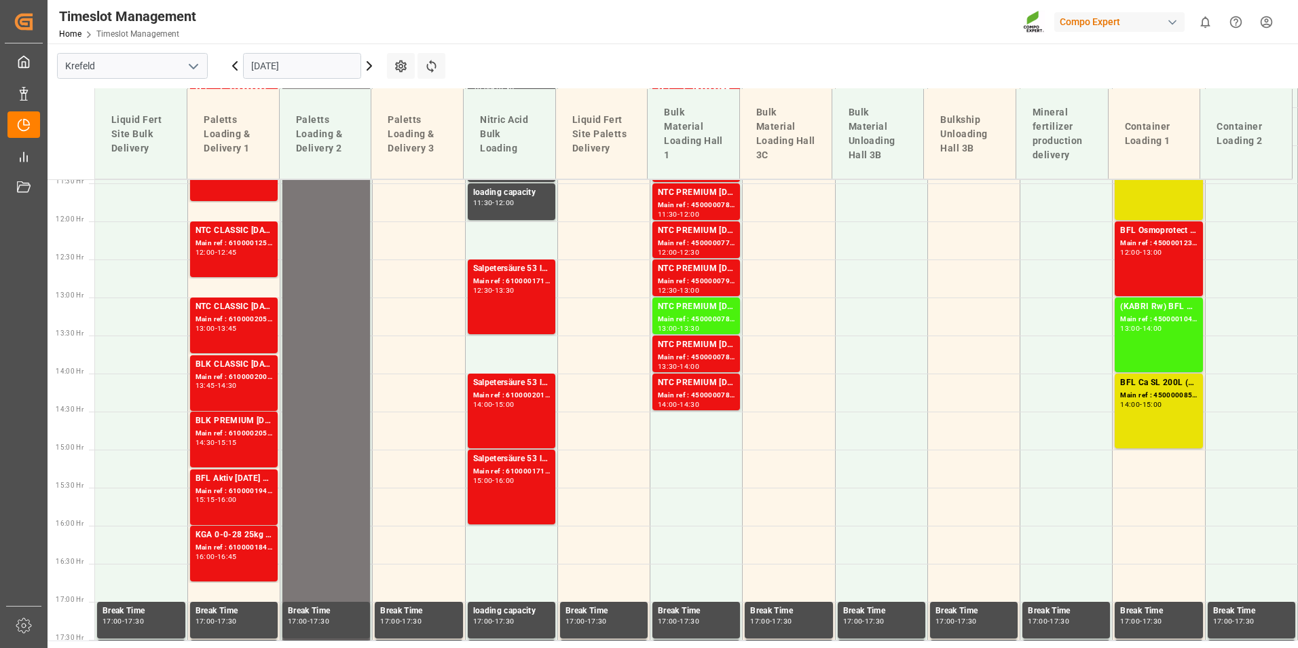
scroll to position [734, 0]
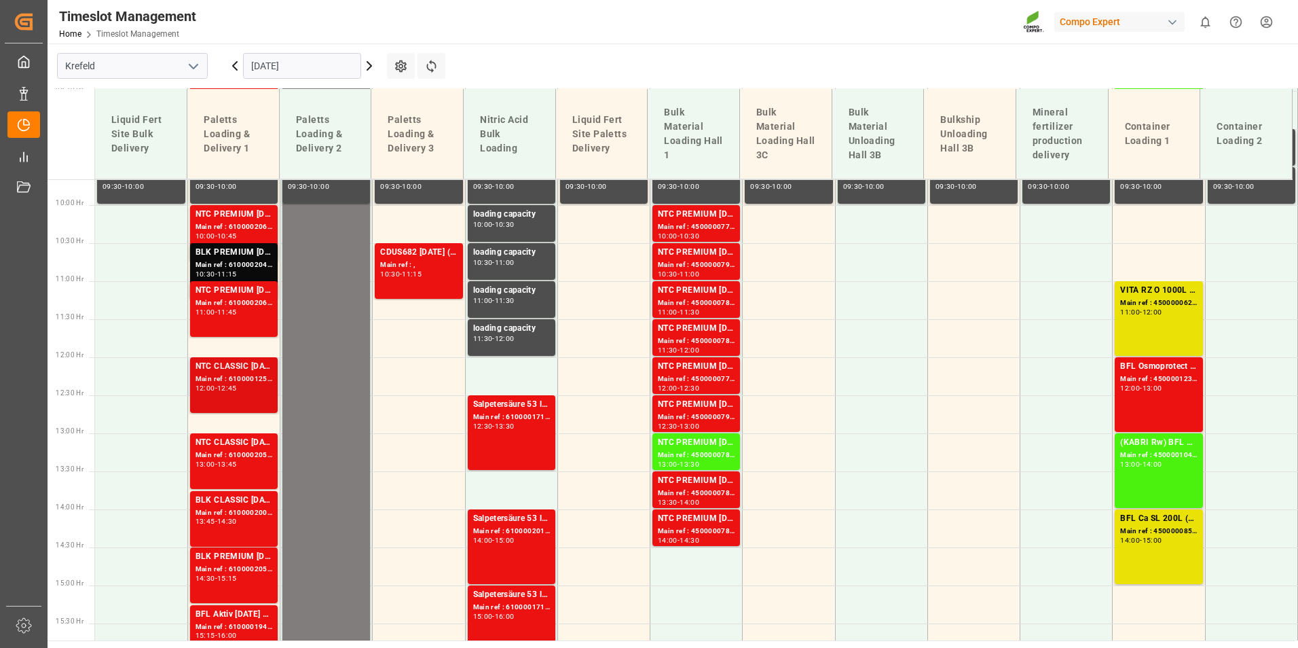
click at [221, 400] on div "NTC CLASSIC [DATE]+3+TE 600kg BB Main ref : 6100001252, 2000000213 12:00 - 12:45" at bounding box center [233, 385] width 77 height 50
click at [237, 385] on div "12:45" at bounding box center [227, 388] width 20 height 6
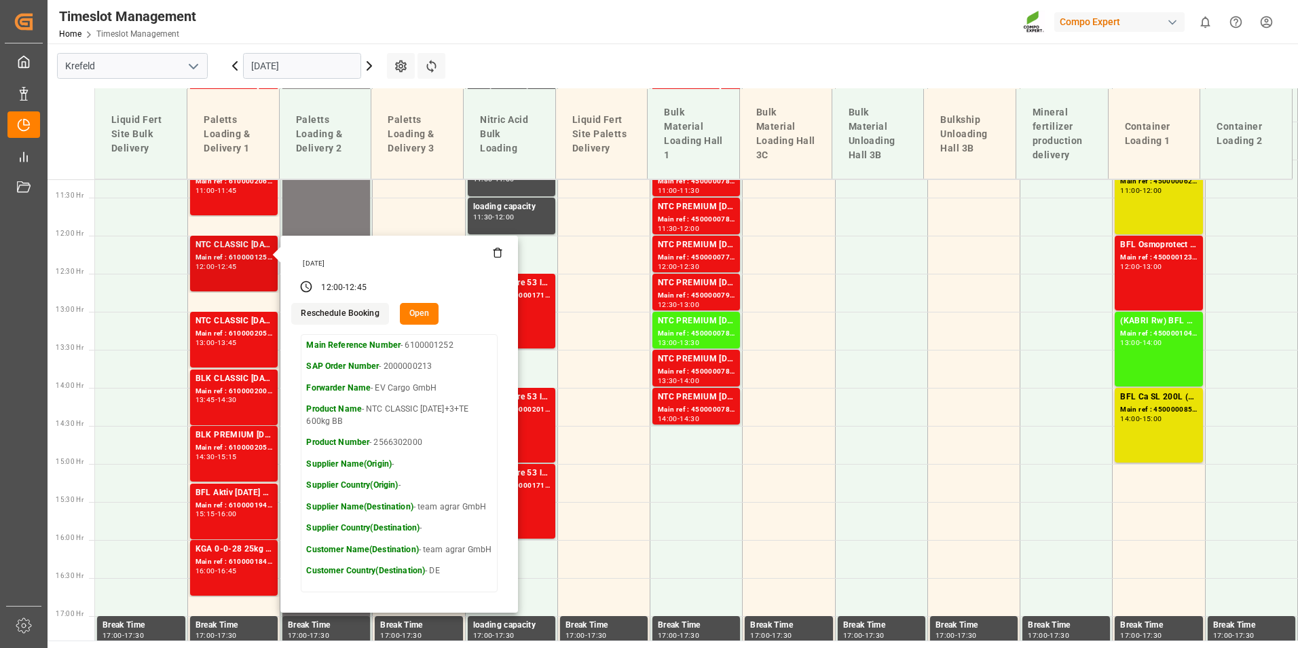
scroll to position [870, 0]
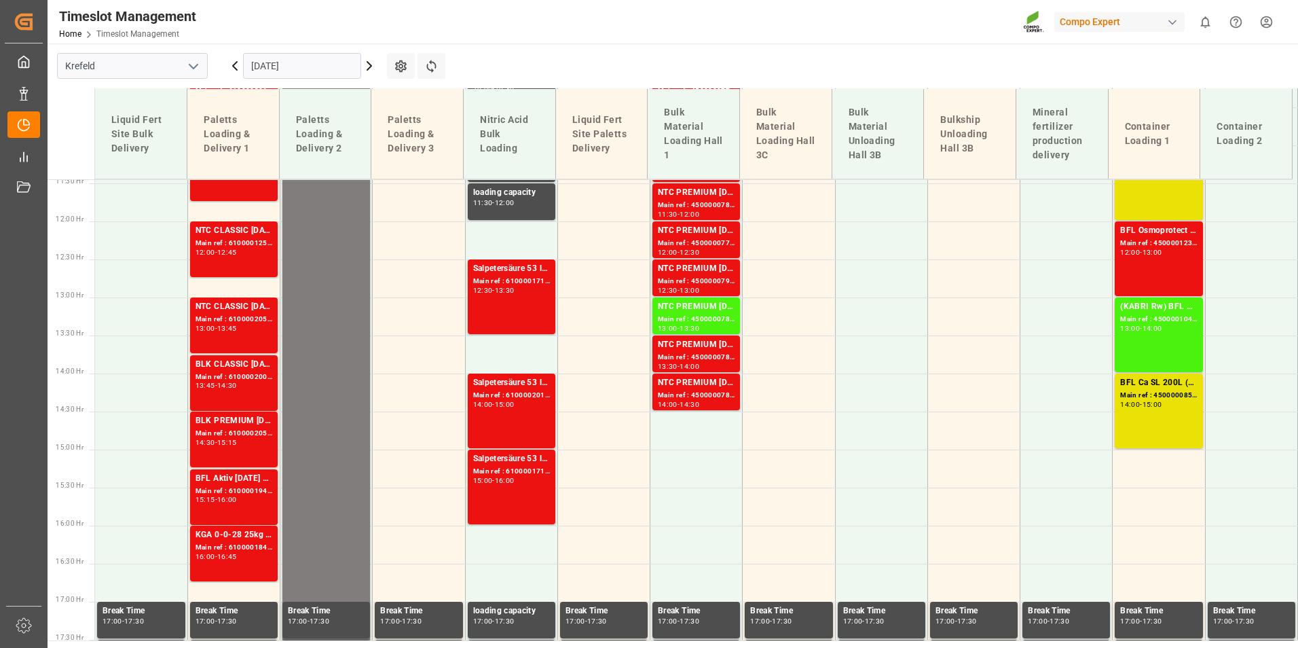
click at [1160, 229] on div "BFL Osmoprotect SL 10L (x60) CL MTO" at bounding box center [1158, 231] width 77 height 14
click at [1165, 268] on div "BFL Osmoprotect SL 10L (x60) CL MTO Main ref : 4500001233, 2000000119 12:00 - 1…" at bounding box center [1158, 258] width 77 height 69
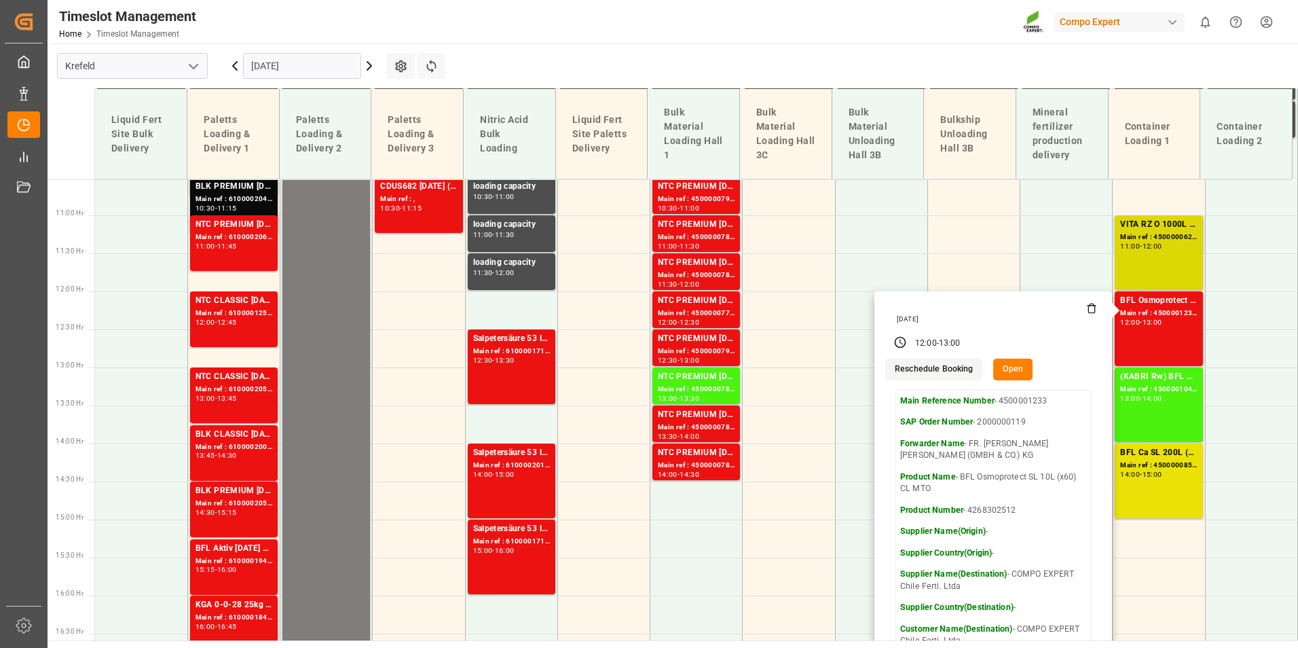
scroll to position [734, 0]
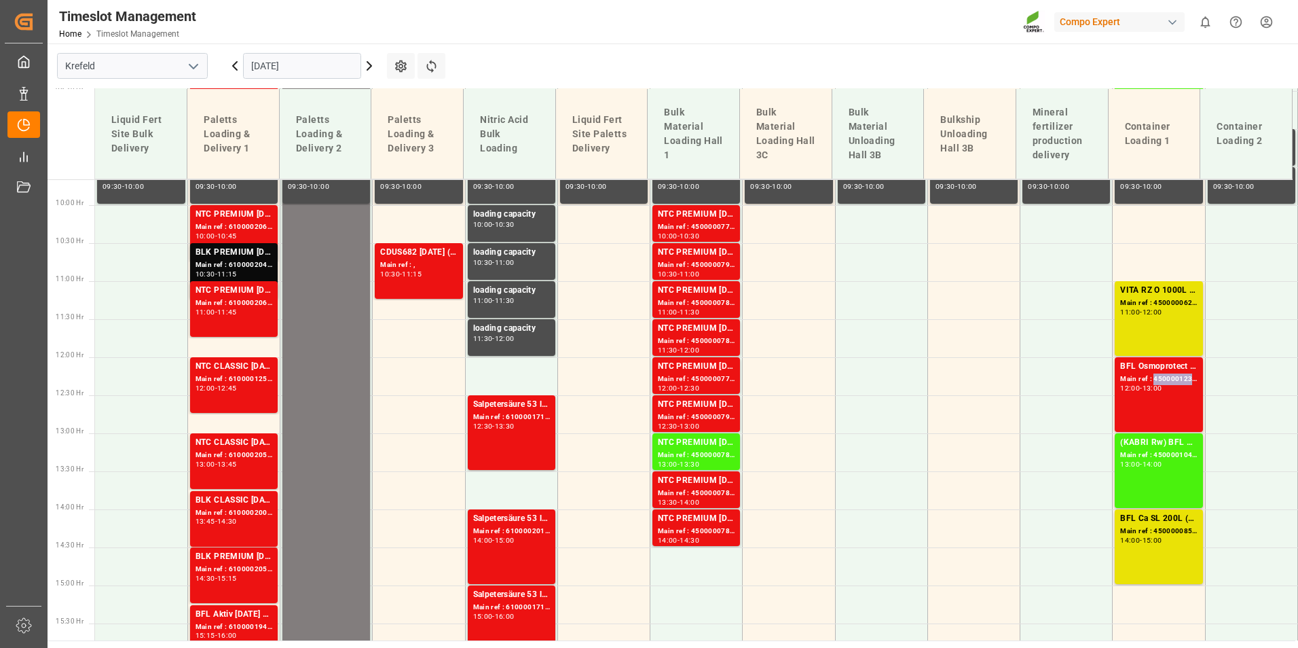
click at [1183, 384] on div "Main ref : 4500001233, 2000000119" at bounding box center [1158, 379] width 77 height 12
click at [1115, 399] on div "BFL Osmoprotect SL 10L (x60) CL MTO Main ref : 4500001233, 2000000119 12:00 - 1…" at bounding box center [1159, 394] width 88 height 75
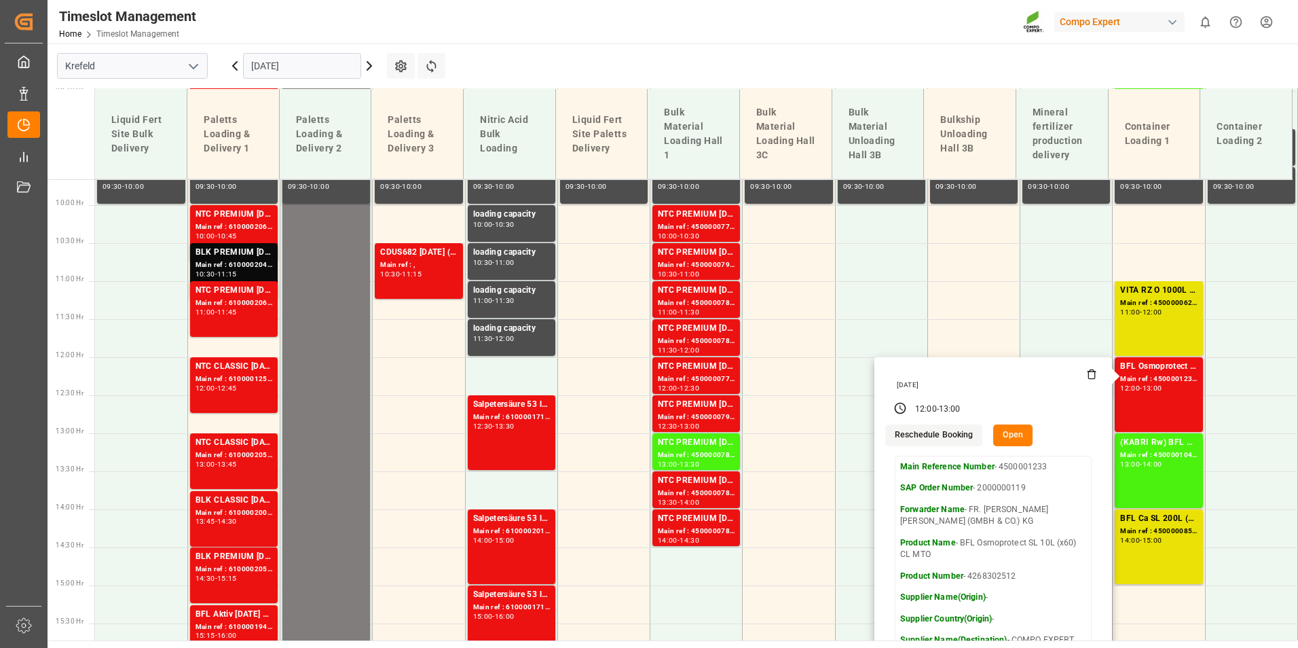
click at [1015, 436] on button "Open" at bounding box center [1012, 435] width 39 height 22
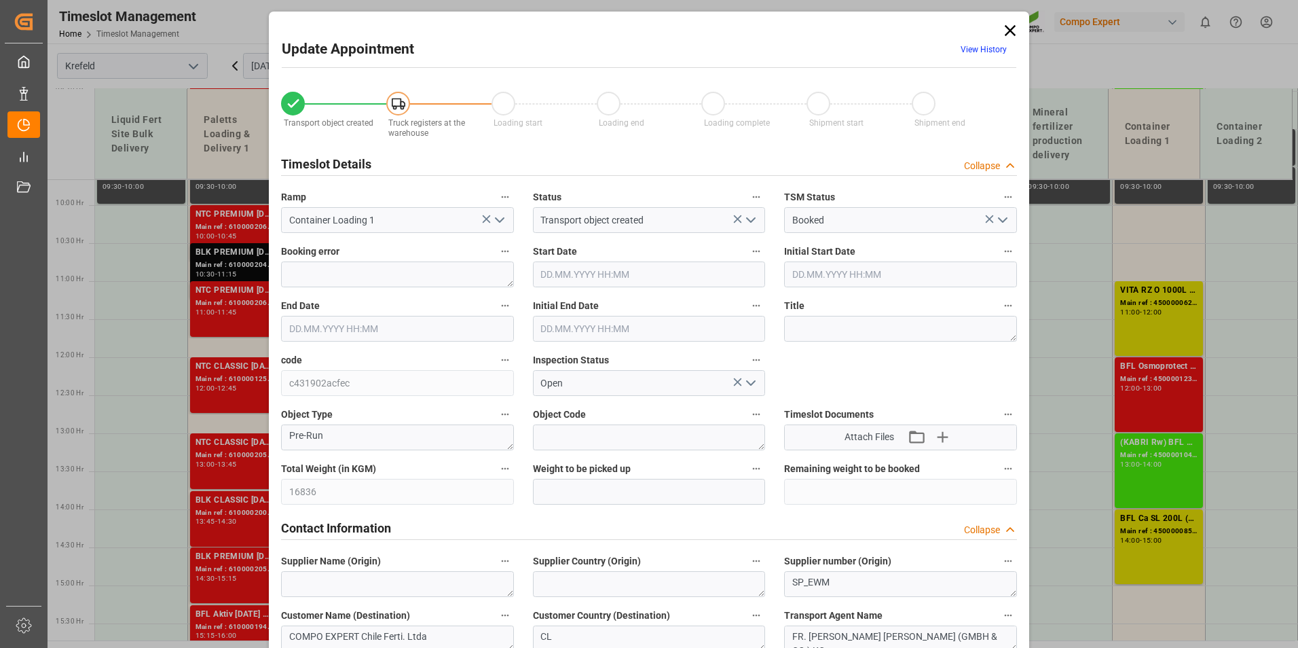
type input "16836"
type input "0"
type input "[DATE] 12:00"
type input "[DATE] 13:00"
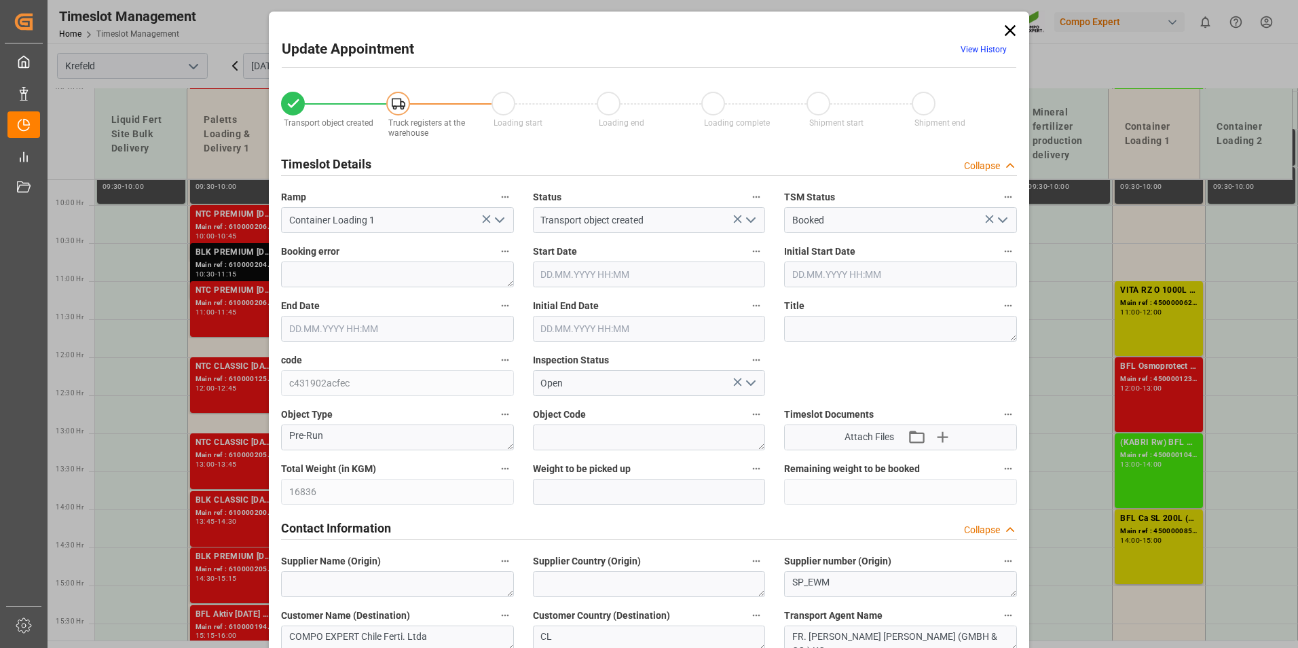
type input "[DATE] 12:30"
type input "[DATE] 11:02"
type input "[DATE] 09:08"
click at [987, 51] on link "View History" at bounding box center [983, 50] width 46 height 10
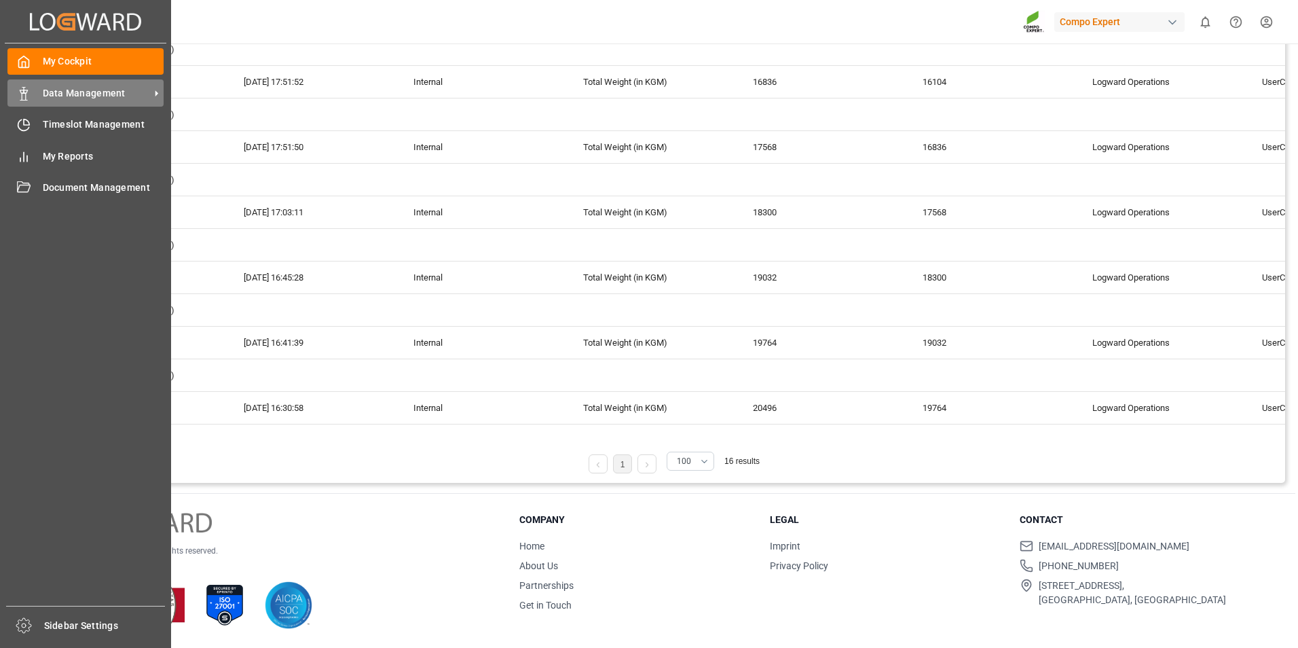
click at [19, 91] on icon at bounding box center [24, 94] width 14 height 14
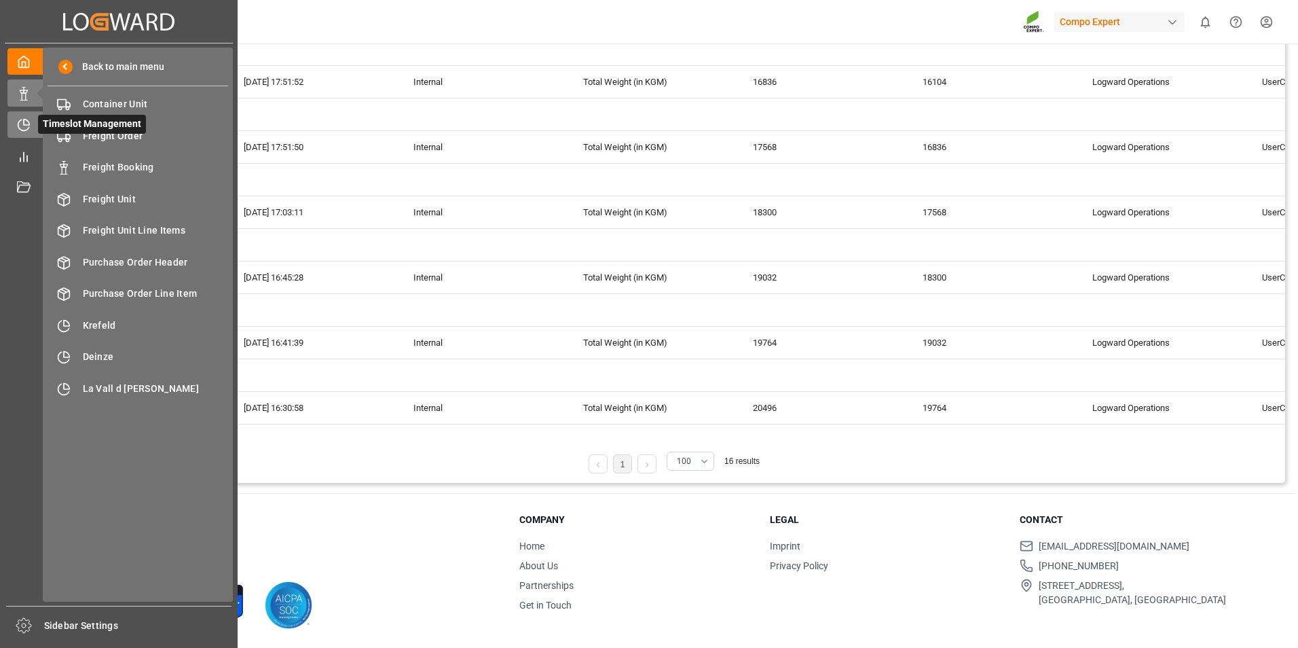
click at [19, 131] on icon at bounding box center [24, 125] width 14 height 14
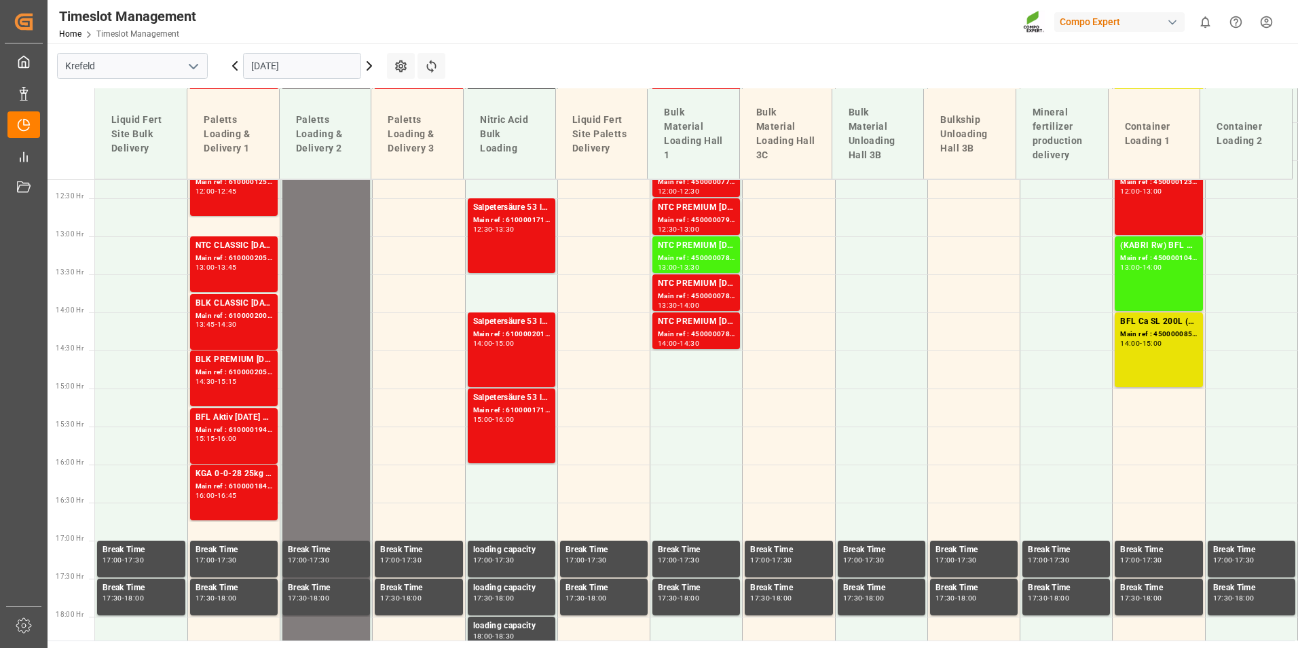
scroll to position [946, 0]
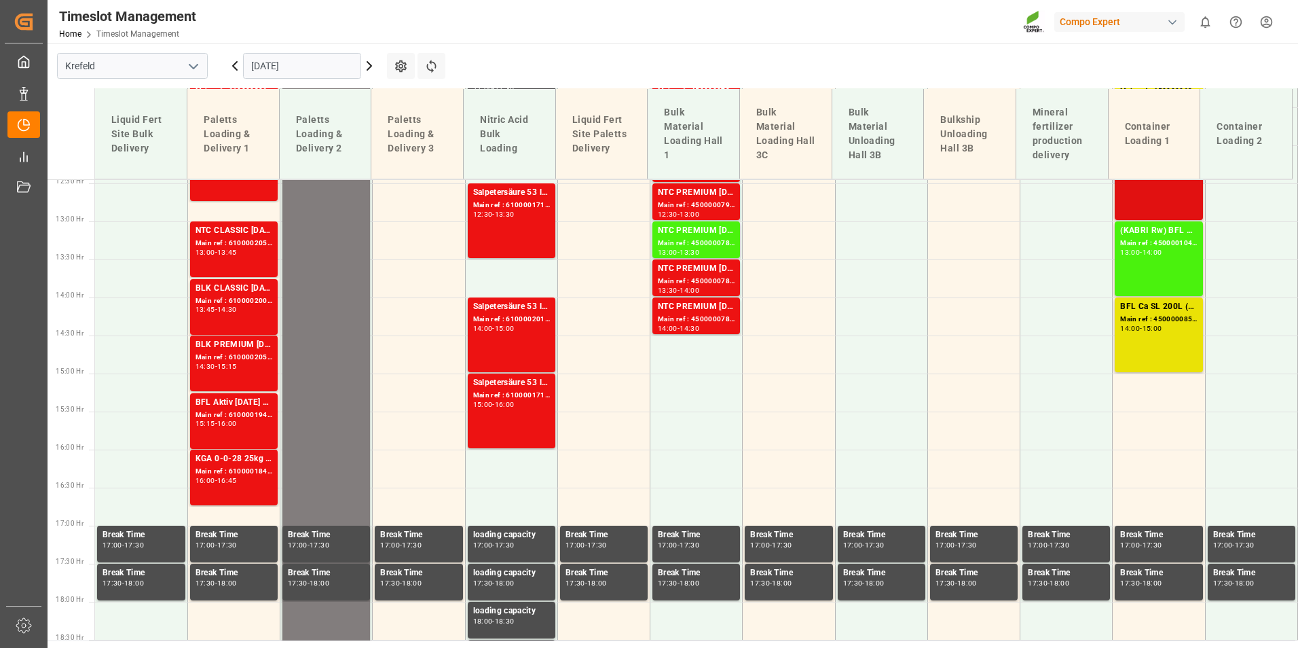
click at [1163, 191] on div "BFL Osmoprotect SL 10L (x60) CL MTO Main ref : 4500001233, 2000000119 12:00 - 1…" at bounding box center [1158, 182] width 77 height 69
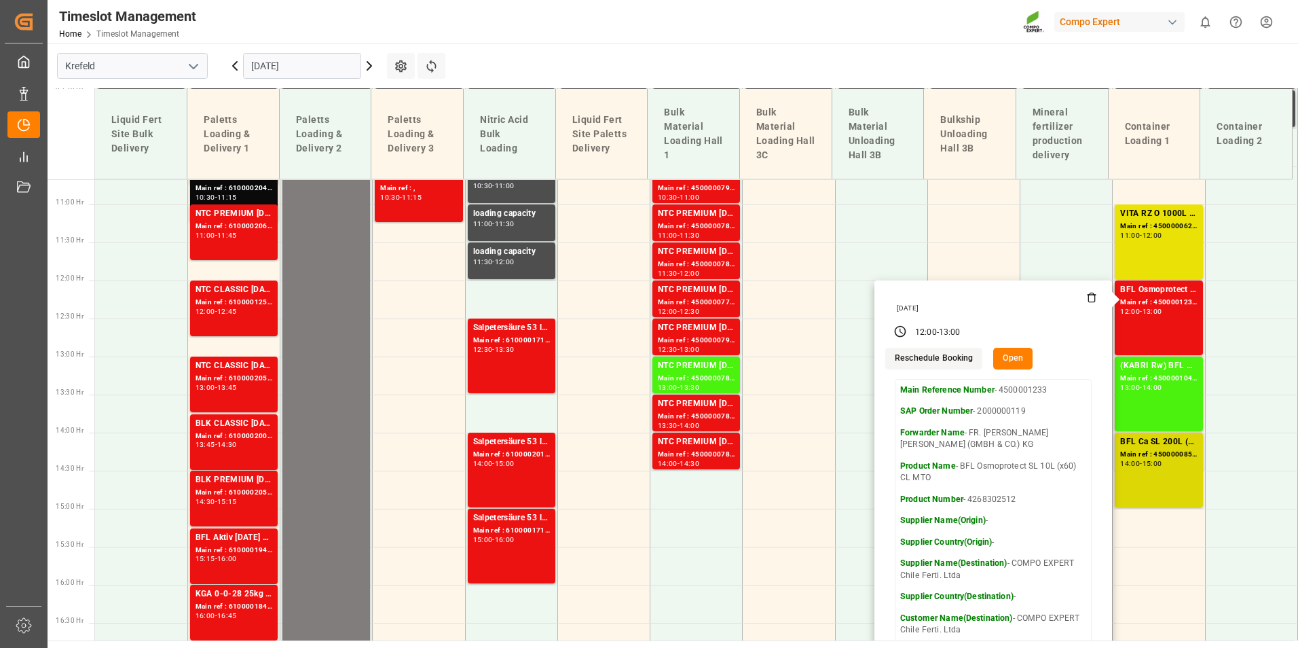
scroll to position [810, 0]
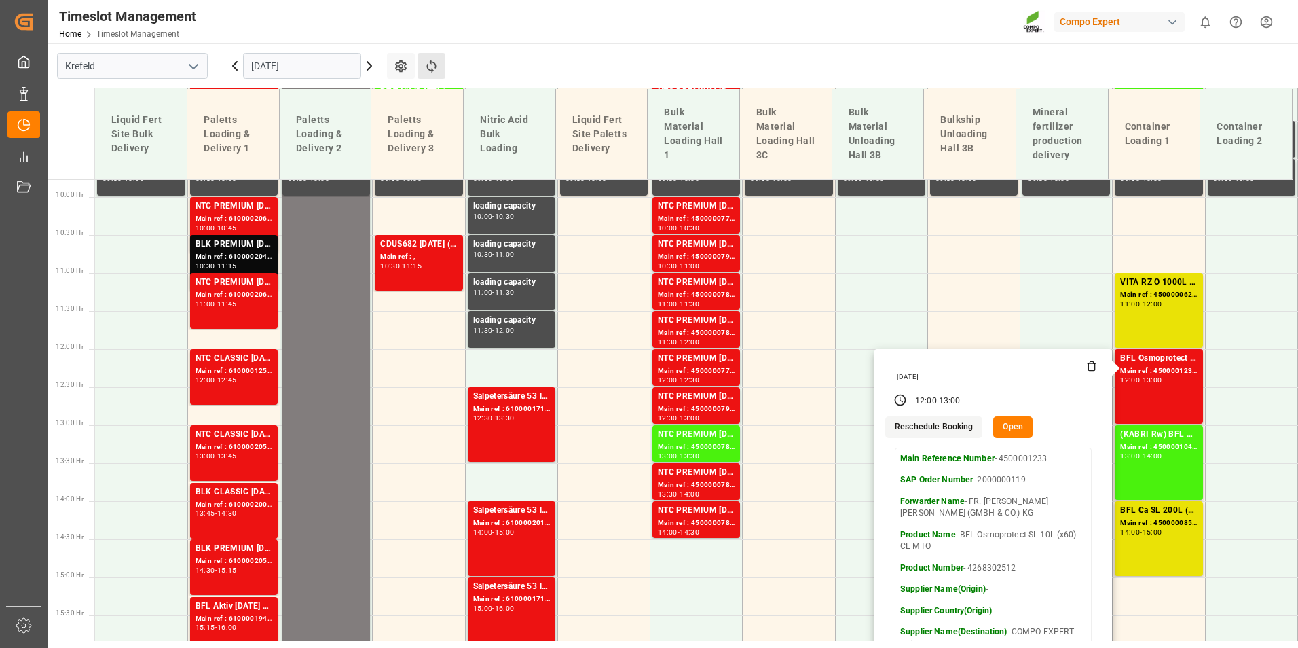
click at [442, 66] on button "Refresh Time Slots" at bounding box center [431, 66] width 28 height 26
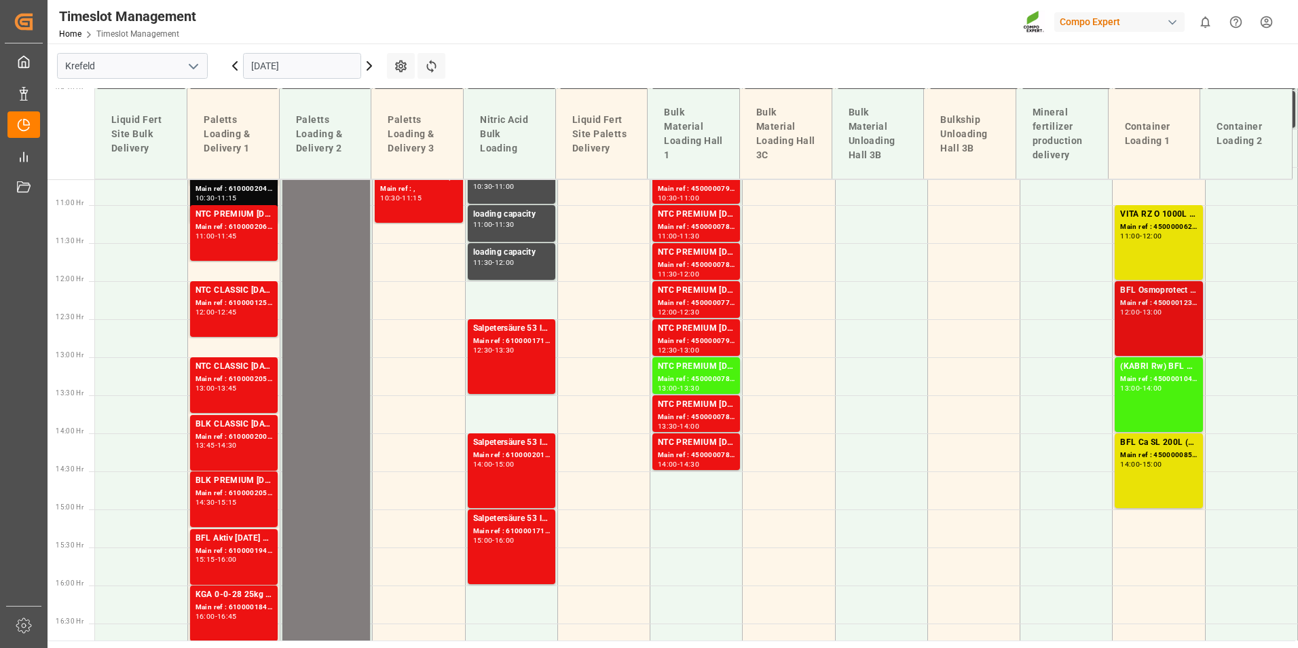
click at [1157, 310] on div "13:00" at bounding box center [1152, 312] width 20 height 6
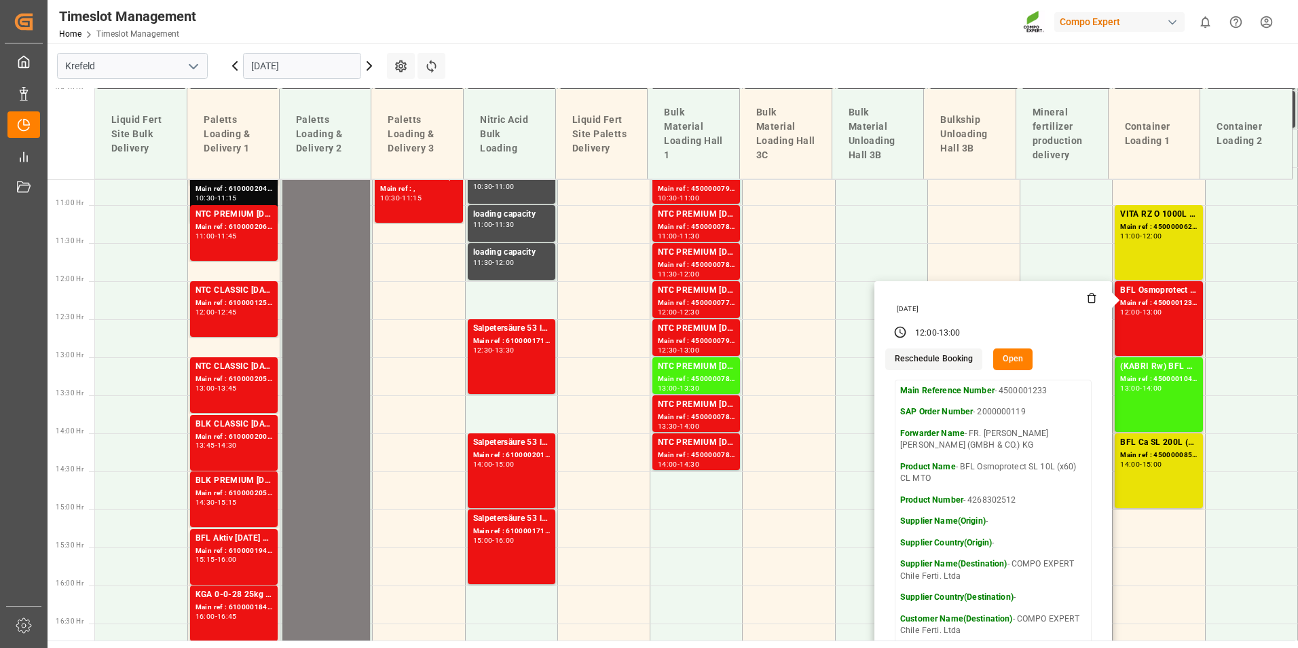
click at [1086, 304] on div "[DATE]" at bounding box center [994, 309] width 205 height 10
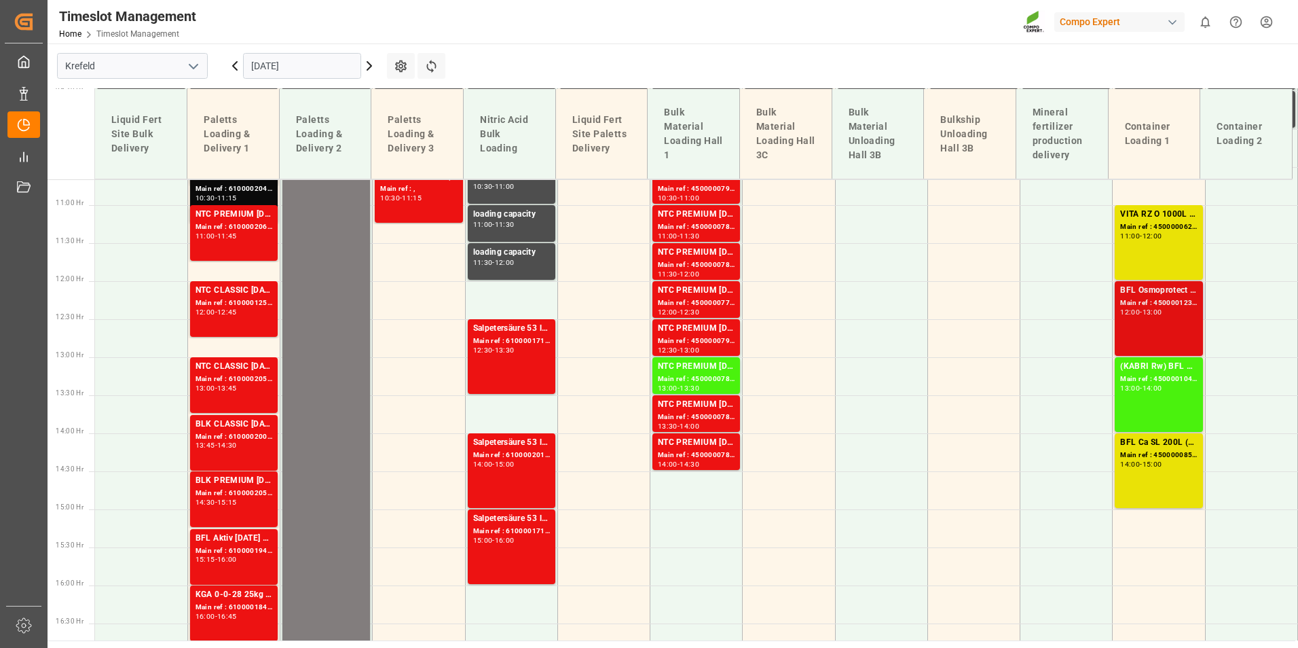
click at [1157, 318] on div "BFL Osmoprotect SL 10L (x60) CL MTO Main ref : 4500001233, 2000000119 12:00 - 1…" at bounding box center [1158, 318] width 77 height 69
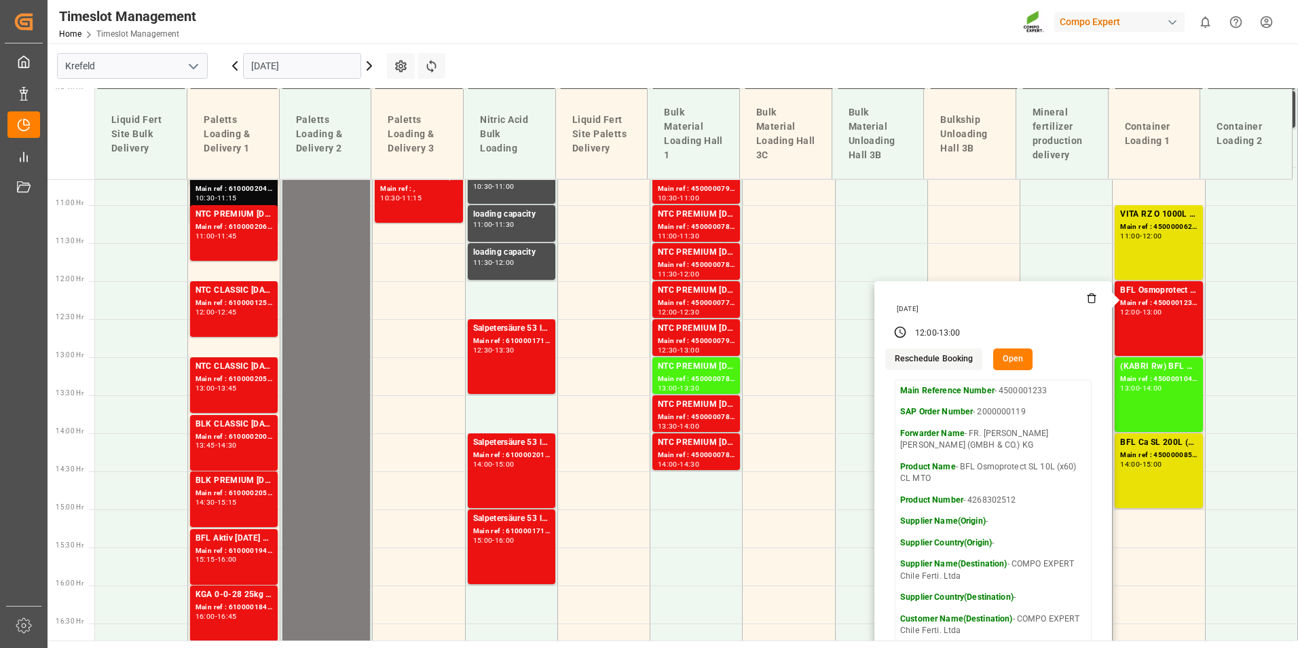
click at [1087, 297] on icon at bounding box center [1091, 298] width 11 height 11
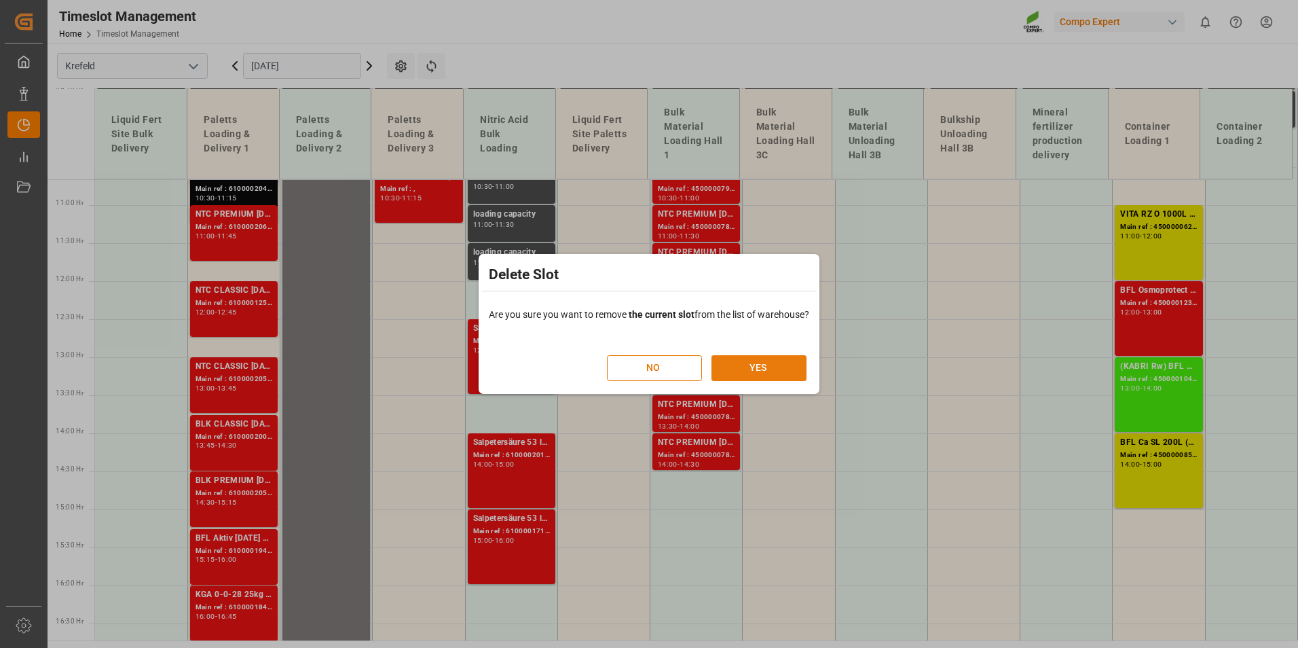
click at [778, 358] on button "YES" at bounding box center [758, 368] width 95 height 26
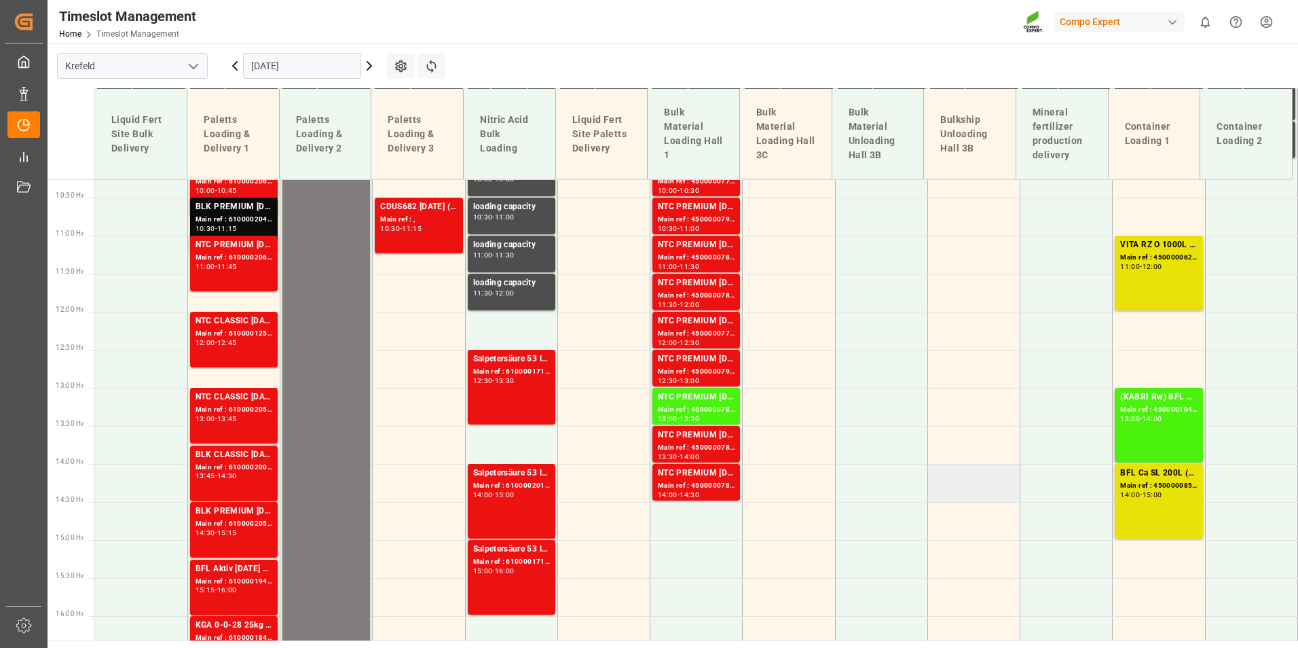
scroll to position [916, 0]
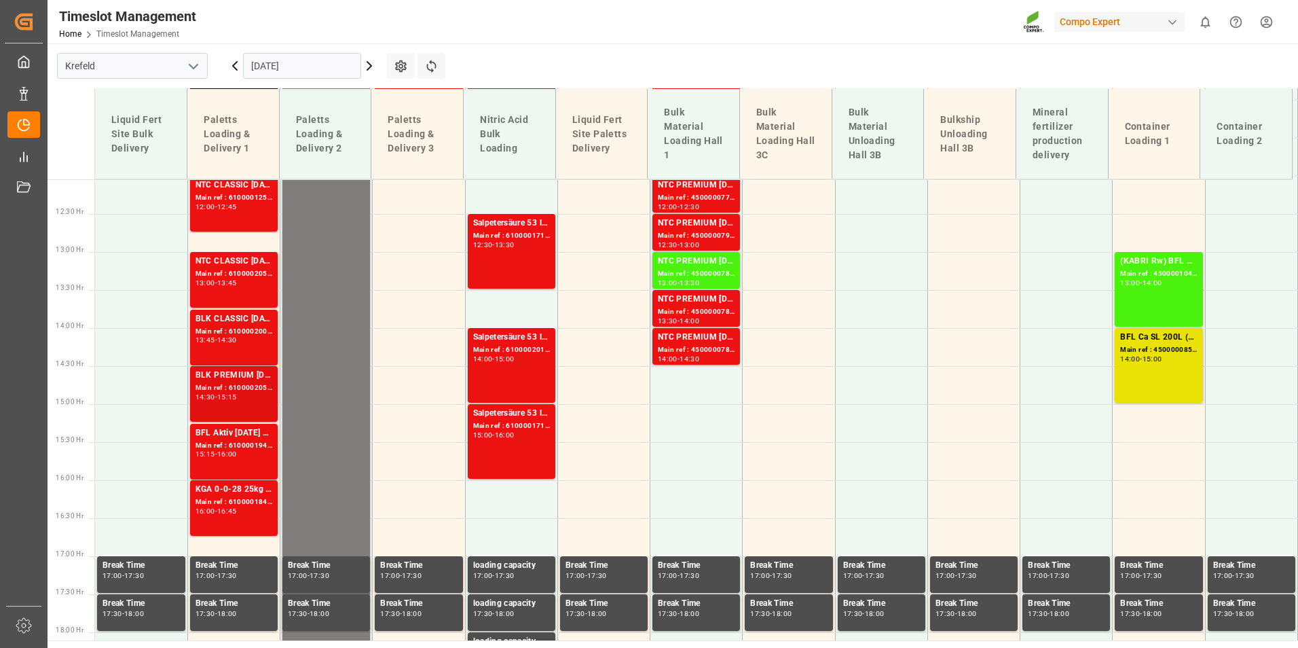
click at [246, 403] on div "BLK PREMIUM [DATE] 25kg(x40)D,EN,PL,FNLNTC PREMIUM [DATE] 25kg (x40) D,EN,PLFLO…" at bounding box center [233, 394] width 77 height 50
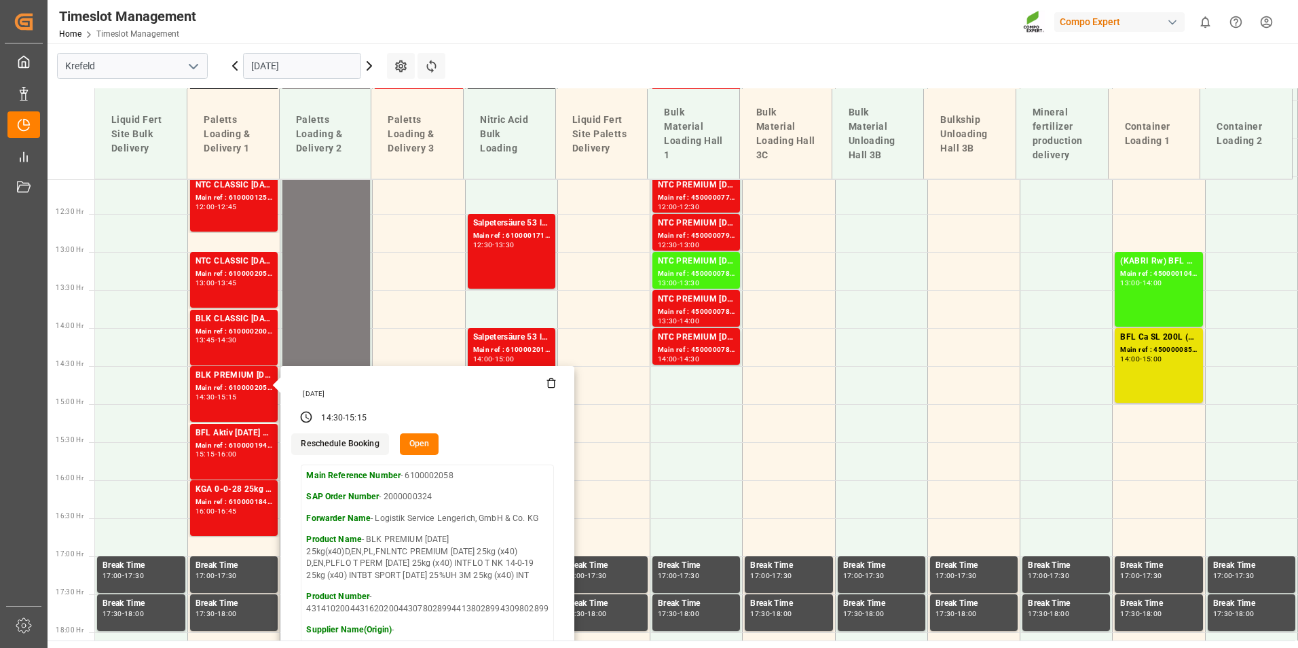
click at [291, 64] on input "[DATE]" at bounding box center [302, 66] width 118 height 26
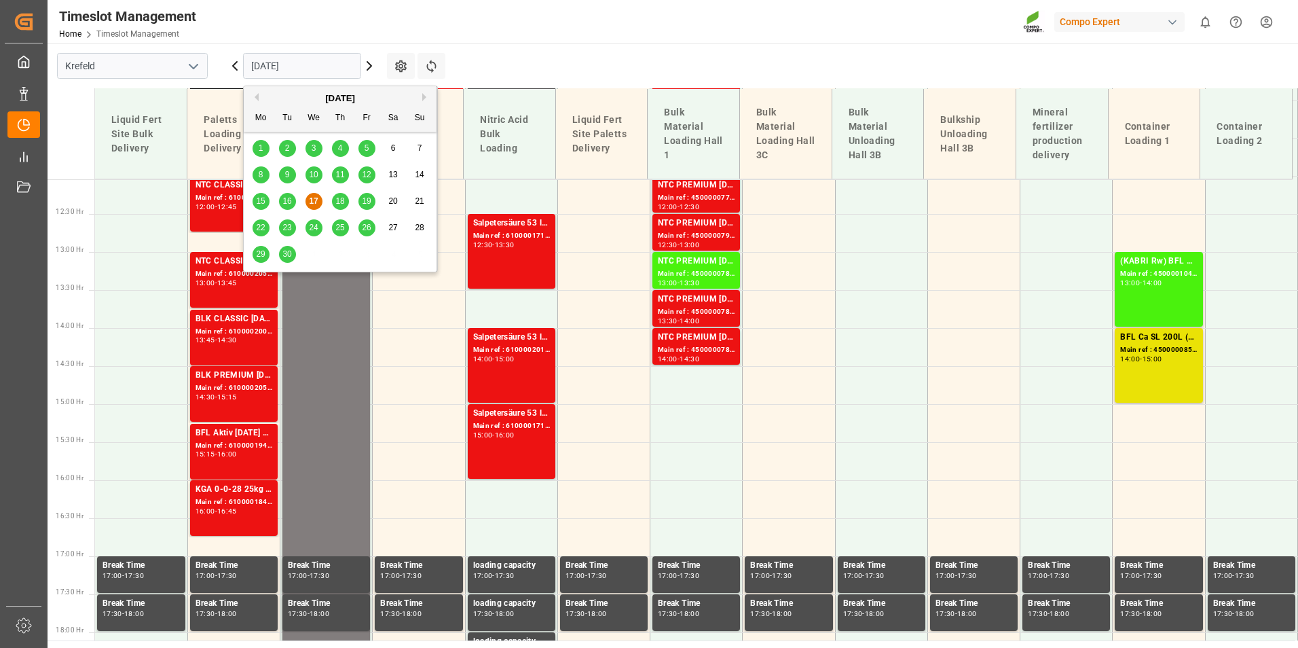
click at [340, 205] on span "18" at bounding box center [339, 201] width 9 height 10
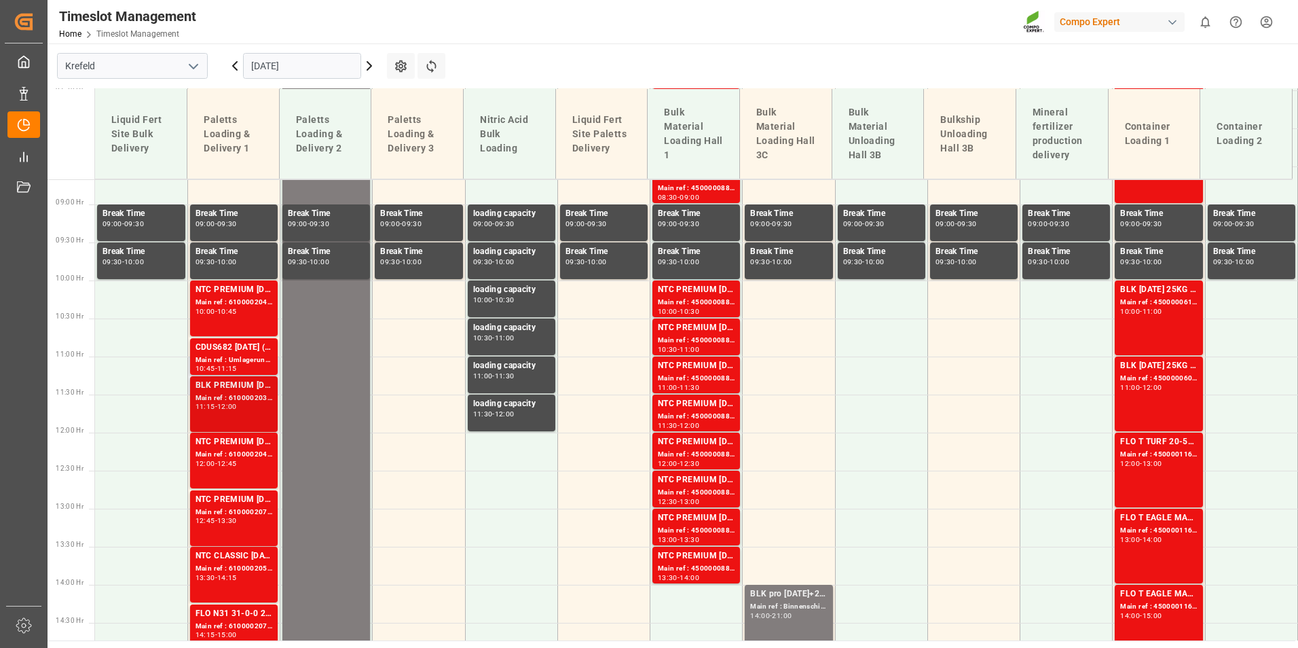
scroll to position [683, 0]
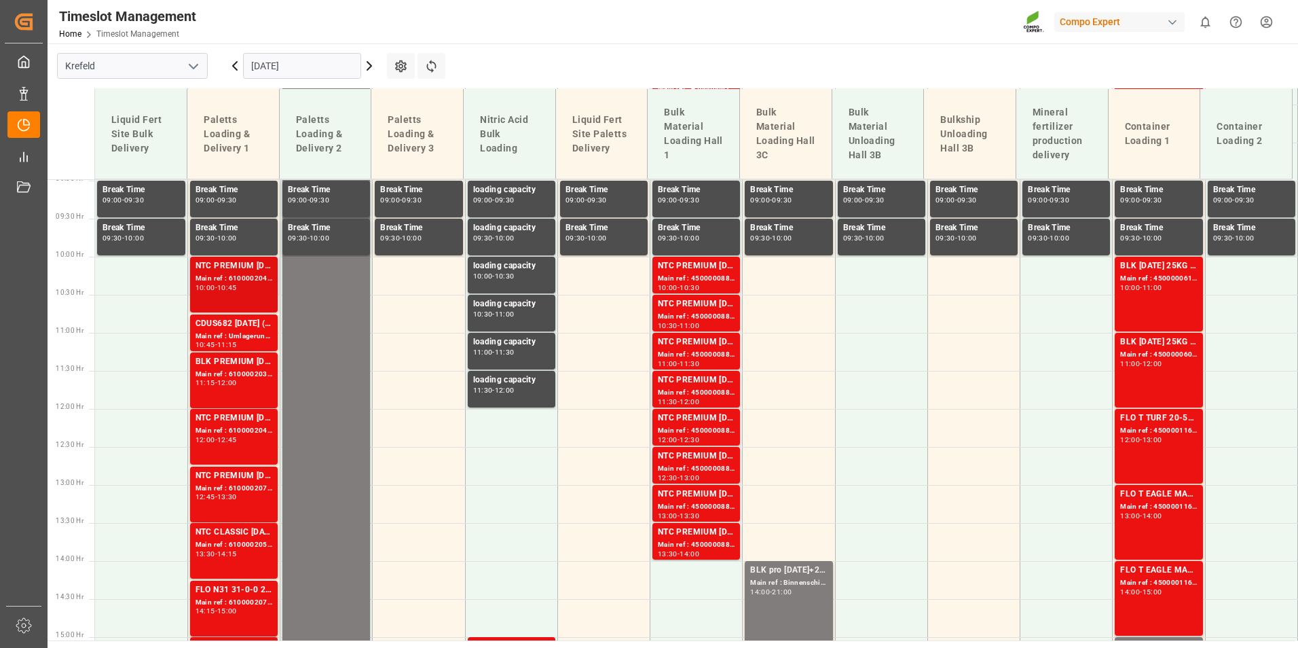
click at [240, 282] on div "Main ref : 6100002040, 2000000223" at bounding box center [233, 279] width 77 height 12
click at [242, 390] on div "BLK PREMIUM [DATE] 25kg(x40)D,EN,PL,FNLNTC PREMIUM [DATE] 25kg (x40) D,EN,PLNTC…" at bounding box center [233, 380] width 77 height 50
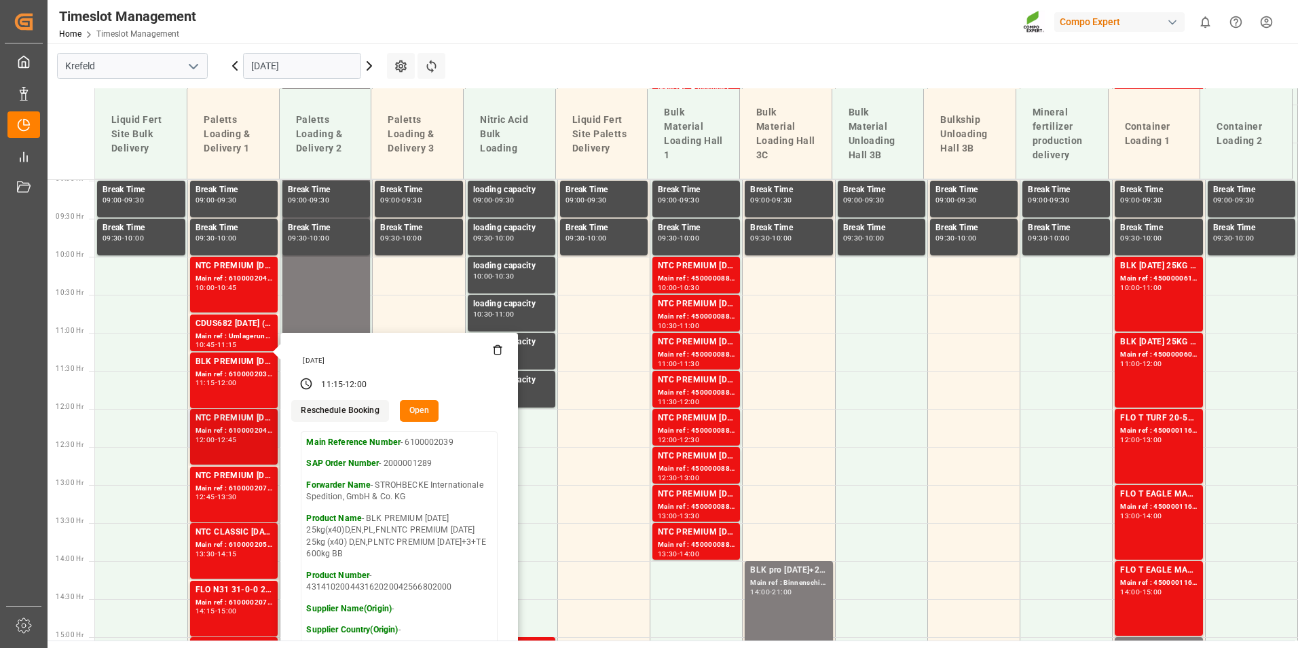
scroll to position [751, 0]
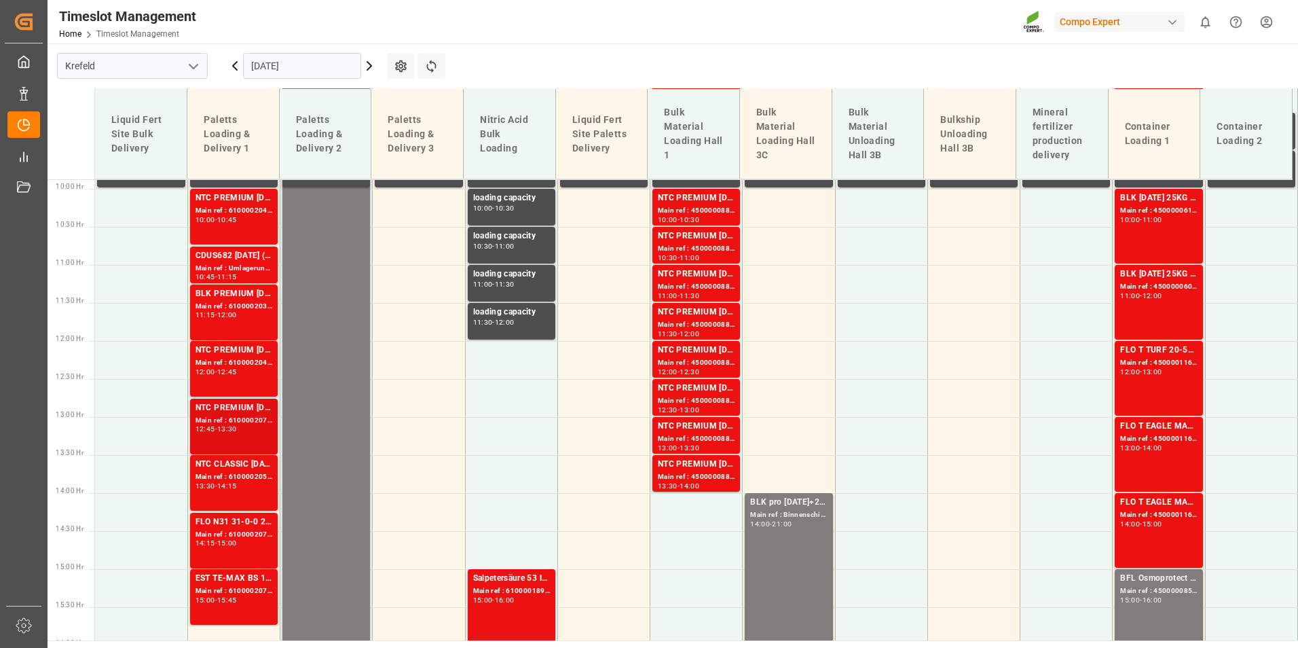
click at [237, 426] on div "13:30" at bounding box center [227, 429] width 20 height 6
click at [246, 529] on div "Main ref : 6100002074, 2000001301" at bounding box center [233, 535] width 77 height 12
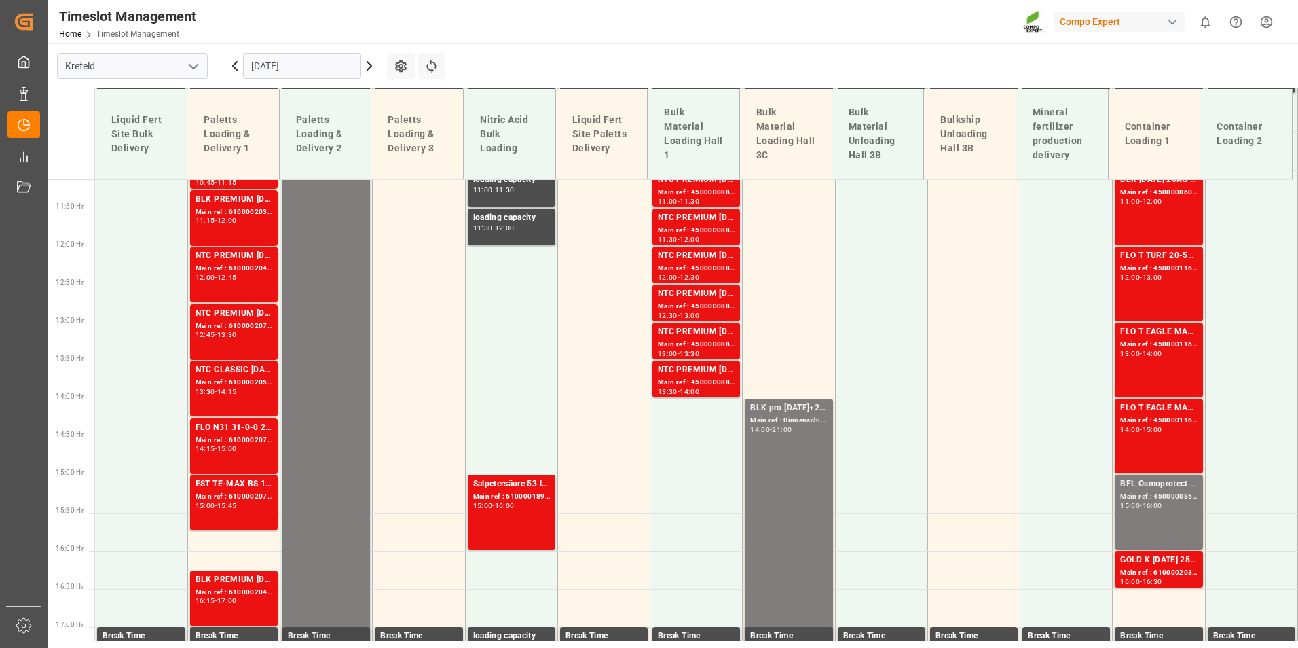
scroll to position [1022, 0]
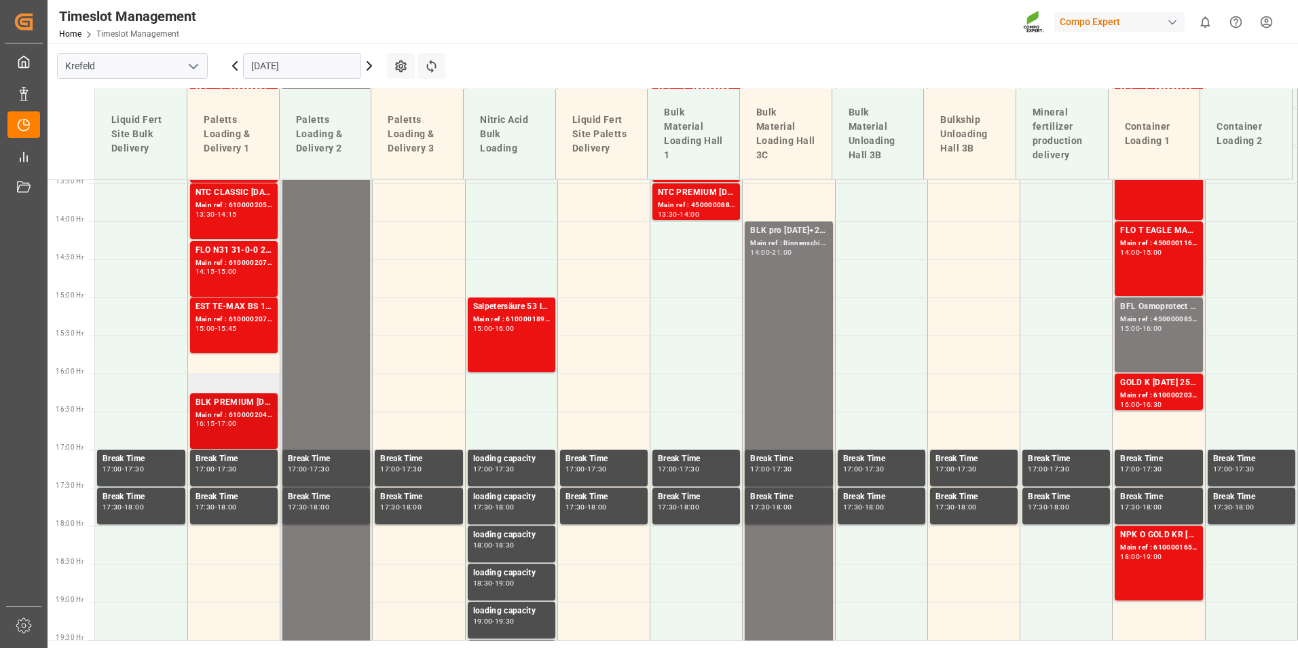
click at [209, 422] on div "16:15" at bounding box center [205, 423] width 20 height 6
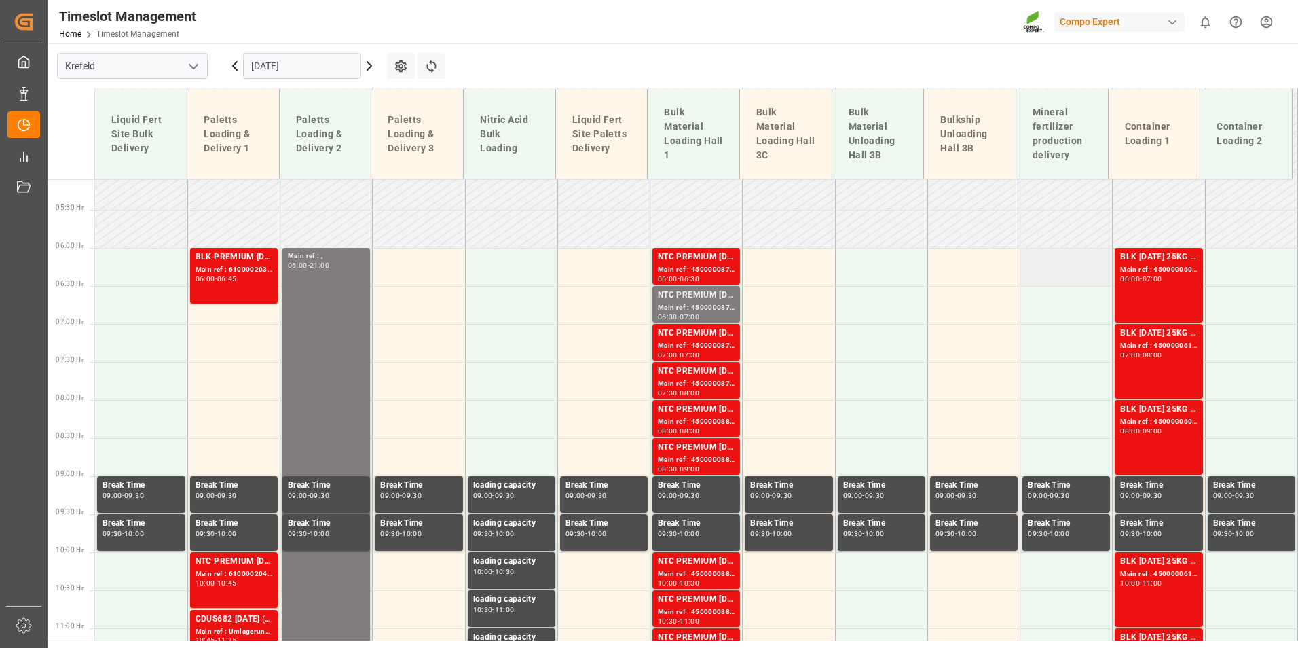
scroll to position [411, 0]
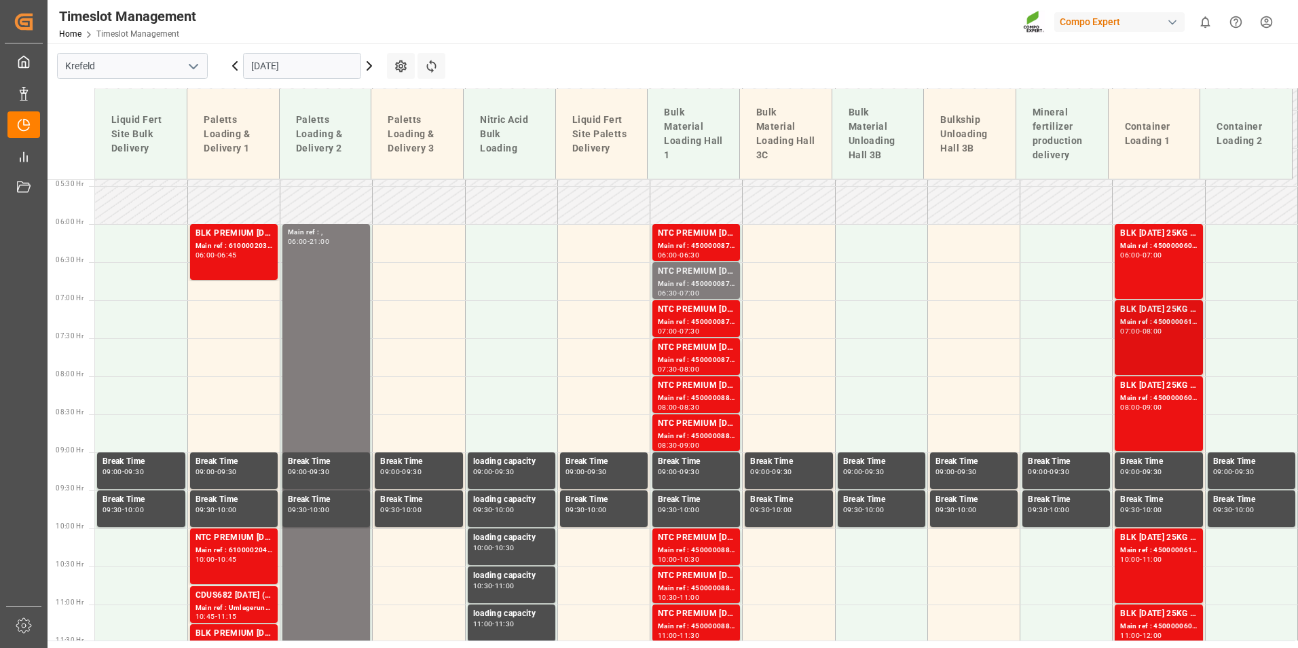
click at [1168, 329] on div "07:00 - 08:00" at bounding box center [1158, 331] width 77 height 7
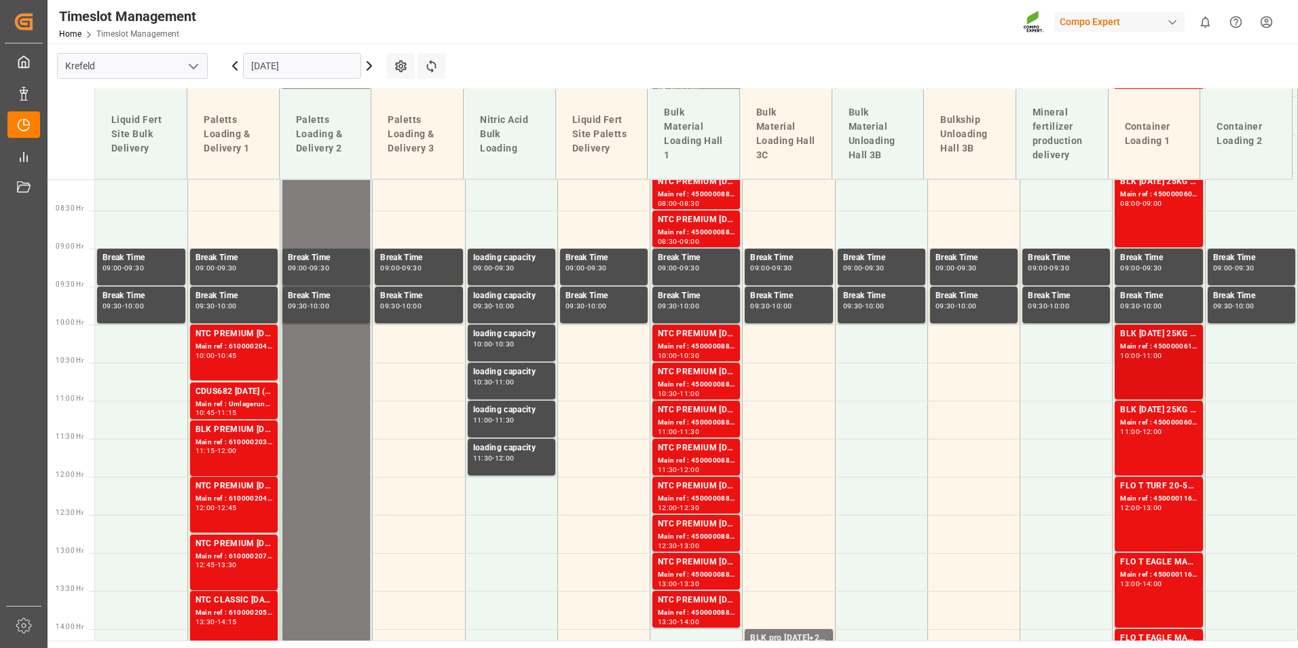
click at [1140, 332] on div "BLK [DATE] 25KG (x42) INT MTO" at bounding box center [1158, 334] width 77 height 14
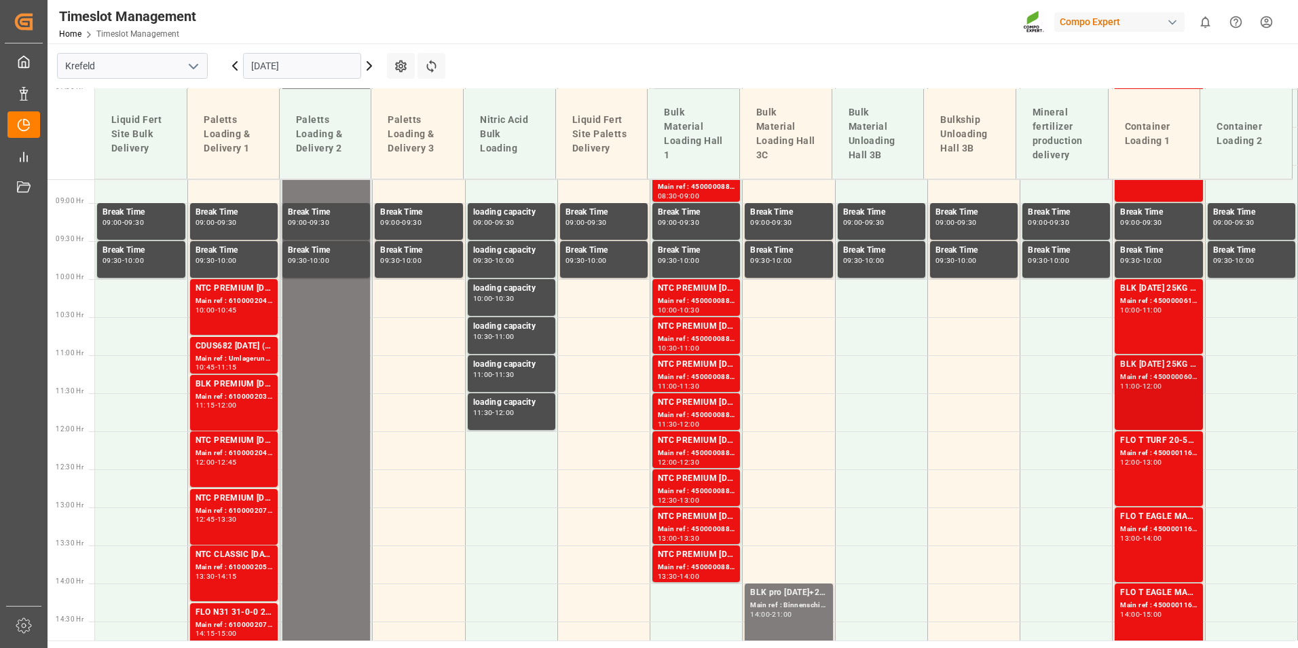
scroll to position [683, 0]
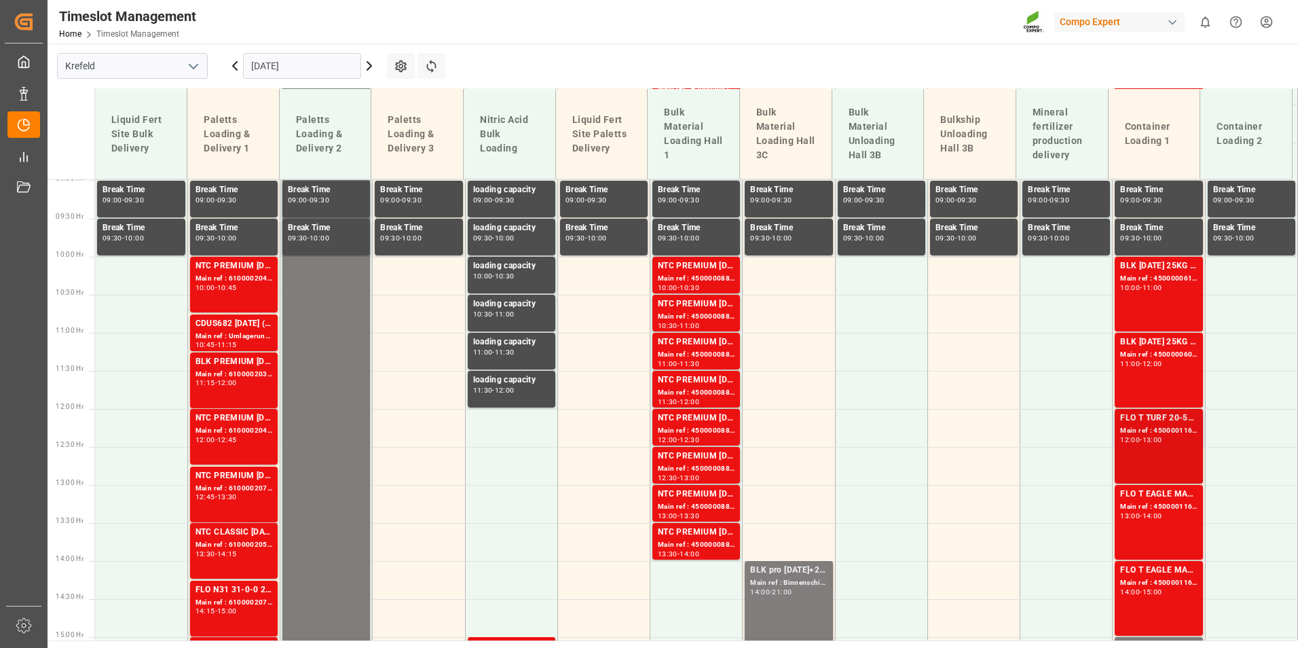
click at [1165, 413] on div "FLO T TURF 20-5-8 25kg (x42) WW" at bounding box center [1158, 418] width 77 height 14
click at [1161, 588] on div "15:00" at bounding box center [1152, 591] width 20 height 6
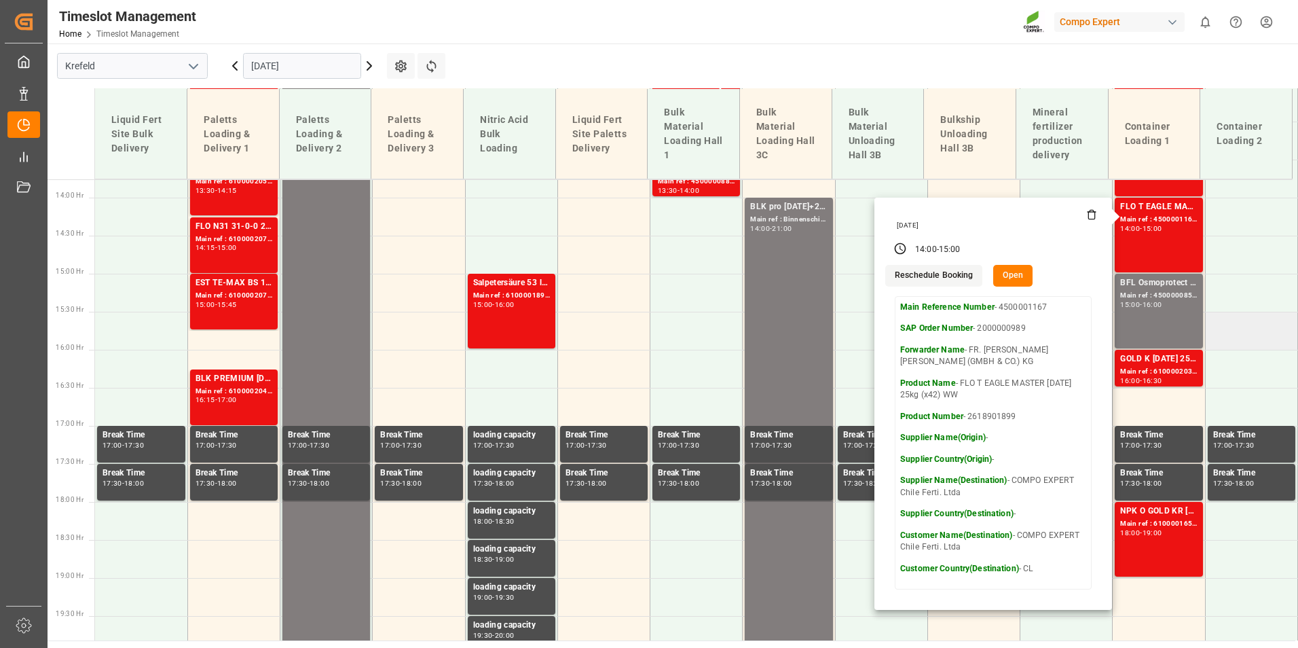
scroll to position [1022, 0]
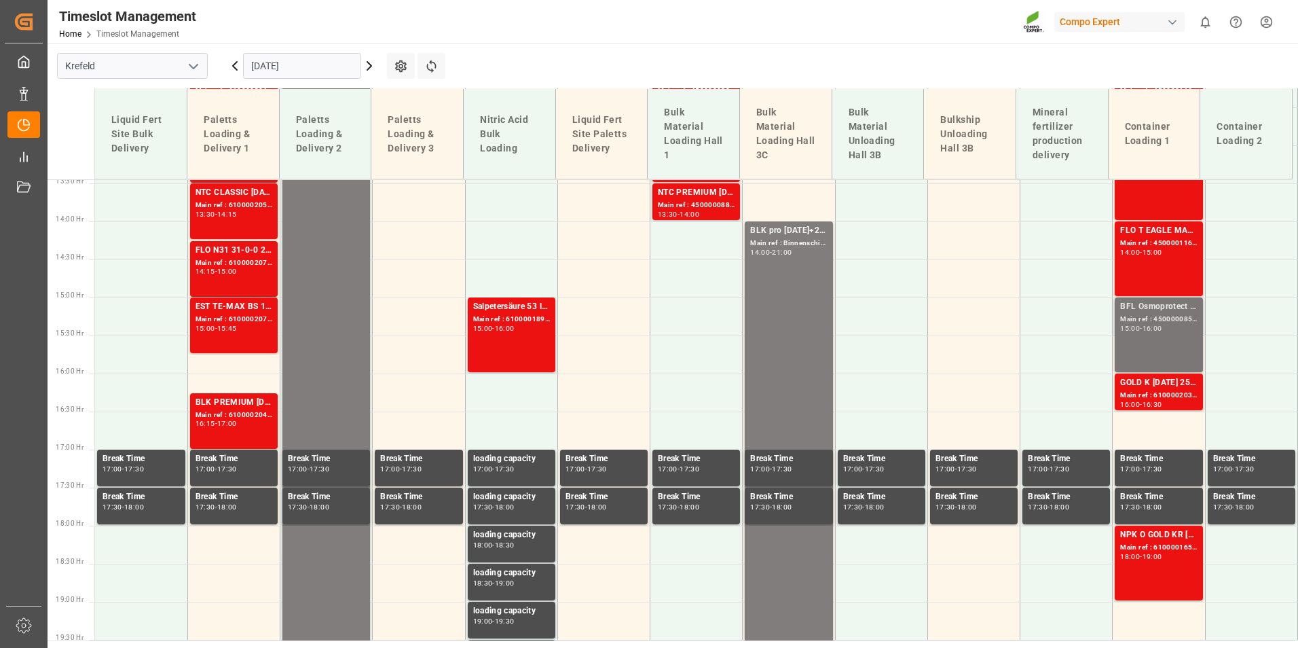
click at [1130, 325] on div "15:00" at bounding box center [1130, 328] width 20 height 6
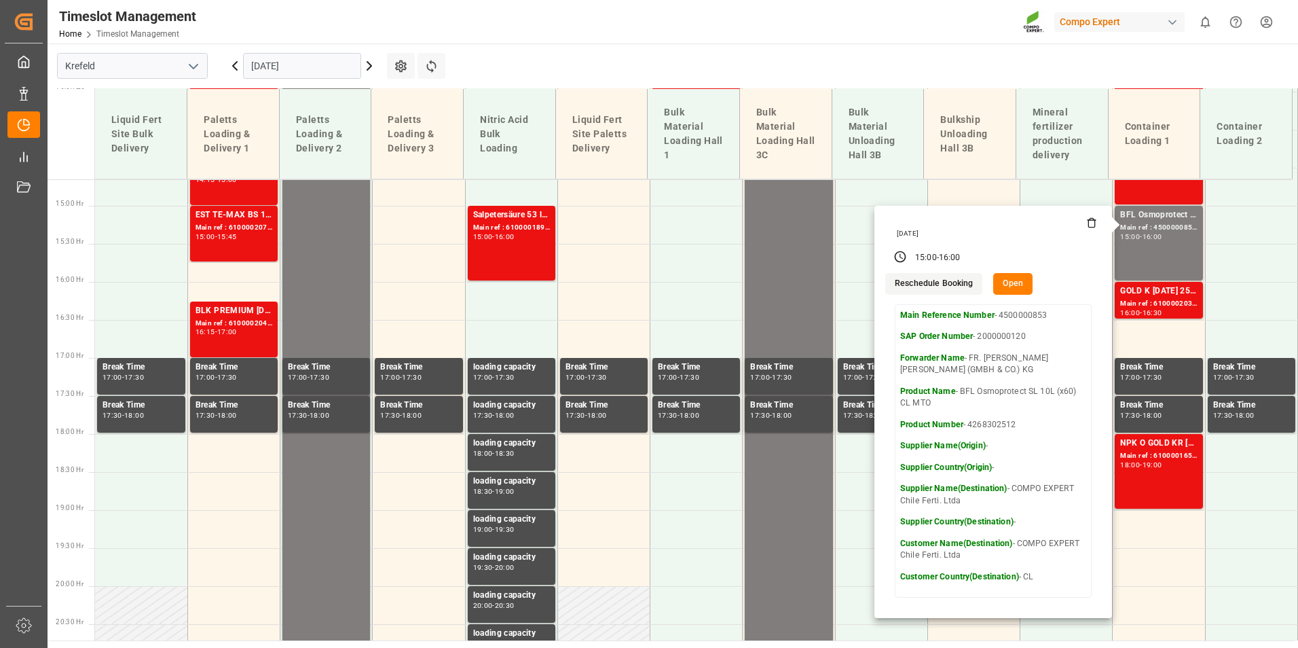
scroll to position [1090, 0]
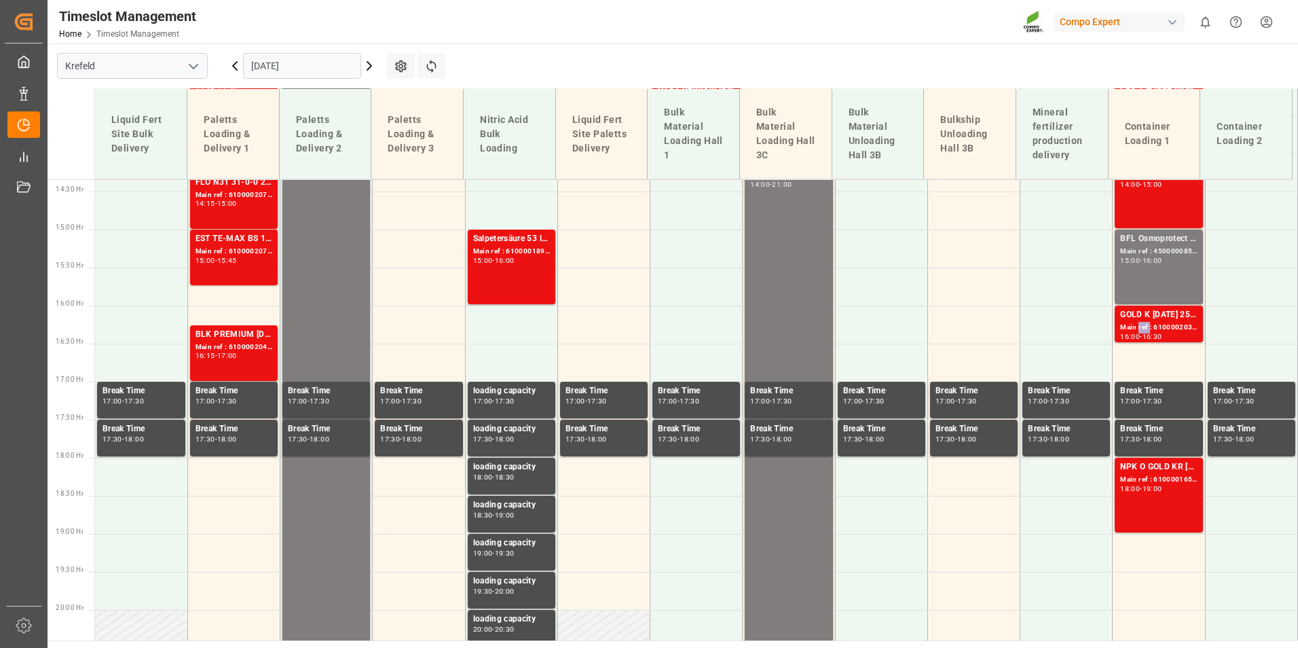
click at [1134, 324] on div "Main ref : 6100002033, 2000001533" at bounding box center [1158, 328] width 77 height 12
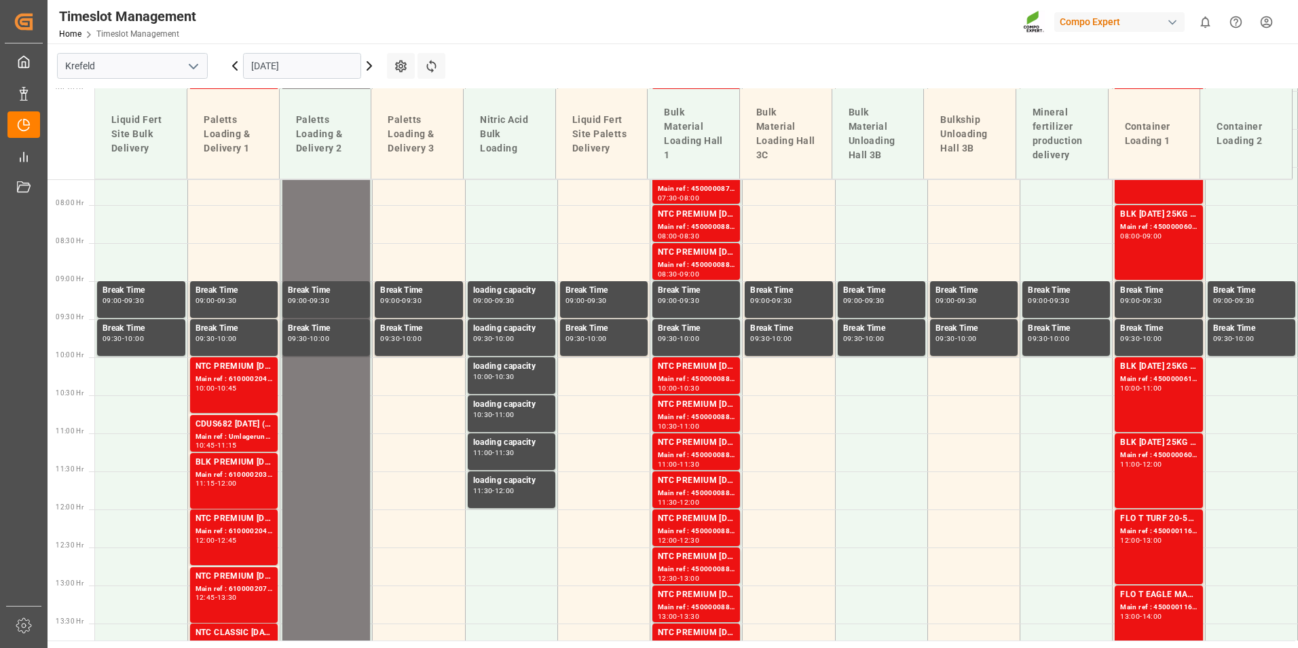
scroll to position [683, 0]
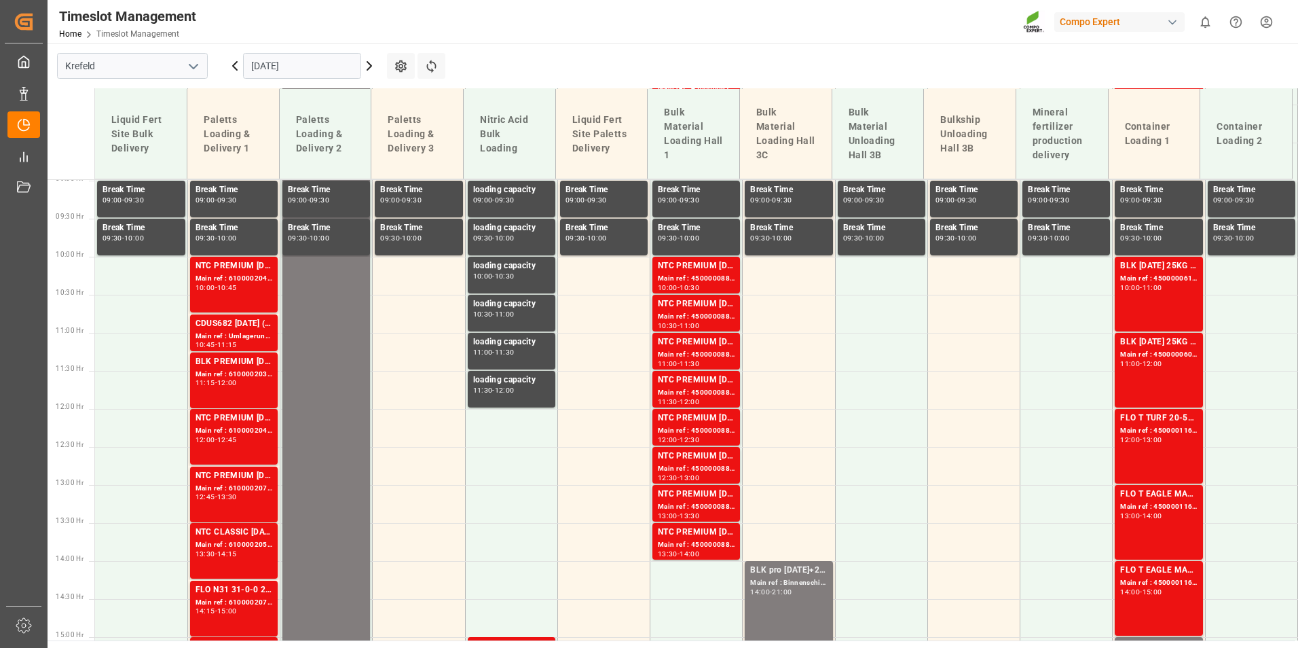
click at [298, 73] on input "[DATE]" at bounding box center [302, 66] width 118 height 26
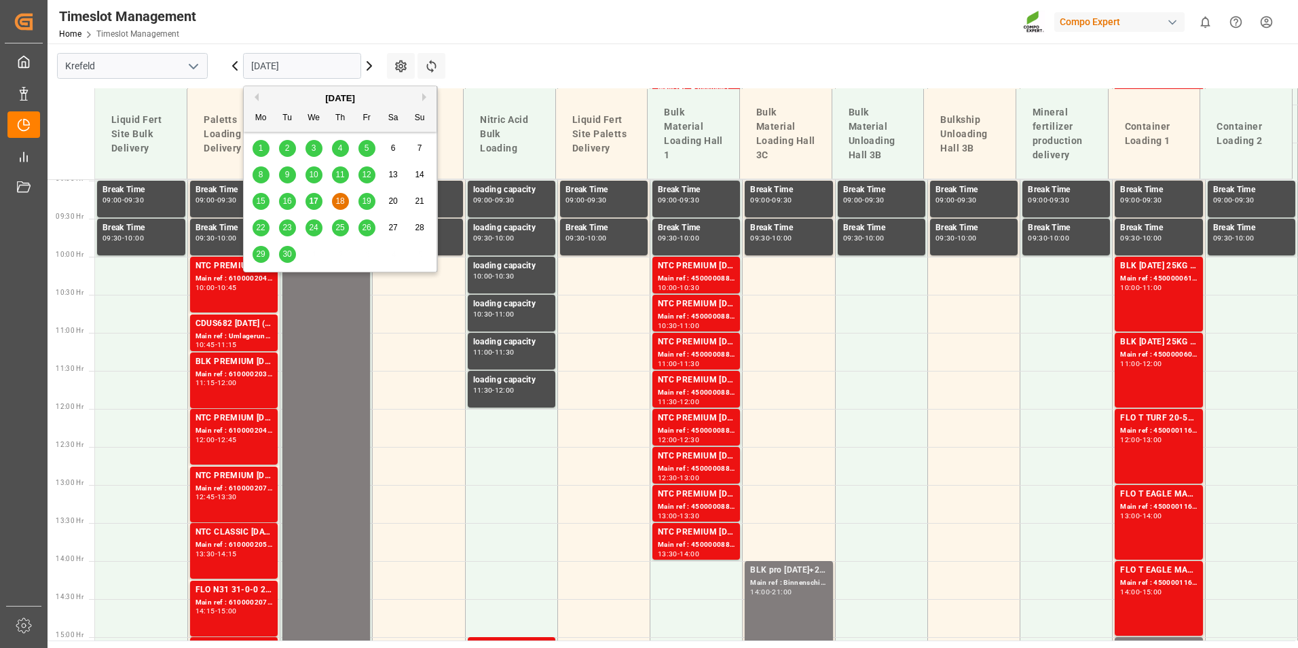
click at [369, 204] on span "19" at bounding box center [366, 201] width 9 height 10
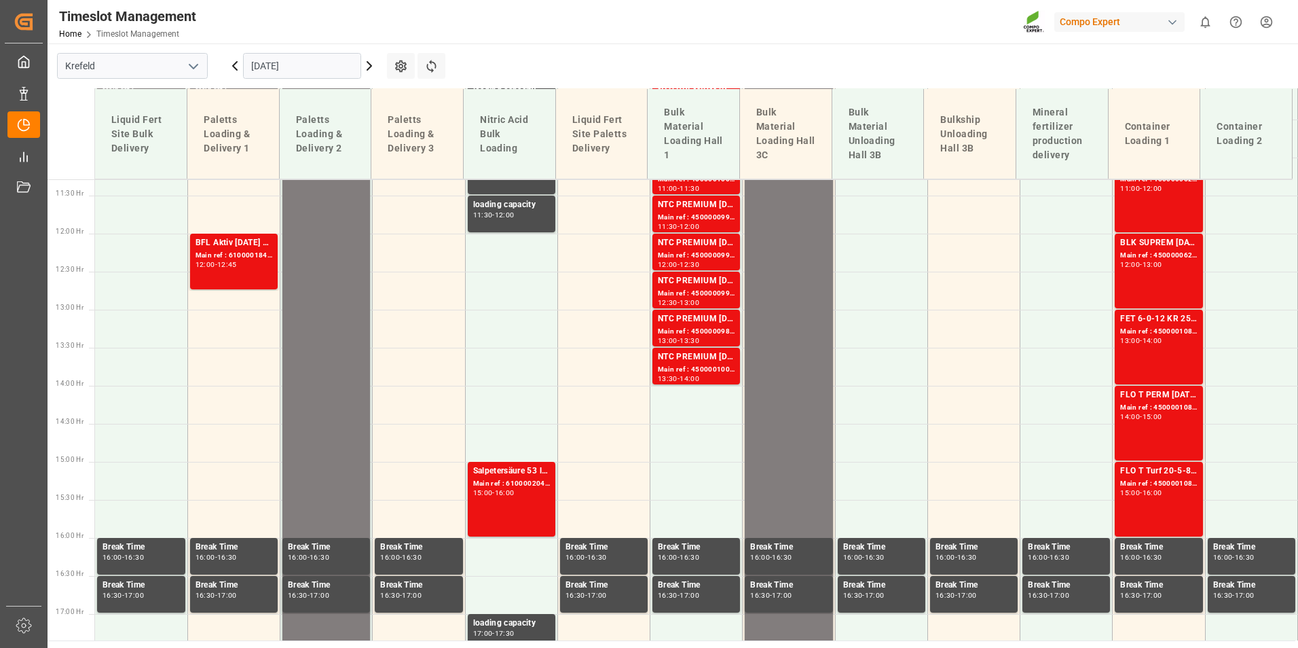
scroll to position [1022, 0]
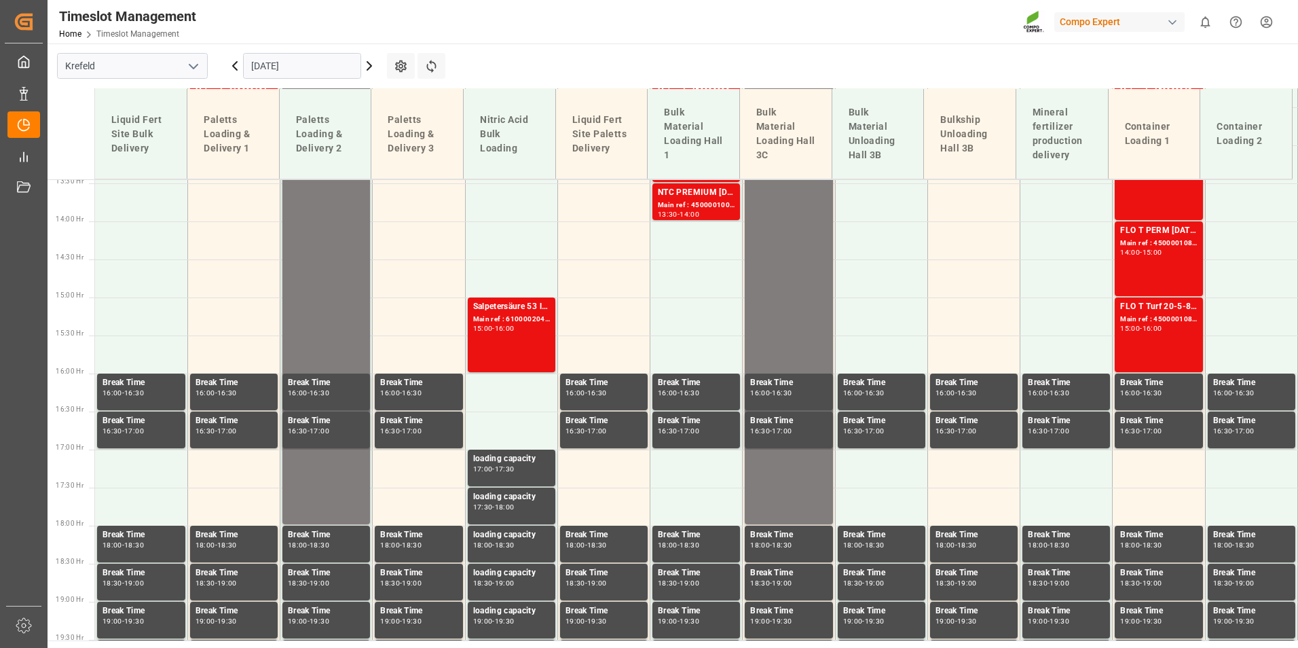
click at [312, 75] on input "[DATE]" at bounding box center [302, 66] width 118 height 26
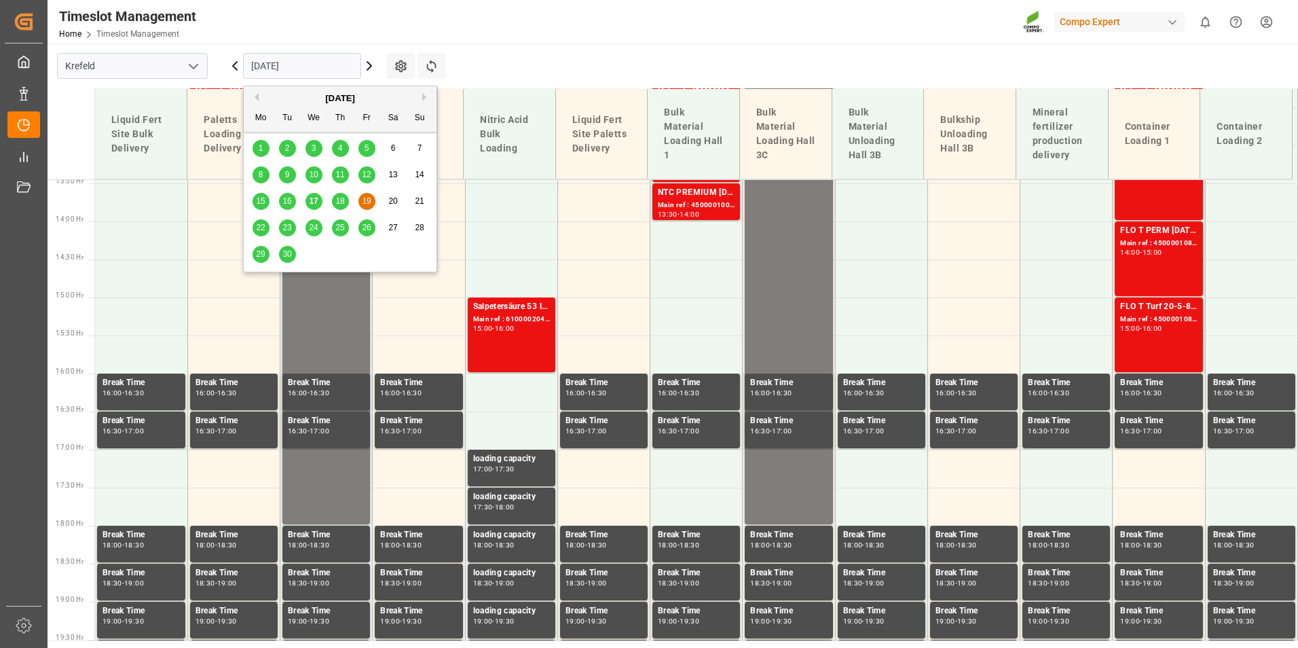
click at [316, 200] on span "17" at bounding box center [313, 201] width 9 height 10
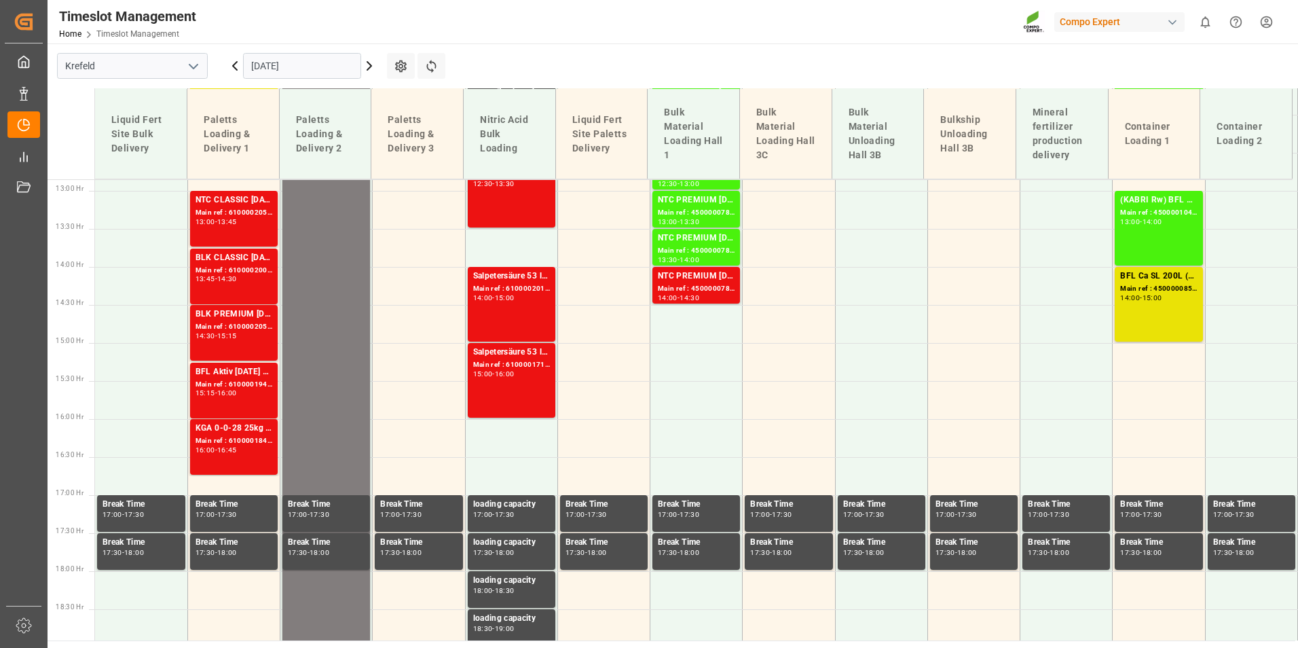
scroll to position [751, 0]
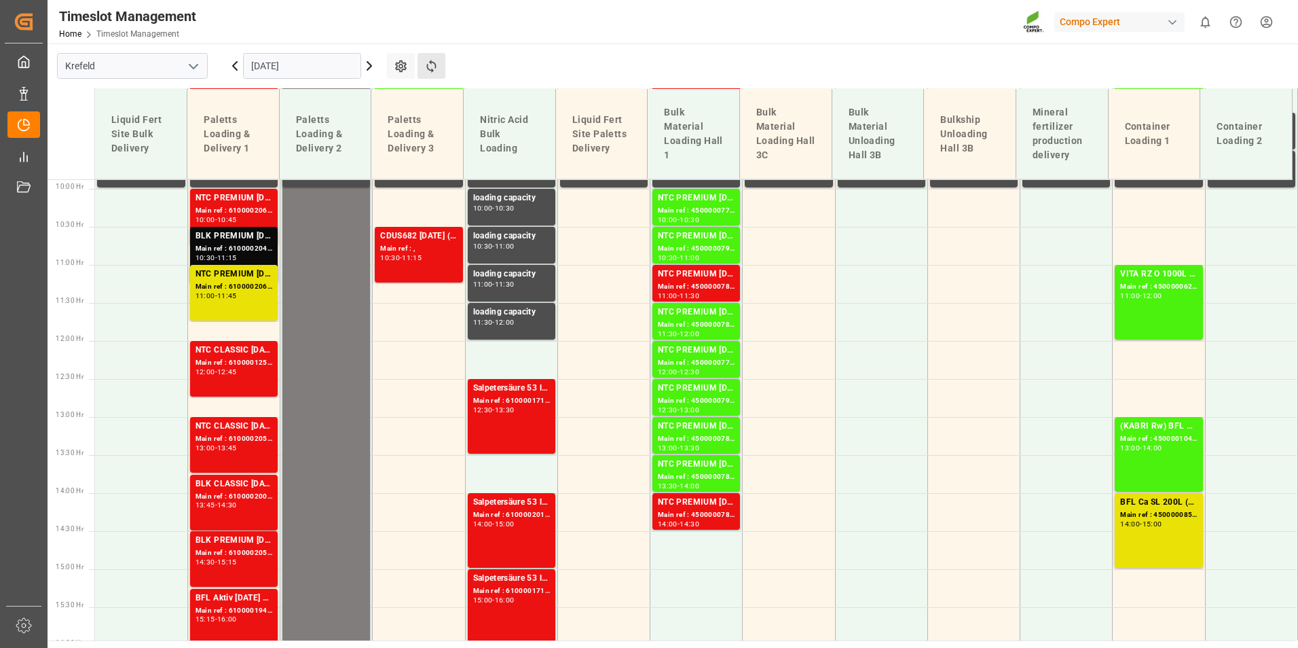
click at [441, 64] on button "Refresh Time Slots" at bounding box center [431, 66] width 28 height 26
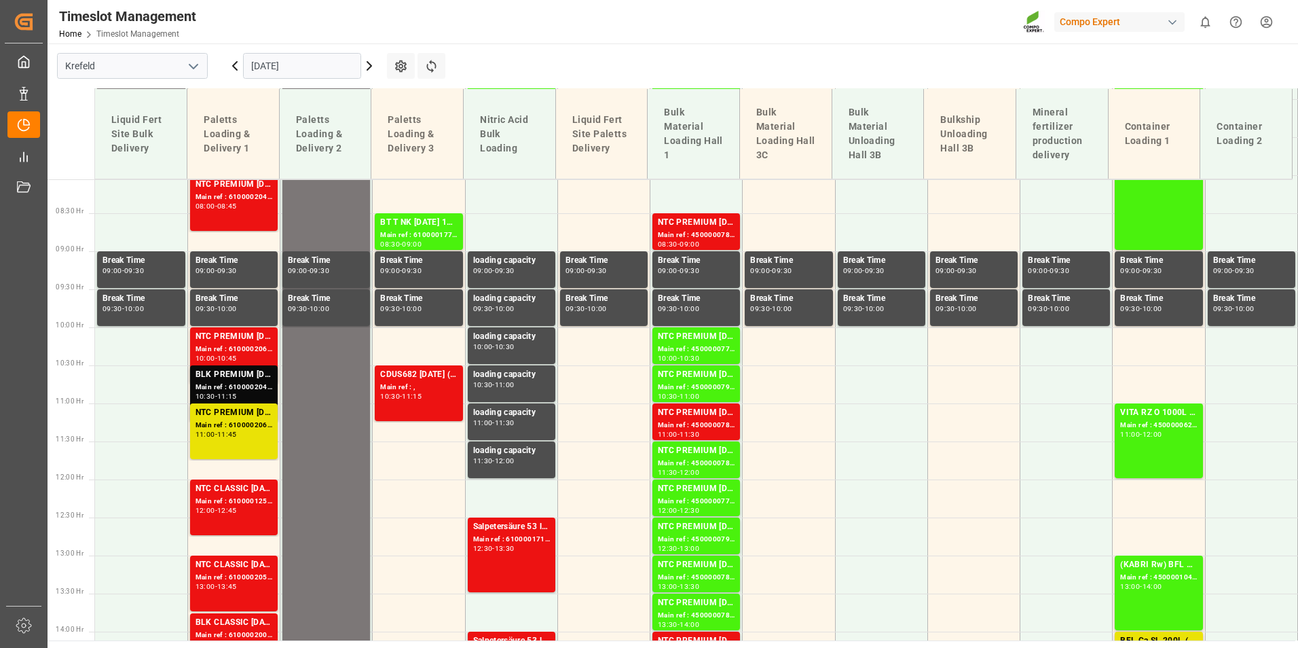
scroll to position [615, 0]
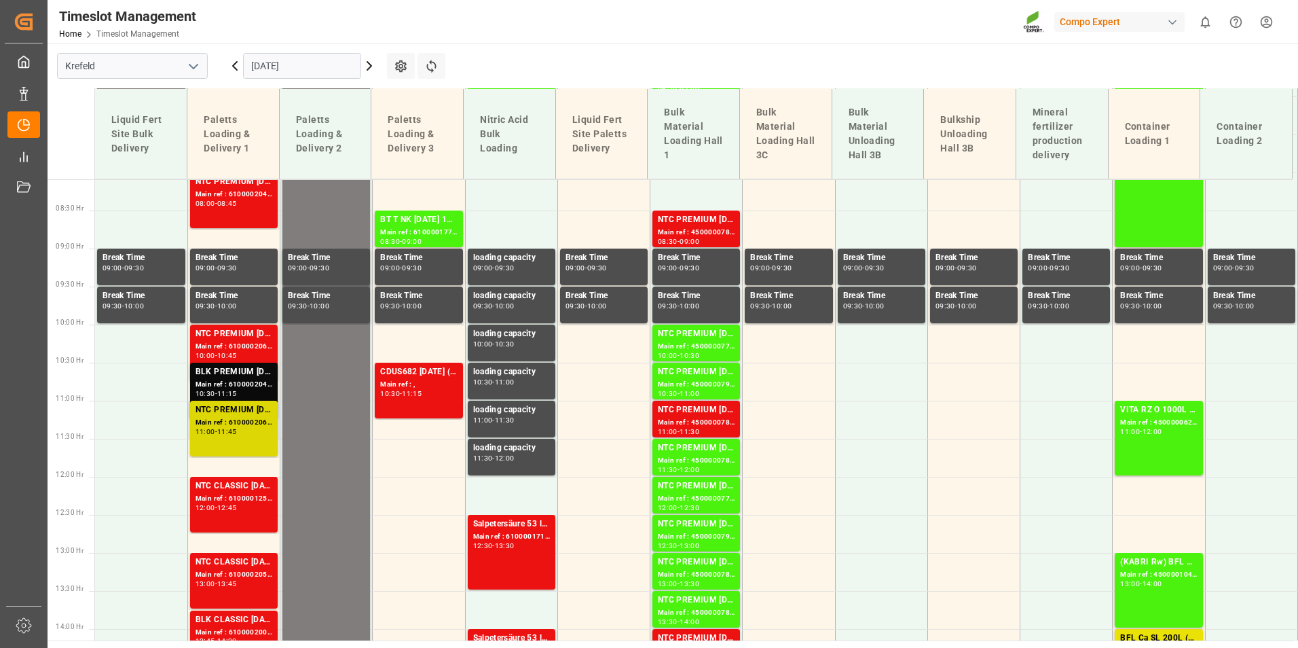
click at [250, 427] on div "Main ref : 6100002069, 2000001387" at bounding box center [233, 423] width 77 height 12
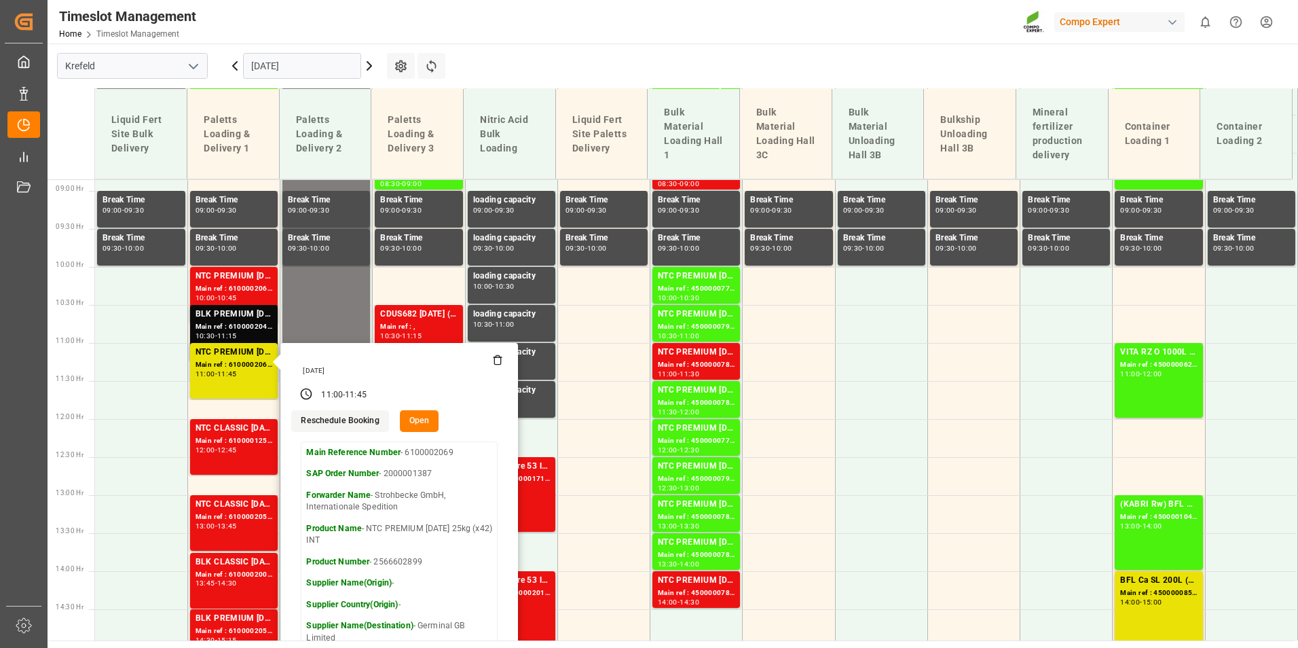
scroll to position [751, 0]
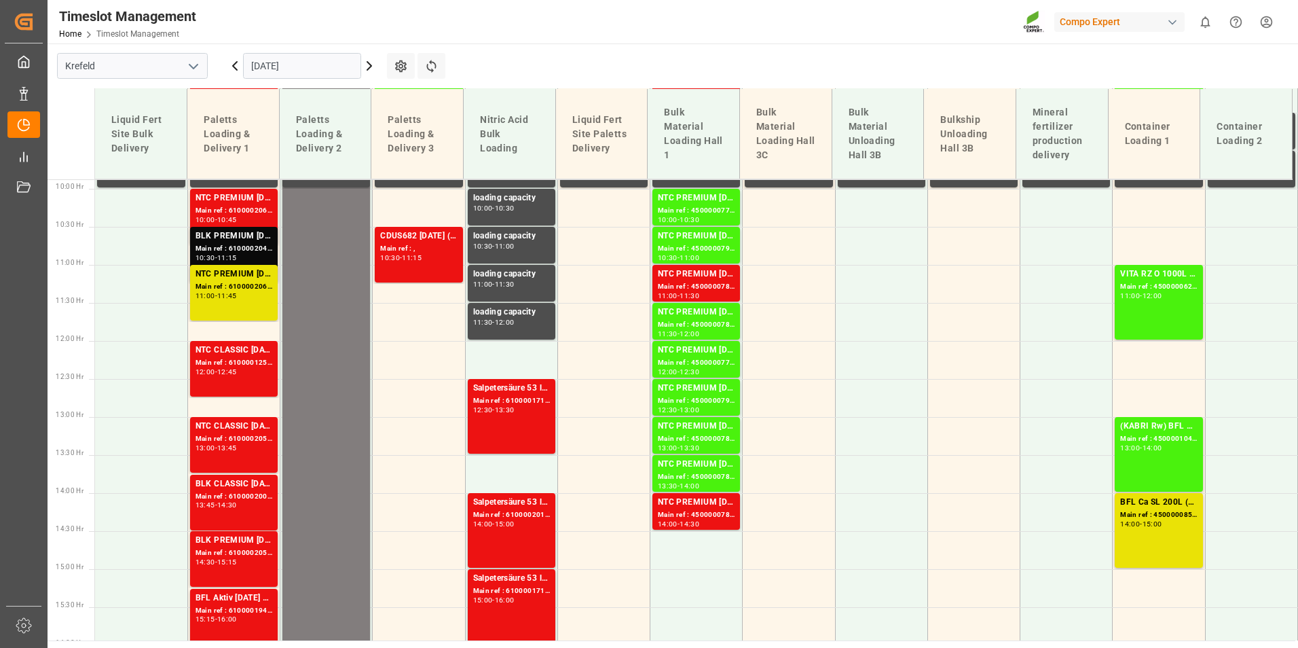
click at [240, 359] on div "Main ref : 6100001252, 2000000213" at bounding box center [233, 363] width 77 height 12
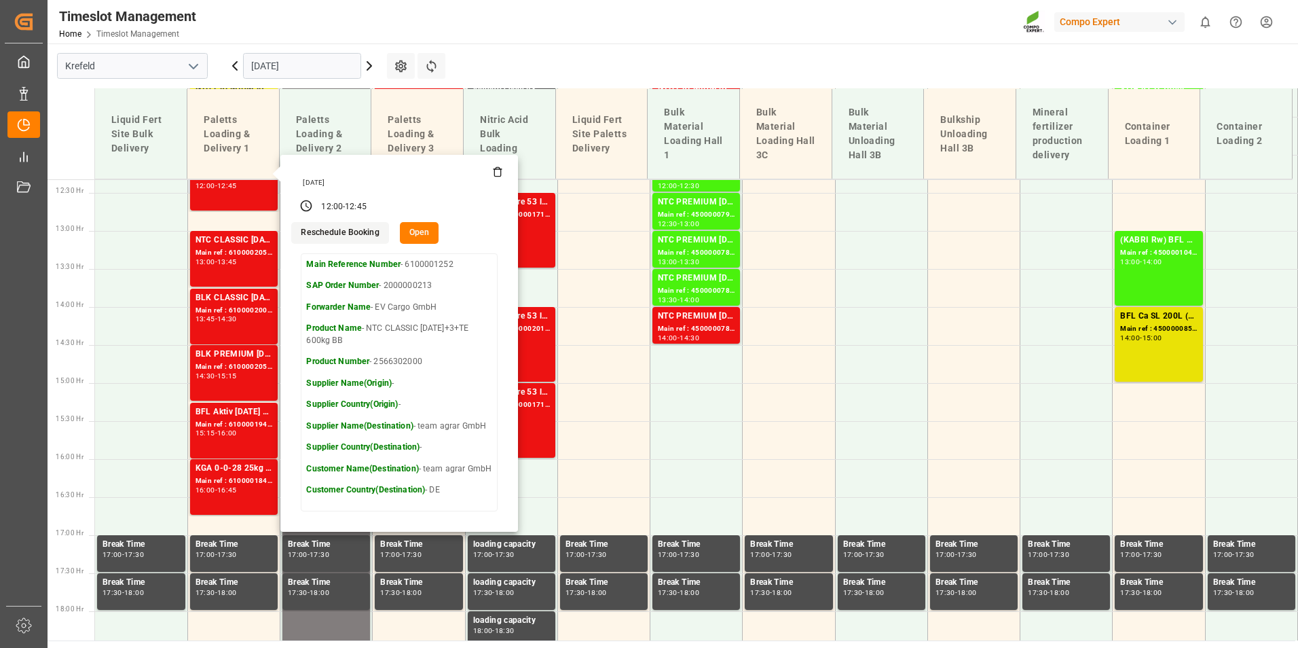
scroll to position [954, 0]
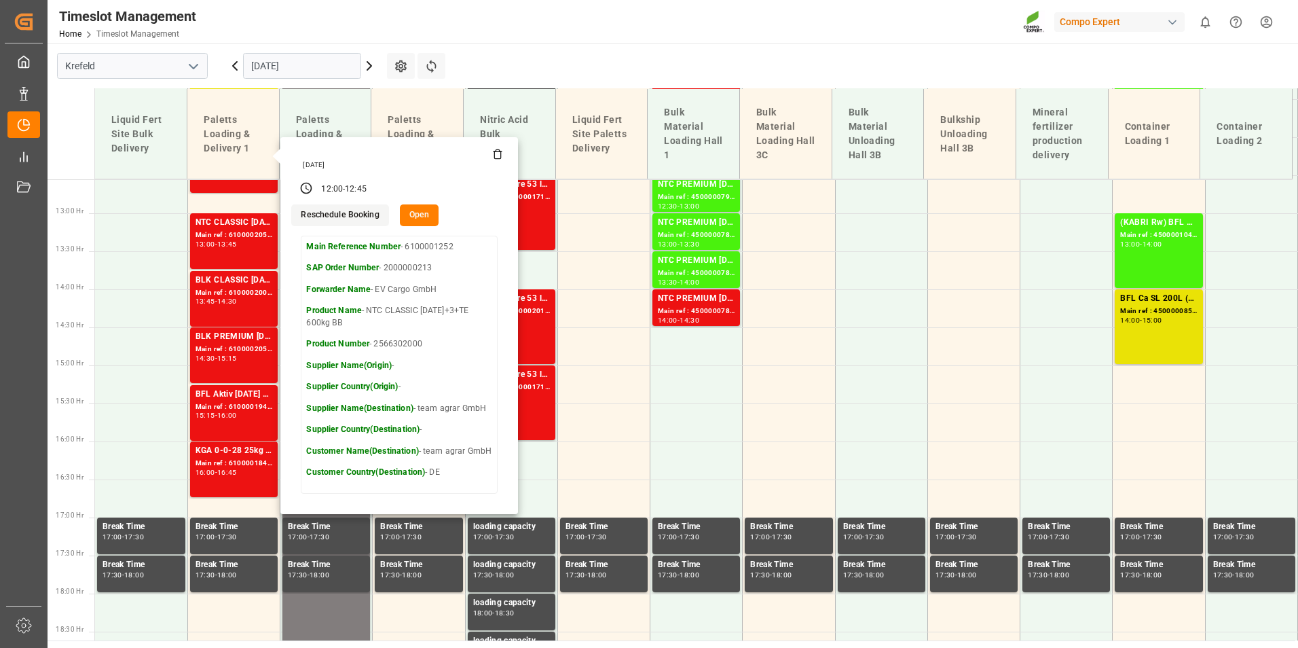
click at [318, 64] on input "[DATE]" at bounding box center [302, 66] width 118 height 26
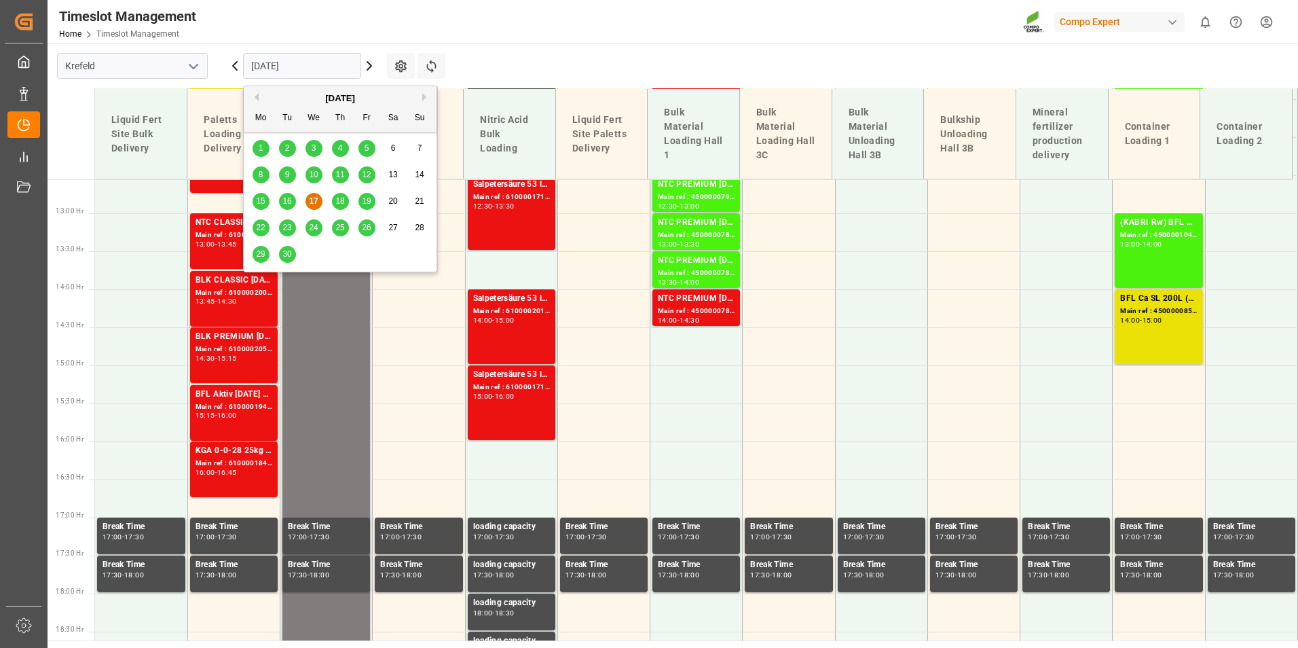
click at [341, 197] on span "18" at bounding box center [339, 201] width 9 height 10
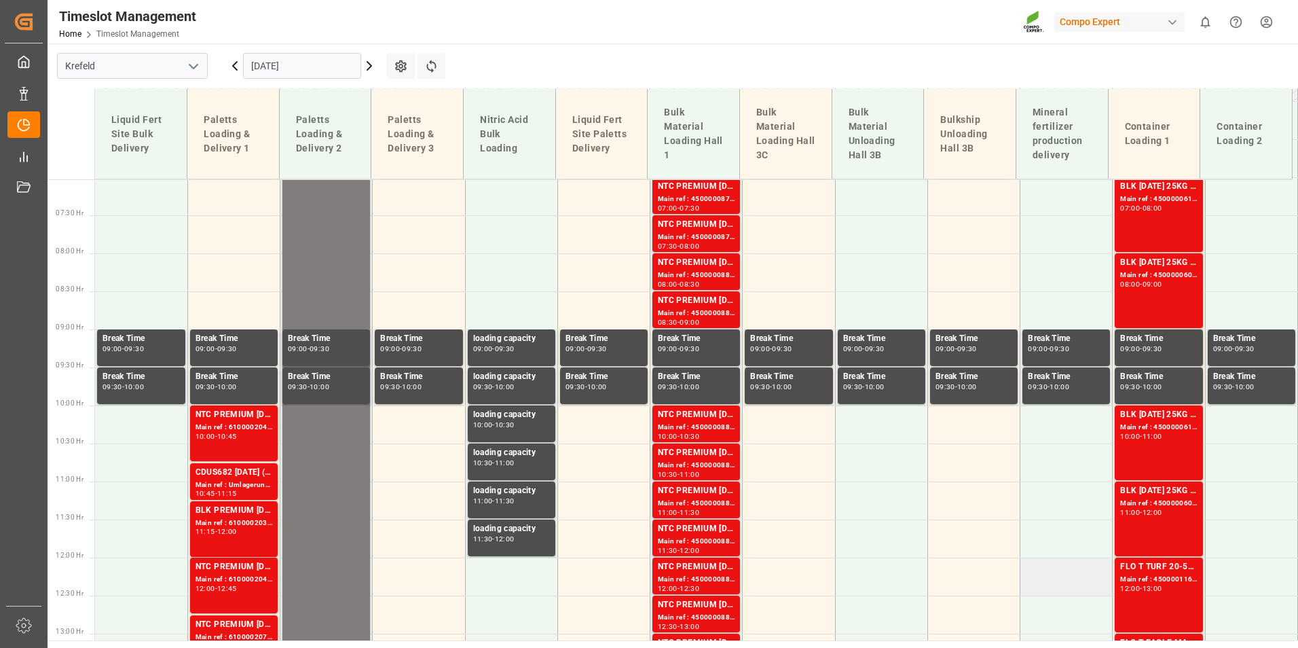
scroll to position [751, 0]
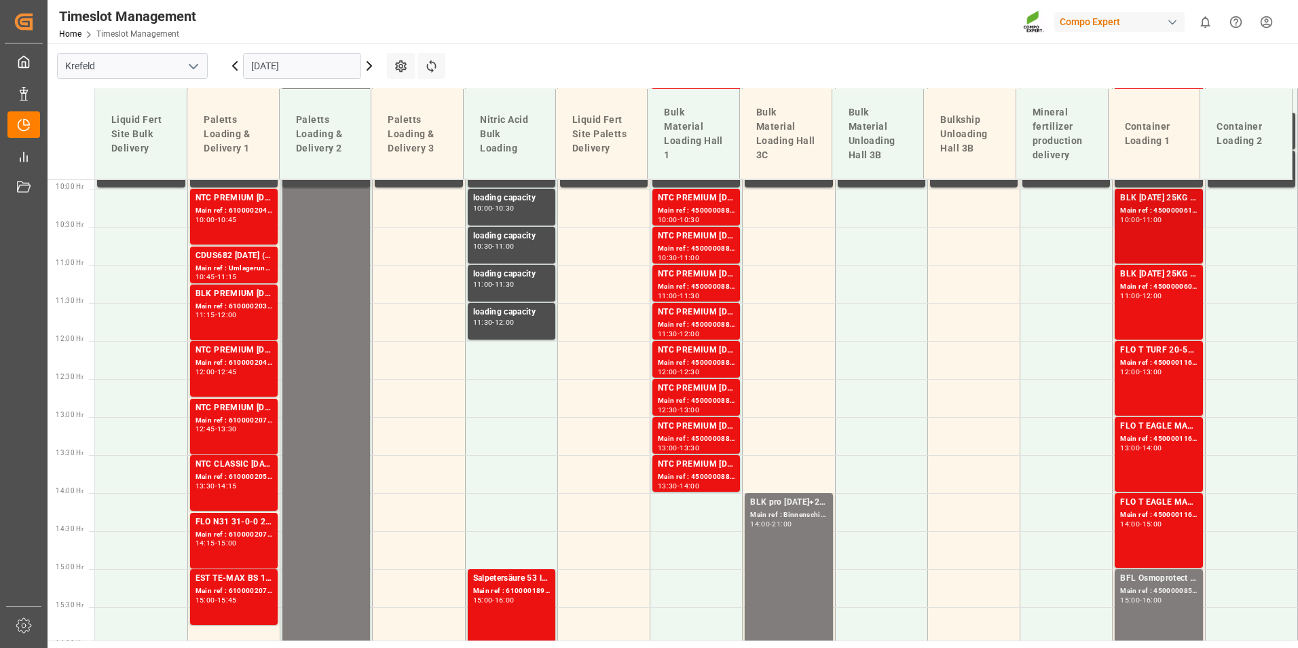
click at [1120, 231] on div "BLK [DATE] 25KG (x42) INT MTO Main ref : 4500000610, 2000000557 10:00 - 11:00" at bounding box center [1158, 225] width 77 height 69
click at [1163, 282] on div "Main ref : 4500000609, 2000000557" at bounding box center [1158, 287] width 77 height 12
click at [1151, 362] on div "Main ref : 4500001165, 2000000989" at bounding box center [1158, 363] width 77 height 12
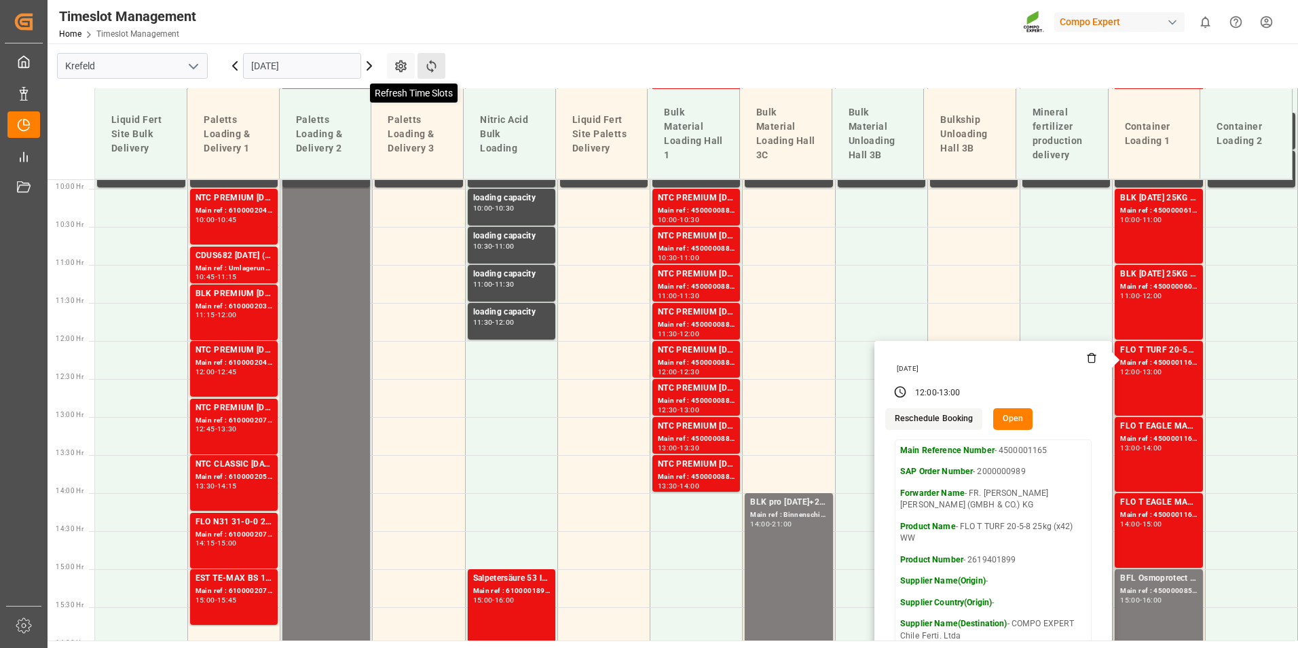
click at [432, 66] on icon at bounding box center [431, 66] width 14 height 14
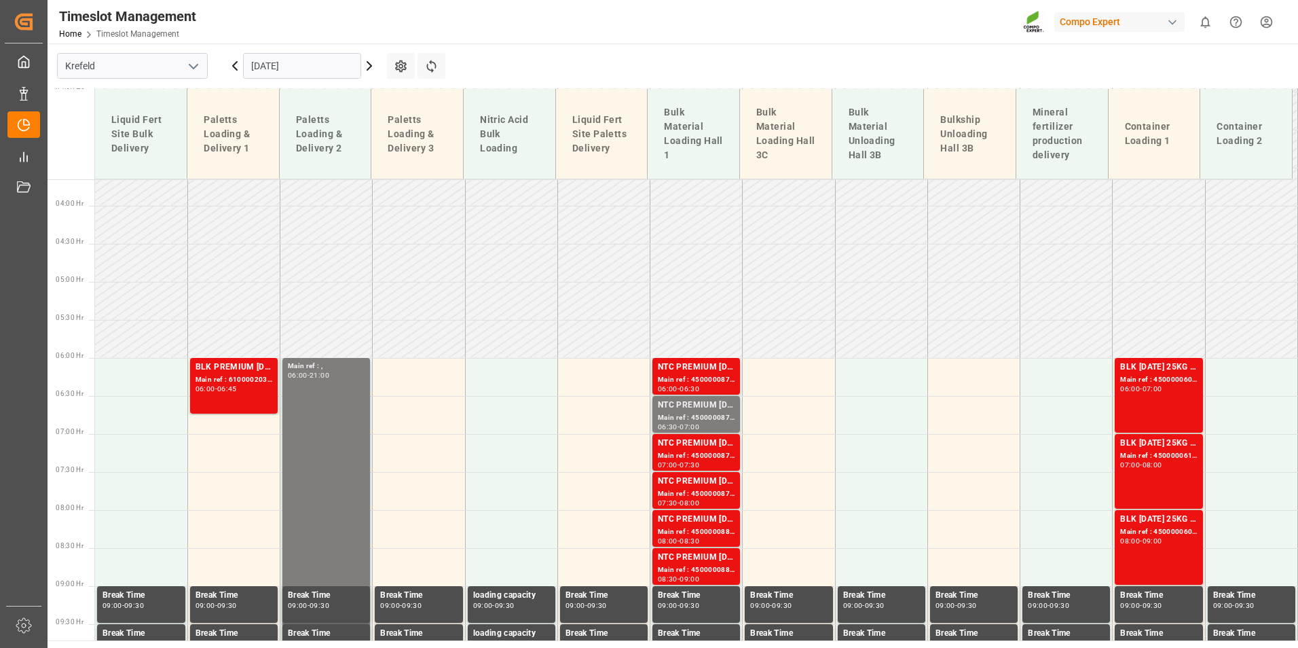
scroll to position [584, 0]
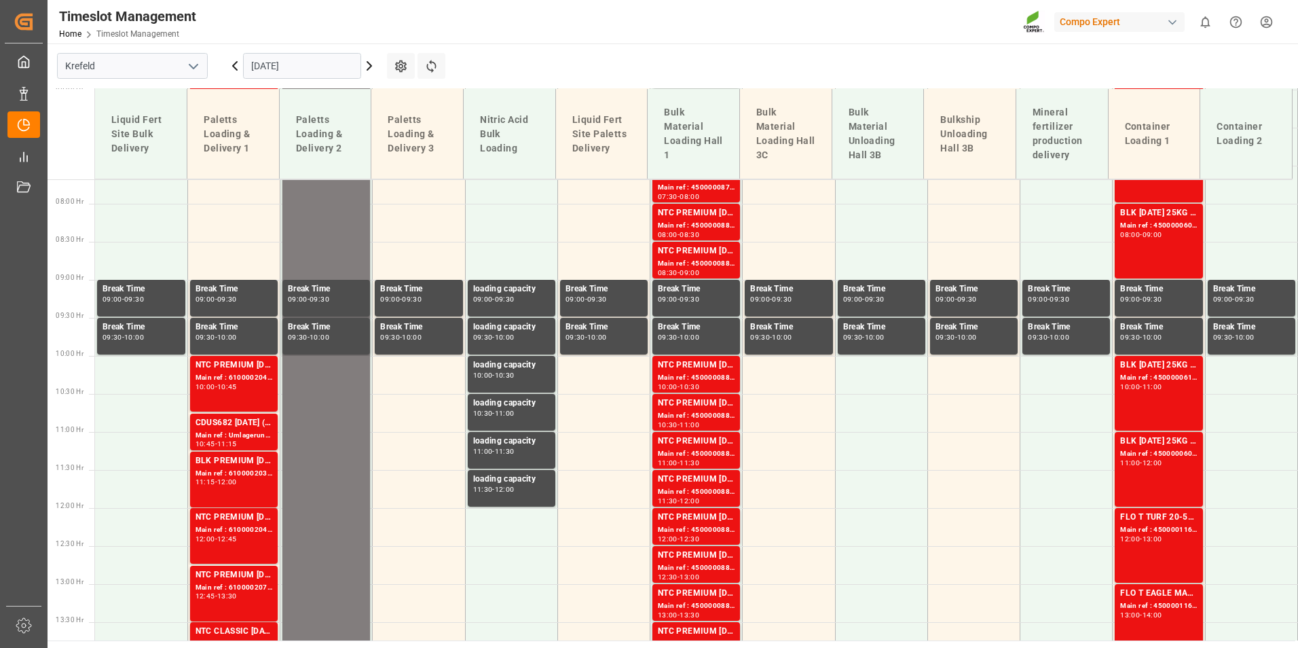
click at [235, 70] on icon at bounding box center [235, 66] width 16 height 16
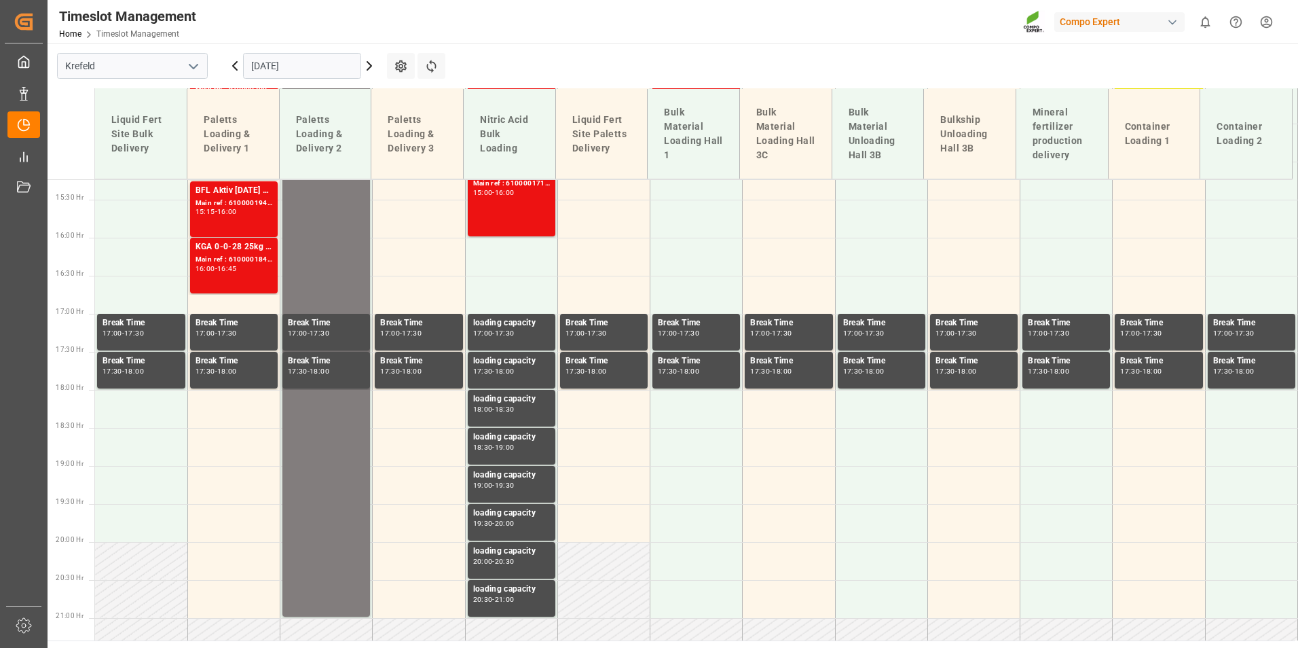
scroll to position [1090, 0]
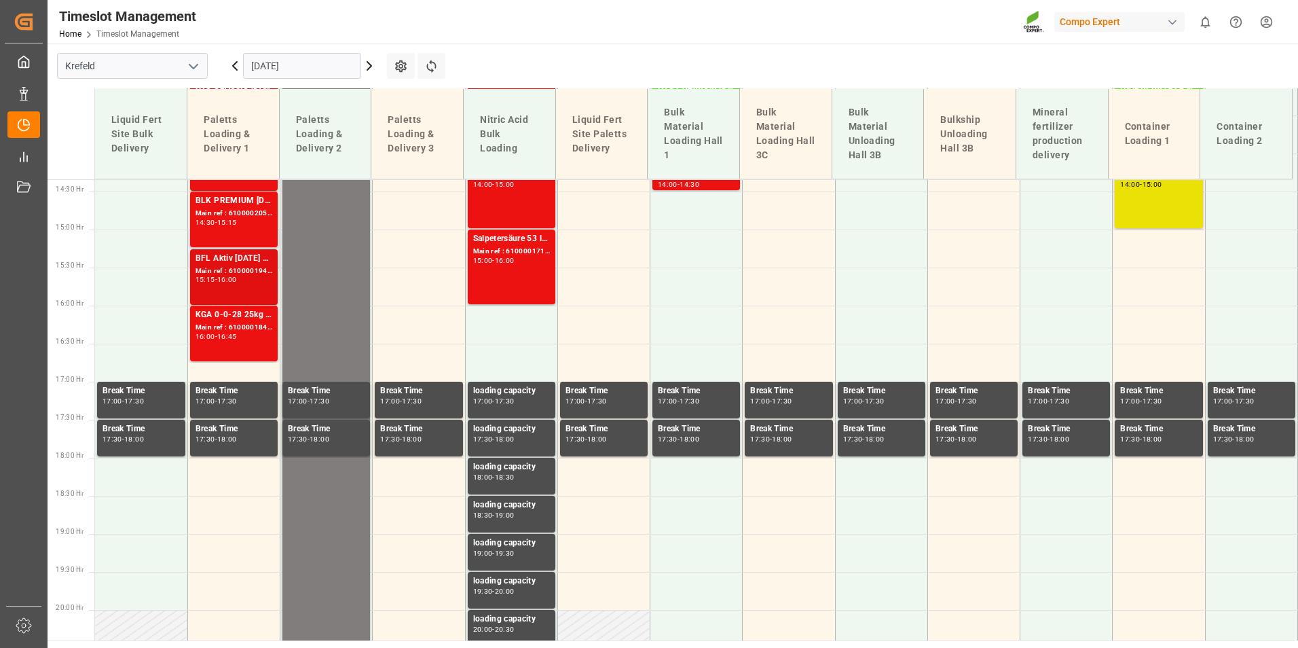
click at [262, 267] on div "Main ref : 6100001947, 2000001300" at bounding box center [233, 271] width 77 height 12
click at [227, 283] on div "15:15 - 16:00" at bounding box center [233, 279] width 77 height 7
click at [237, 337] on div "16:45" at bounding box center [227, 336] width 20 height 6
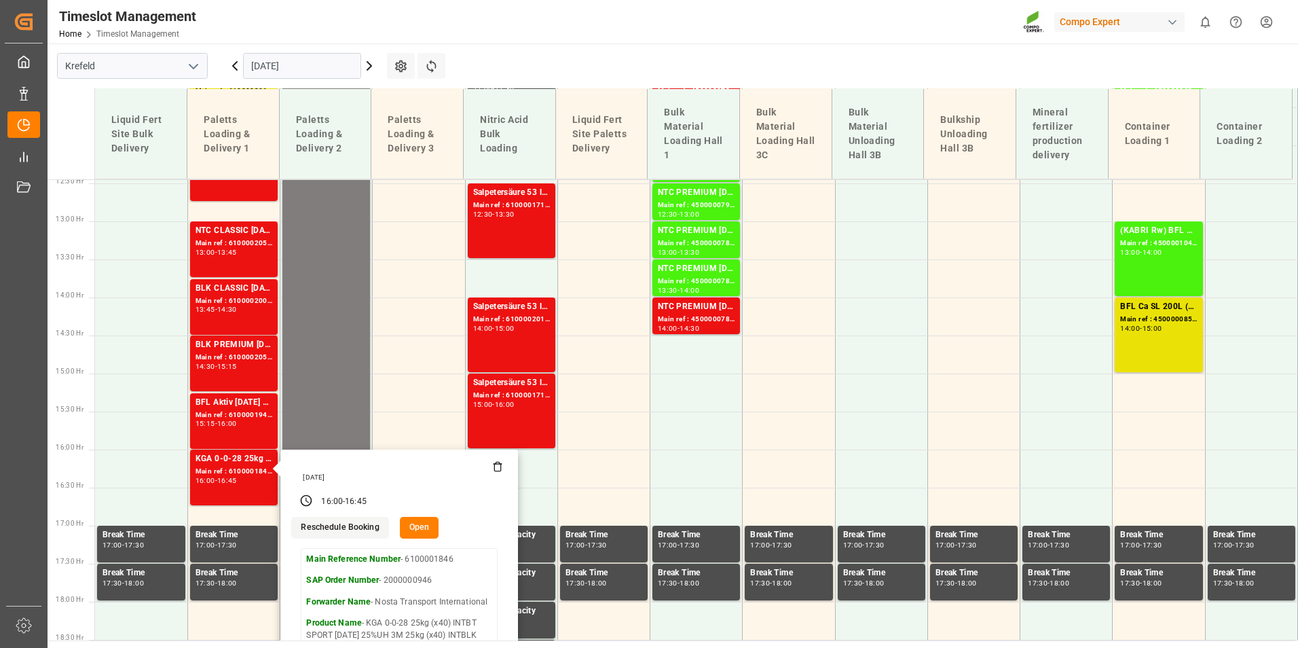
scroll to position [683, 0]
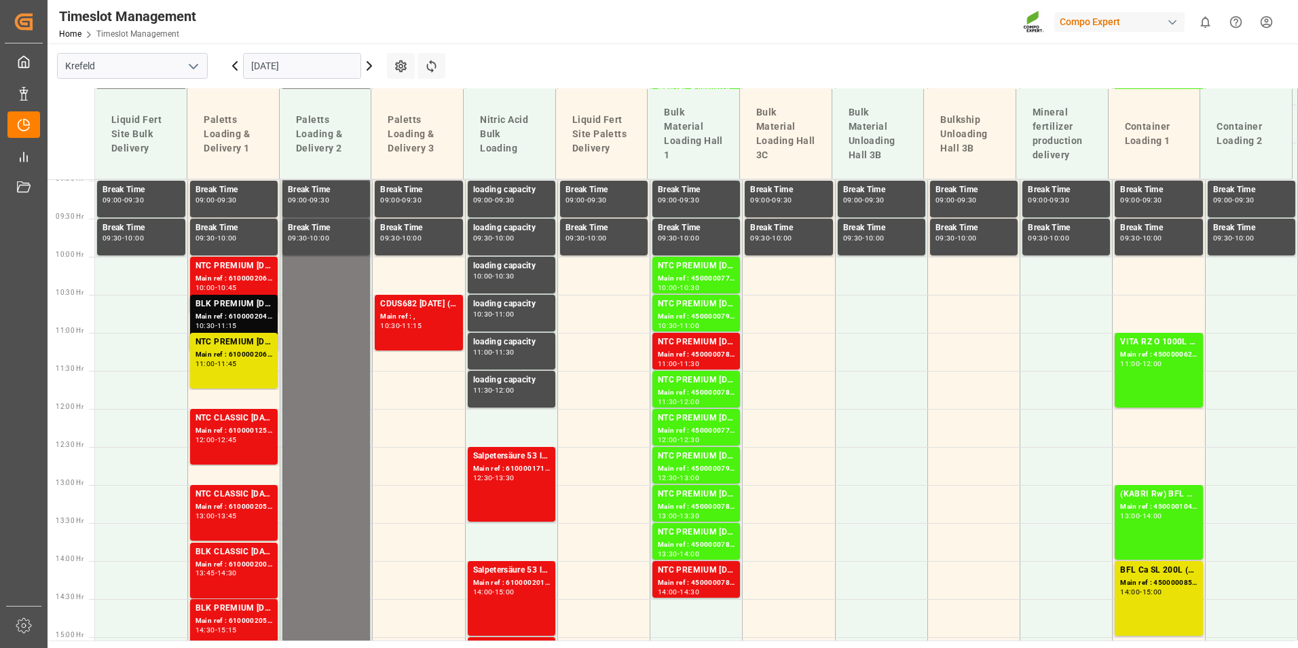
click at [316, 60] on input "[DATE]" at bounding box center [302, 66] width 118 height 26
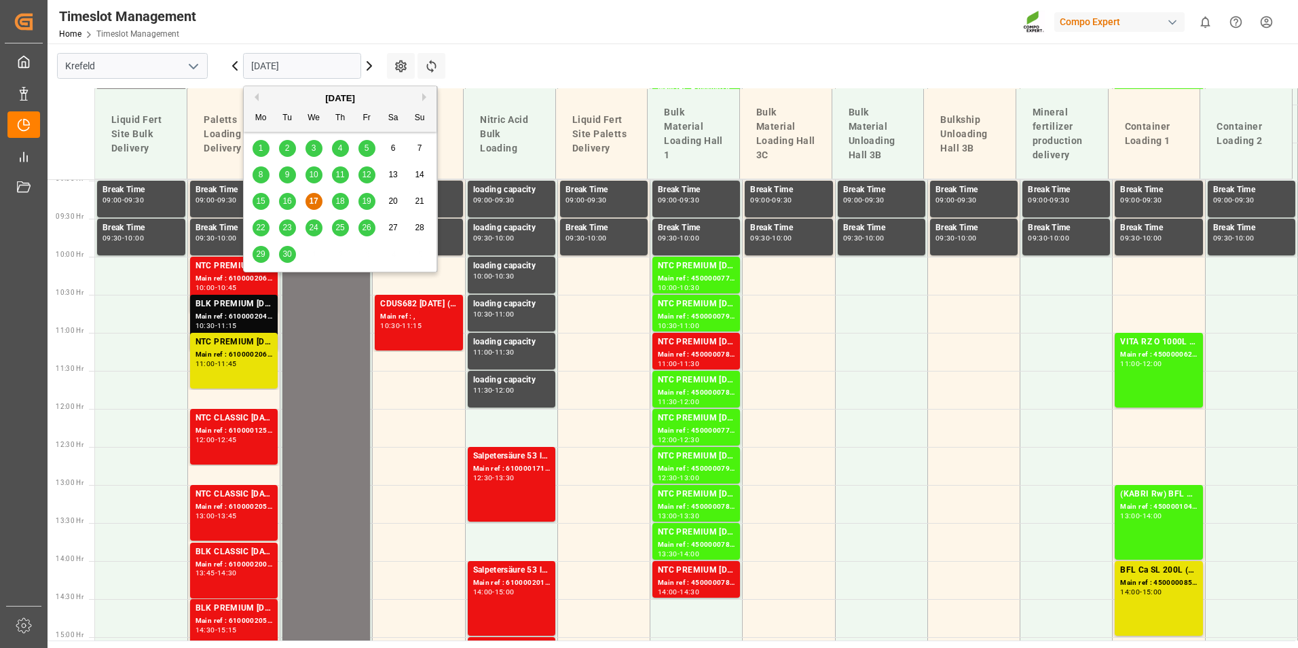
click at [347, 202] on div "18" at bounding box center [340, 201] width 17 height 16
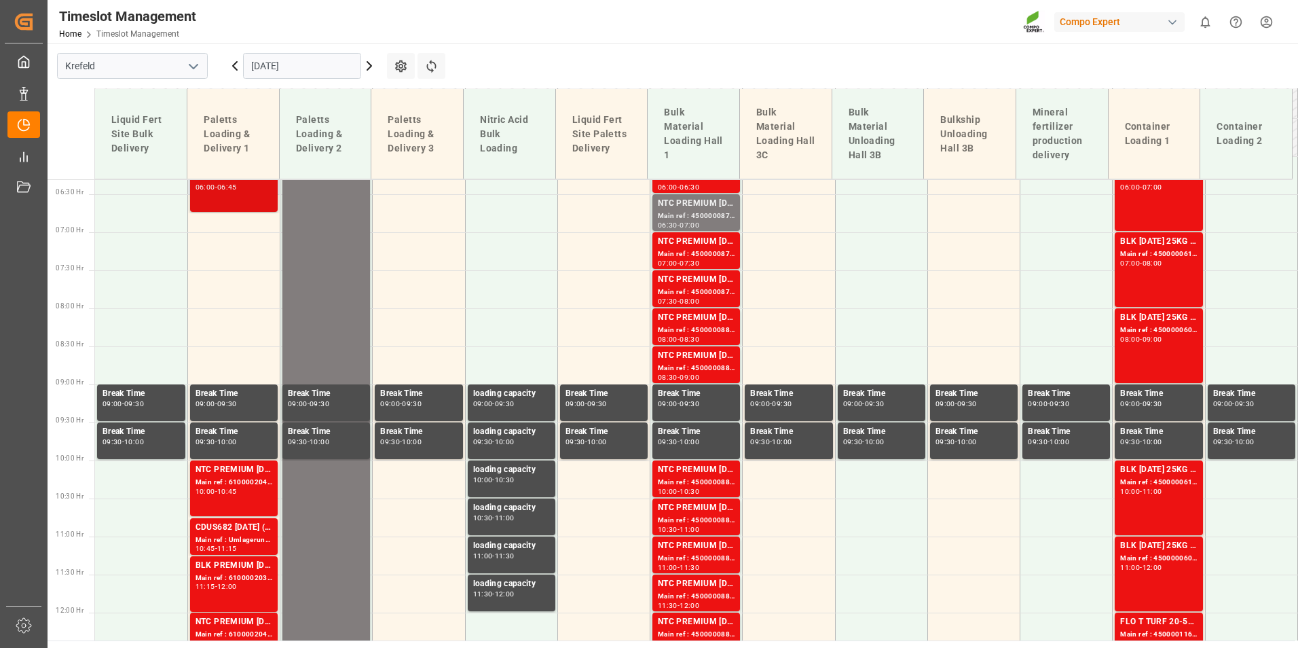
scroll to position [343, 0]
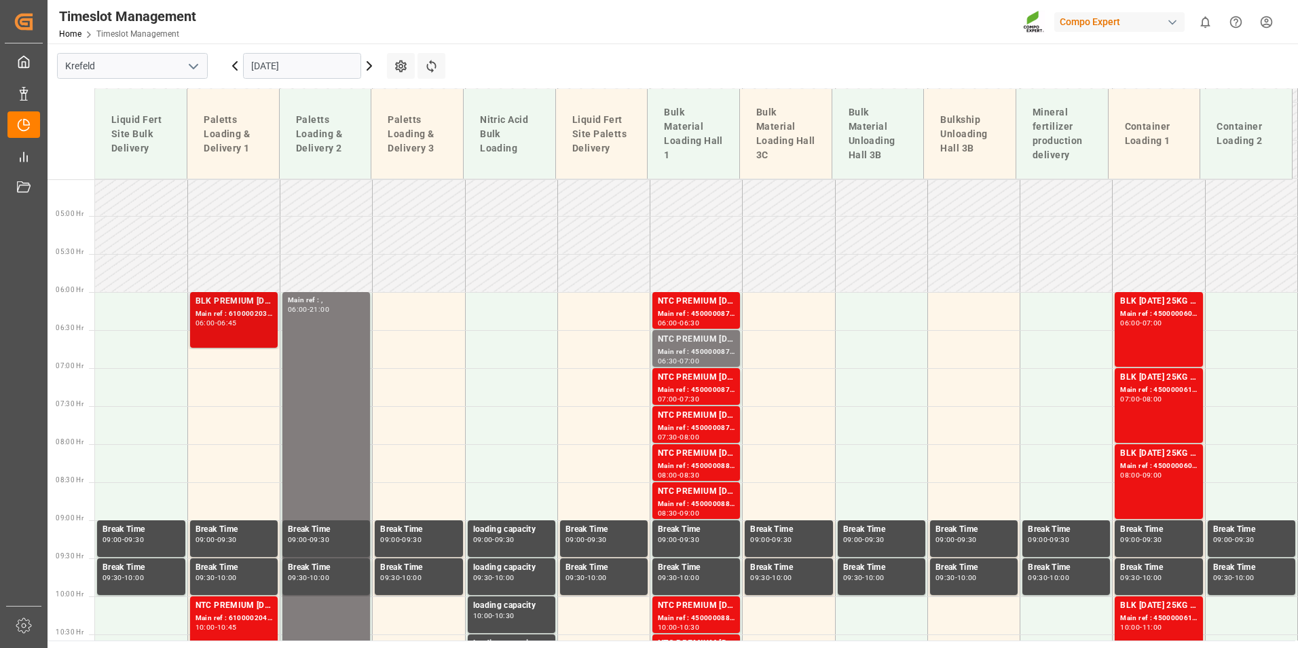
click at [237, 320] on div "06:45" at bounding box center [227, 323] width 20 height 6
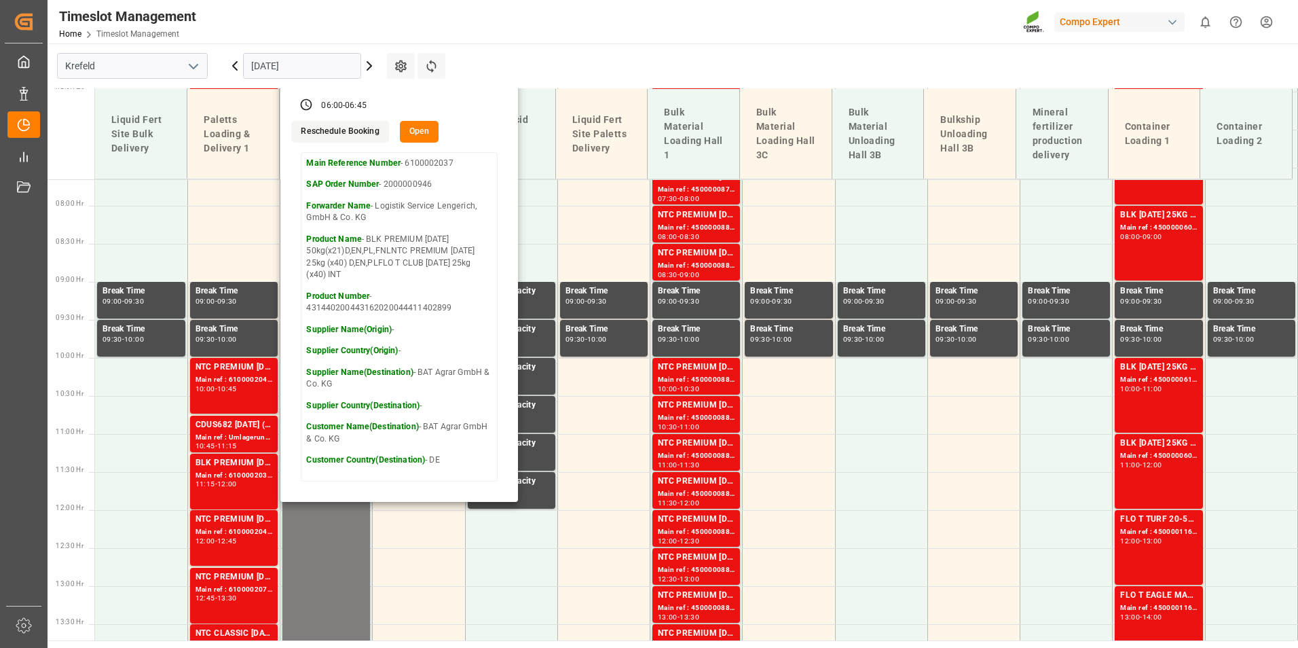
scroll to position [615, 0]
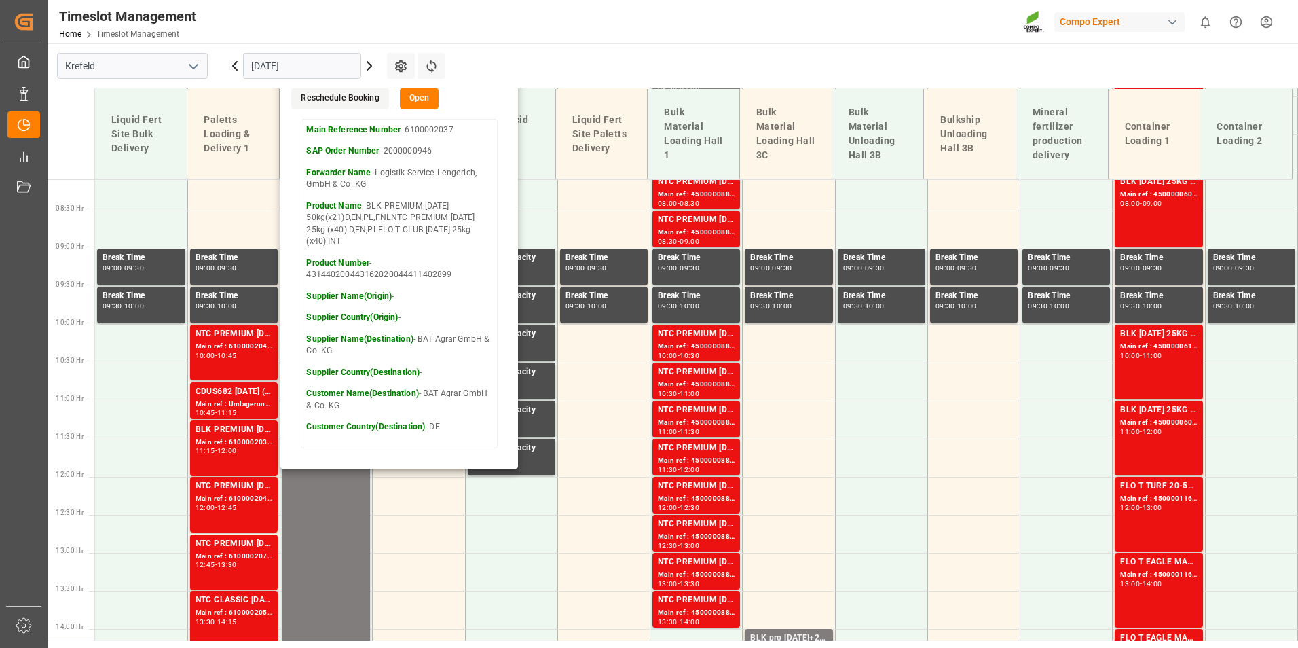
click at [234, 62] on icon at bounding box center [235, 66] width 16 height 16
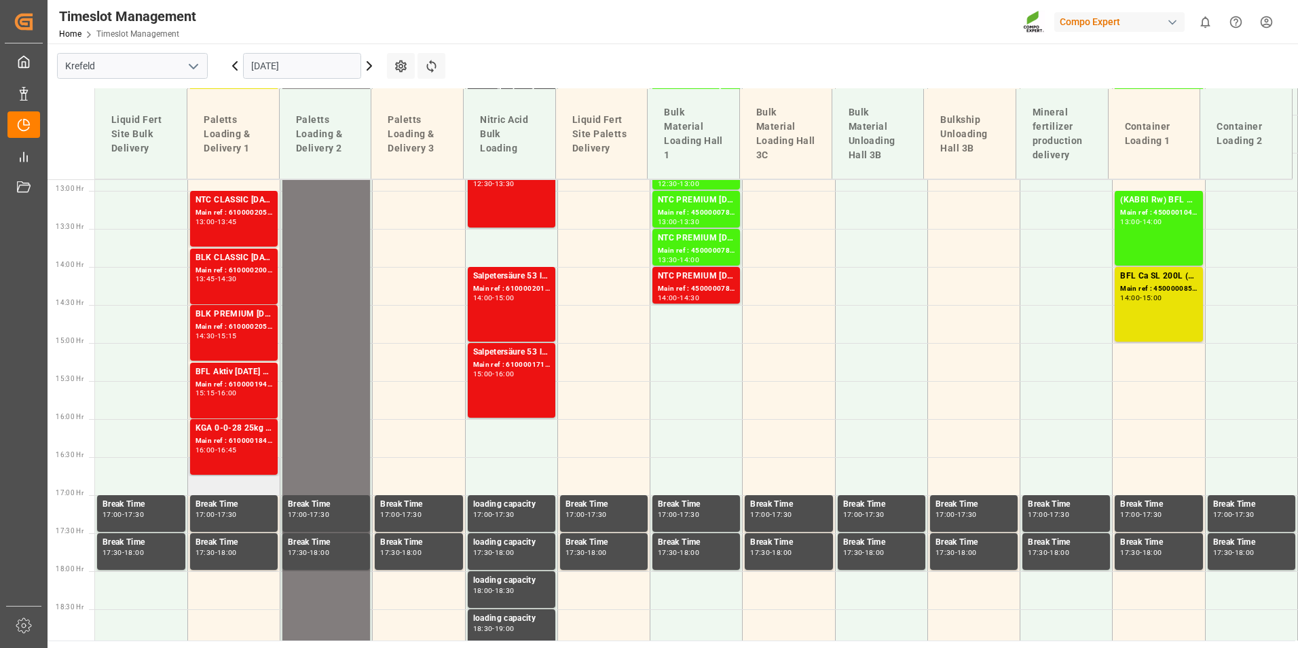
scroll to position [1022, 0]
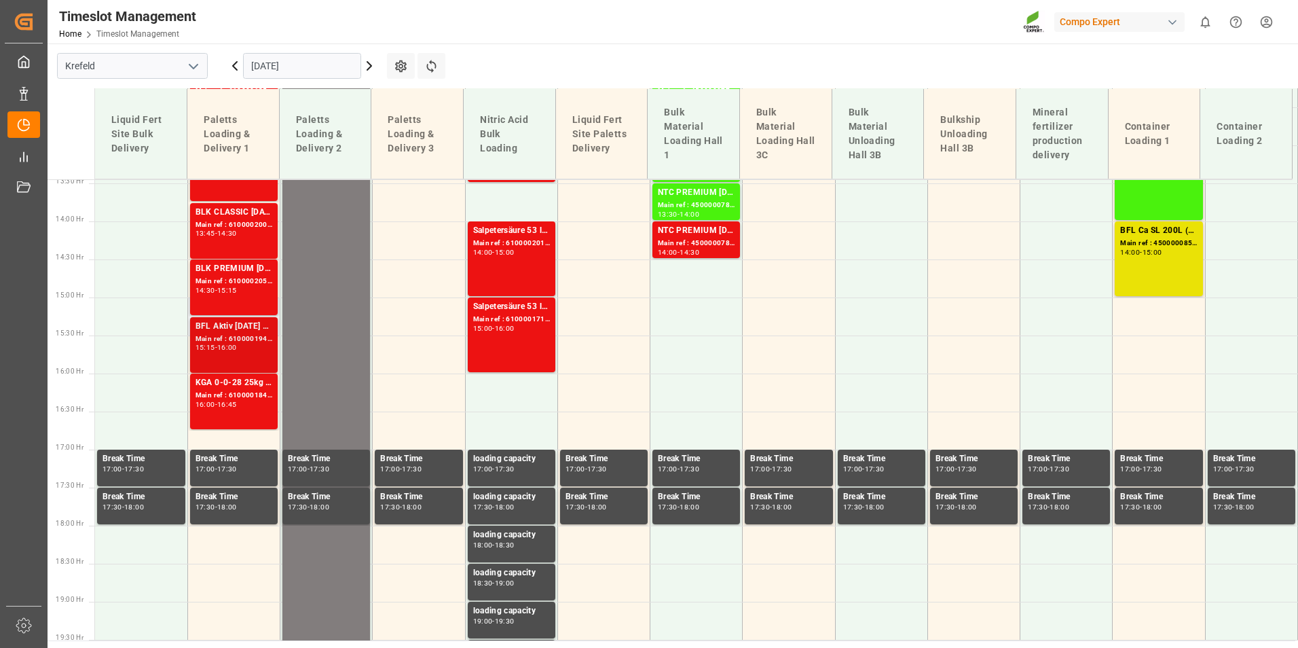
click at [206, 345] on div "15:15" at bounding box center [205, 347] width 20 height 6
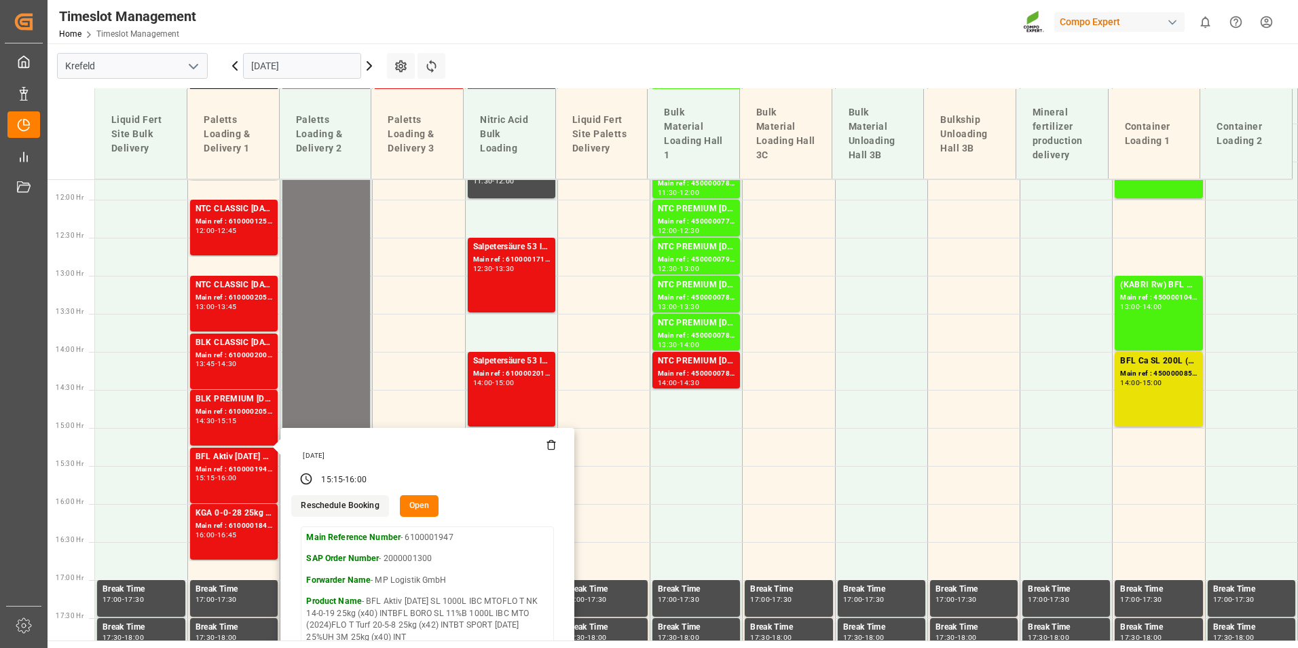
scroll to position [886, 0]
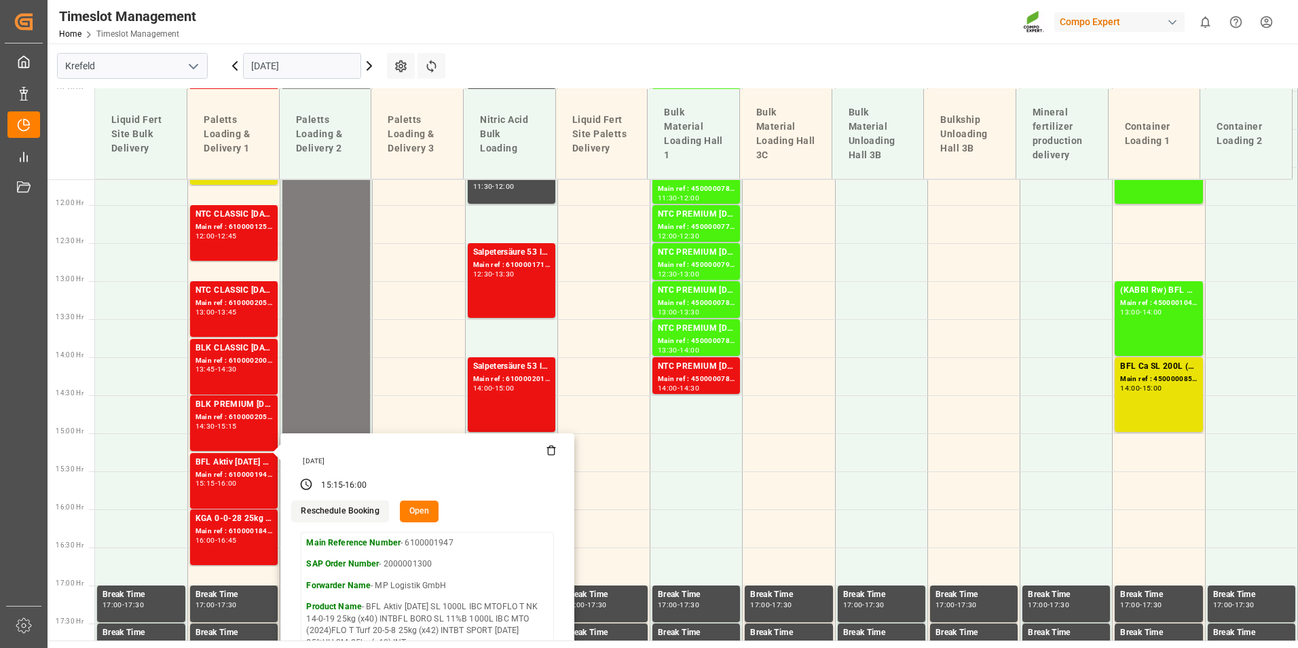
drag, startPoint x: 369, startPoint y: 67, endPoint x: 1201, endPoint y: 104, distance: 833.0
click at [369, 67] on icon at bounding box center [369, 66] width 16 height 16
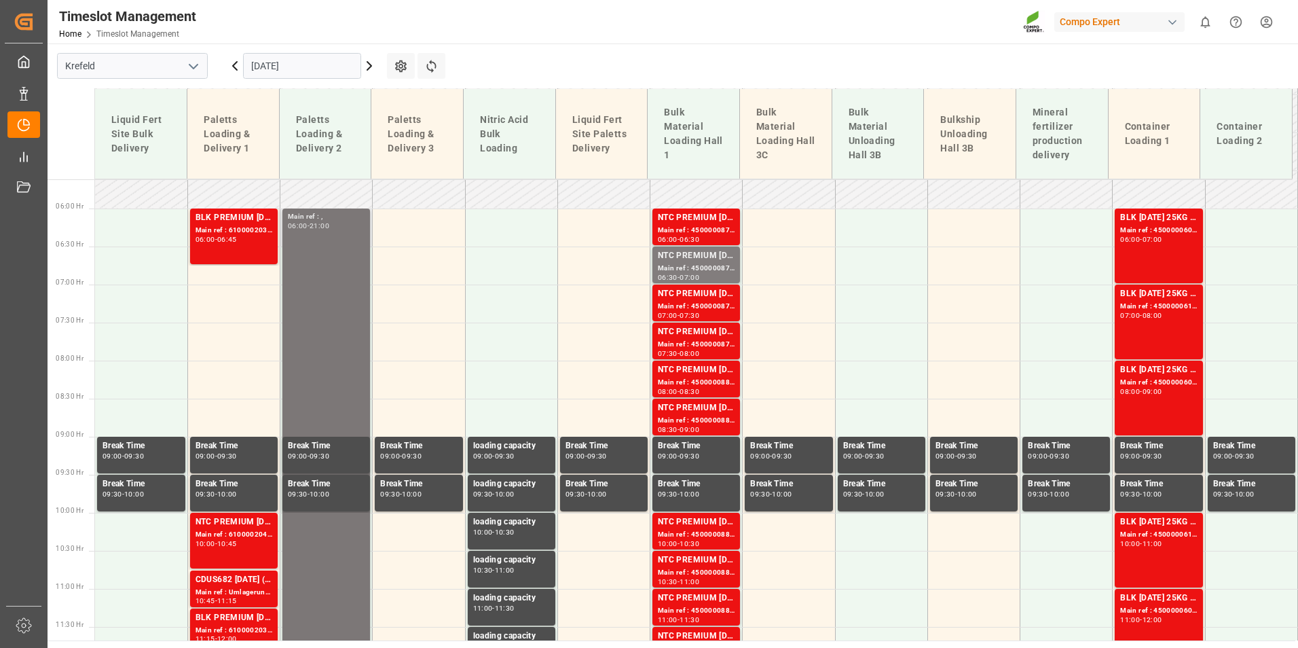
scroll to position [352, 0]
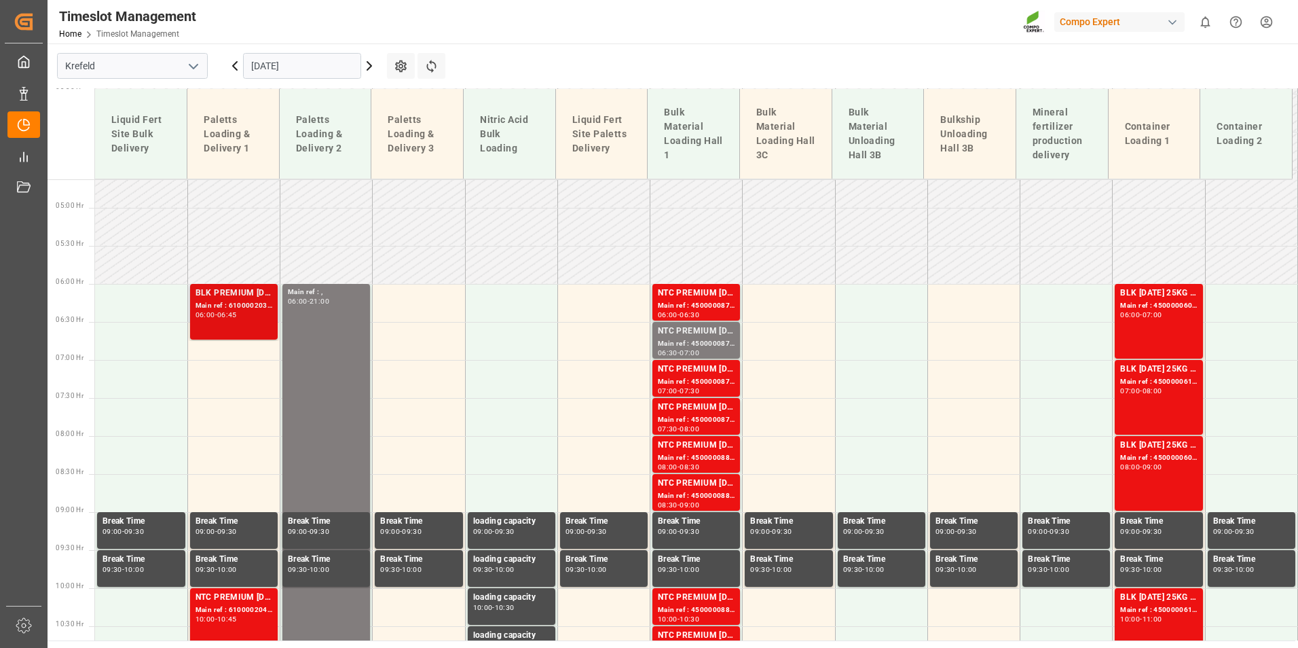
click at [255, 307] on div "Main ref : 6100002037, 2000000946" at bounding box center [233, 306] width 77 height 12
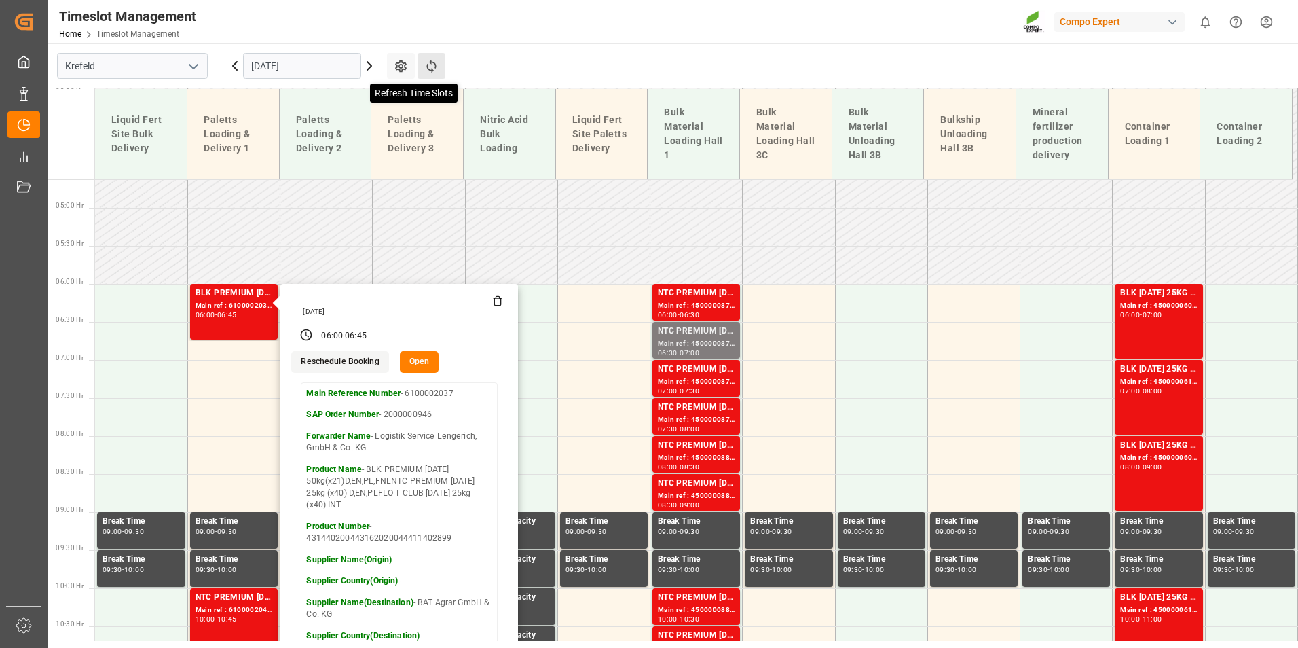
click at [427, 62] on icon at bounding box center [431, 66] width 14 height 14
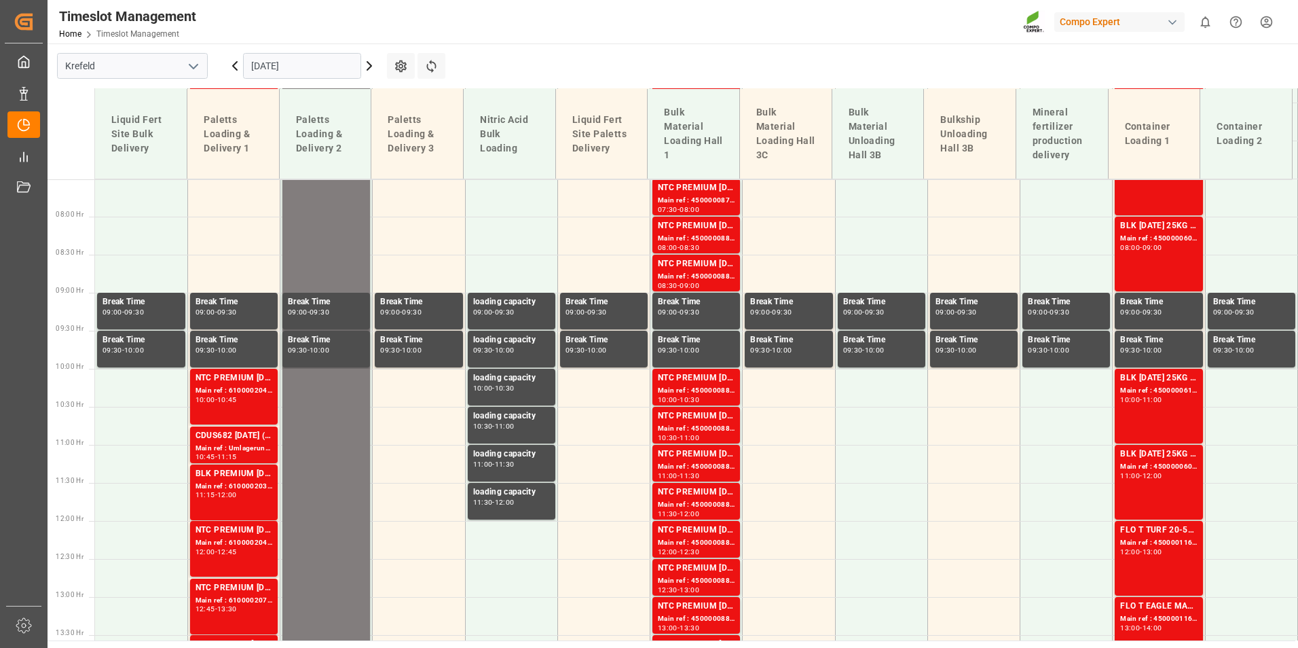
scroll to position [419, 0]
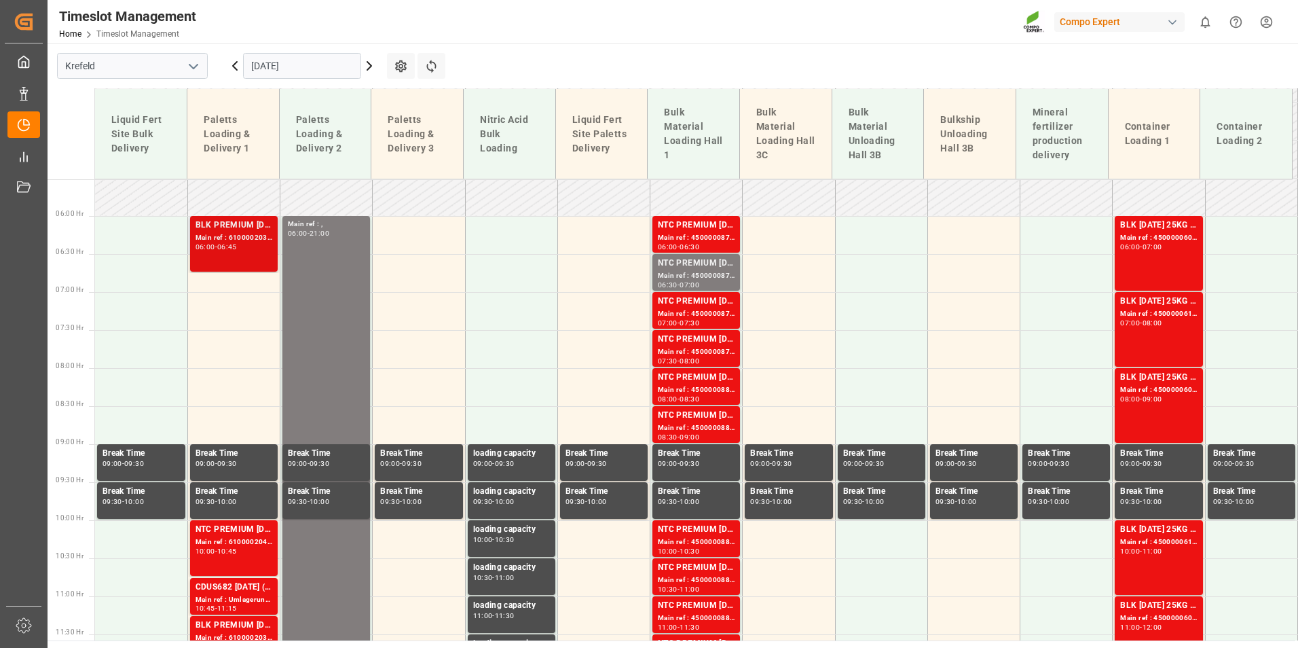
click at [215, 250] on div "06:00 - 06:45" at bounding box center [233, 247] width 77 height 7
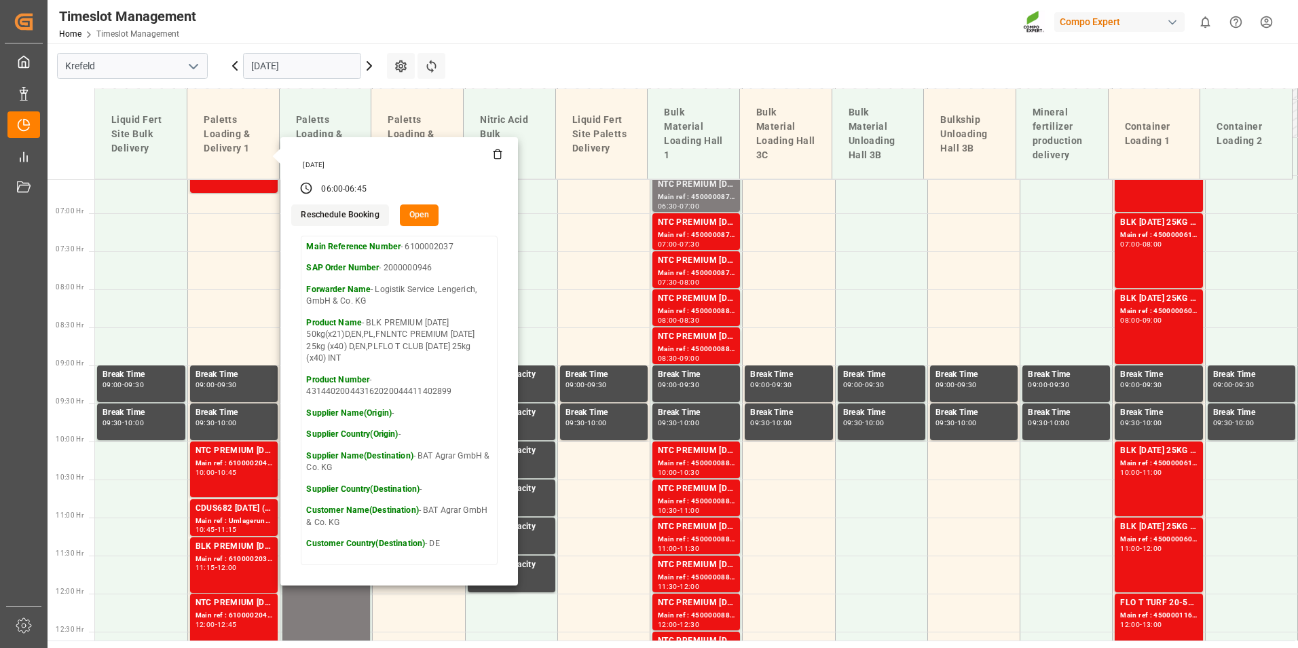
scroll to position [555, 0]
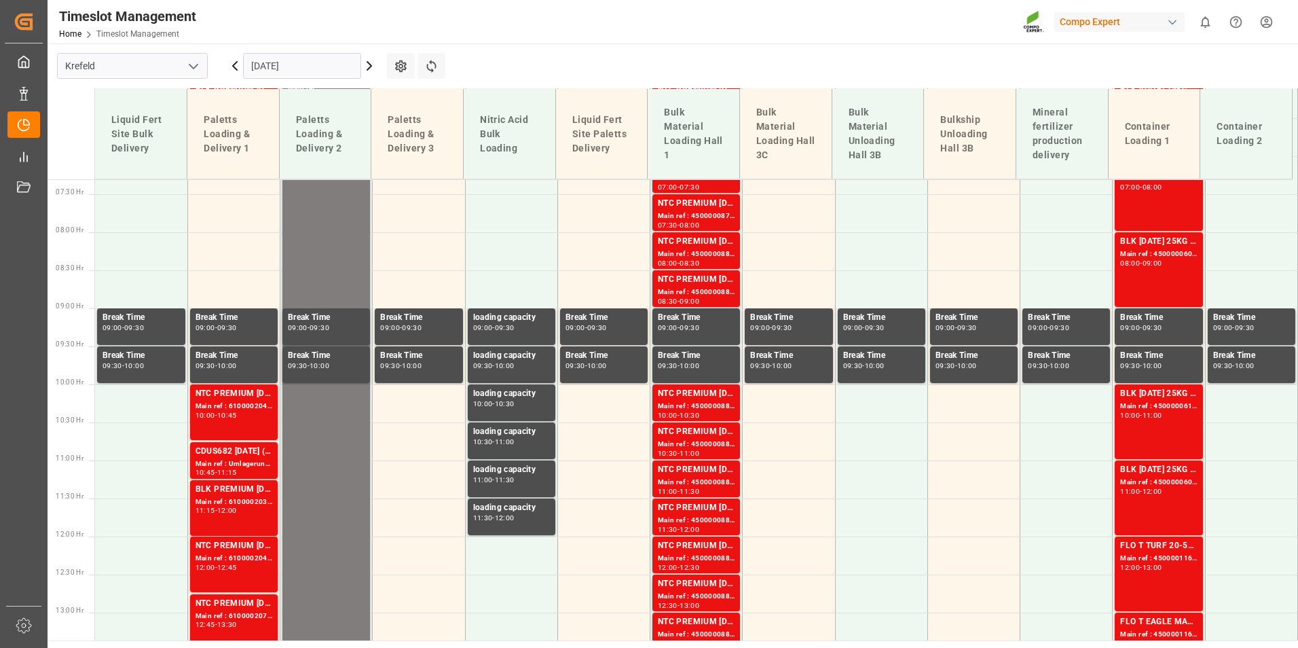
click at [248, 415] on div "10:00 - 10:45" at bounding box center [233, 415] width 77 height 7
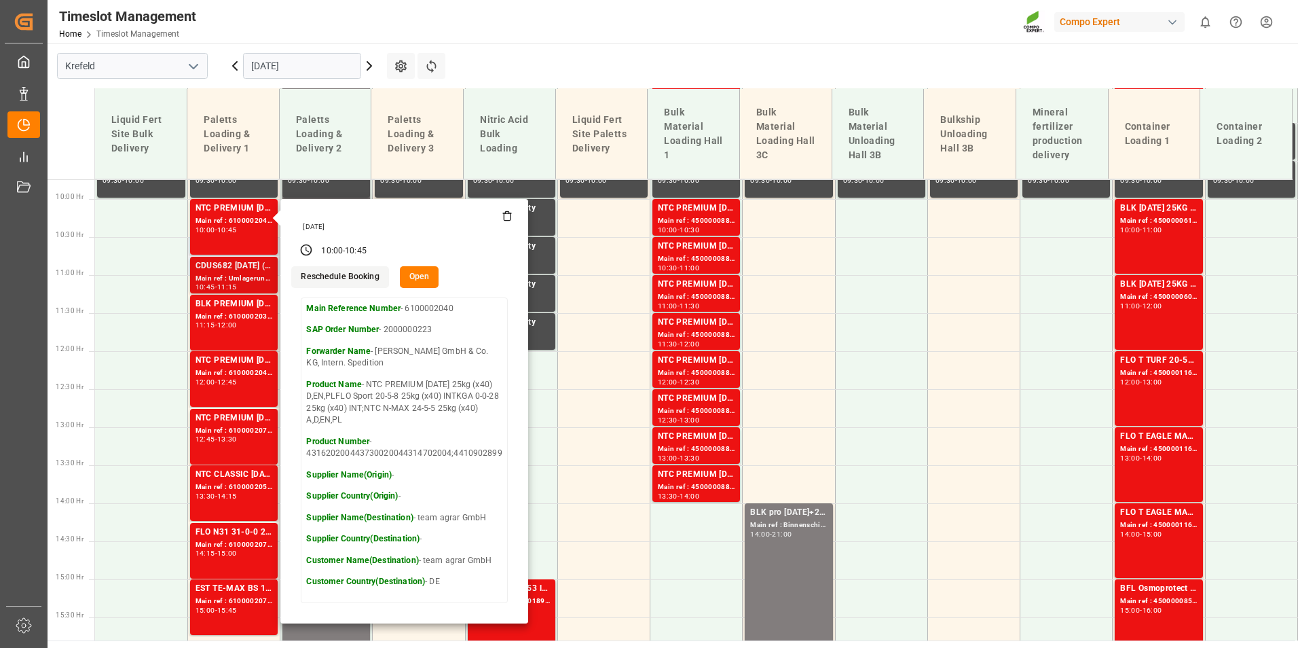
scroll to position [759, 0]
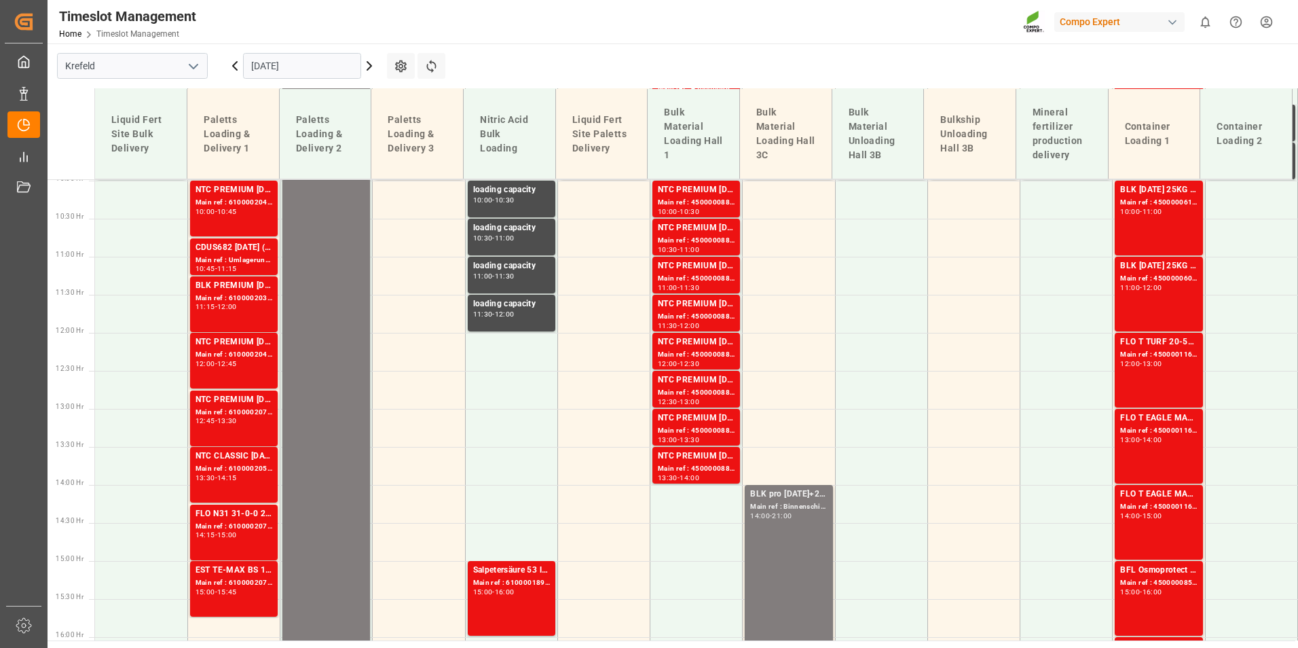
click at [244, 293] on div "Main ref : 6100002039, 2000001289" at bounding box center [233, 299] width 77 height 12
click at [219, 354] on div "Main ref : 6100002041, 2000001301;2000001083 2000001301" at bounding box center [233, 355] width 77 height 12
click at [205, 406] on div "NTC PREMIUM [DATE] 25kg (x40) D,EN,PL" at bounding box center [233, 400] width 77 height 14
click at [245, 453] on div "NTC CLASSIC [DATE]+3+TE 600kg BBNTC CLASSIC [DATE] 25kg (x40) DE,EN,PLNTC PREMI…" at bounding box center [233, 456] width 77 height 14
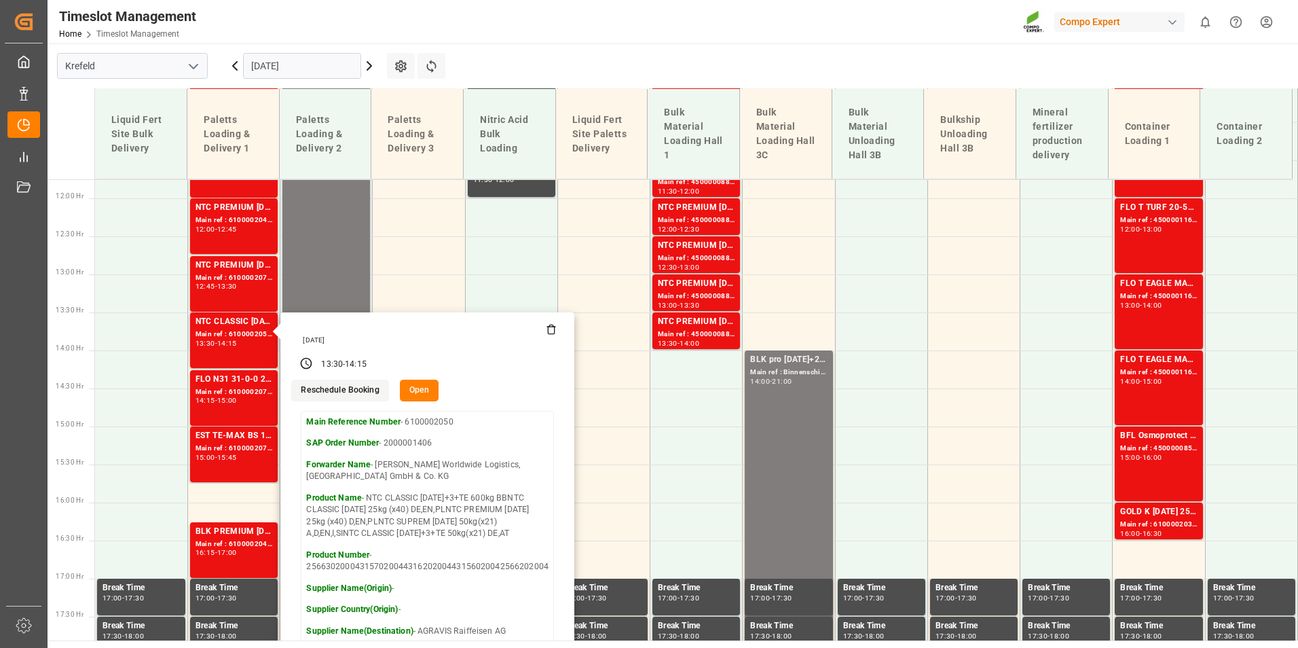
scroll to position [895, 0]
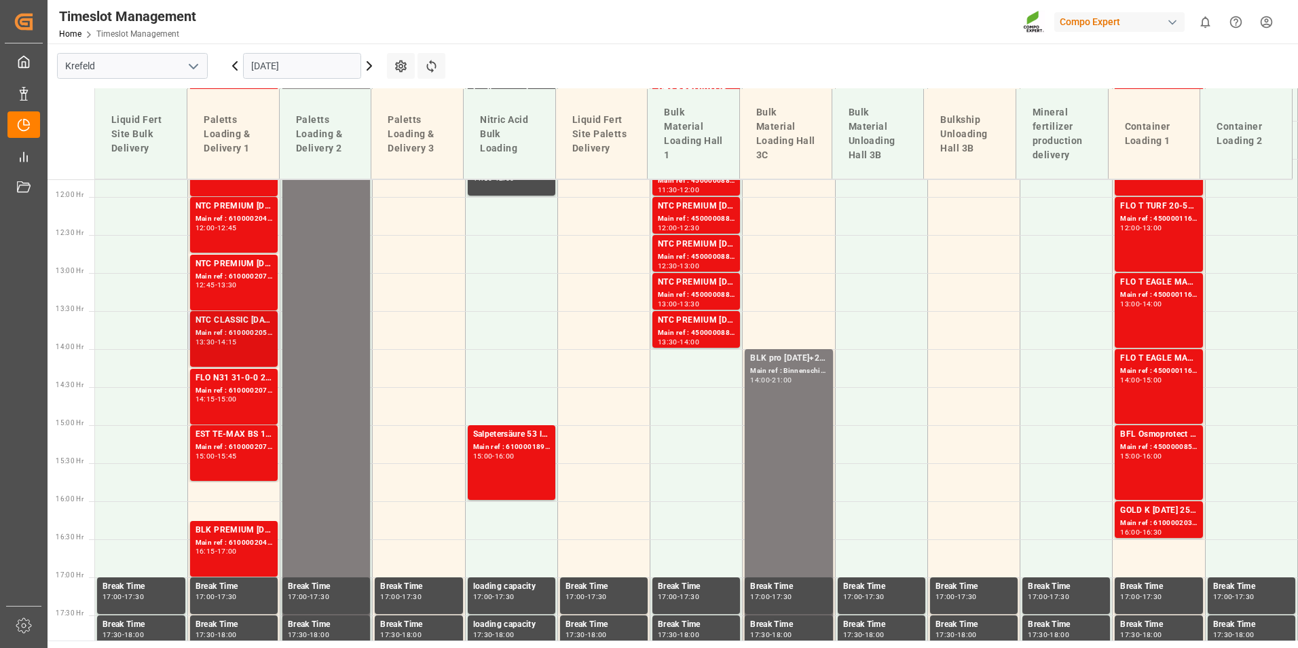
click at [244, 335] on div "Main ref : 6100002050, 2000001406" at bounding box center [233, 333] width 77 height 12
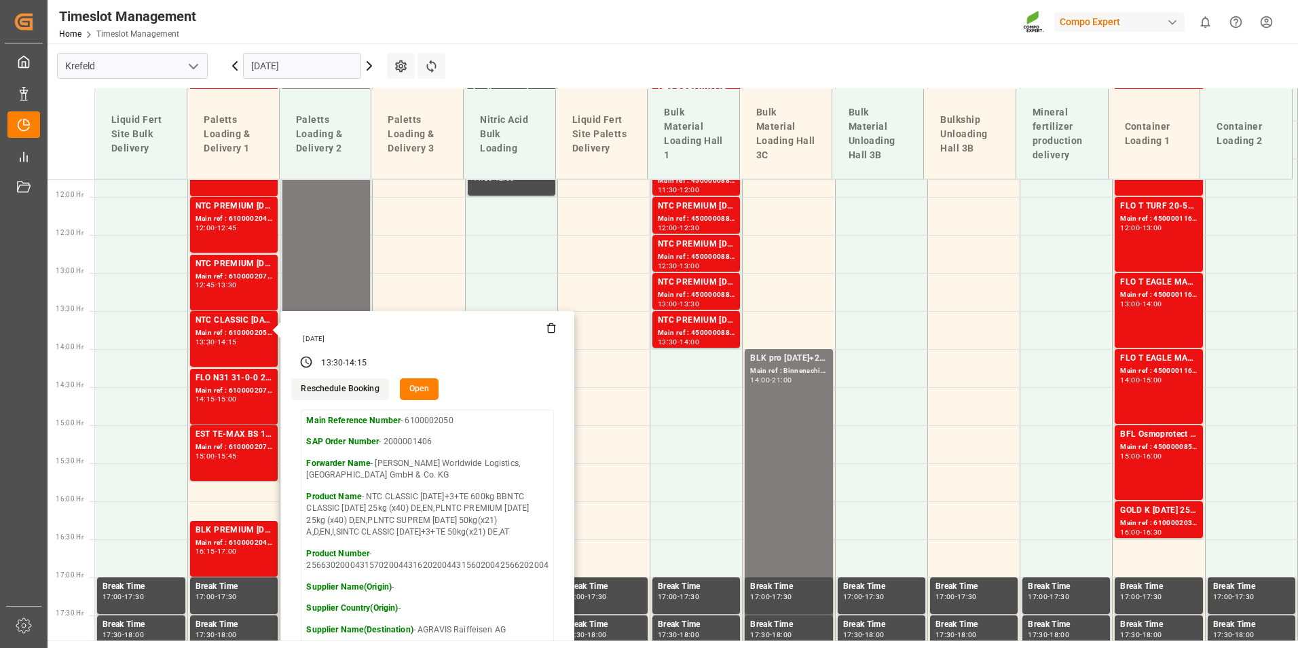
click at [671, 71] on main "[GEOGRAPHIC_DATA] [DATE] Settings Refresh Time Slots Liquid Fert Site Bulk Deli…" at bounding box center [672, 341] width 1248 height 597
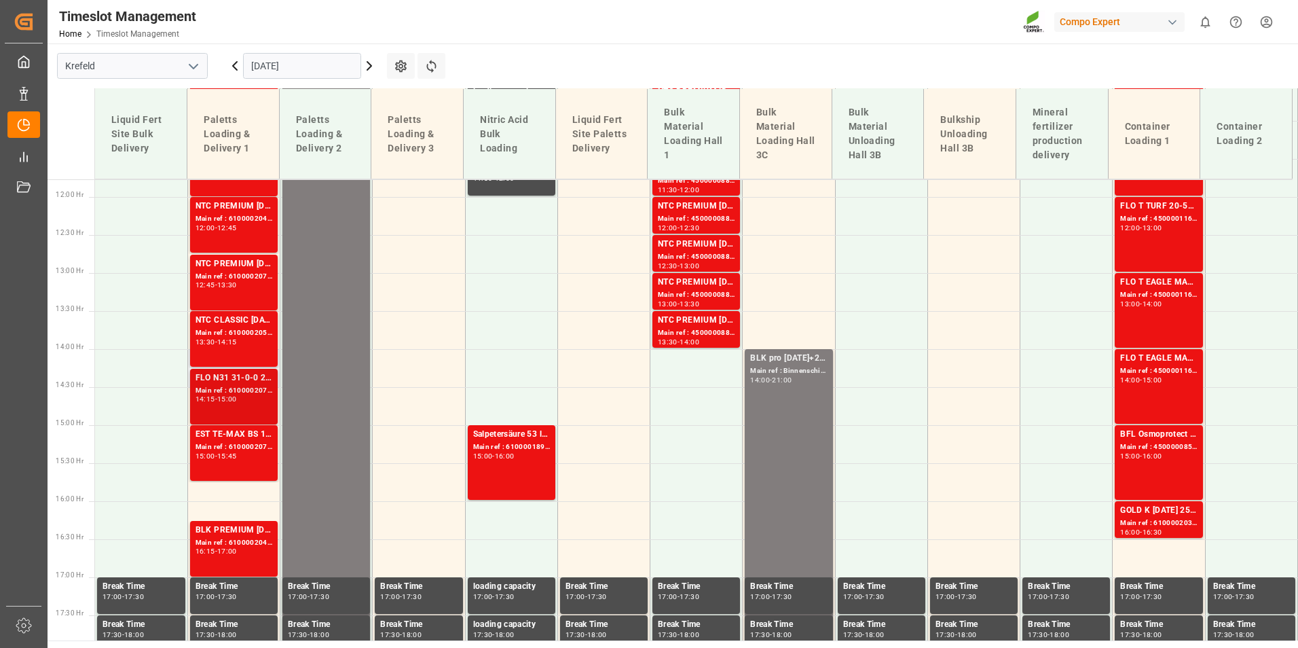
click at [262, 386] on div "Main ref : 6100002074, 2000001301" at bounding box center [233, 391] width 77 height 12
click at [255, 327] on div "Main ref : 6100002050, 2000001406" at bounding box center [233, 333] width 77 height 12
click at [245, 391] on div "Main ref : 6100002074, 2000001301" at bounding box center [233, 391] width 77 height 12
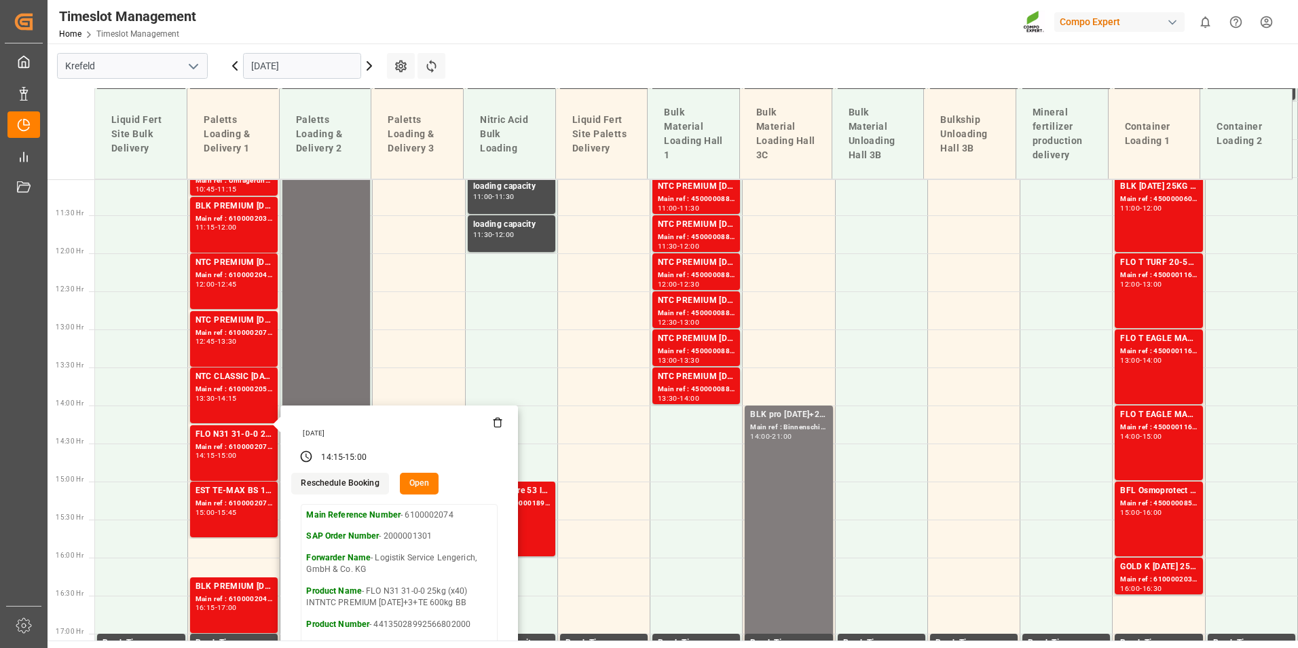
scroll to position [759, 0]
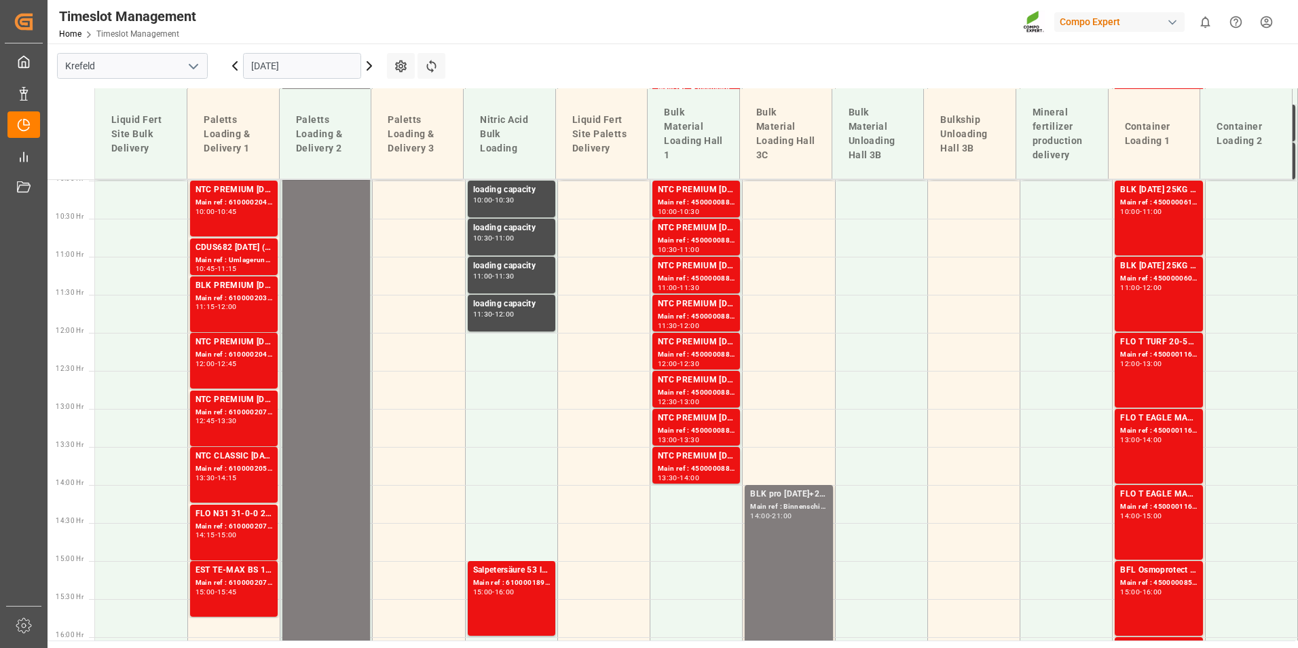
click at [255, 346] on div "NTC PREMIUM [DATE] 25kg (x40) D,EN,PLNTC PREMIUM [DATE]+3+TE 600kg BB" at bounding box center [233, 342] width 77 height 14
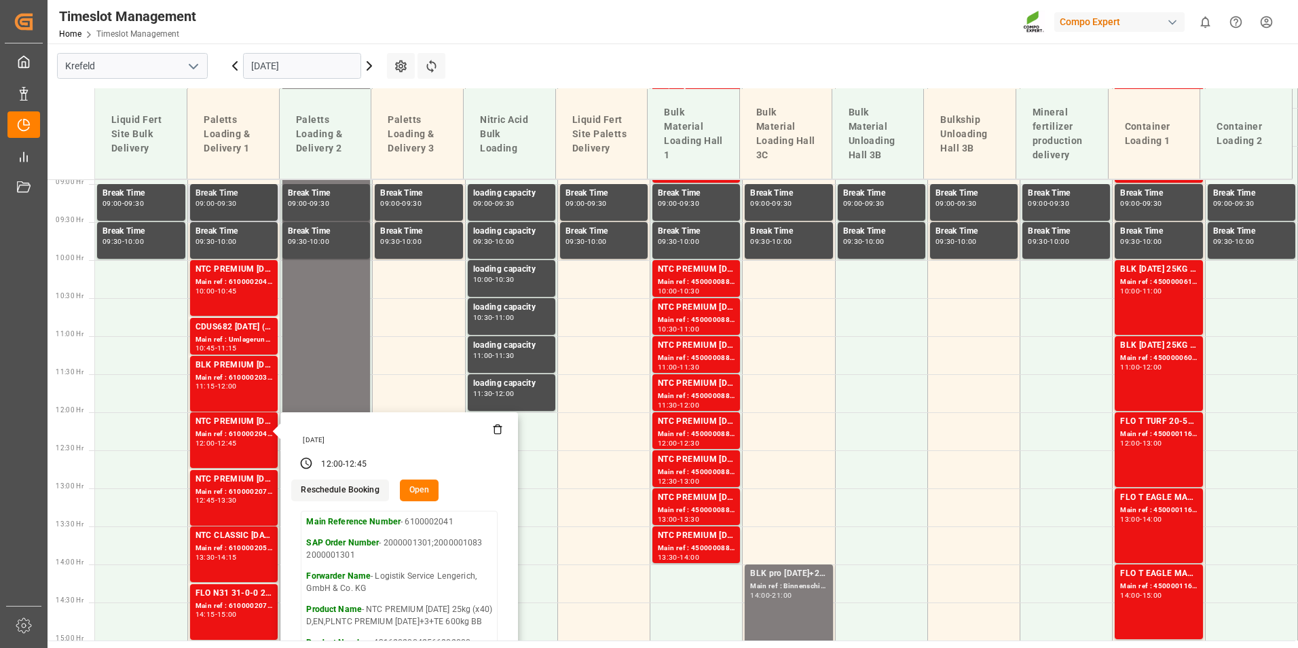
scroll to position [555, 0]
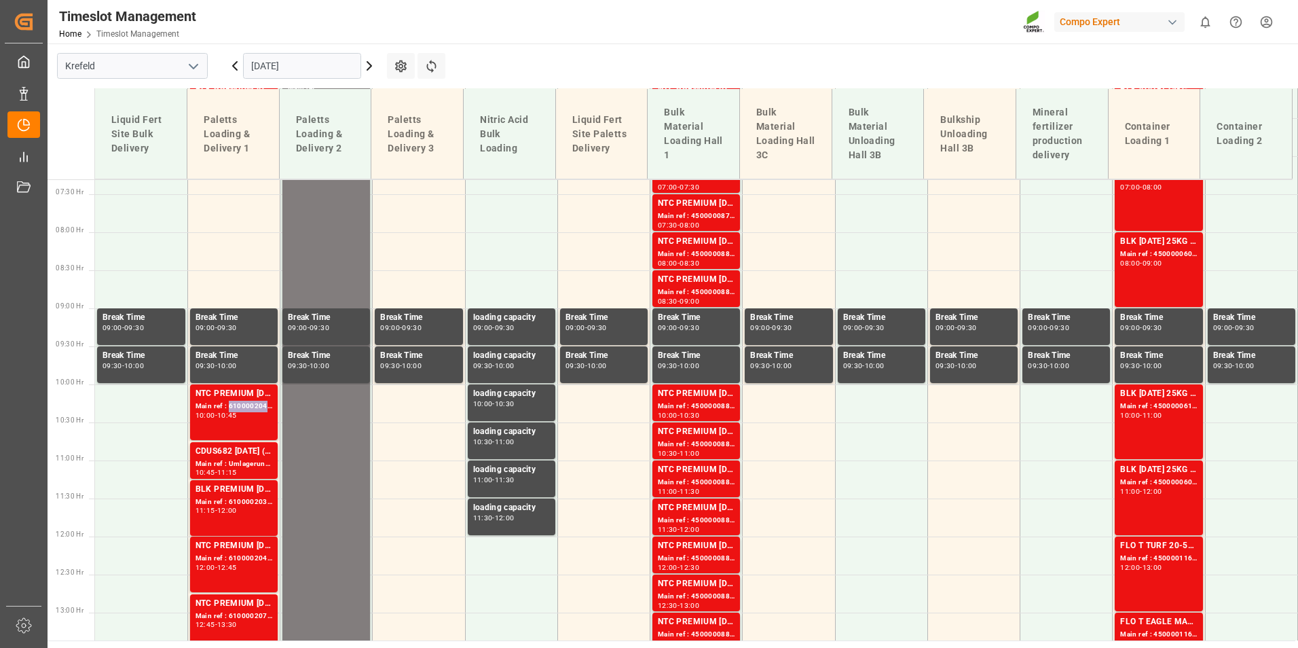
click at [242, 409] on div "Main ref : 6100002040, 2000000223" at bounding box center [233, 406] width 77 height 12
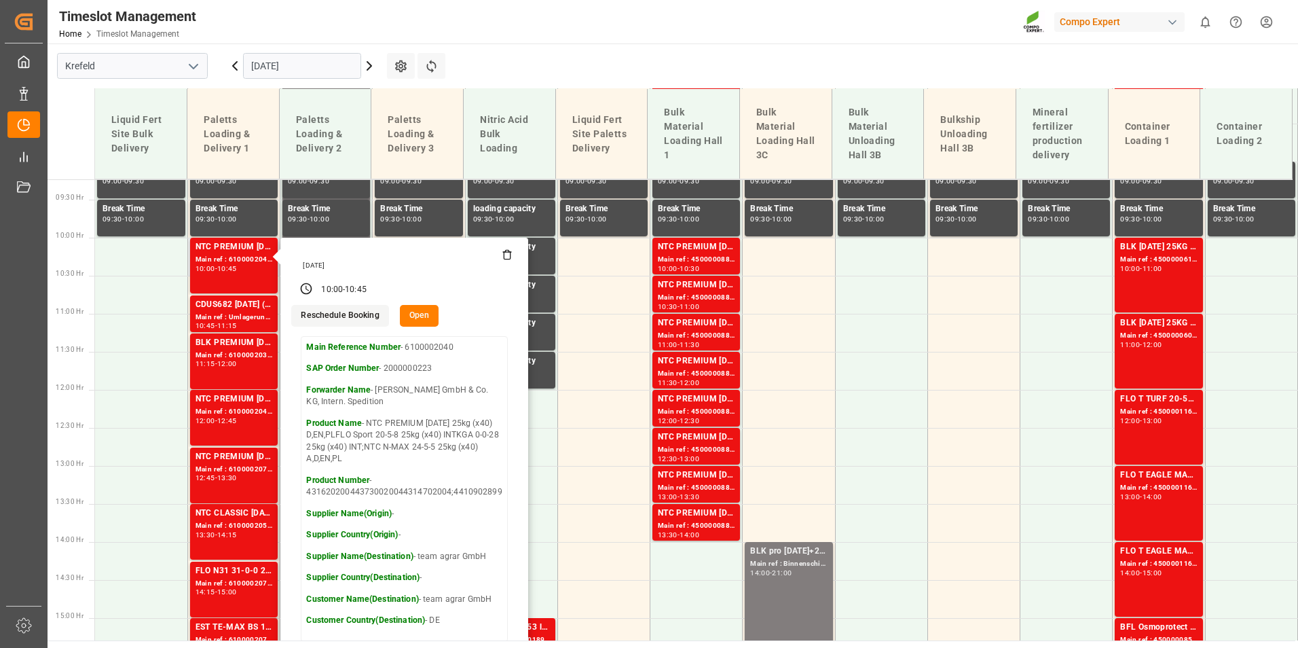
scroll to position [827, 0]
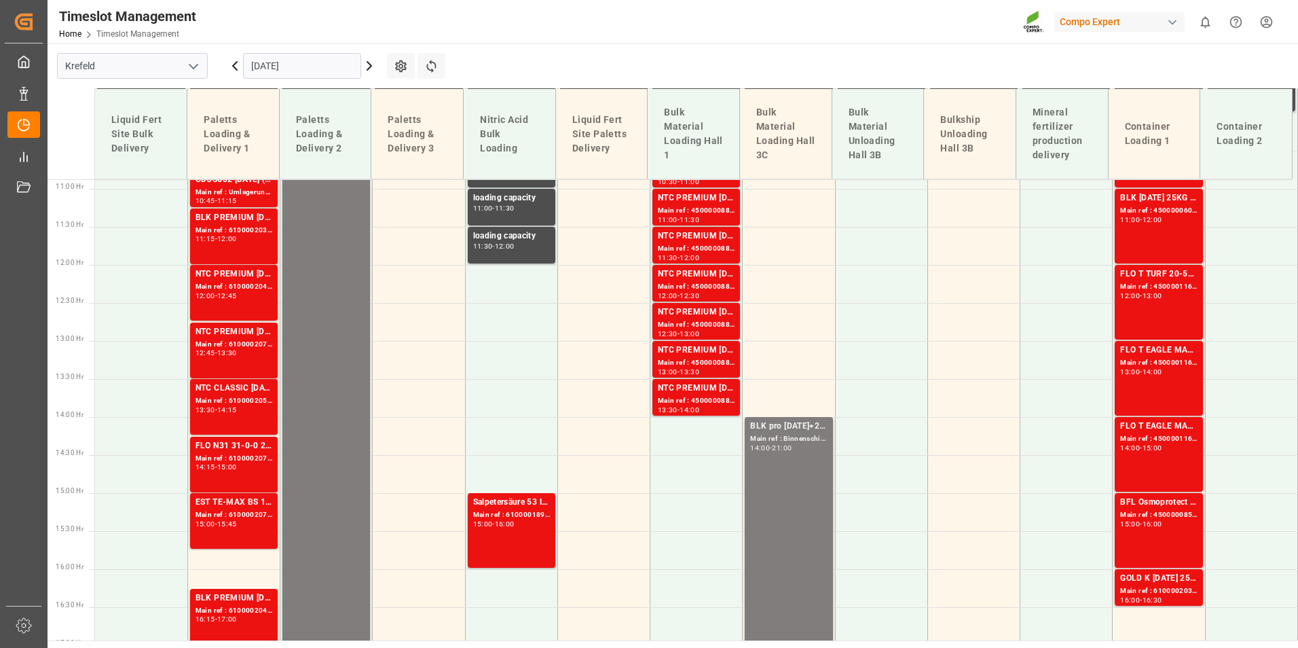
click at [216, 468] on div "-" at bounding box center [216, 467] width 2 height 6
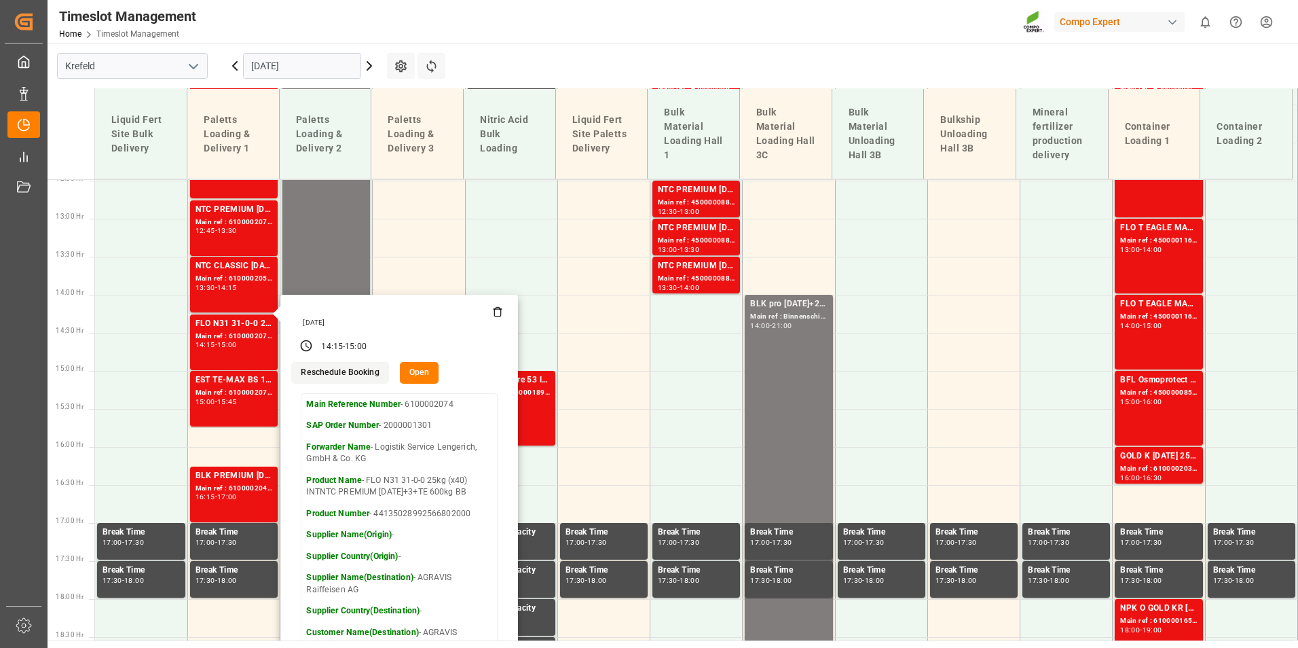
scroll to position [962, 0]
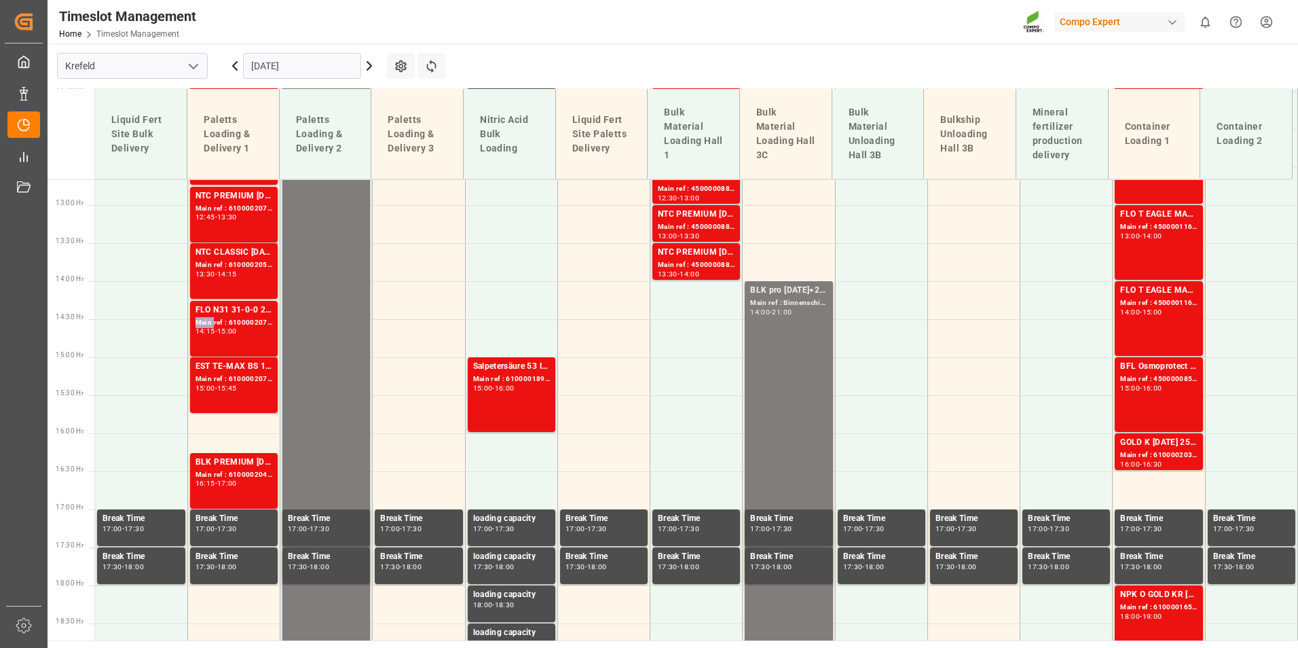
click at [207, 321] on div "Main ref : 6100002074, 2000001301" at bounding box center [233, 323] width 77 height 12
click at [212, 264] on div "Main ref : 6100002050, 2000001406" at bounding box center [233, 265] width 77 height 12
click at [245, 311] on div "FLO N31 31-0-0 25kg (x40) INTNTC PREMIUM [DATE]+3+TE 600kg BB" at bounding box center [233, 310] width 77 height 14
click at [242, 379] on div "Main ref : 6100002072, 2000001567" at bounding box center [233, 379] width 77 height 12
click at [236, 398] on div "EST TE-MAX BS 11-48 20kg (x56) INT Main ref : 6100002072, 2000001567 15:00 - 15…" at bounding box center [233, 385] width 77 height 50
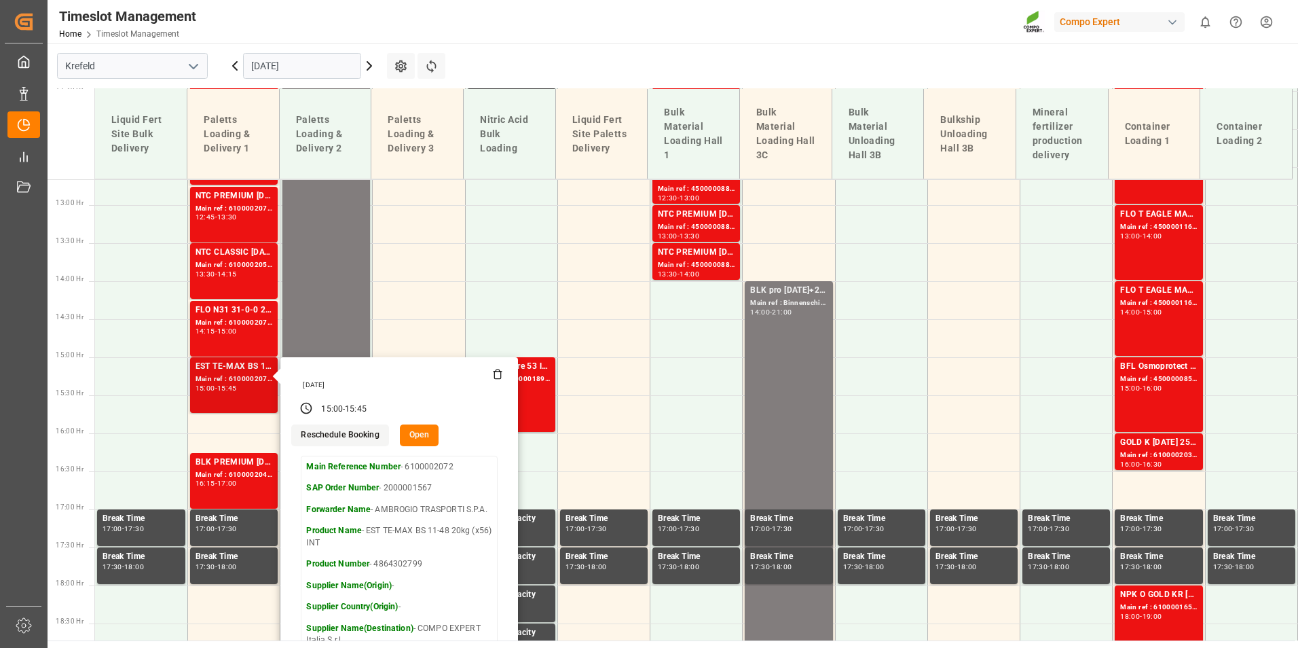
scroll to position [1030, 0]
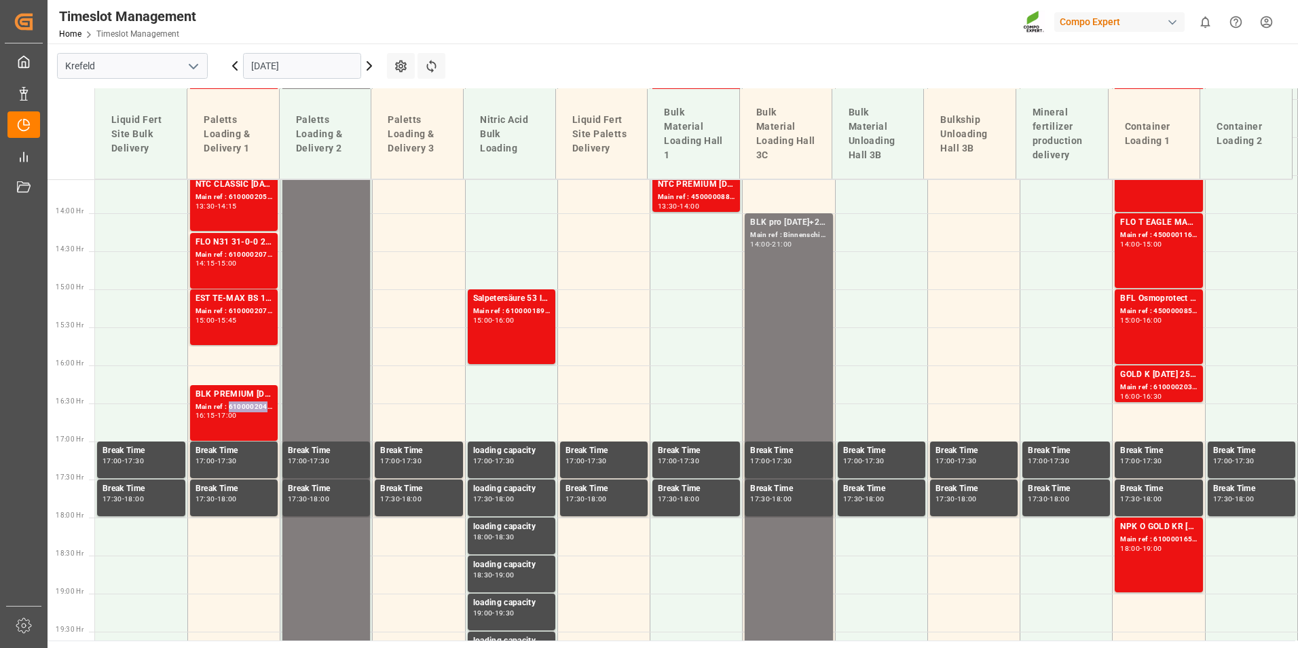
click at [236, 410] on div "Main ref : 6100002047, 2000001184" at bounding box center [233, 407] width 77 height 12
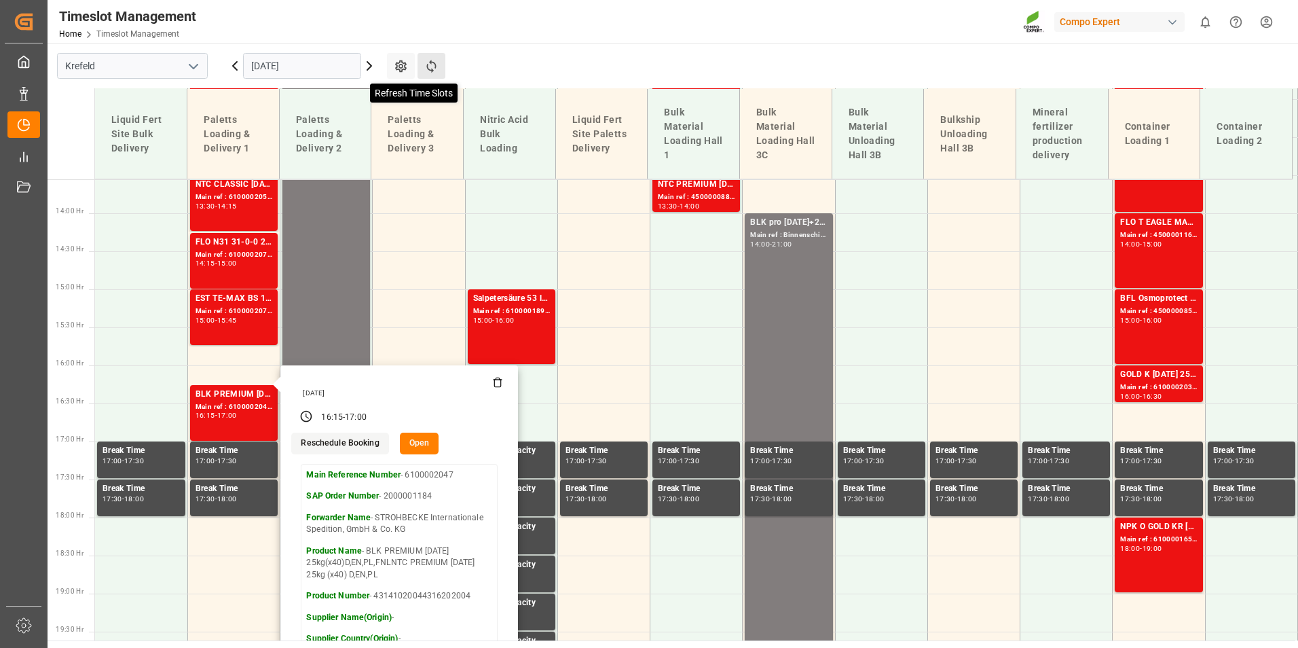
click at [424, 66] on icon at bounding box center [431, 66] width 14 height 14
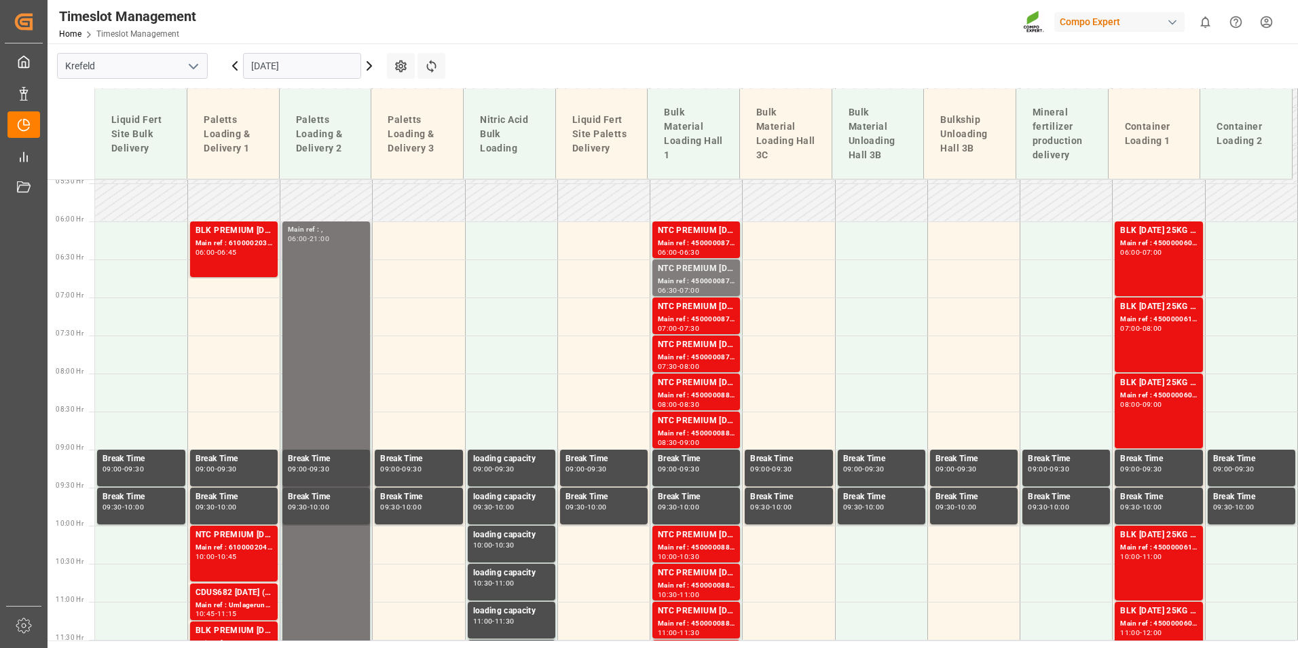
scroll to position [482, 0]
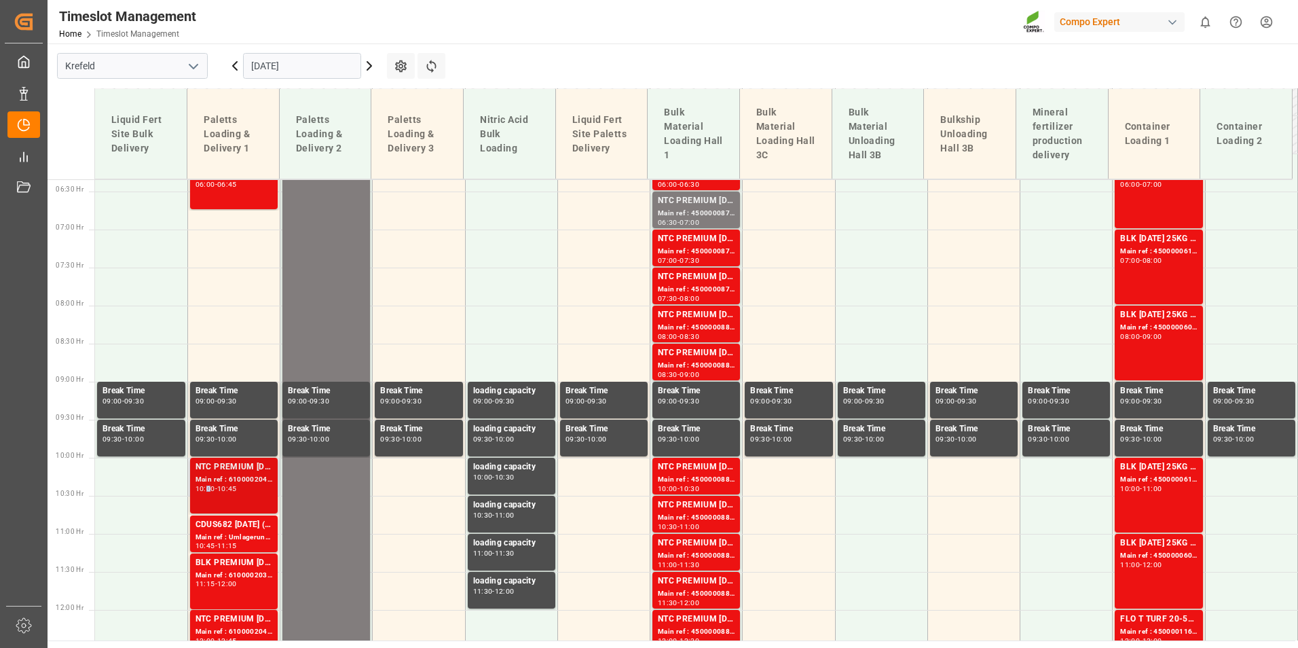
click at [208, 485] on div "10:00" at bounding box center [205, 488] width 20 height 6
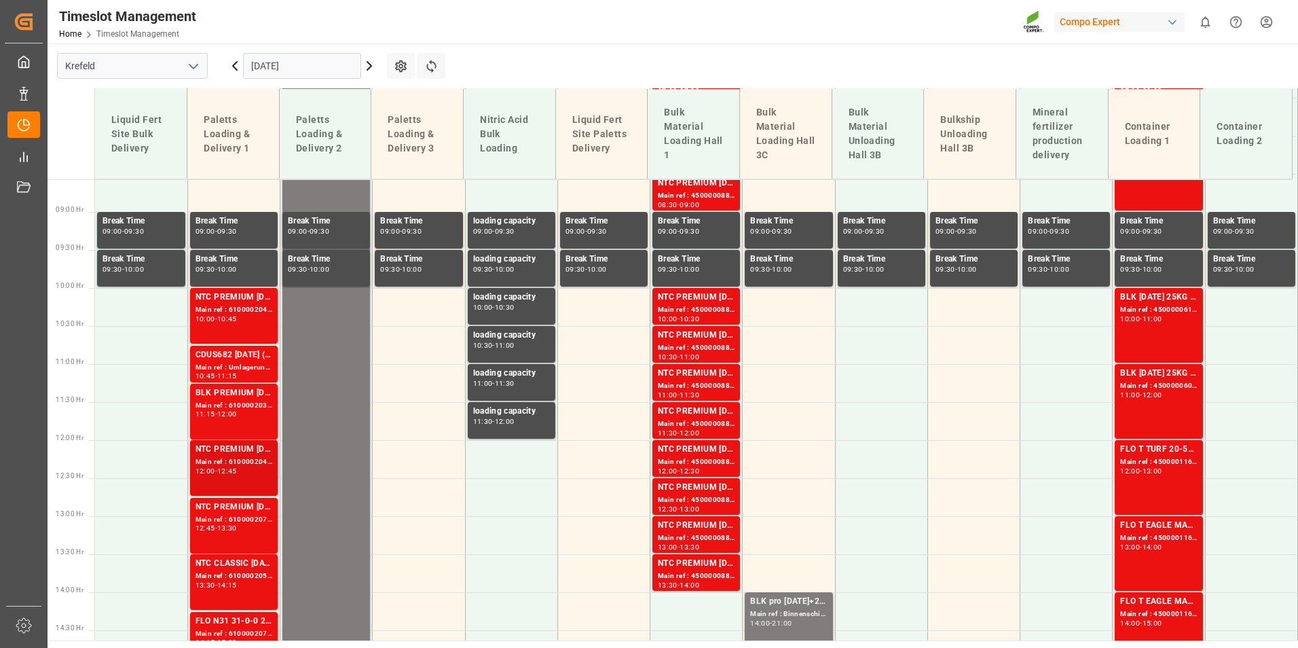
scroll to position [686, 0]
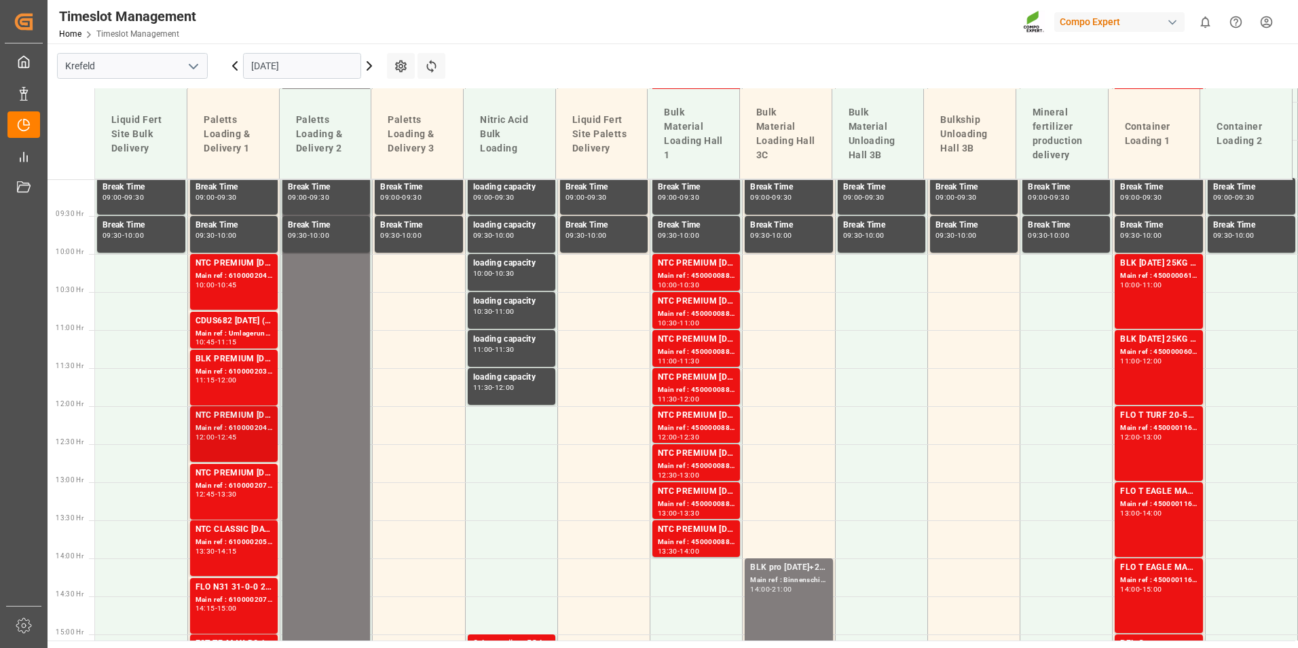
click at [248, 438] on div "12:00 - 12:45" at bounding box center [233, 437] width 77 height 7
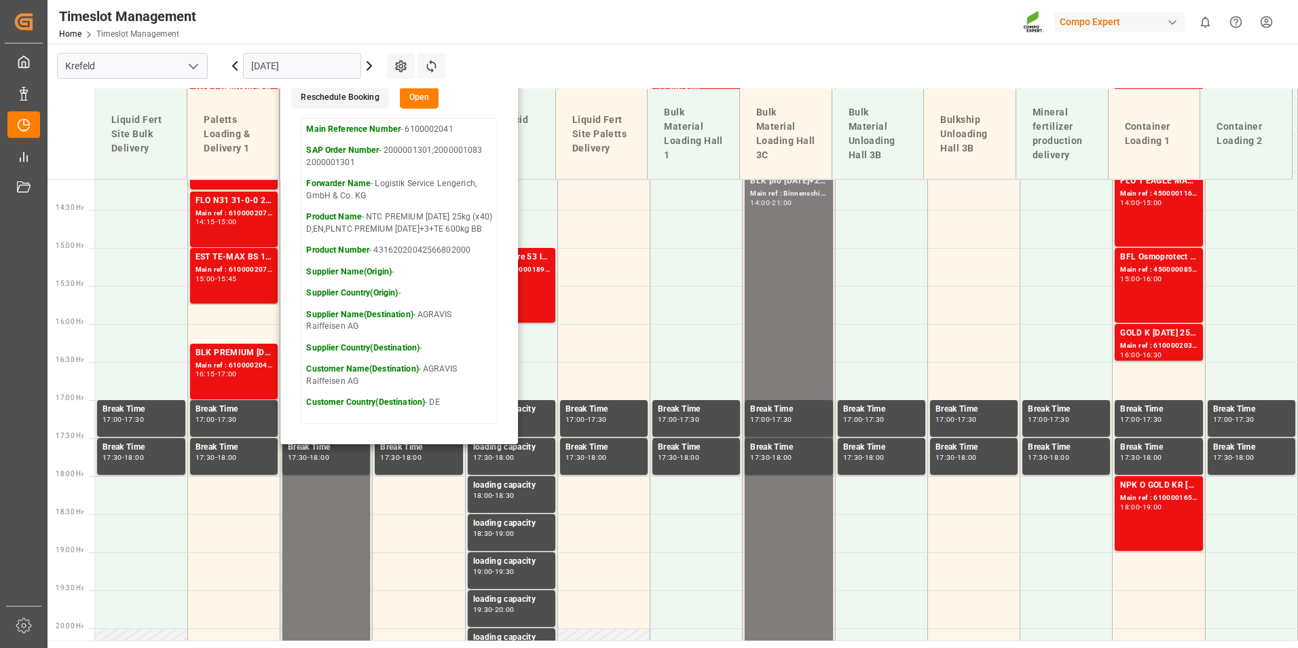
scroll to position [1093, 0]
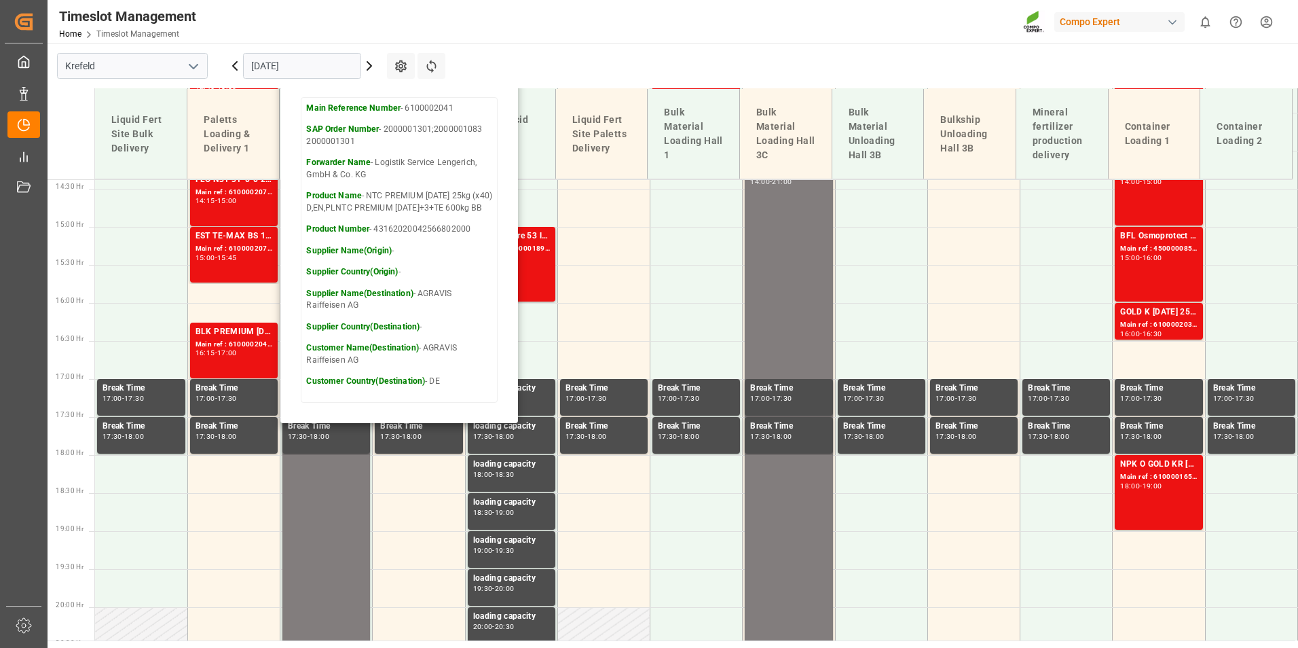
click at [238, 64] on icon at bounding box center [235, 66] width 16 height 16
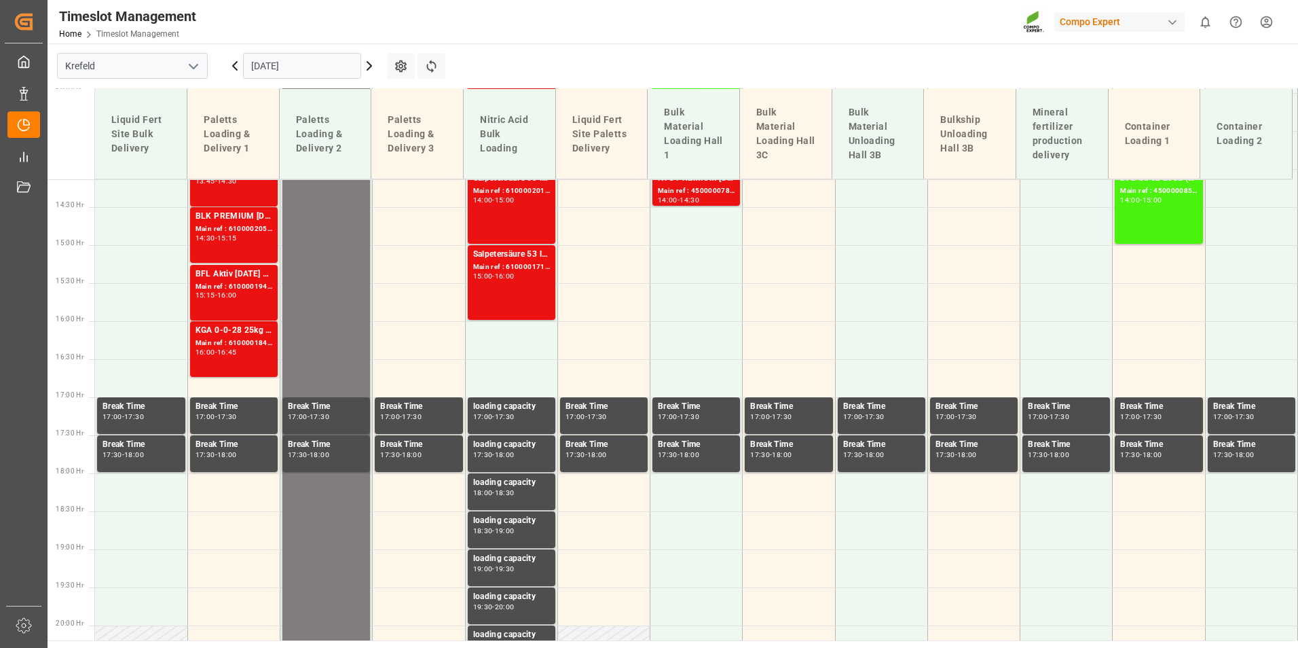
scroll to position [1098, 0]
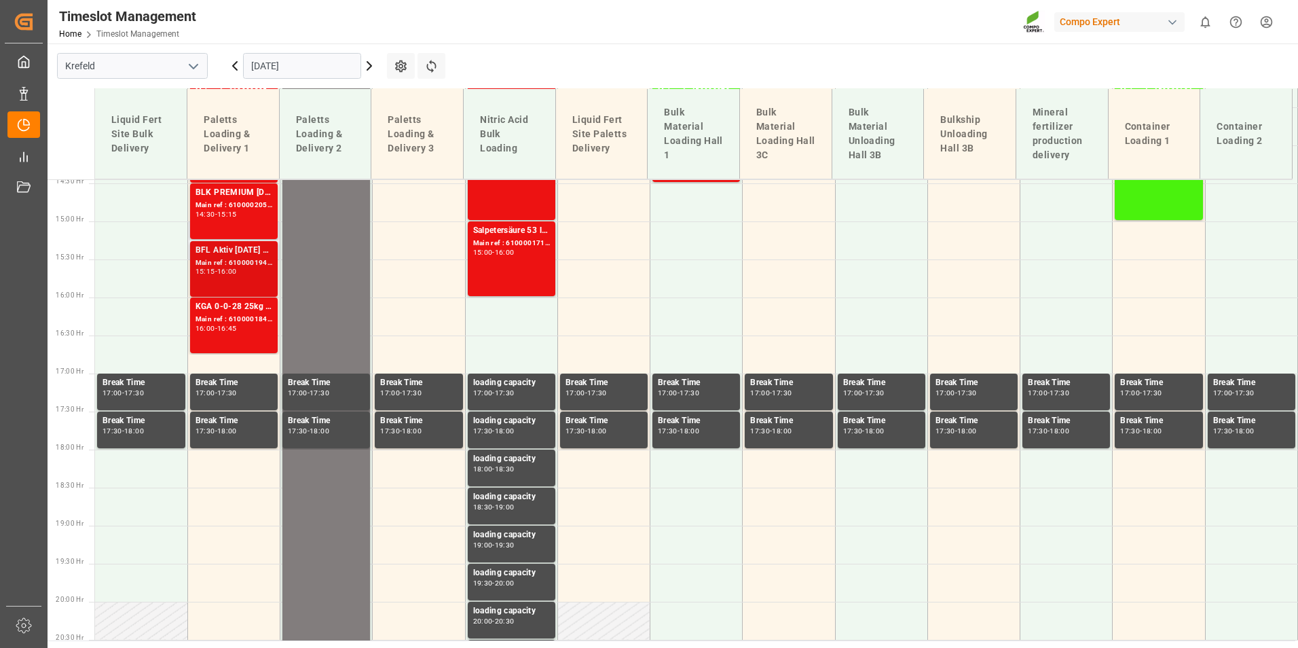
click at [226, 268] on div "16:00" at bounding box center [227, 271] width 20 height 6
click at [237, 264] on div "Main ref : 6100001947, 2000001300" at bounding box center [233, 263] width 77 height 12
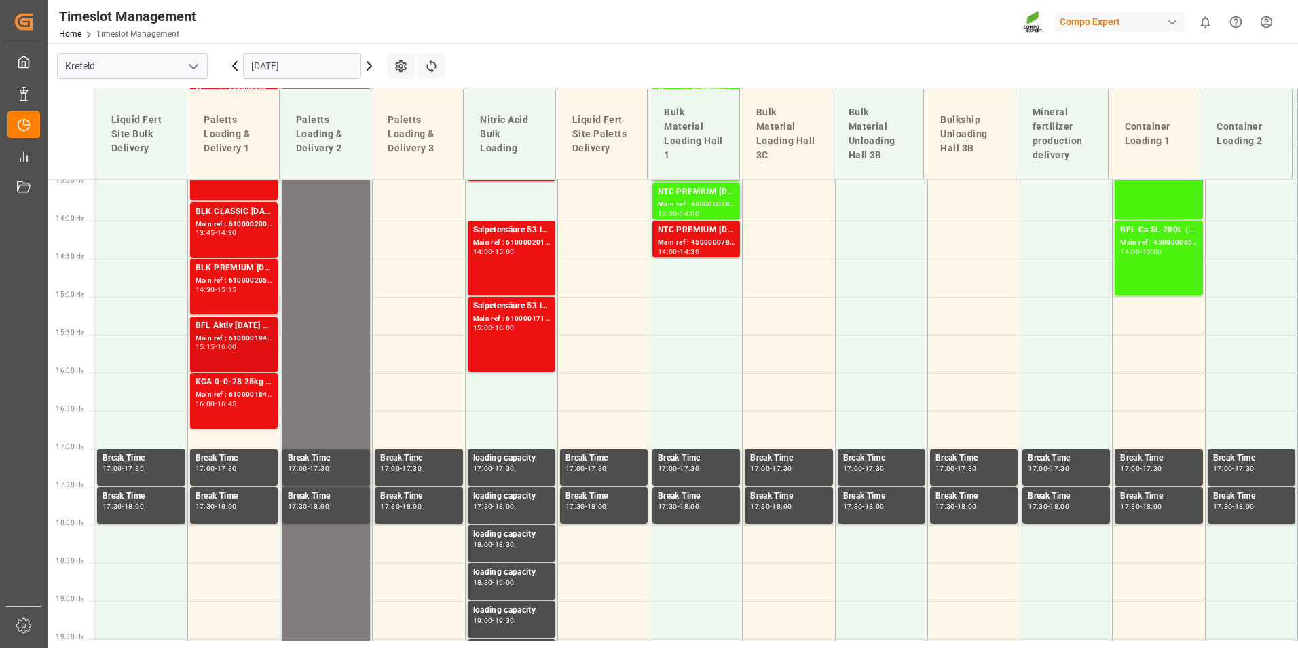
scroll to position [1030, 0]
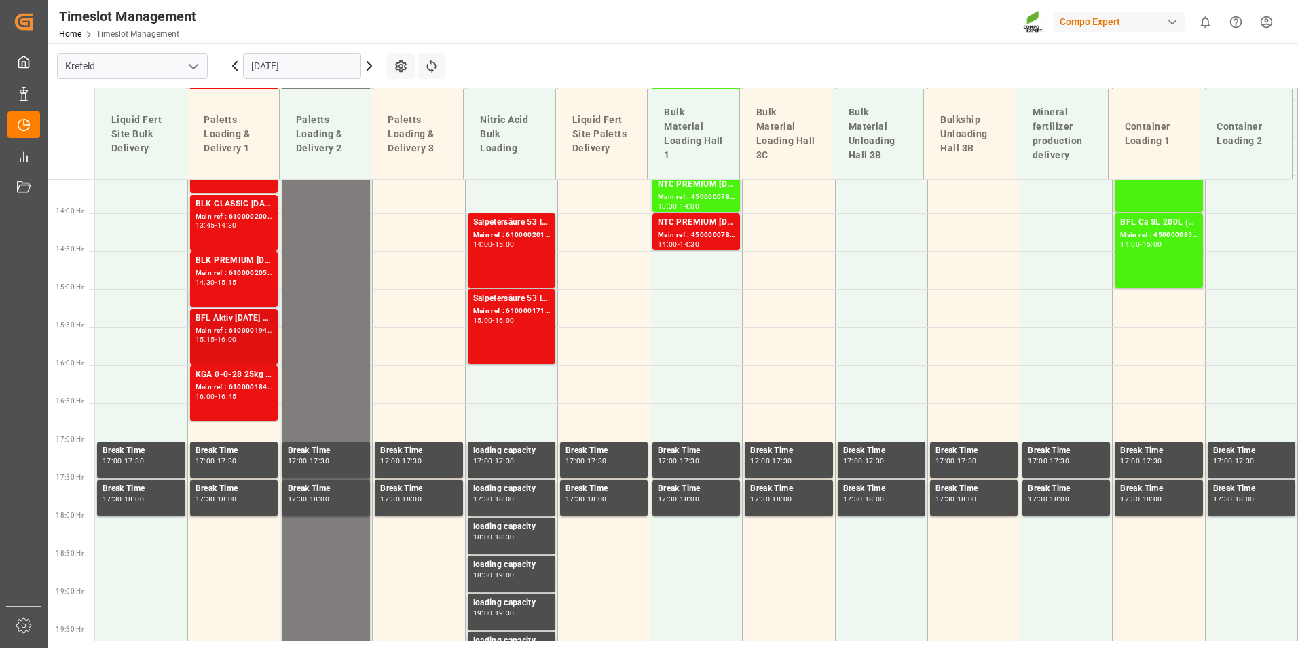
click at [236, 345] on div "BFL Aktiv [DATE] SL 1000L IBC MTOFLO T NK 14-0-19 25kg (x40) INTBFL BORO SL 11%…" at bounding box center [233, 337] width 77 height 50
click at [235, 238] on div "BLK CLASSIC [DATE]+3+TE 600kg BBSOB DF 25kg (x36) DENTC PREMIUM [DATE]+3+TE 600…" at bounding box center [233, 223] width 77 height 50
click at [242, 324] on div "BFL Aktiv [DATE] SL 1000L IBC MTOFLO T NK 14-0-19 25kg (x40) INTBFL BORO SL 11%…" at bounding box center [233, 319] width 77 height 14
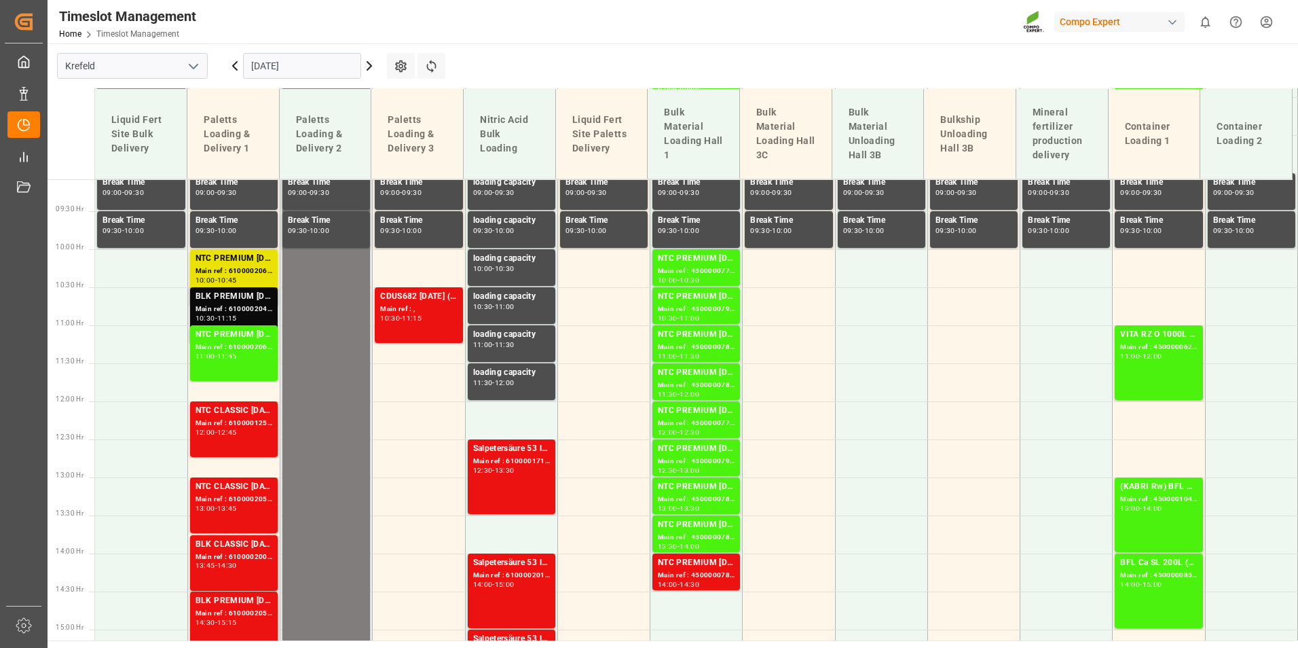
scroll to position [691, 0]
click at [253, 293] on div "BLK PREMIUM [DATE]+3+TE 600kg BBFLO T PERM [DATE] 25kg (x40) INTBLK PREMIUM [DA…" at bounding box center [233, 296] width 77 height 14
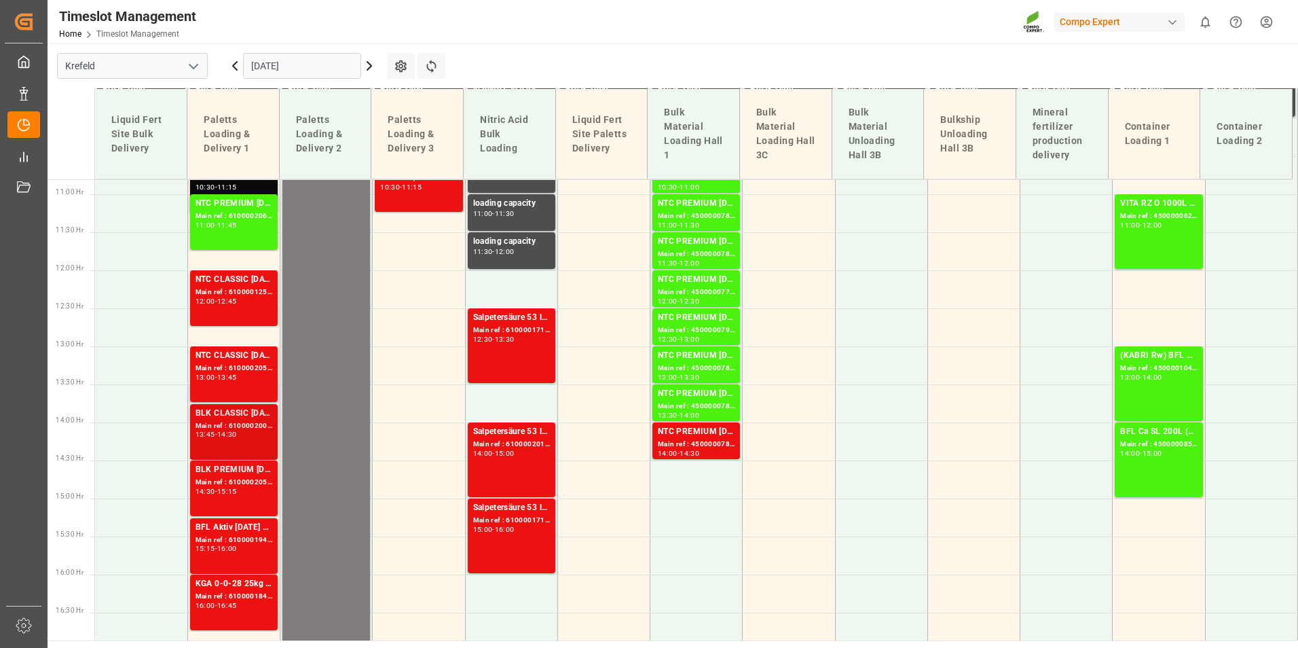
scroll to position [827, 0]
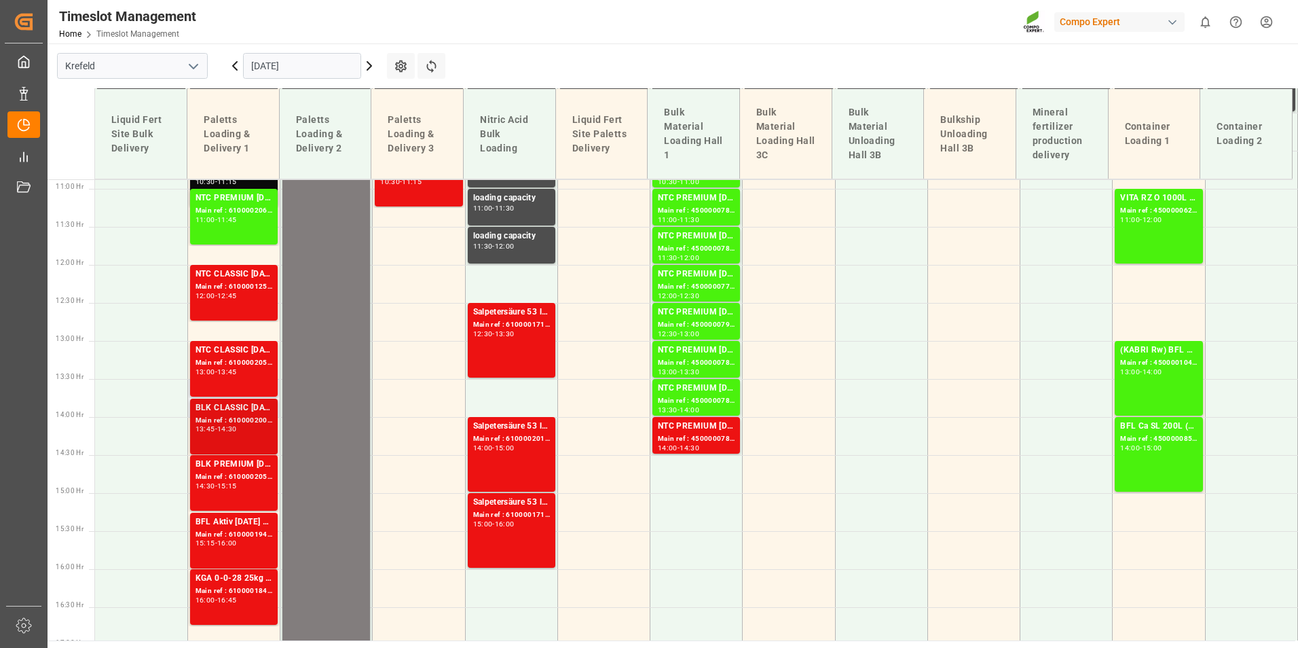
click at [257, 436] on div "BLK CLASSIC [DATE]+3+TE 600kg BBSOB DF 25kg (x36) DENTC PREMIUM [DATE]+3+TE 600…" at bounding box center [233, 426] width 77 height 50
click at [271, 550] on div "BFL Aktiv [DATE] SL 1000L IBC MTOFLO T NK 14-0-19 25kg (x40) INTBFL BORO SL 11%…" at bounding box center [233, 540] width 77 height 50
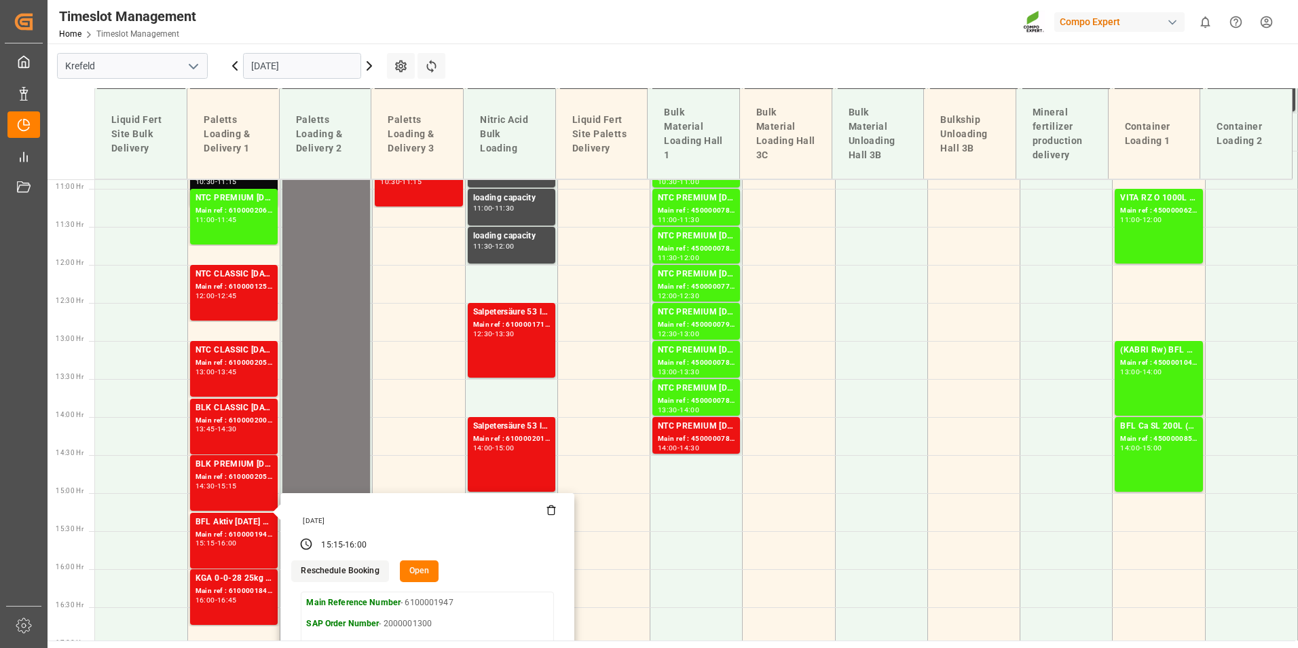
click at [371, 65] on icon at bounding box center [369, 66] width 4 height 8
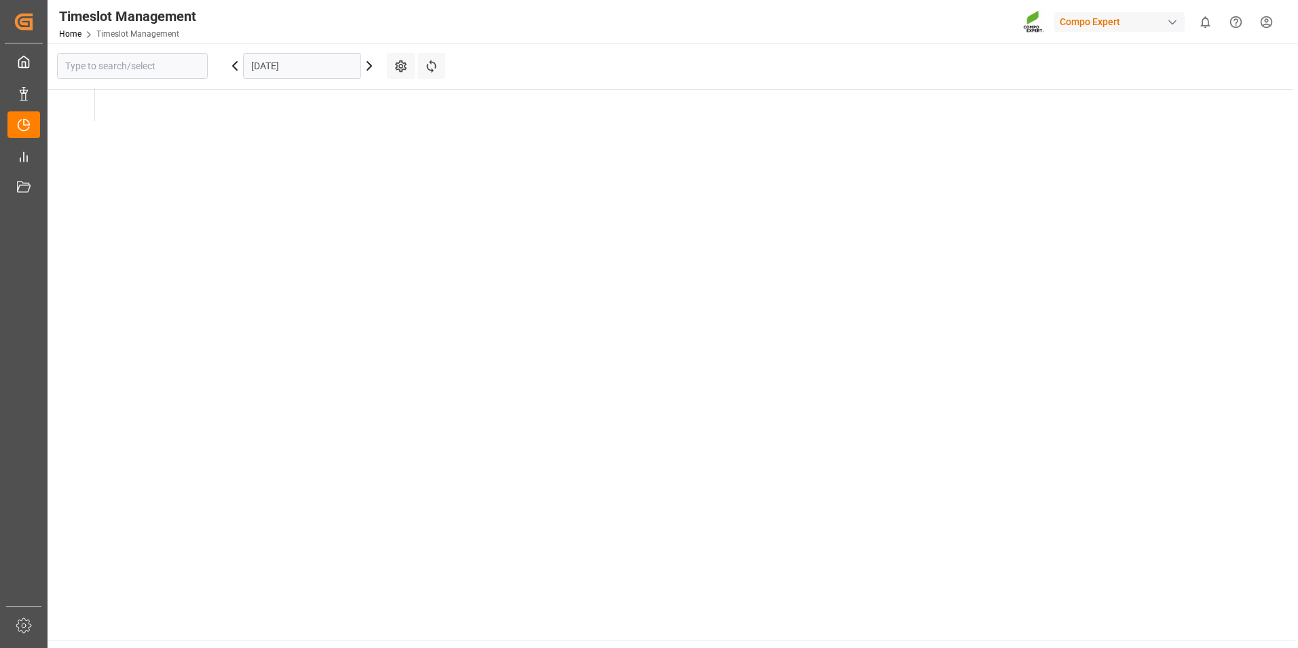
type input "Krefeld"
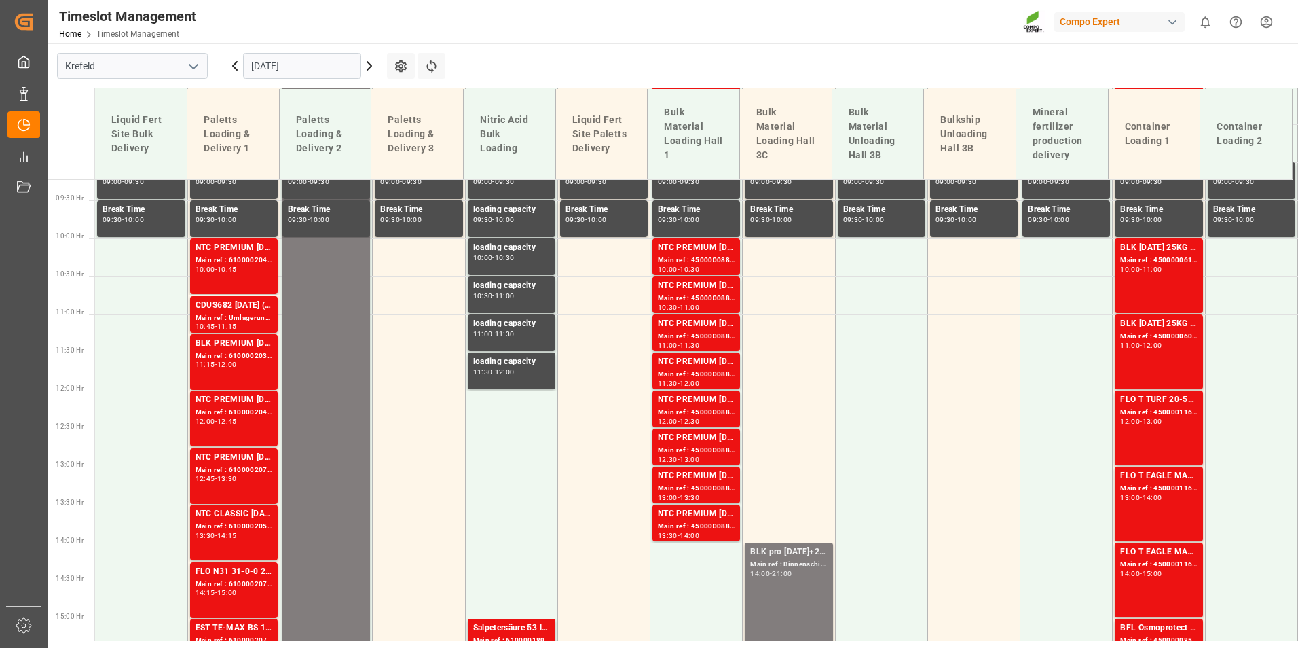
scroll to position [691, 0]
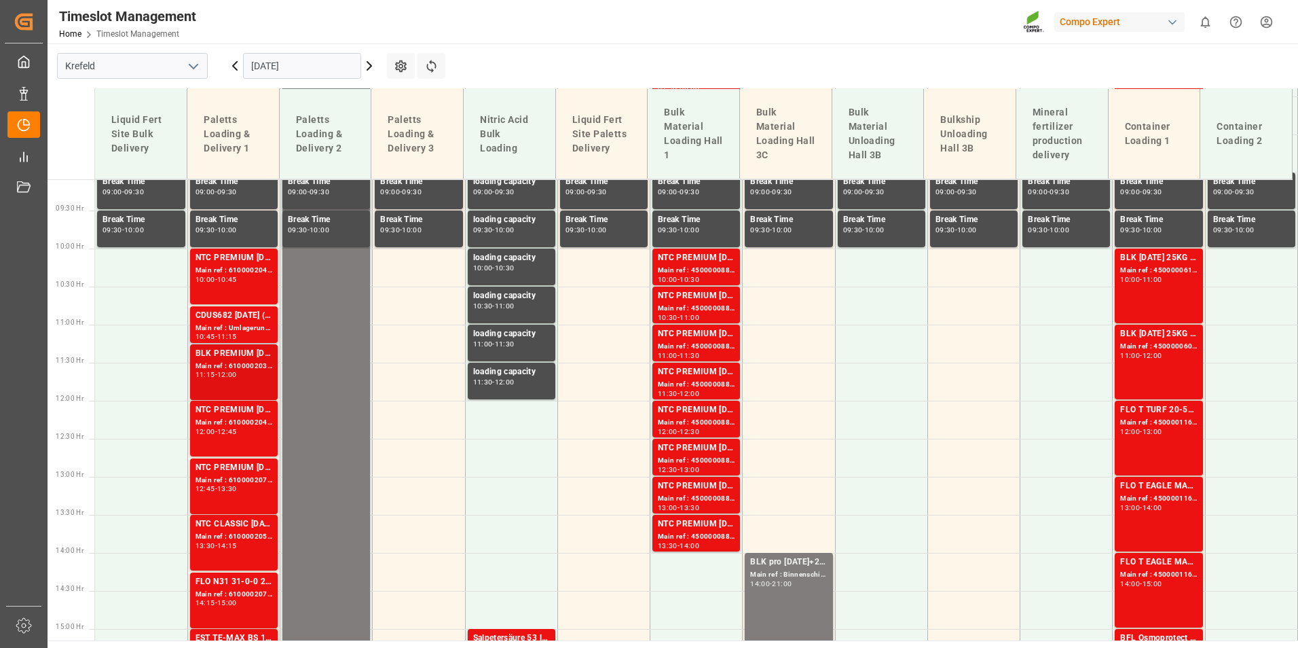
click at [246, 358] on div "BLK PREMIUM [DATE] 25kg(x40)D,EN,PL,FNLNTC PREMIUM [DATE] 25kg (x40) D,EN,PLNTC…" at bounding box center [233, 354] width 77 height 14
click at [256, 417] on div "Main ref : 6100002041, 2000001301;2000001083 2000001301" at bounding box center [233, 423] width 77 height 12
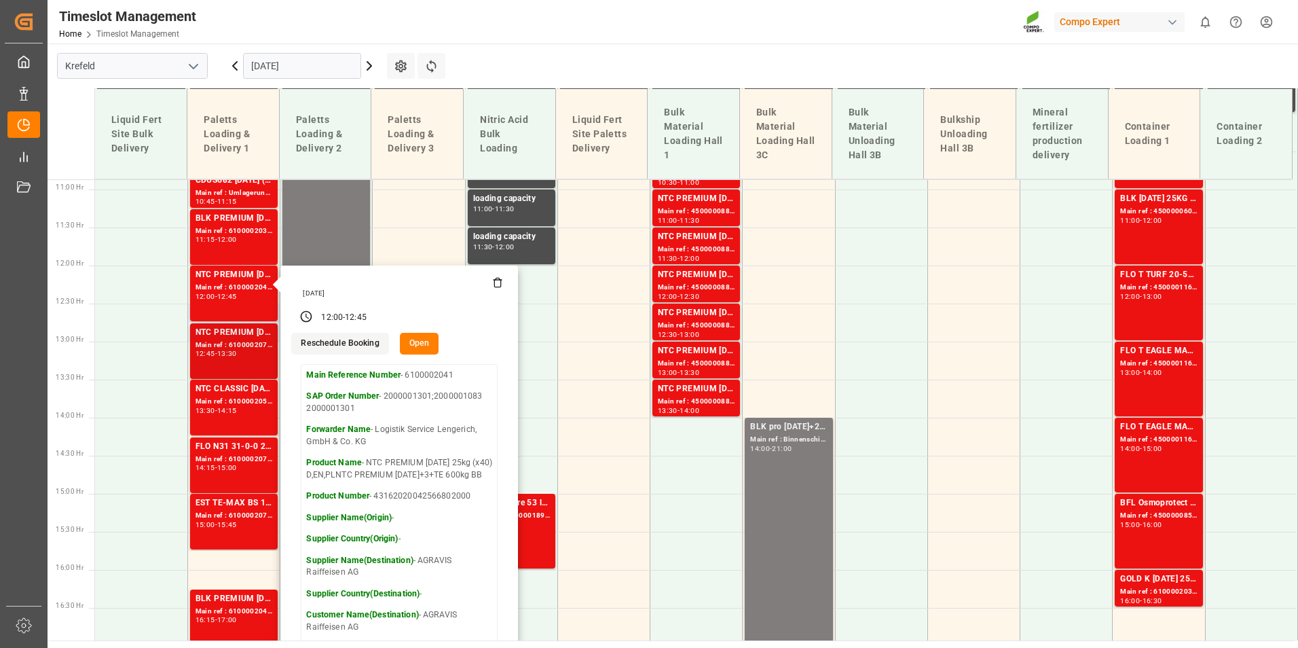
scroll to position [827, 0]
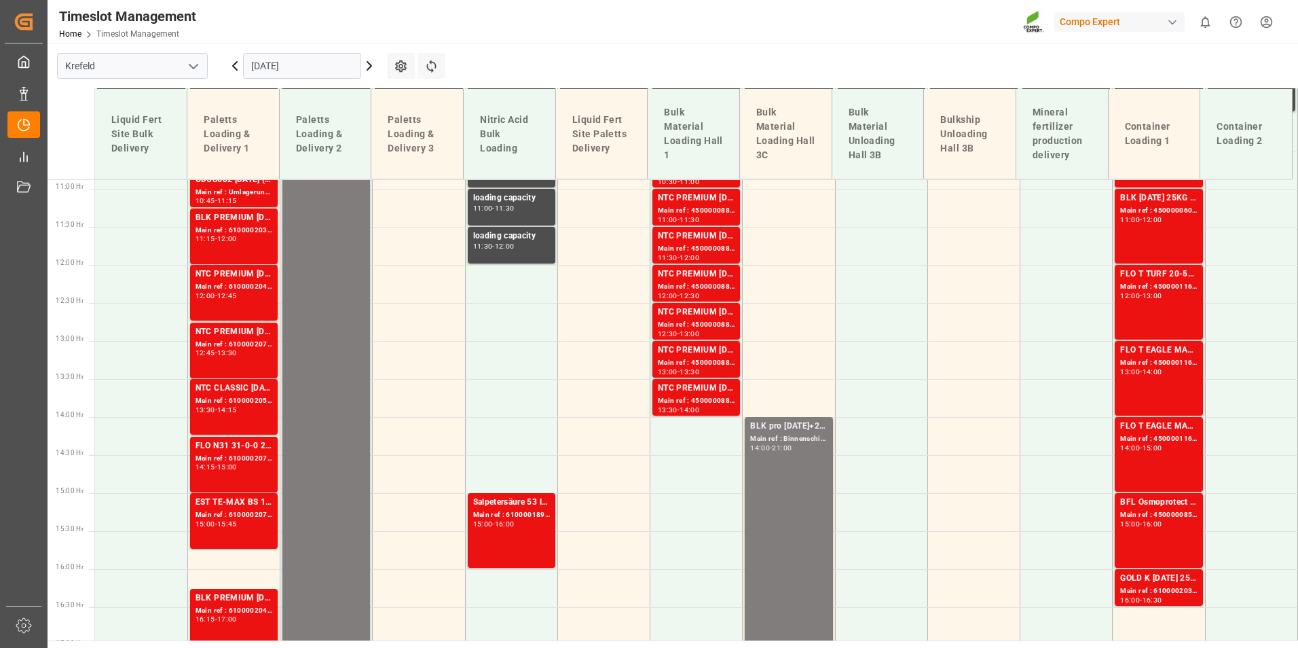
click at [239, 356] on div "12:45 - 13:30" at bounding box center [233, 353] width 77 height 7
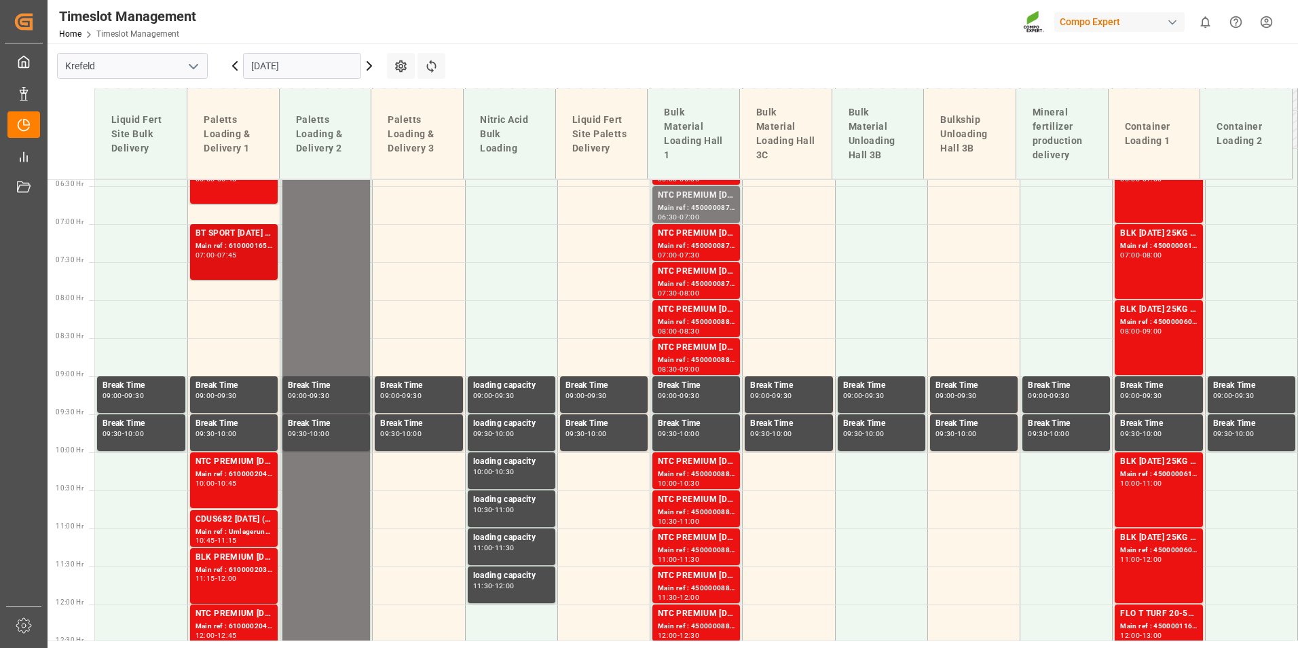
scroll to position [419, 0]
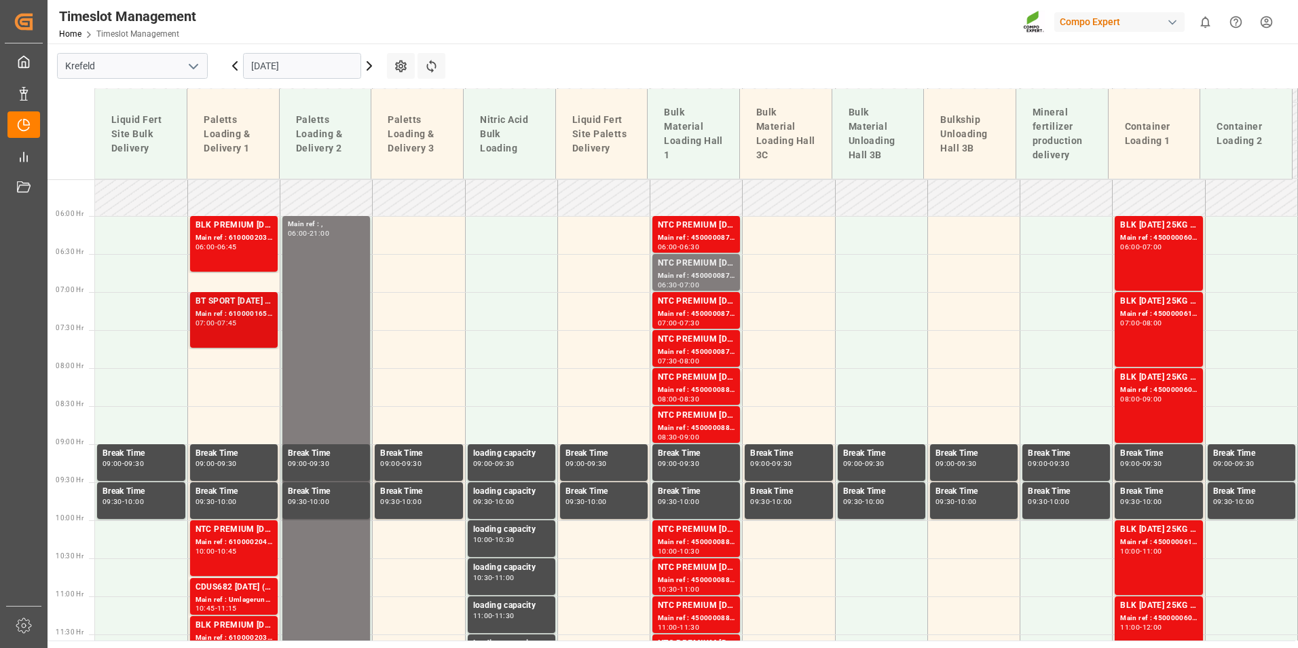
click at [249, 323] on div "07:00 - 07:45" at bounding box center [233, 323] width 77 height 7
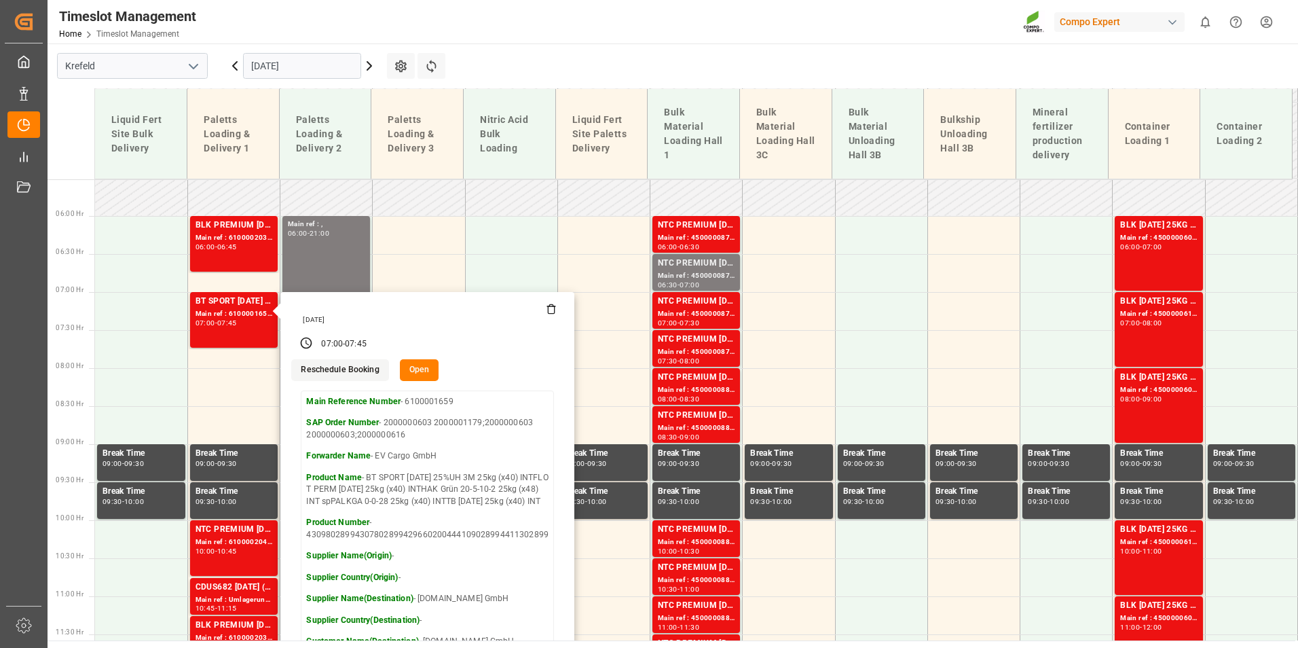
scroll to position [487, 0]
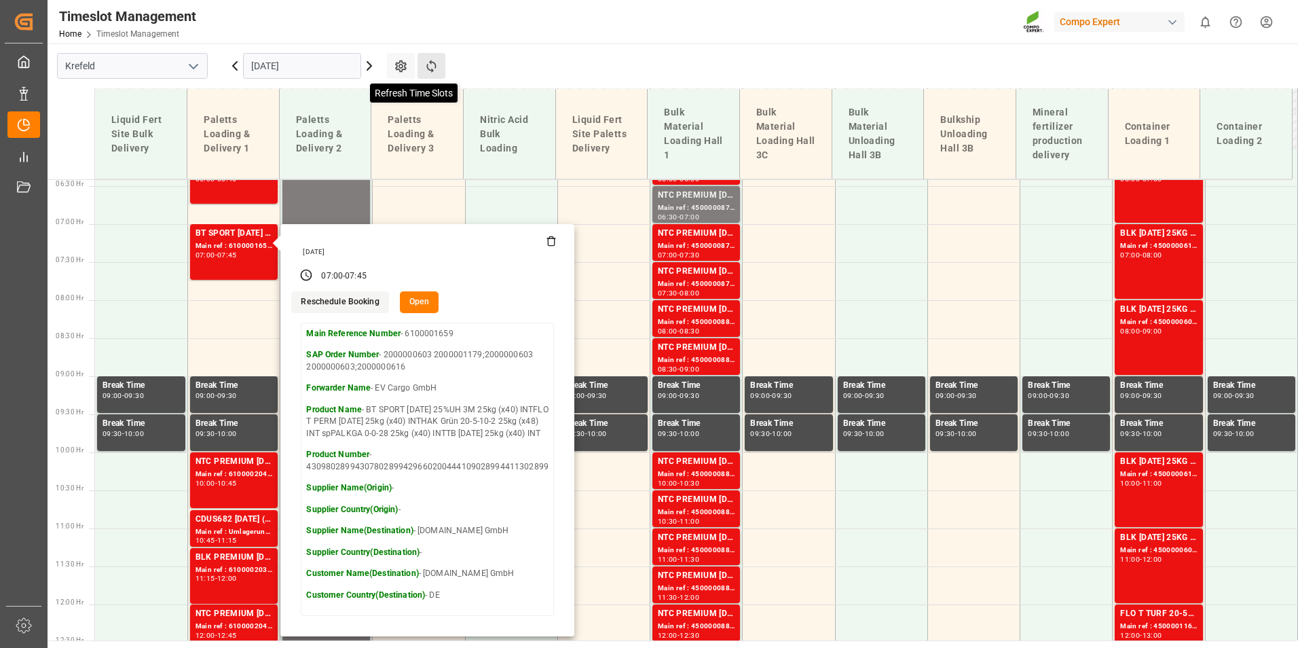
click at [432, 71] on icon at bounding box center [431, 66] width 10 height 13
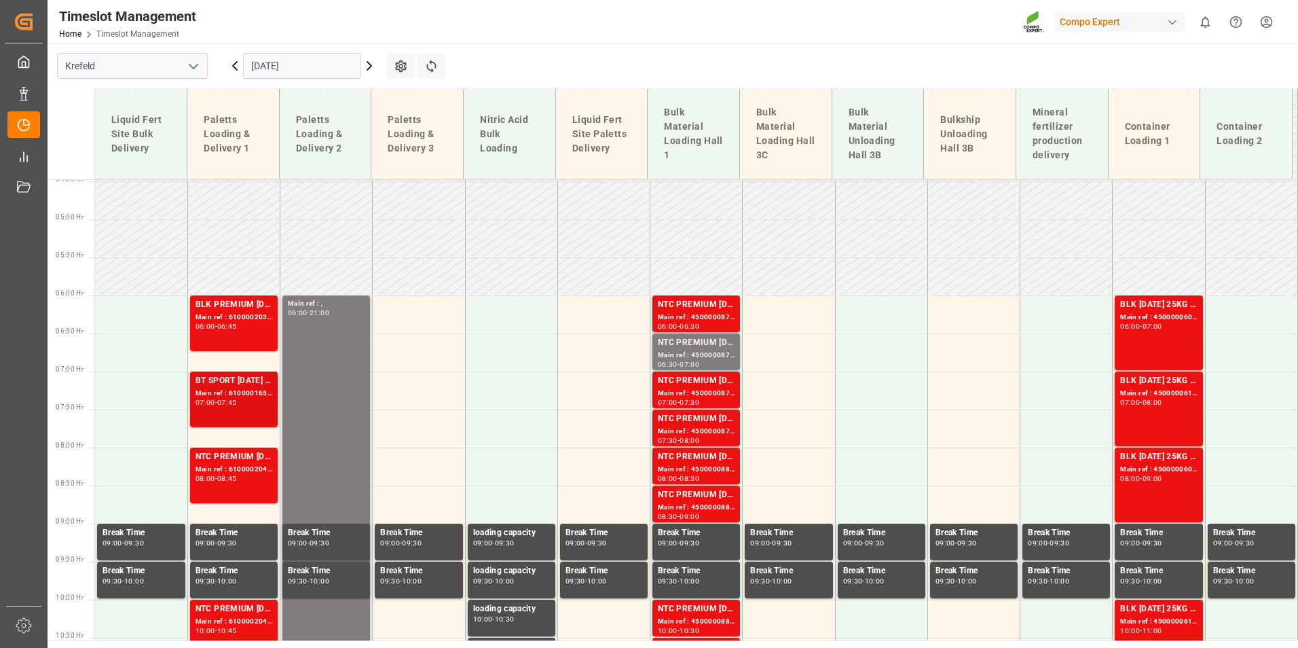
scroll to position [417, 0]
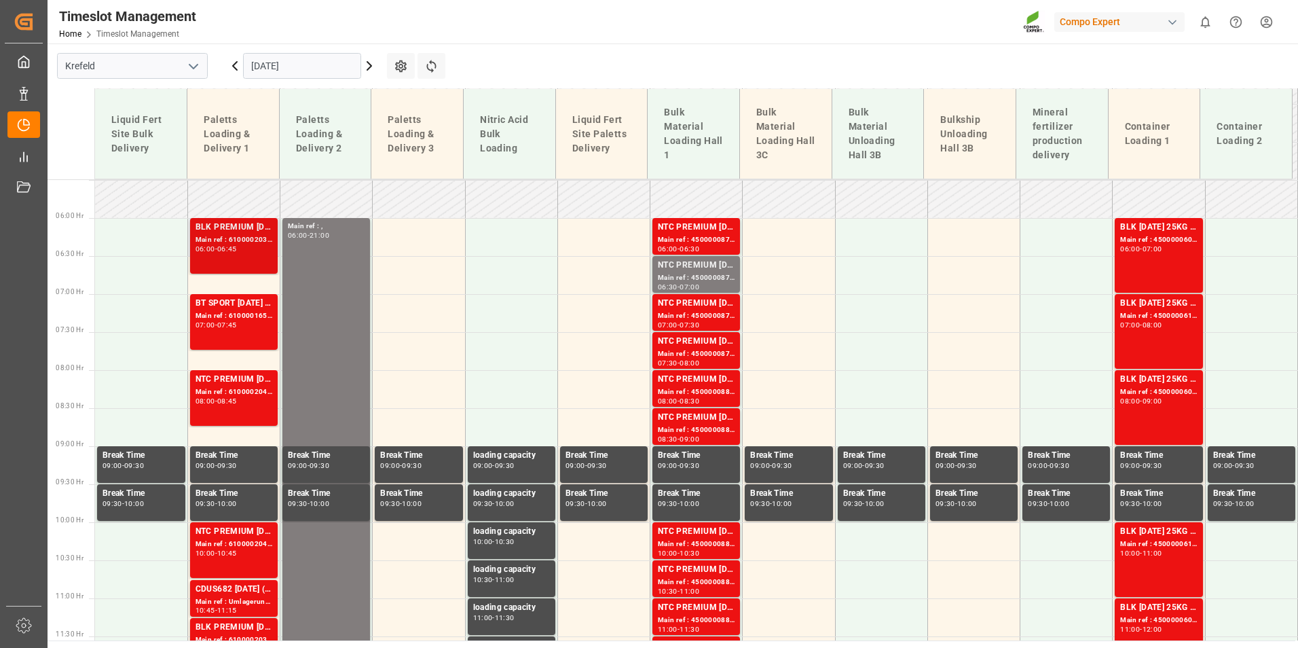
click at [227, 240] on div "Main ref : 6100002037, 2000000946" at bounding box center [233, 240] width 77 height 12
click at [227, 236] on div "Main ref : 6100002037, 2000000946" at bounding box center [233, 240] width 77 height 12
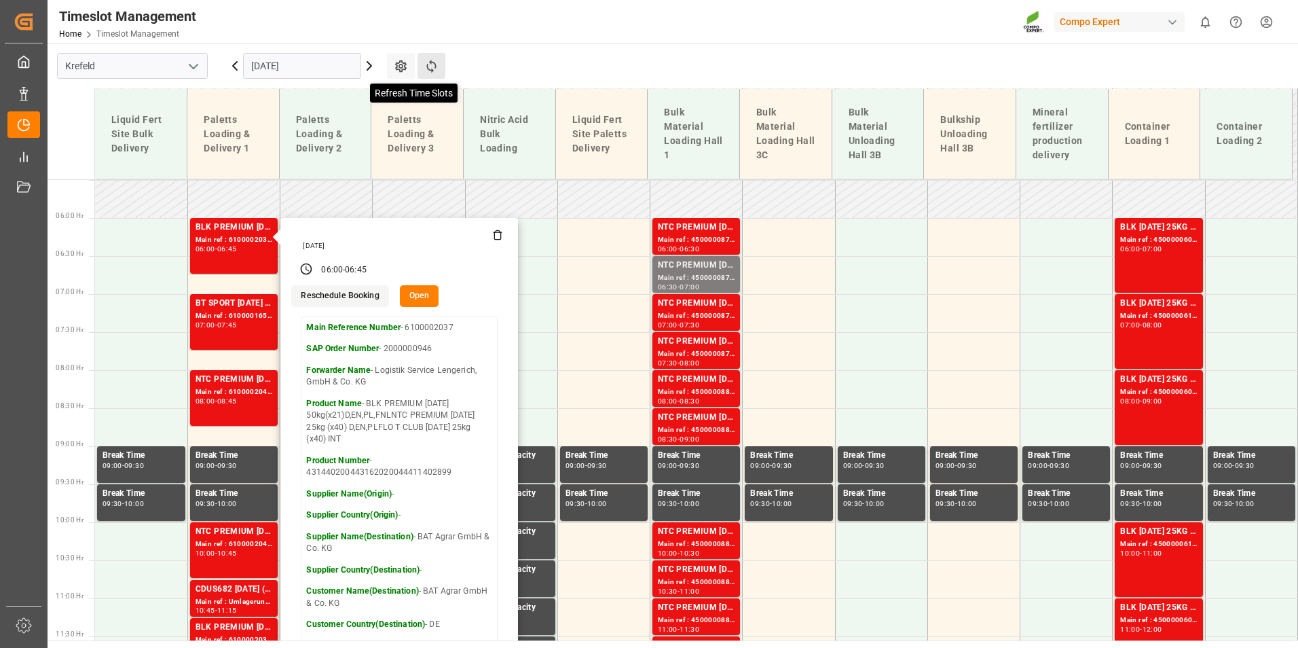
click at [430, 69] on icon at bounding box center [431, 66] width 14 height 14
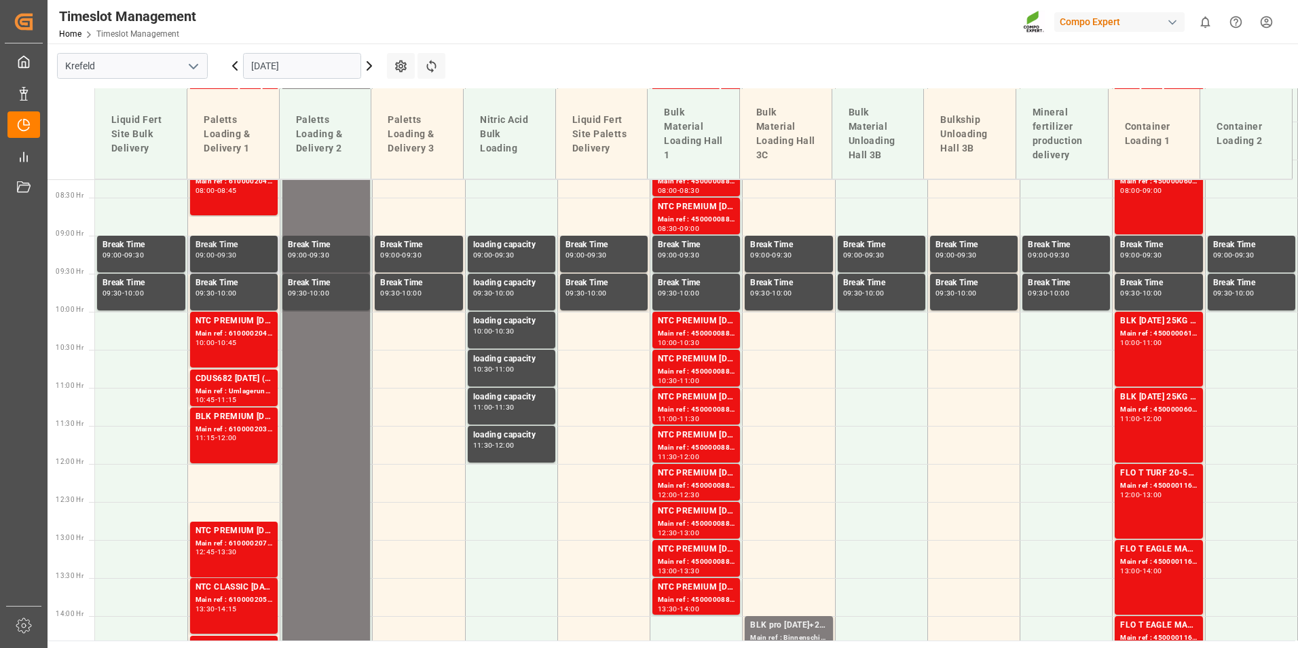
scroll to position [553, 0]
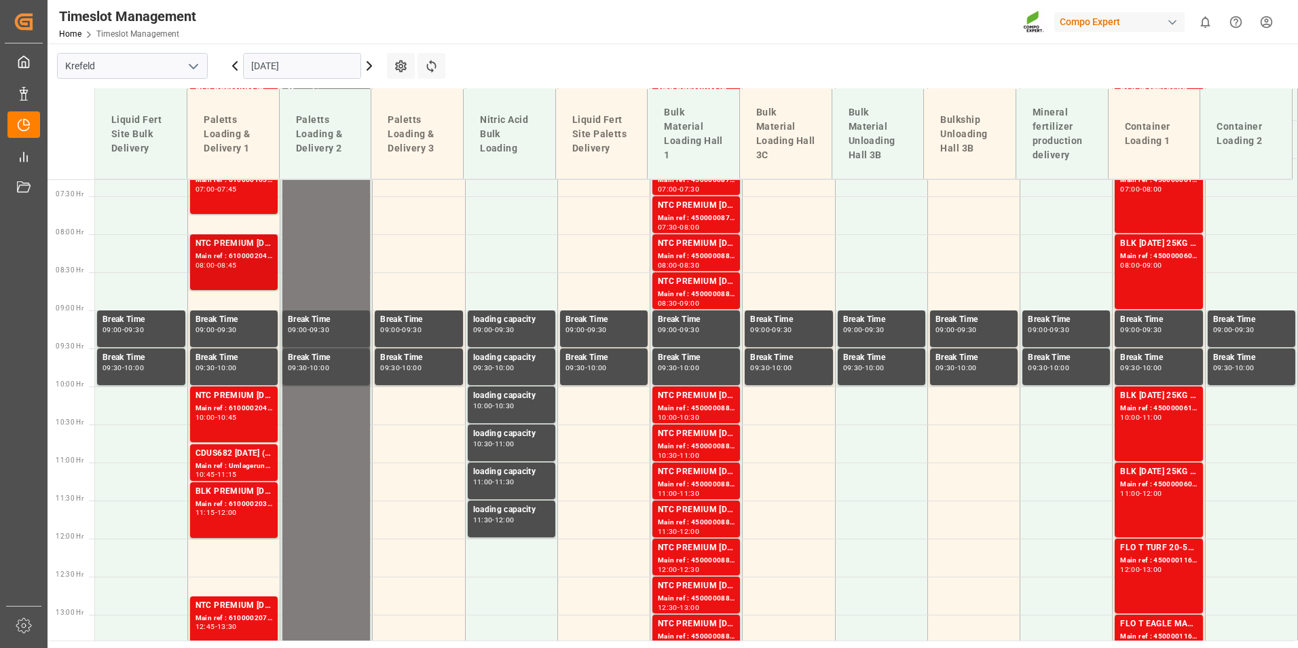
click at [237, 267] on div "08:45" at bounding box center [227, 265] width 20 height 6
click at [228, 408] on div "Main ref : 6100002040, 2000000223" at bounding box center [233, 408] width 77 height 12
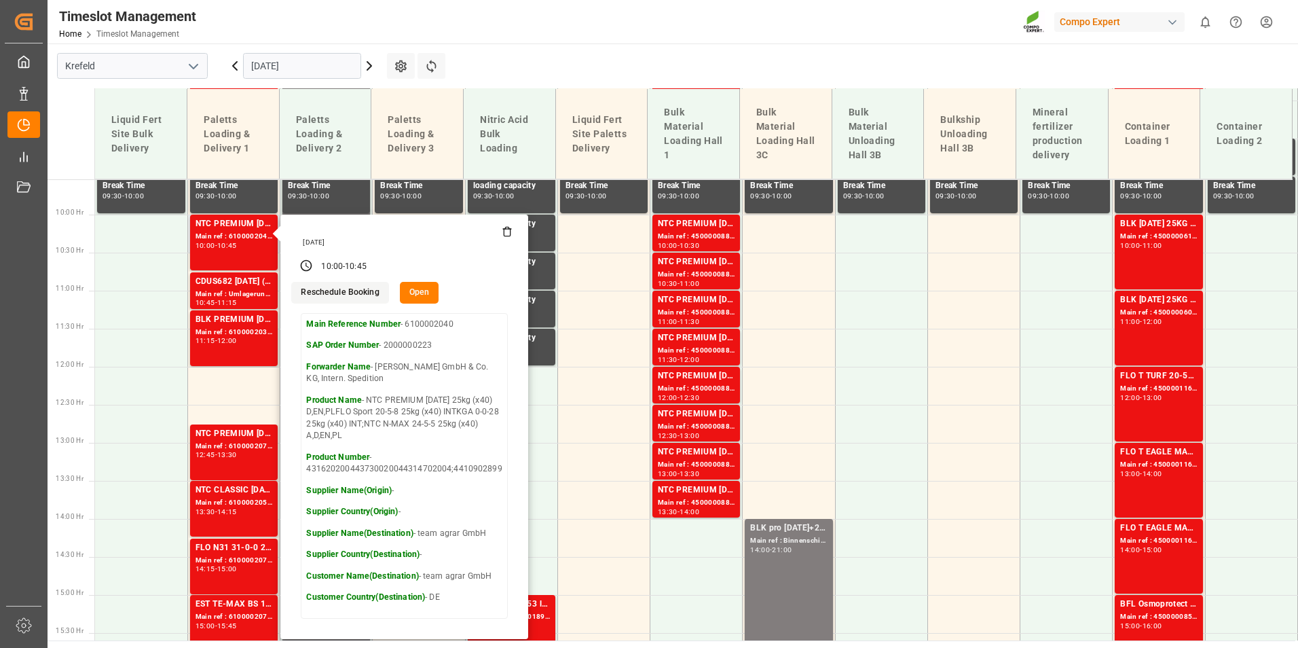
scroll to position [757, 0]
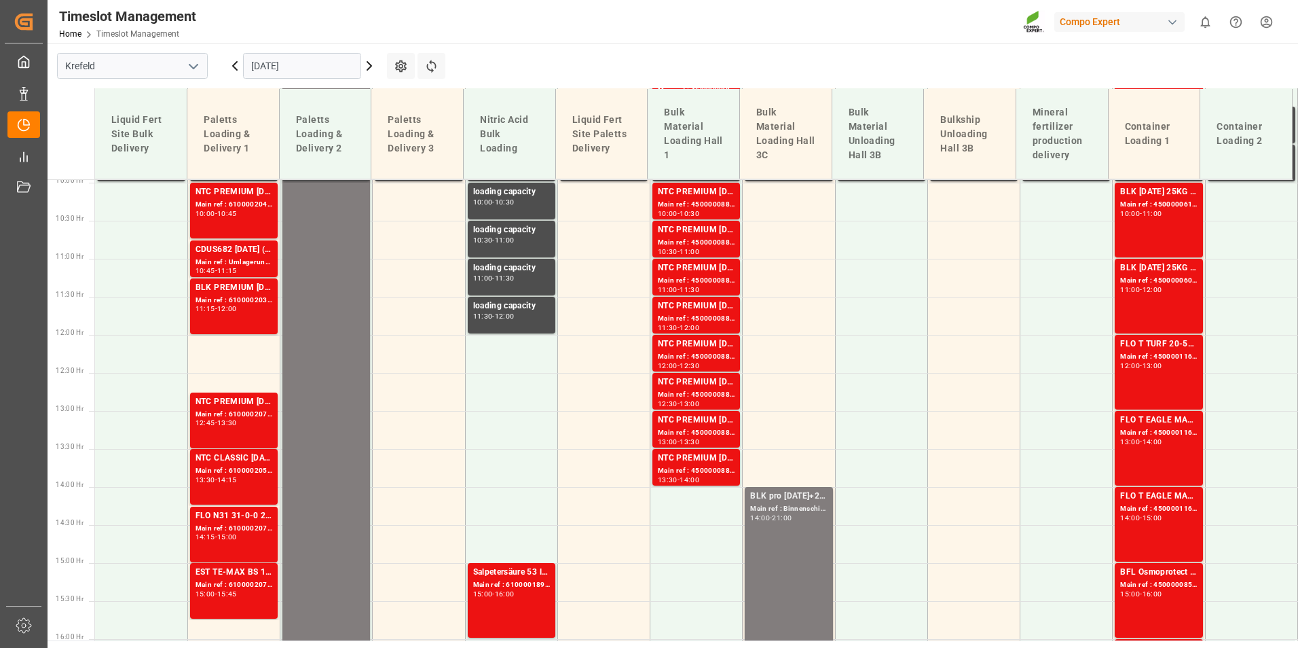
click at [217, 422] on div "-" at bounding box center [216, 422] width 2 height 6
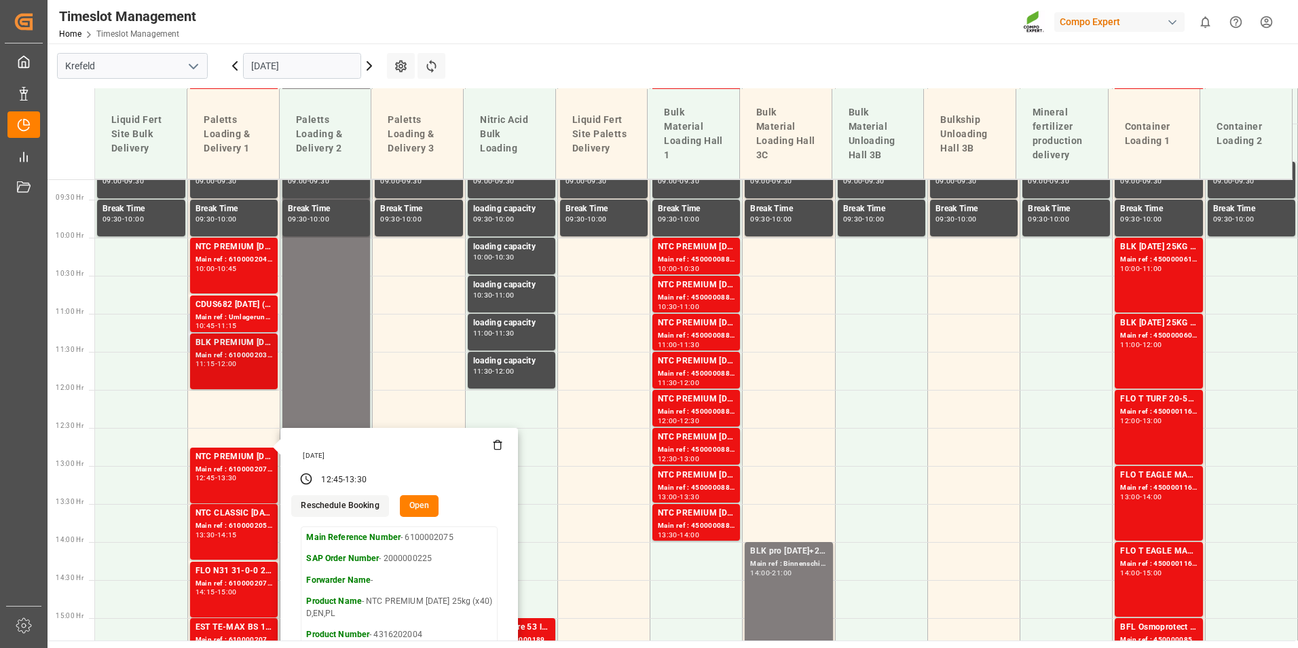
scroll to position [689, 0]
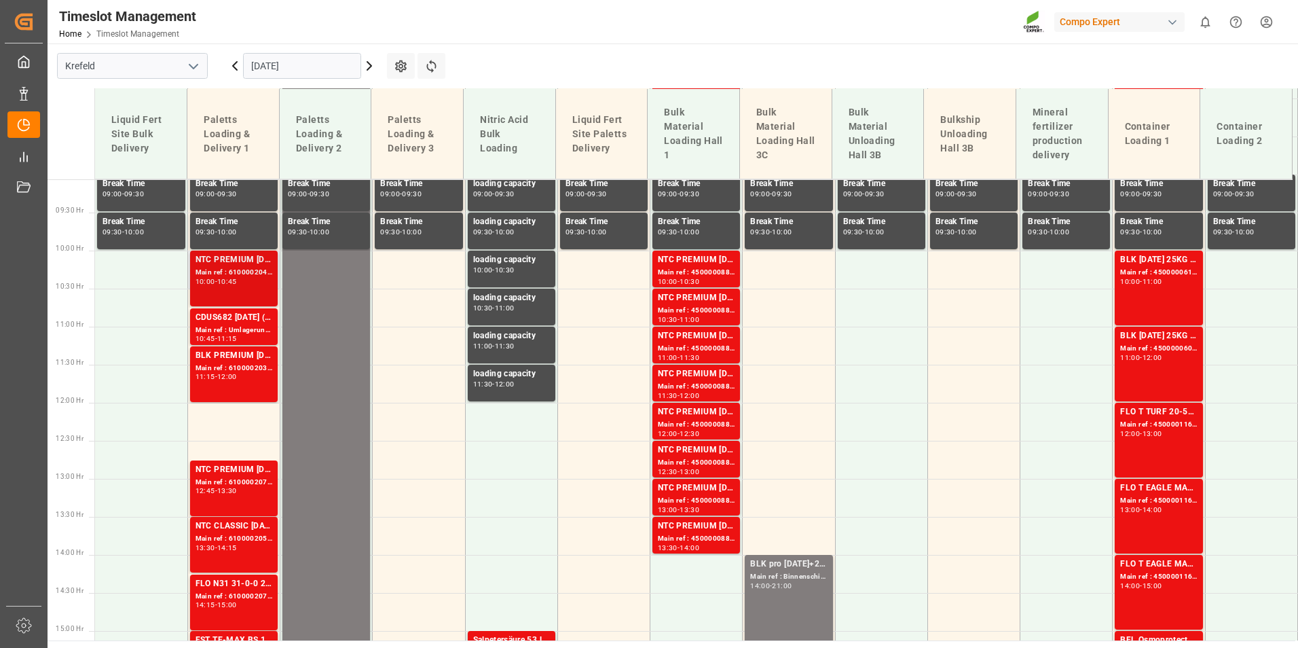
click at [246, 267] on div "Main ref : 6100002040, 2000000223" at bounding box center [233, 273] width 77 height 12
click at [252, 320] on div "CDUS682 [DATE] (JCAM) BigBag 900KG" at bounding box center [233, 318] width 77 height 14
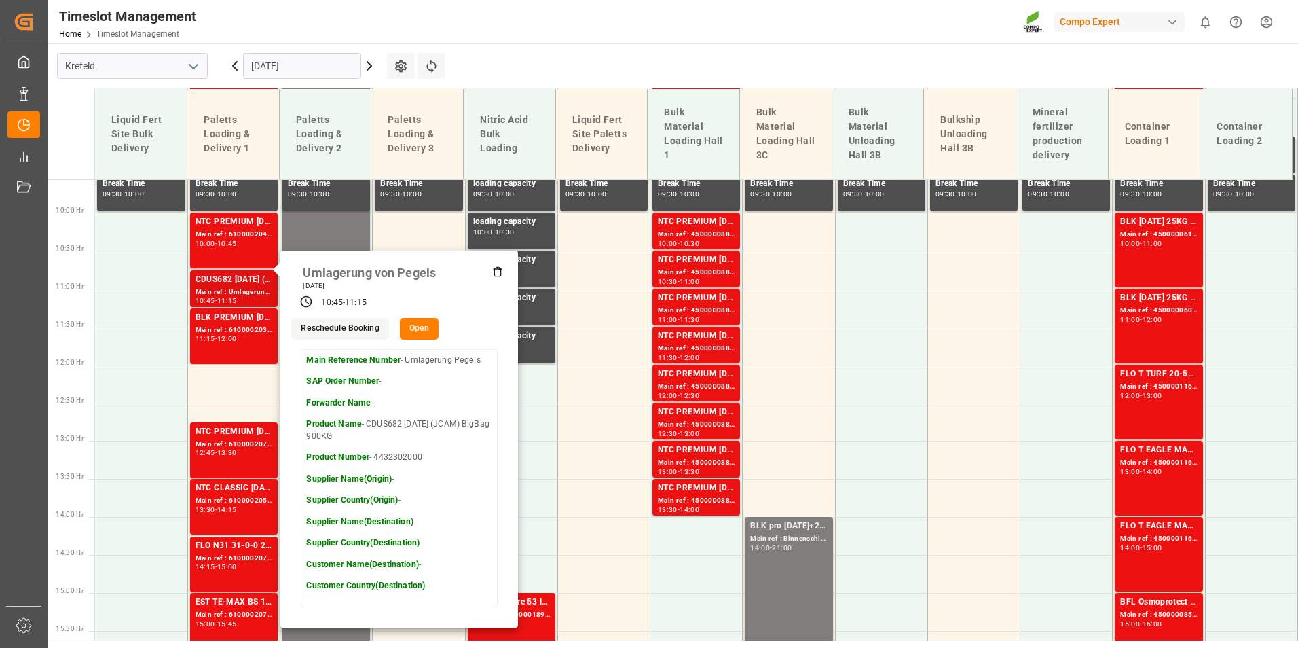
scroll to position [757, 0]
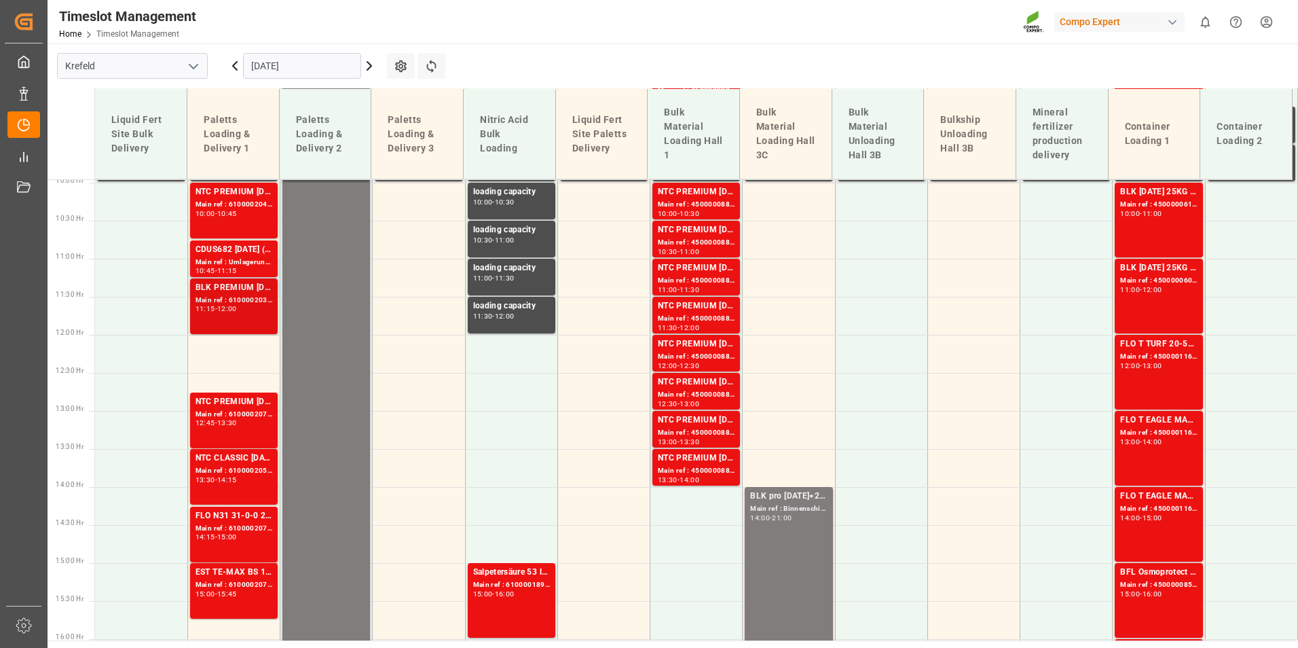
click at [253, 313] on div "11:15 - 12:00" at bounding box center [233, 308] width 77 height 7
click at [256, 412] on div "Main ref : 6100002075, 2000000225" at bounding box center [233, 415] width 77 height 12
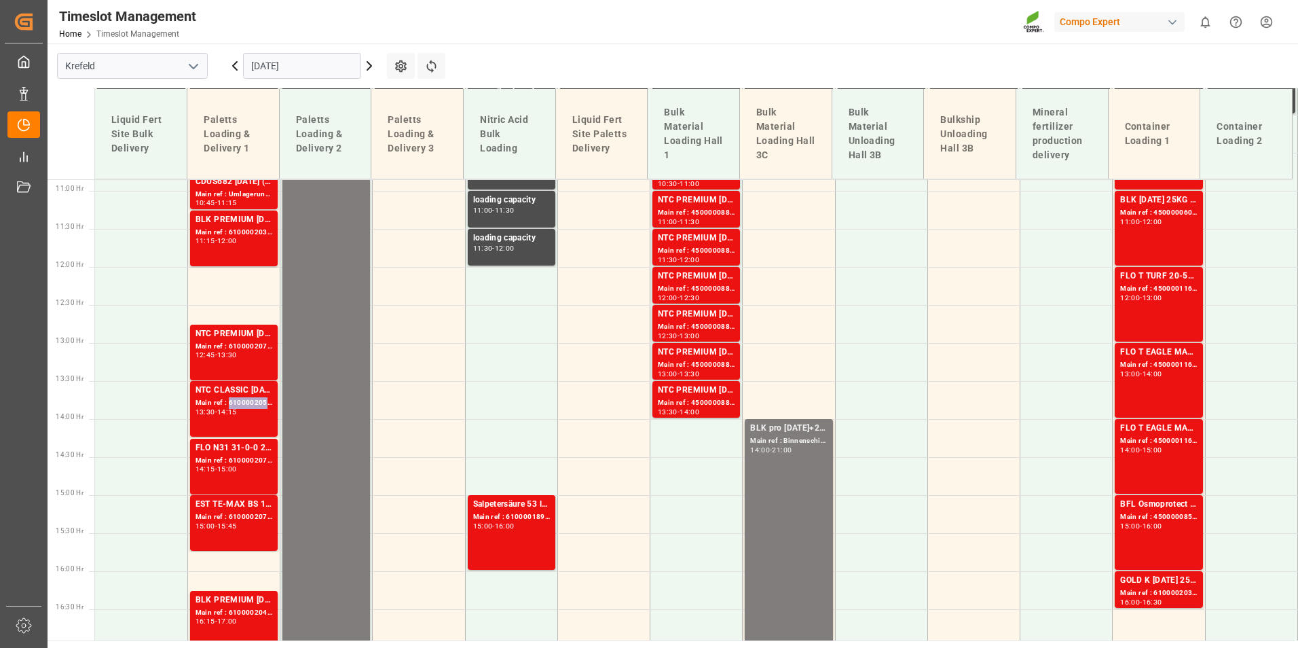
click at [254, 404] on div "Main ref : 6100002050, 2000001406" at bounding box center [233, 403] width 77 height 12
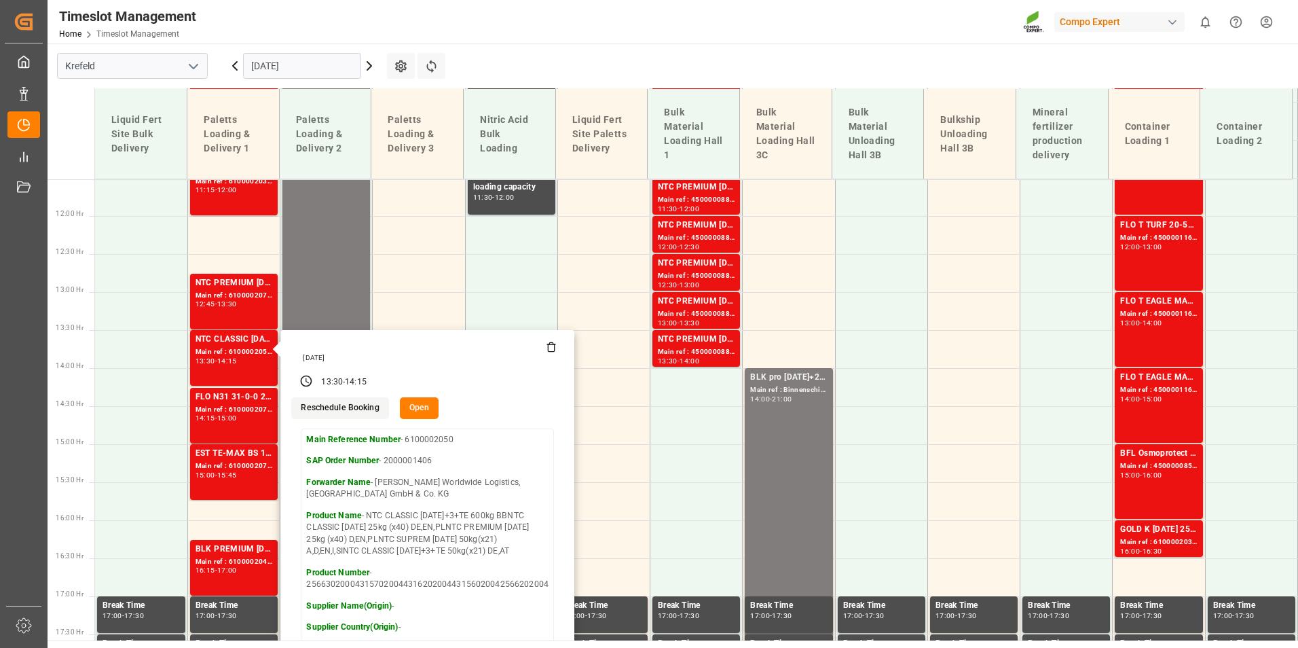
scroll to position [689, 0]
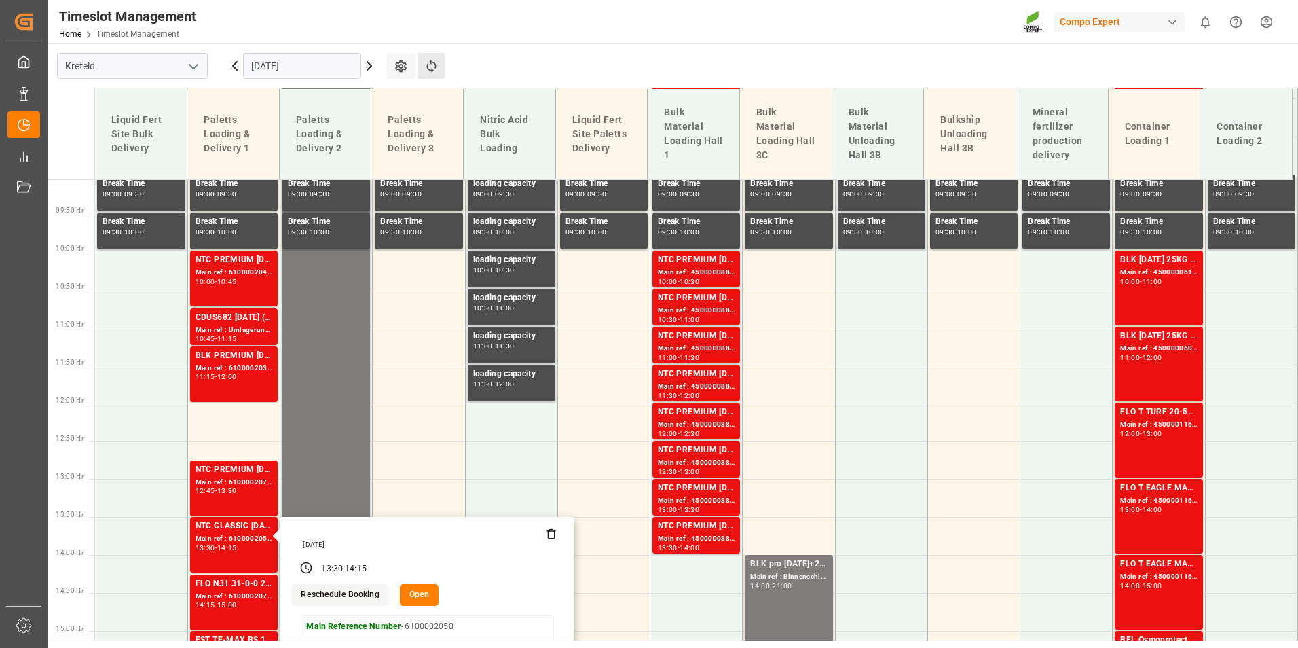
click at [428, 58] on button "Refresh Time Slots" at bounding box center [431, 66] width 28 height 26
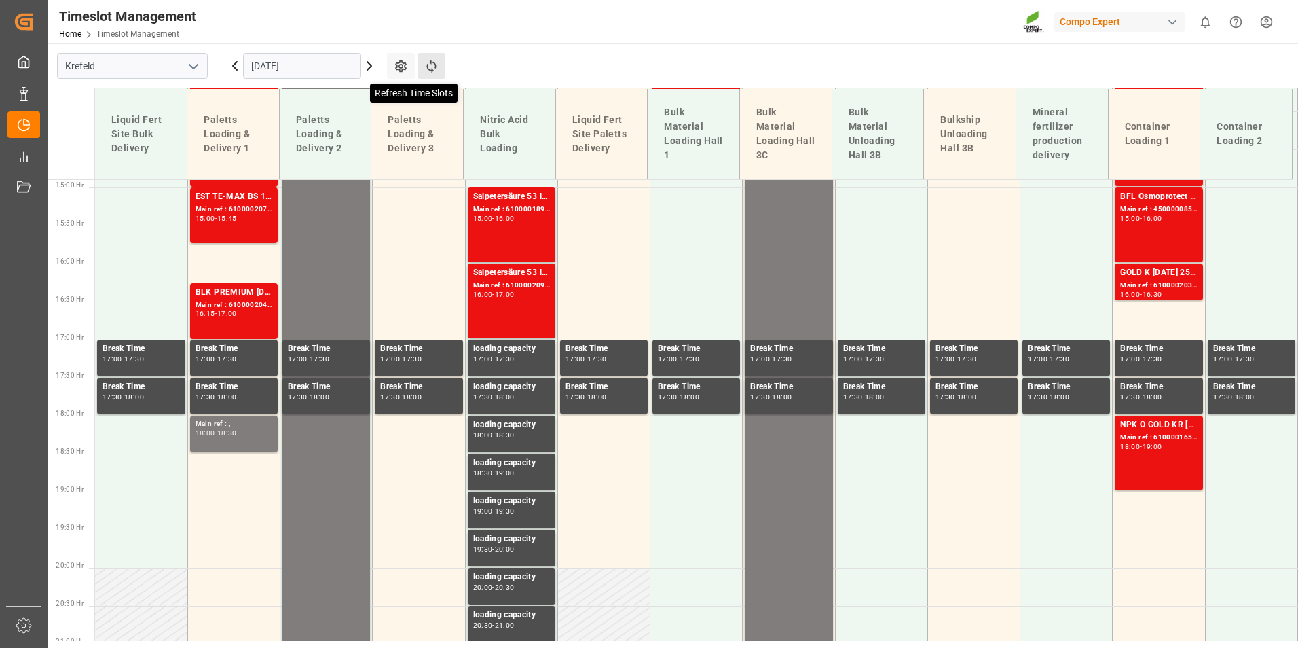
scroll to position [1174, 0]
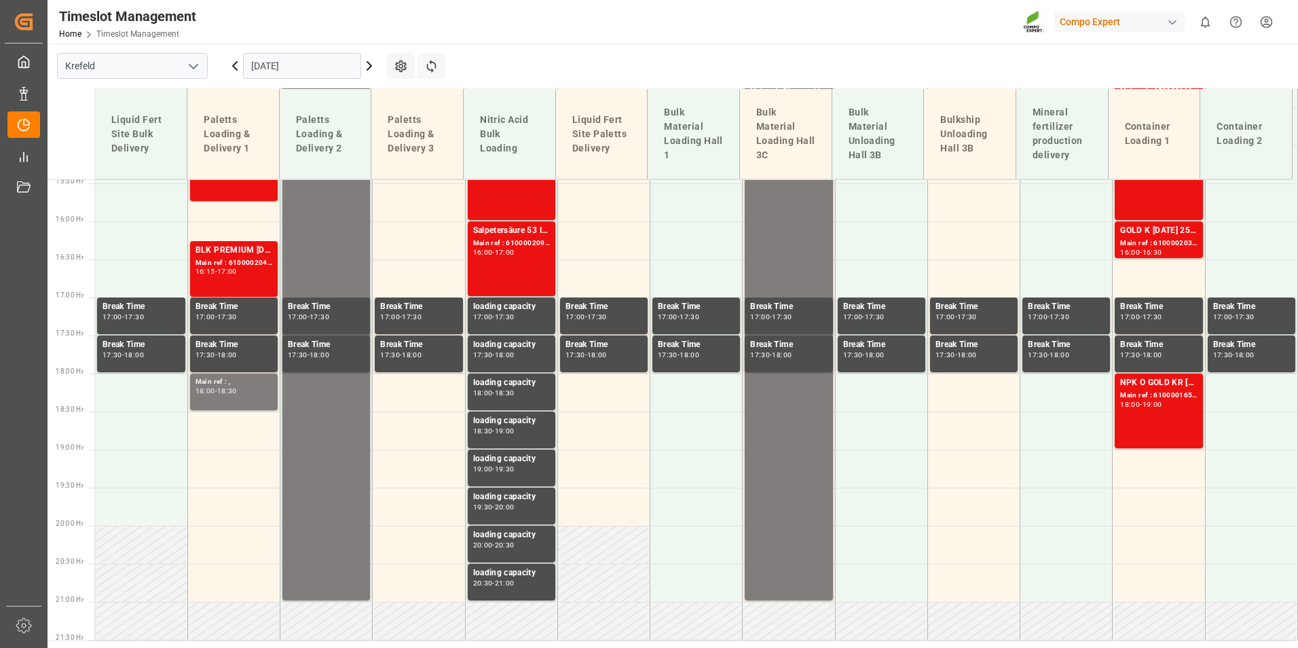
click at [233, 69] on icon at bounding box center [235, 66] width 16 height 16
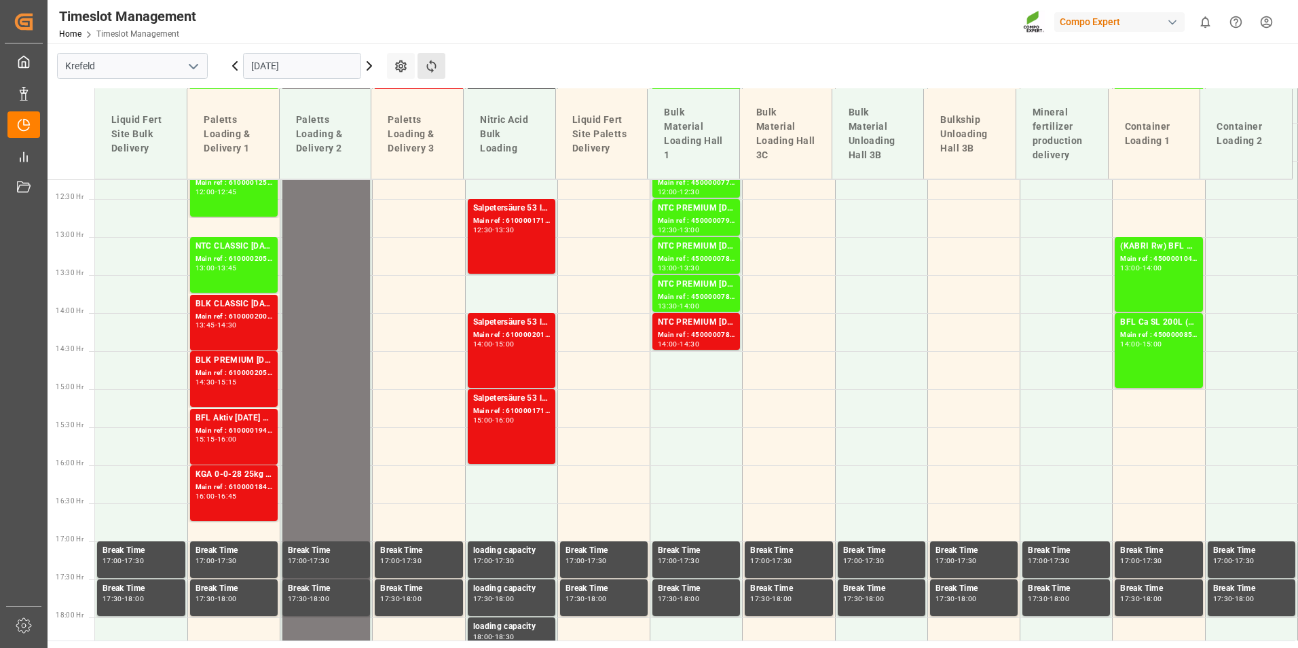
scroll to position [835, 0]
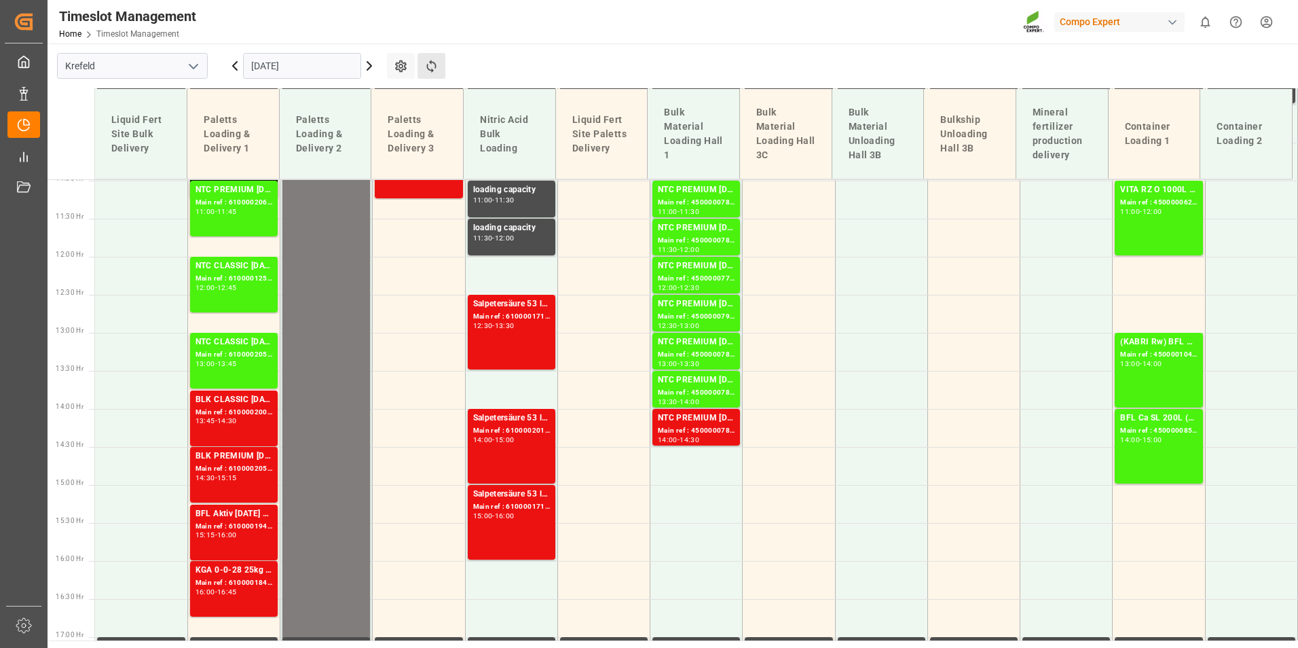
click at [439, 64] on button "Refresh Time Slots" at bounding box center [431, 66] width 28 height 26
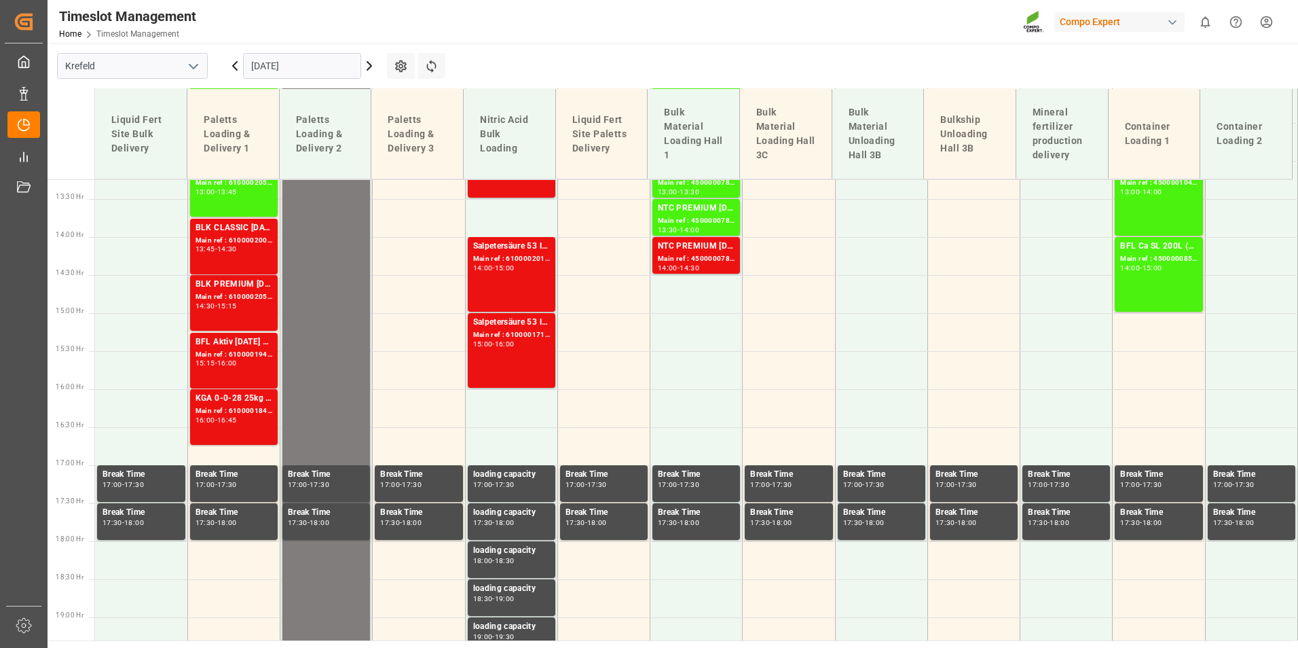
scroll to position [1038, 0]
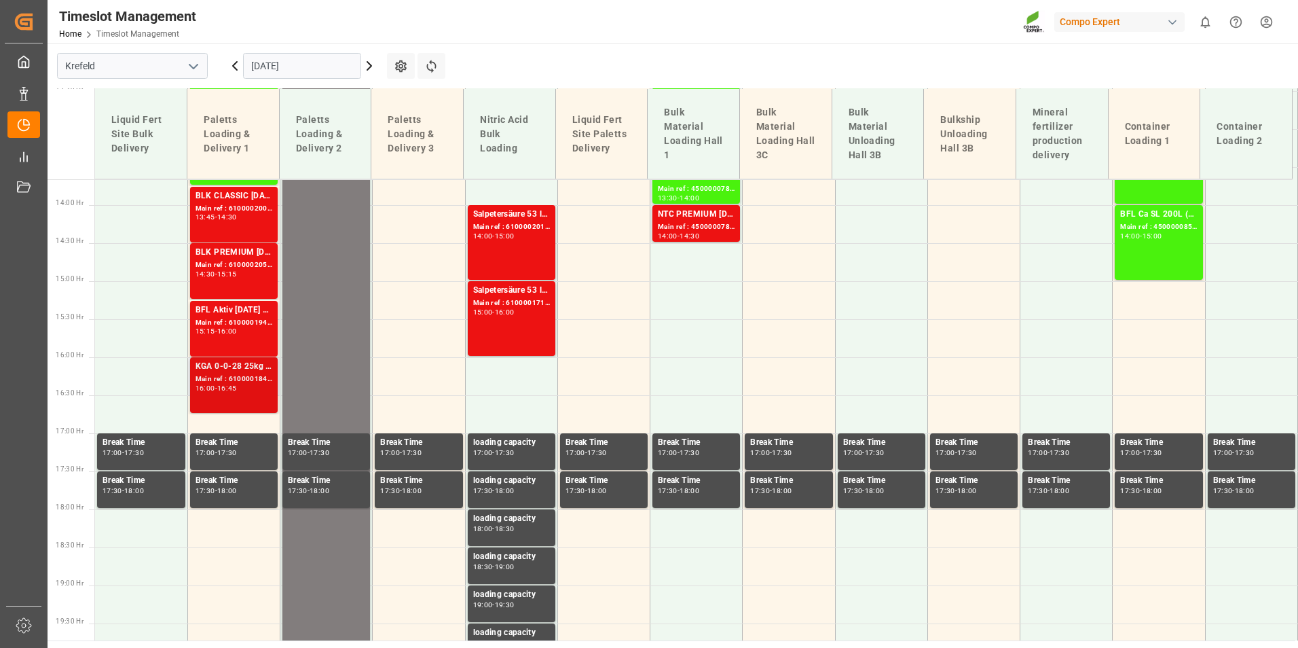
click at [237, 378] on div "Main ref : 6100001846, 2000000946" at bounding box center [233, 379] width 77 height 12
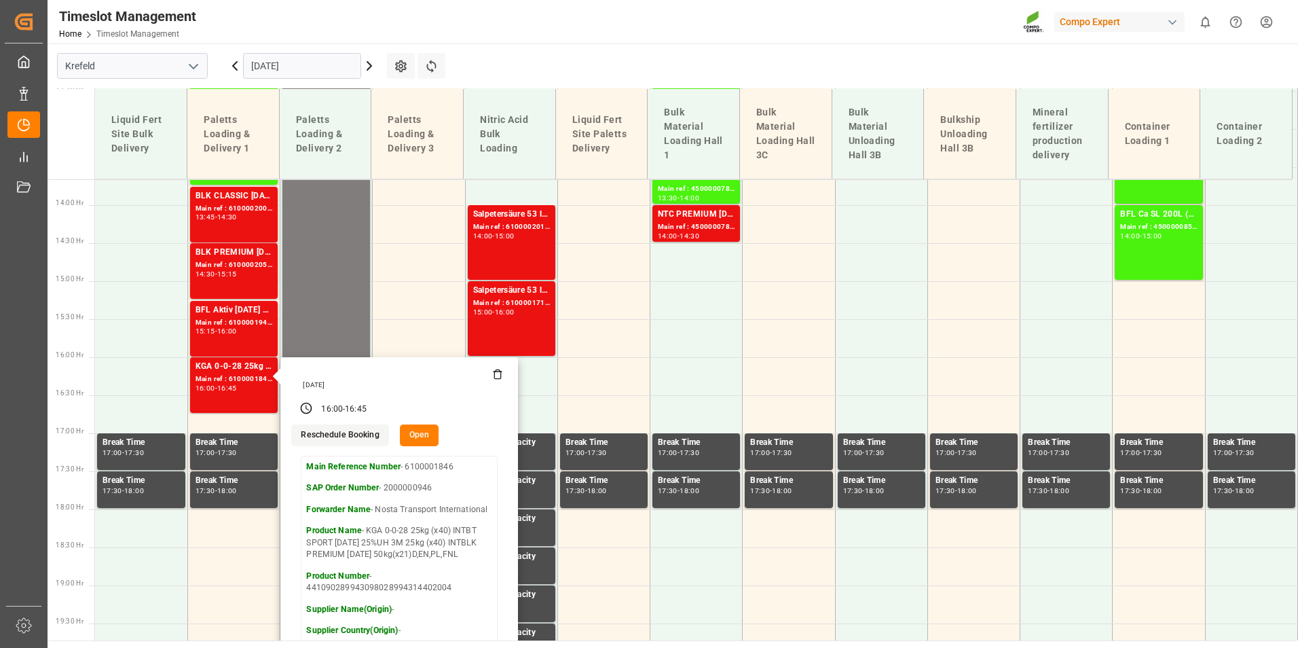
click at [462, 54] on main "[GEOGRAPHIC_DATA] [DATE] Settings Refresh Time Slots Liquid Fert Site Bulk Deli…" at bounding box center [672, 341] width 1248 height 597
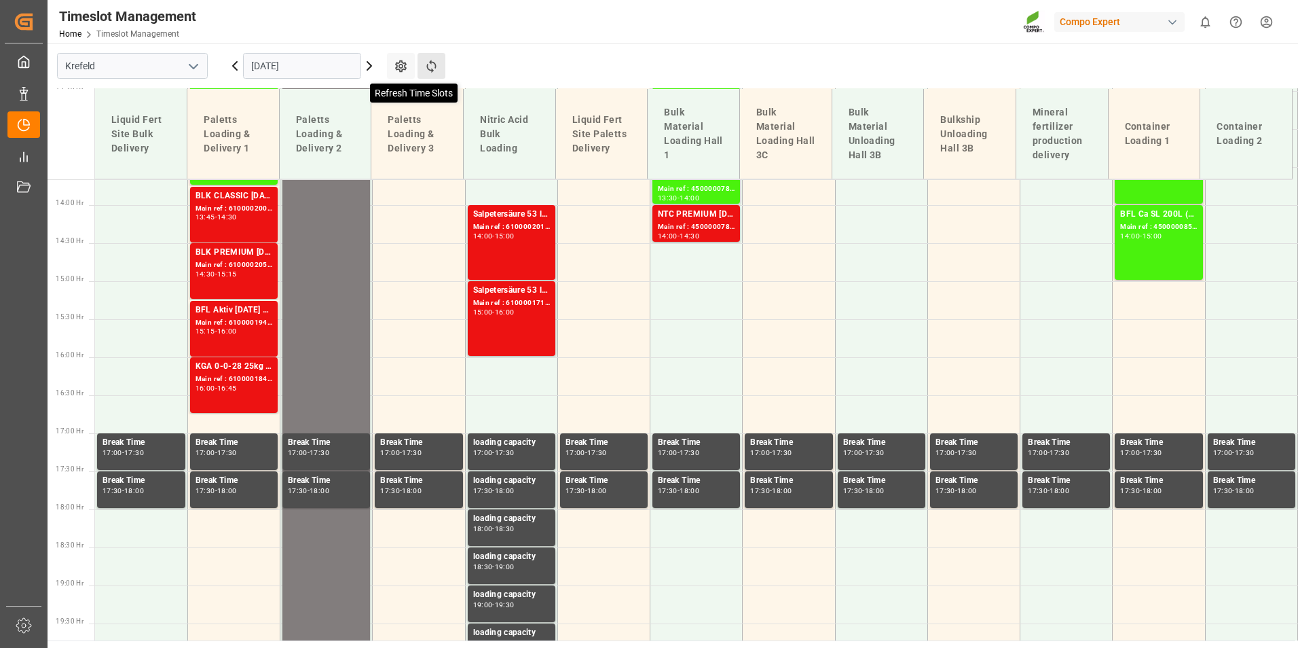
click at [434, 69] on icon at bounding box center [431, 66] width 14 height 14
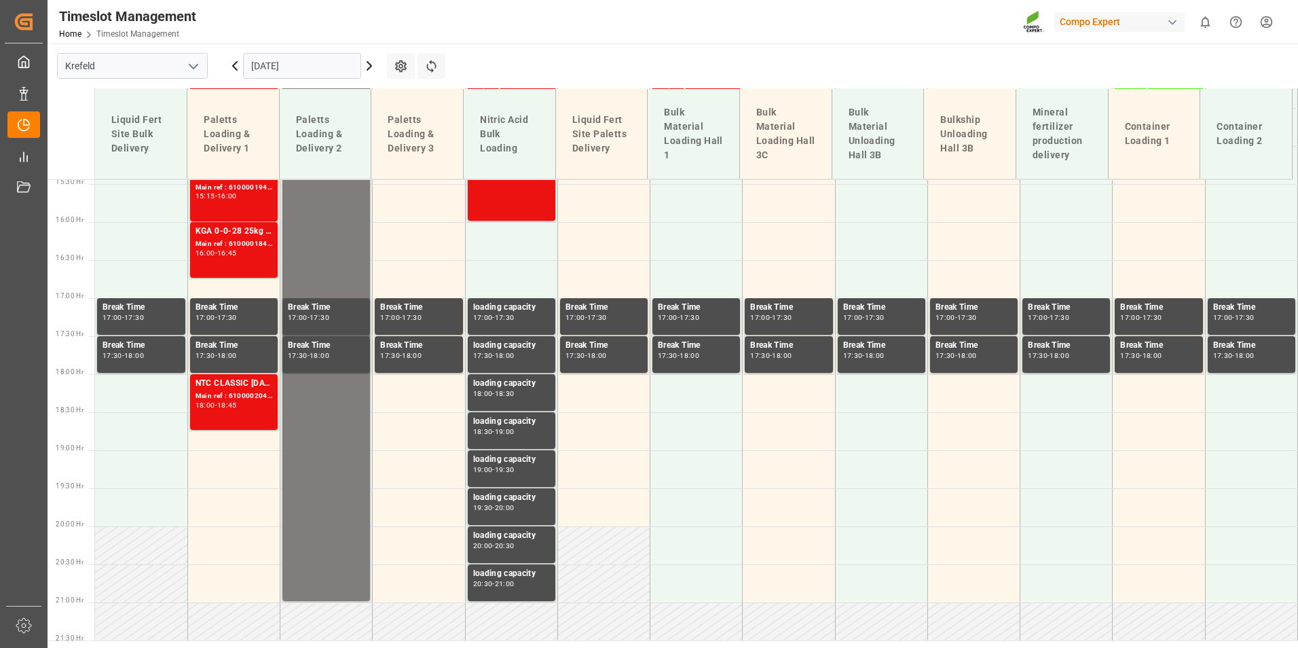
scroll to position [1174, 0]
click at [436, 72] on icon at bounding box center [431, 66] width 14 height 14
click at [371, 70] on icon at bounding box center [369, 66] width 16 height 16
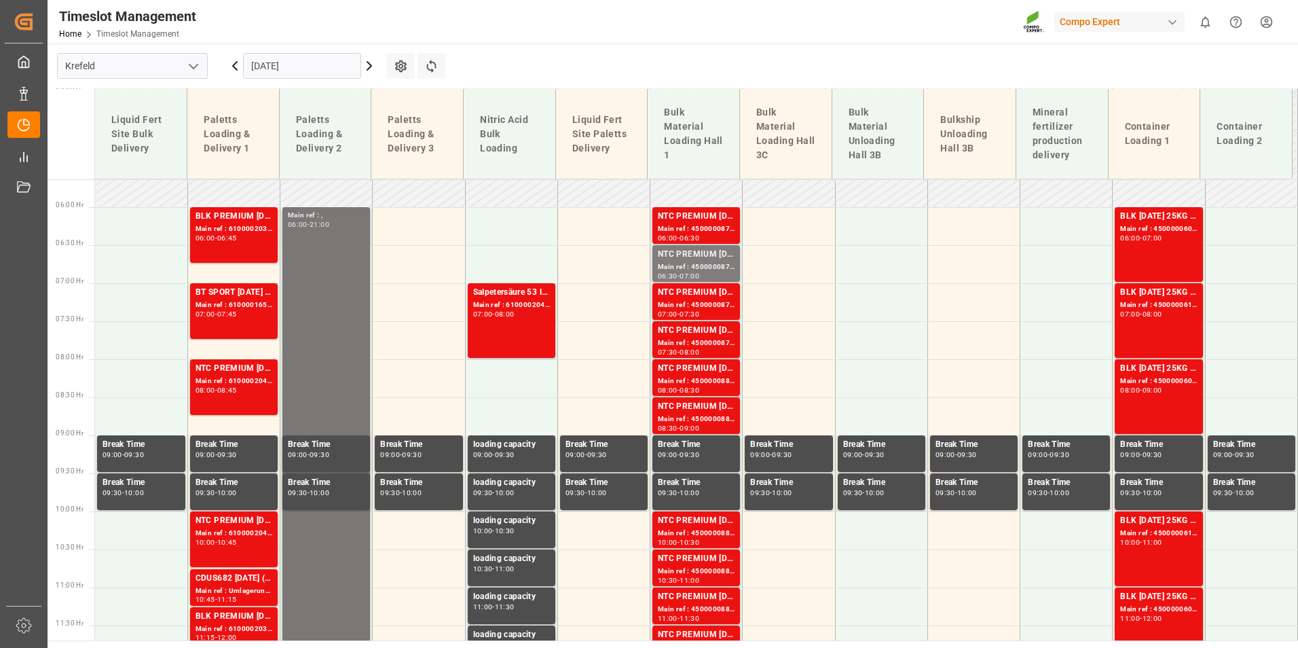
scroll to position [495, 0]
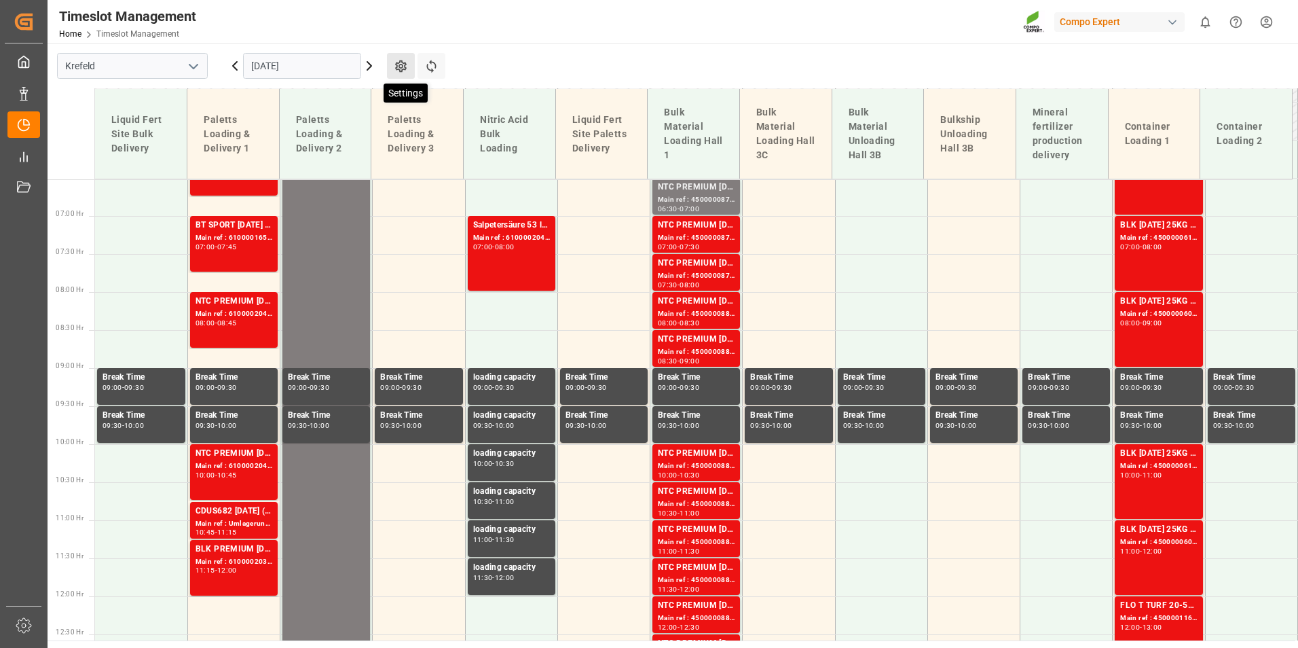
click at [400, 68] on icon at bounding box center [401, 66] width 12 height 12
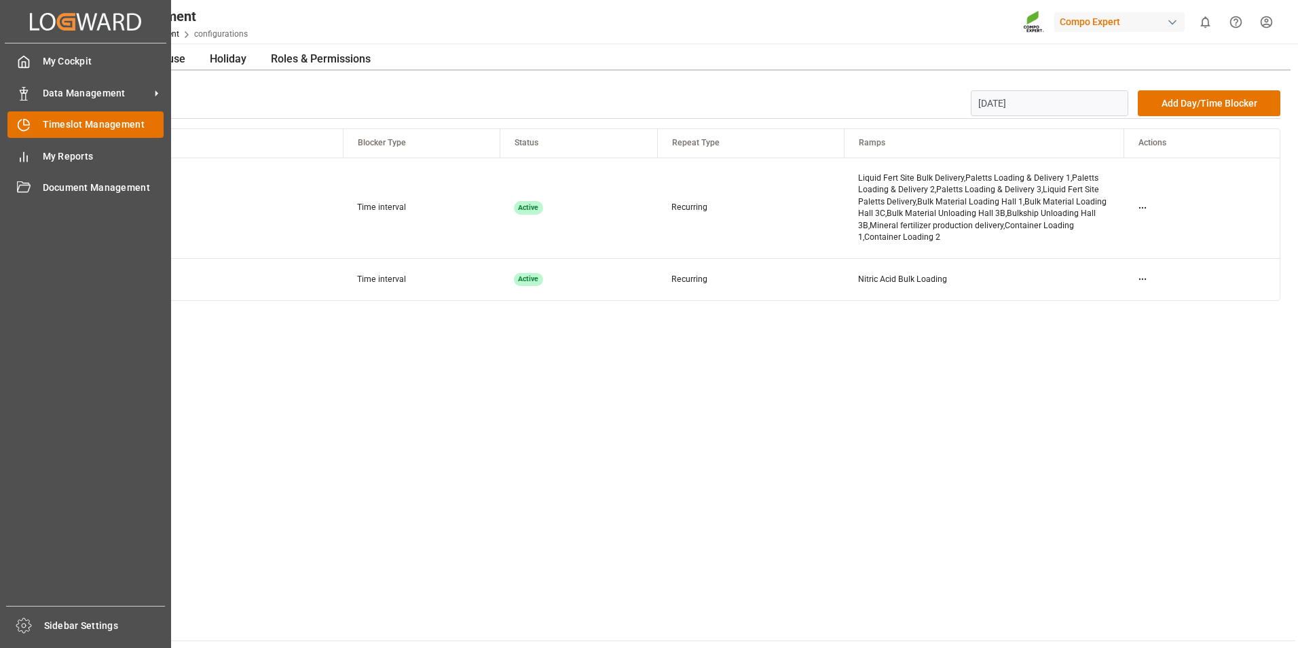
click at [57, 132] on div "Timeslot Management Timeslot Management" at bounding box center [85, 124] width 156 height 26
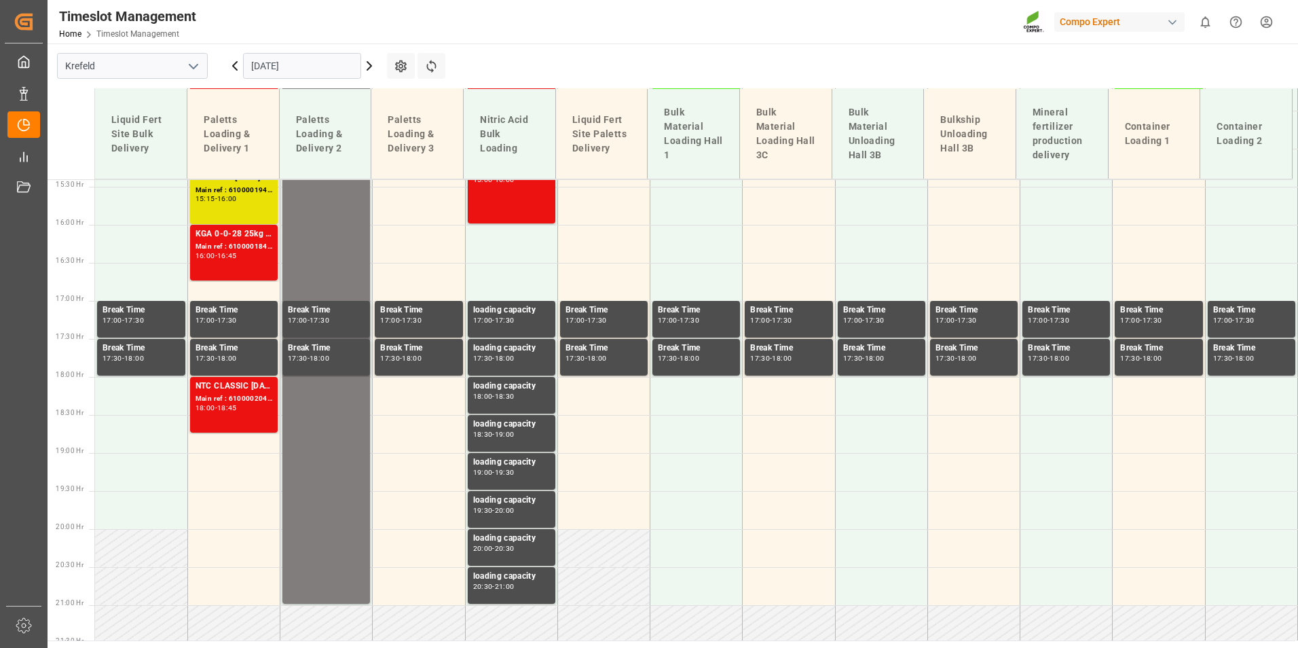
scroll to position [1174, 0]
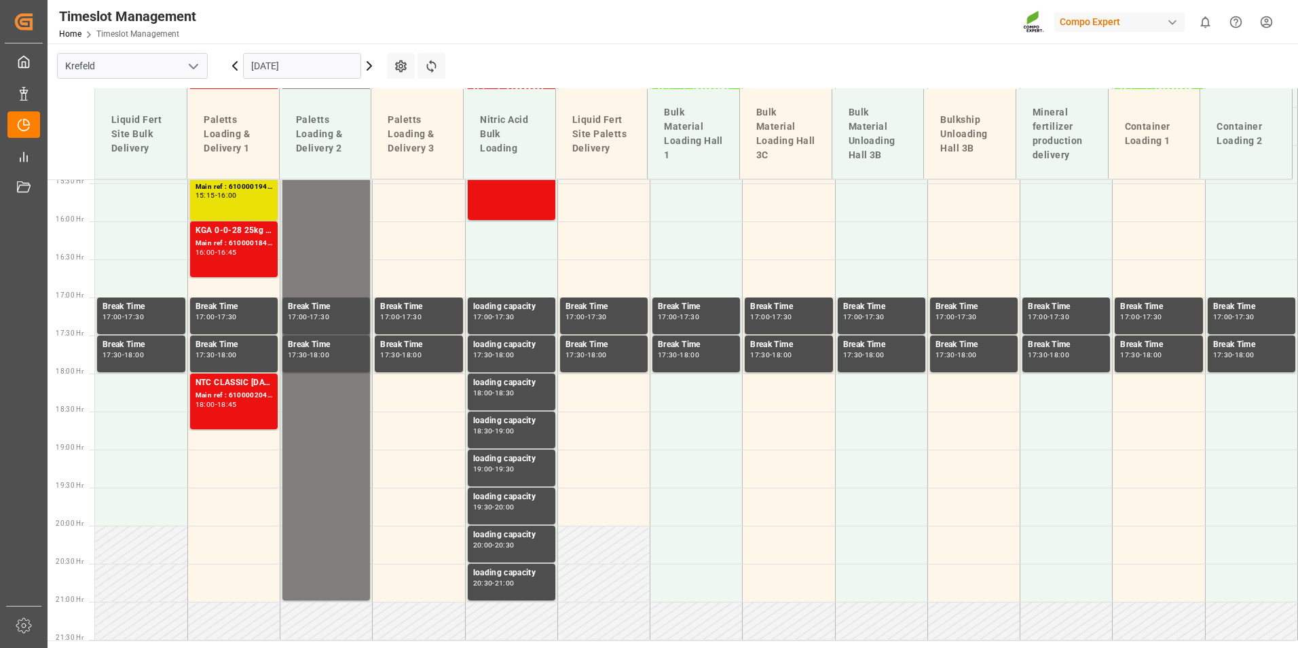
click at [373, 62] on icon at bounding box center [369, 66] width 16 height 16
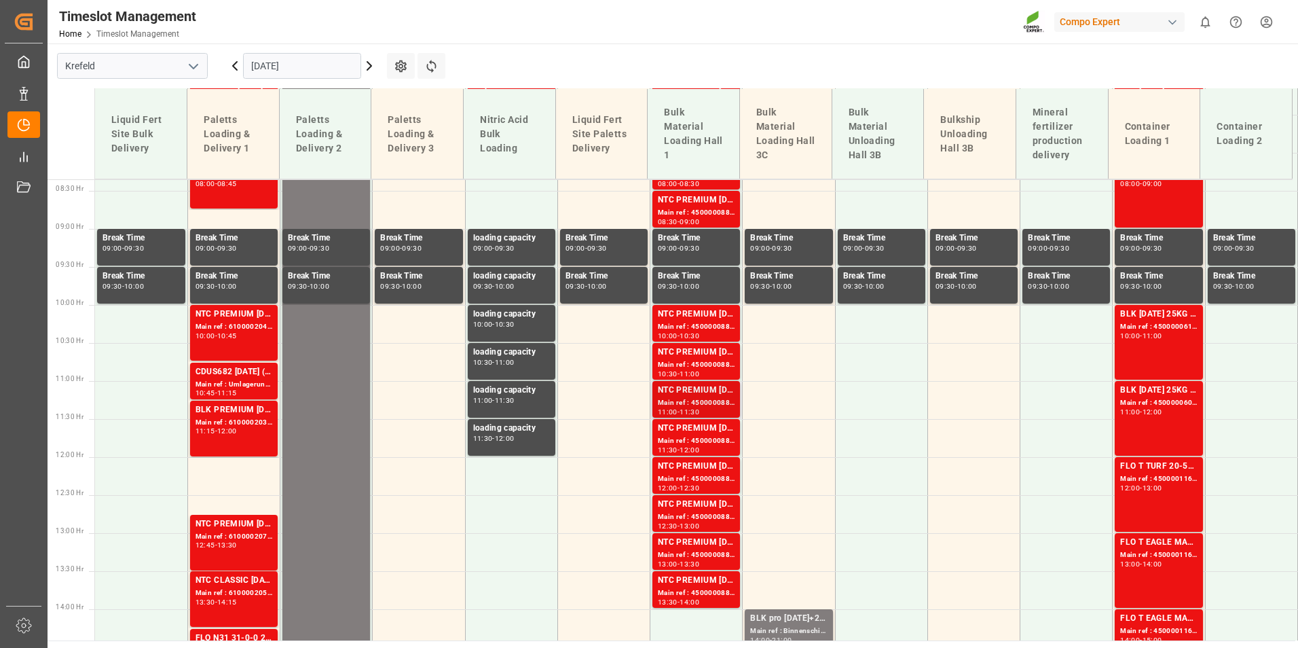
scroll to position [631, 0]
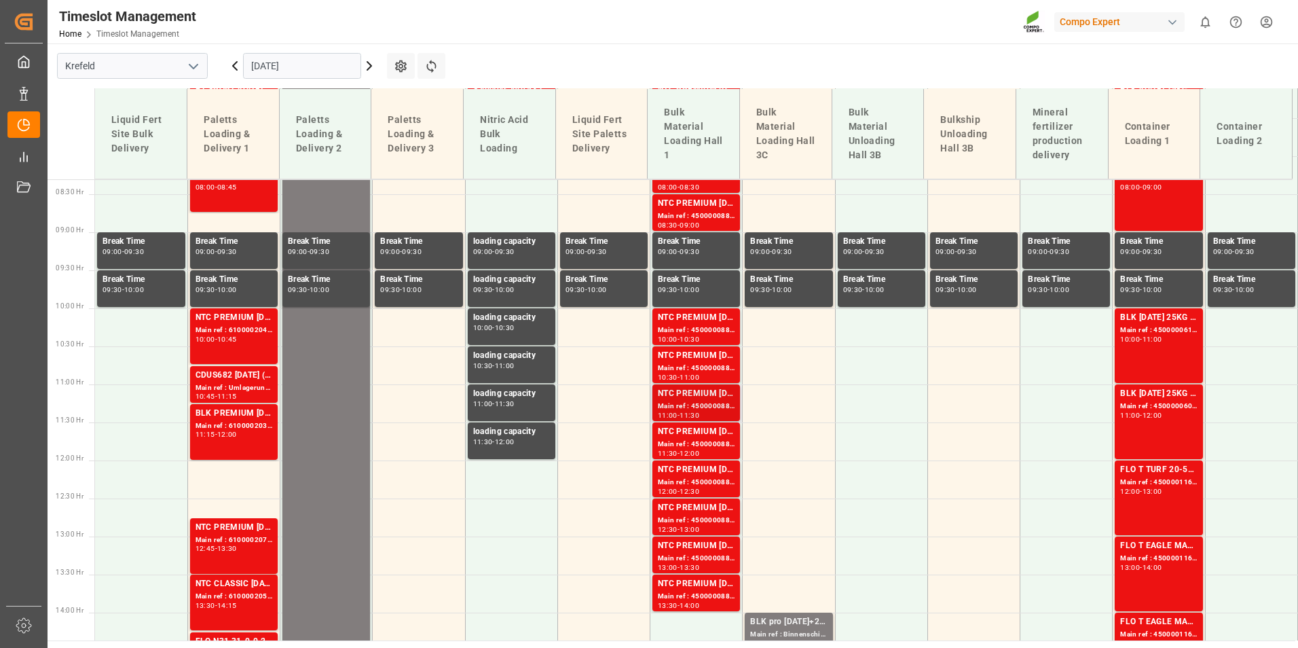
click at [679, 396] on div "NTC PREMIUM [DATE]+3+TE BULK" at bounding box center [696, 394] width 77 height 14
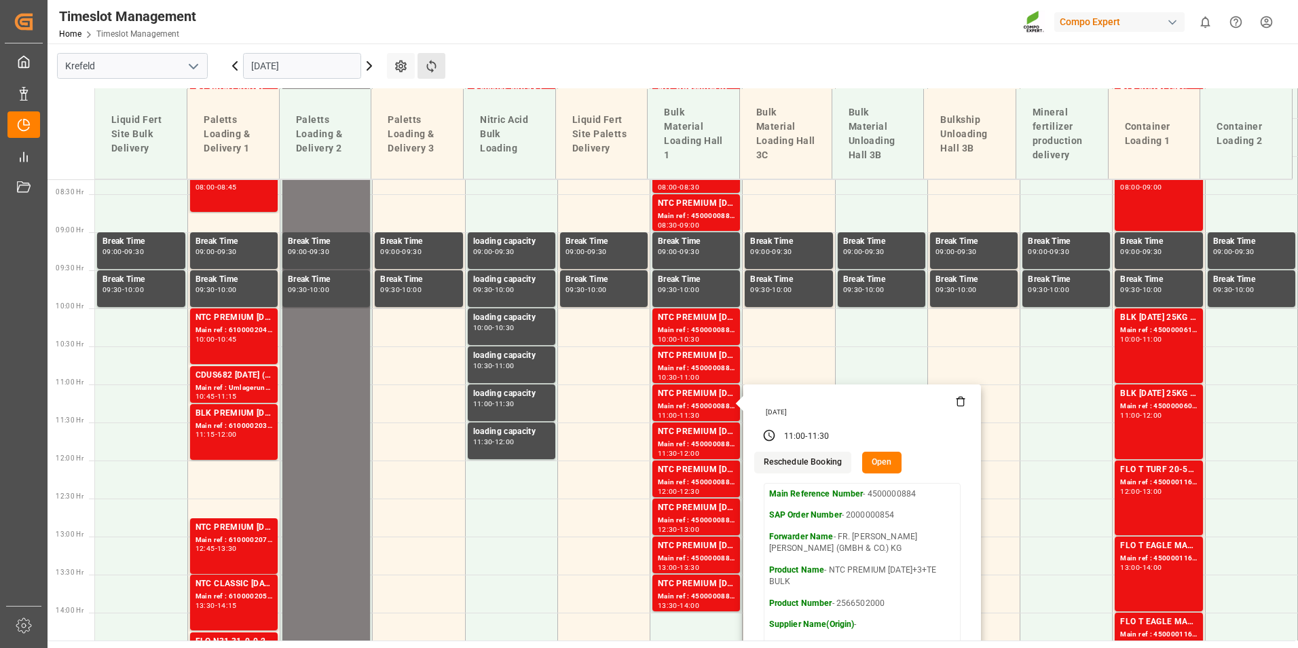
click at [431, 73] on button "Refresh Time Slots" at bounding box center [431, 66] width 28 height 26
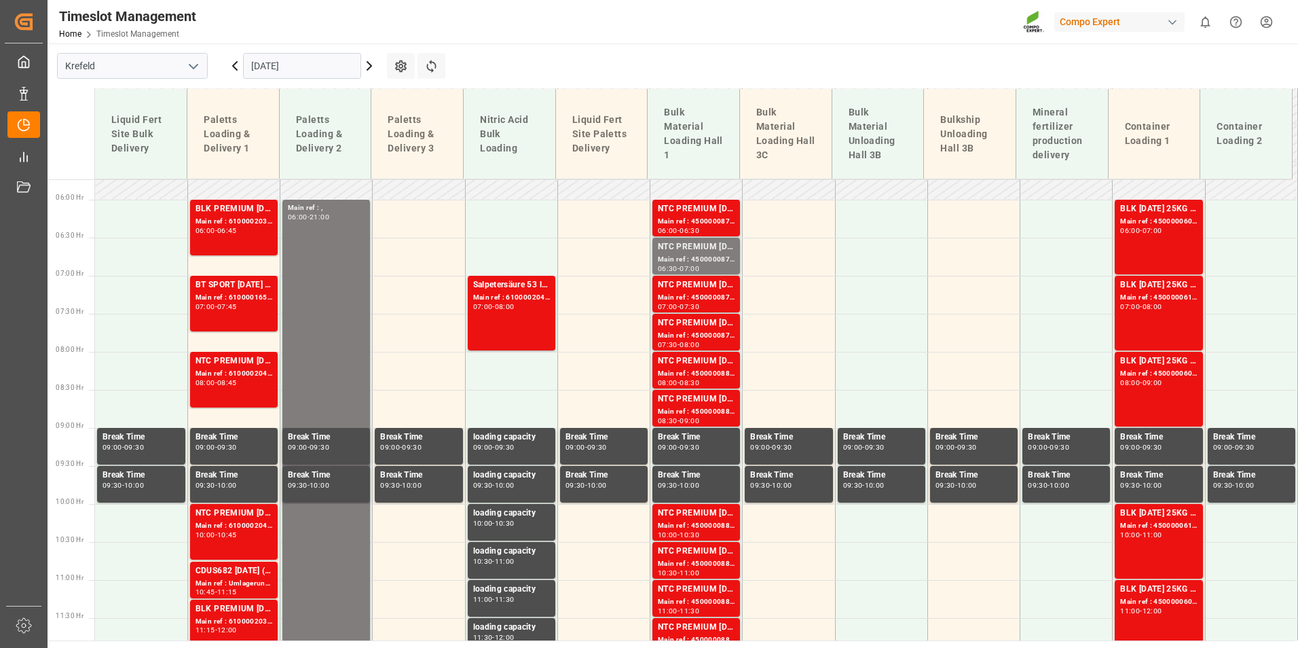
scroll to position [428, 0]
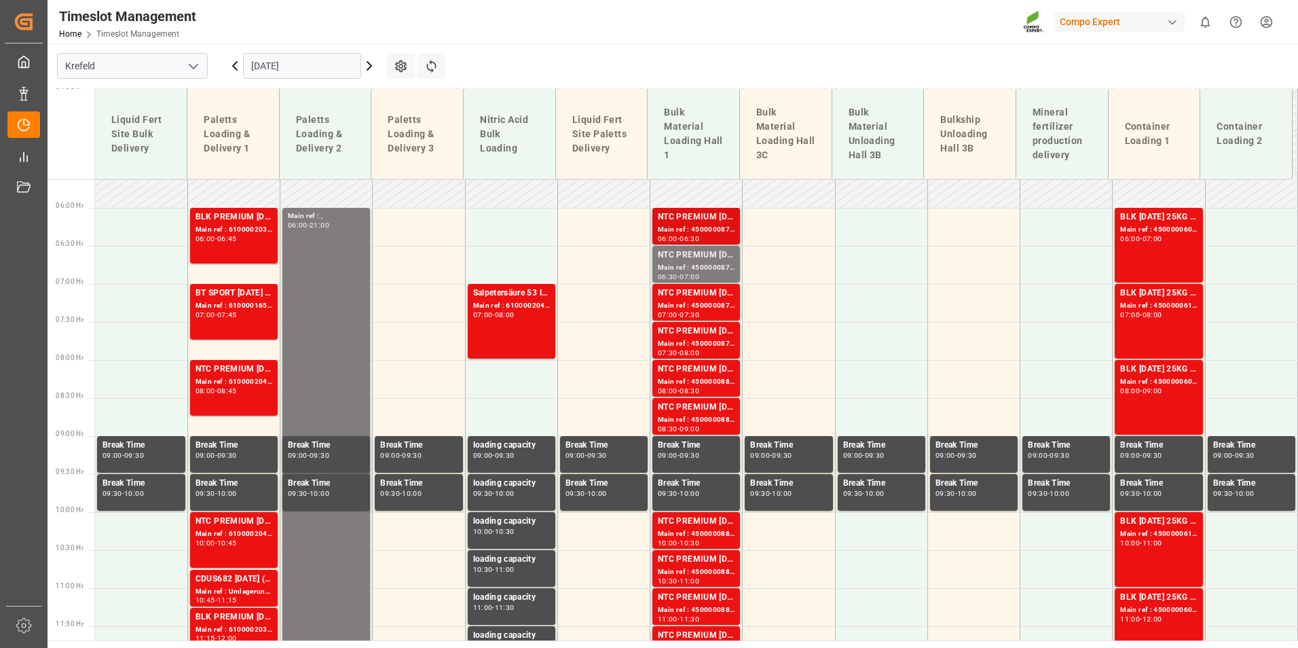
click at [718, 213] on div "NTC PREMIUM [DATE]+3+TE BULK" at bounding box center [696, 217] width 77 height 14
click at [698, 257] on div "NTC PREMIUM [DATE]+3+TE BULK" at bounding box center [696, 255] width 77 height 14
click at [705, 304] on div "Main ref : 4500000878, 2000000854" at bounding box center [696, 306] width 77 height 12
click at [707, 333] on div "NTC PREMIUM [DATE]+3+TE BULK" at bounding box center [696, 331] width 77 height 14
click at [710, 368] on div "NTC PREMIUM [DATE]+3+TE BULK" at bounding box center [696, 369] width 77 height 14
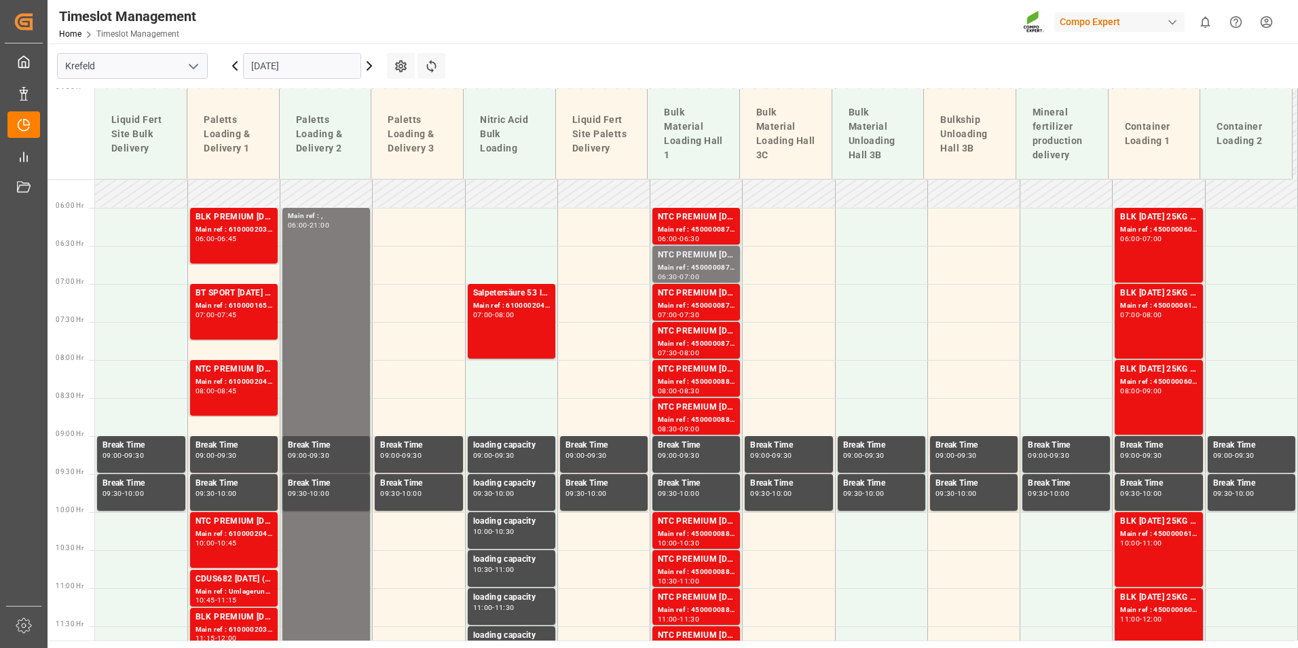
click at [708, 409] on div "NTC PREMIUM [DATE]+3+TE BULK" at bounding box center [696, 407] width 77 height 14
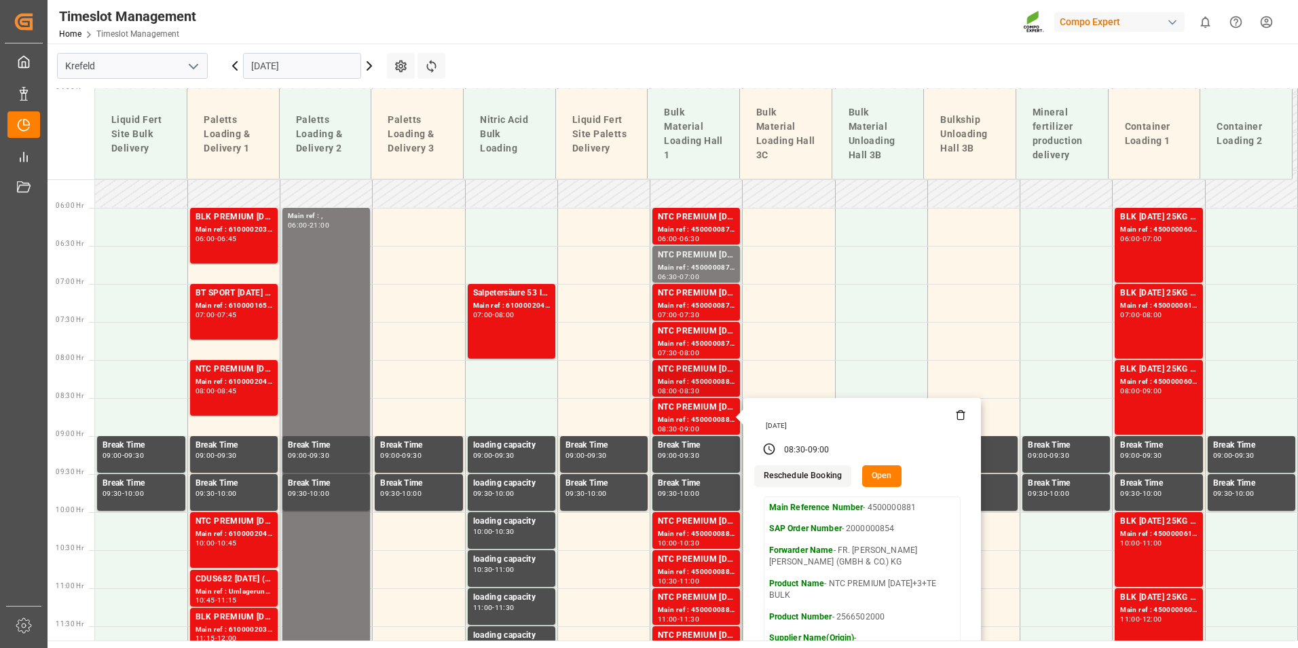
scroll to position [699, 0]
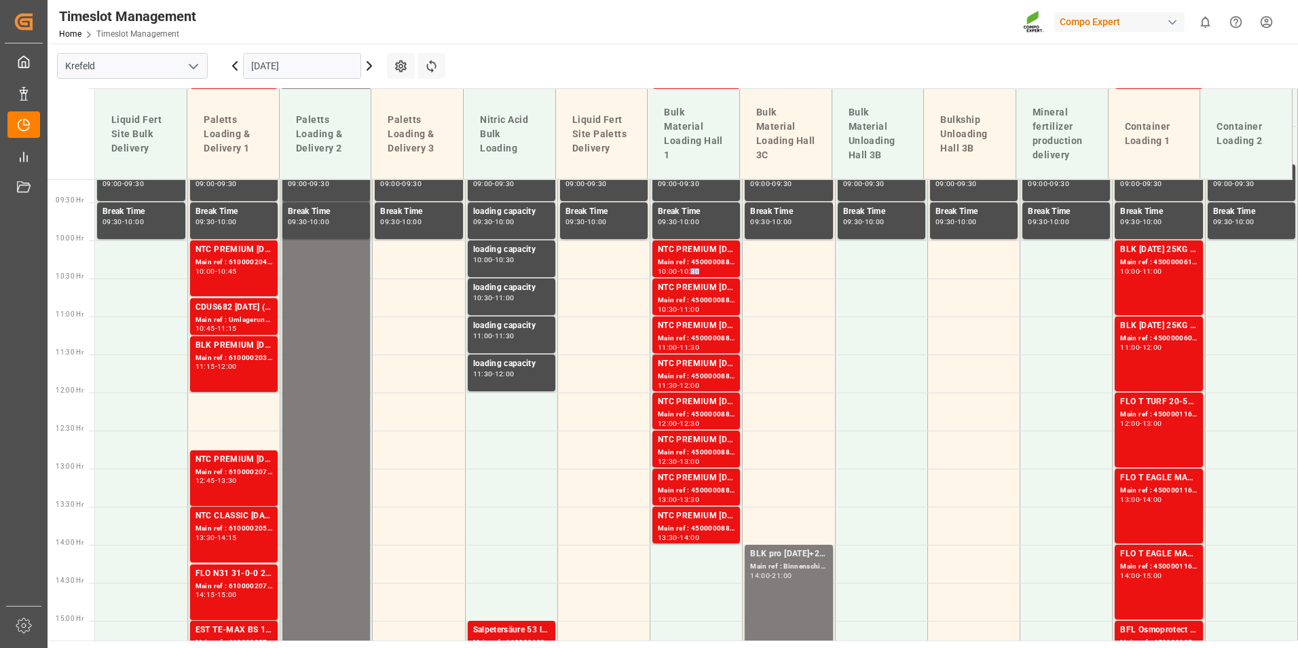
click at [698, 268] on div "10:30" at bounding box center [689, 271] width 20 height 6
click at [696, 306] on div "11:00" at bounding box center [689, 309] width 20 height 6
click at [697, 338] on div "Main ref : 4500000884, 2000000854" at bounding box center [696, 339] width 77 height 12
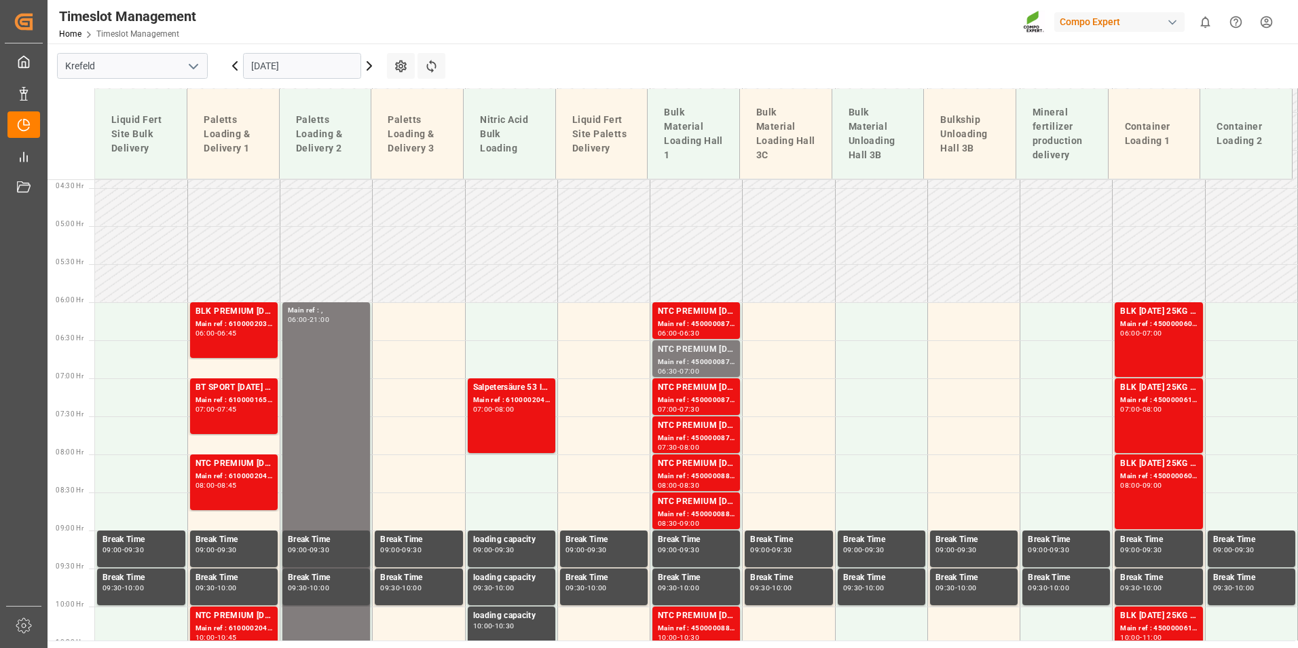
scroll to position [292, 0]
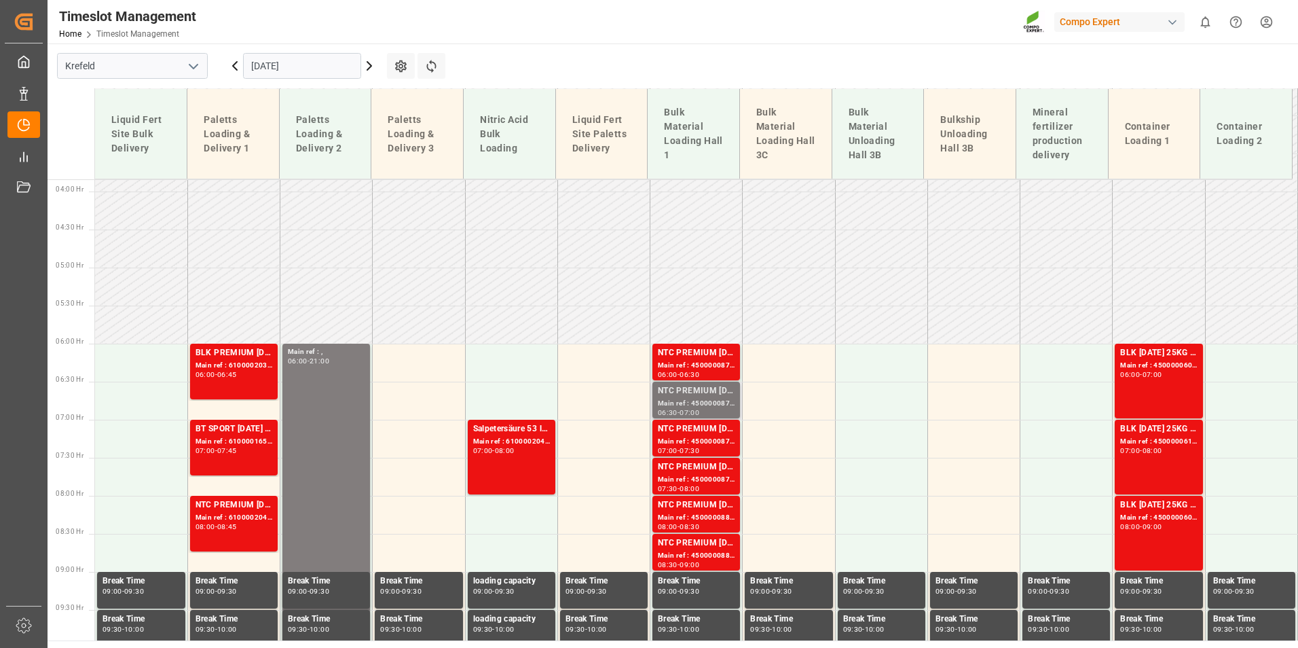
click at [707, 402] on div "Main ref : 4500000877, 2000000854" at bounding box center [696, 404] width 77 height 12
click at [702, 470] on div "NTC PREMIUM [DATE]+3+TE BULK" at bounding box center [696, 467] width 77 height 14
click at [719, 547] on div "NTC PREMIUM [DATE]+3+TE BULK" at bounding box center [696, 543] width 77 height 14
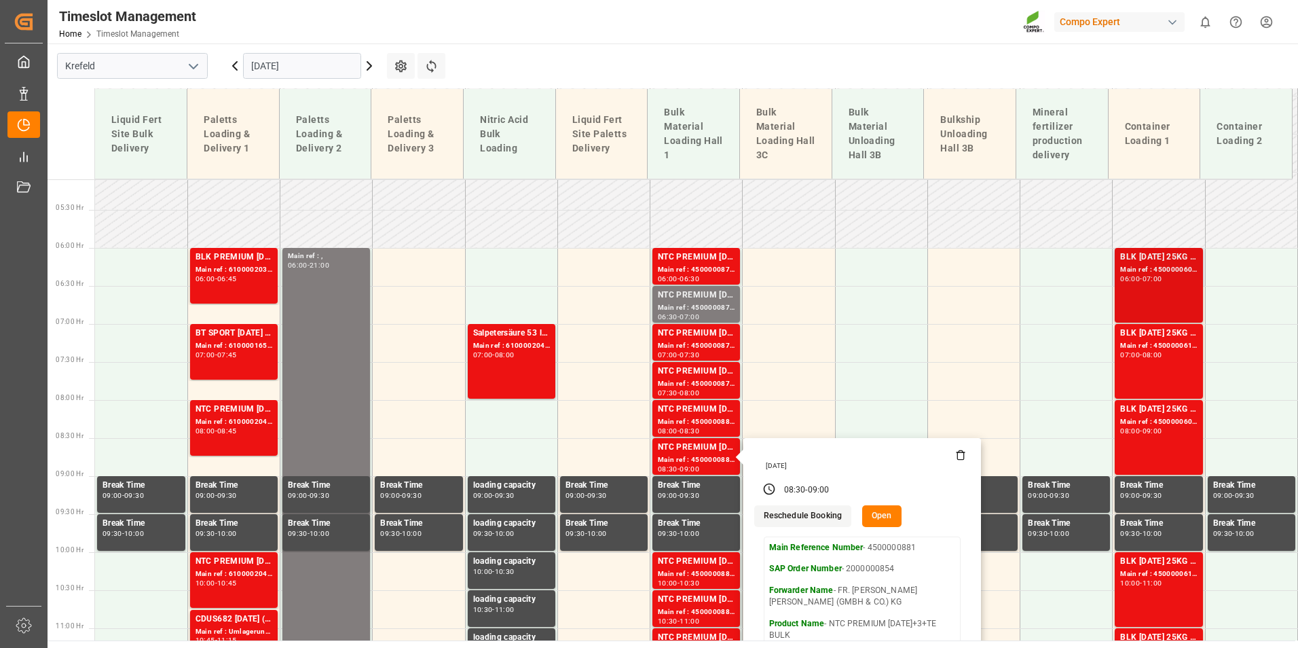
scroll to position [428, 0]
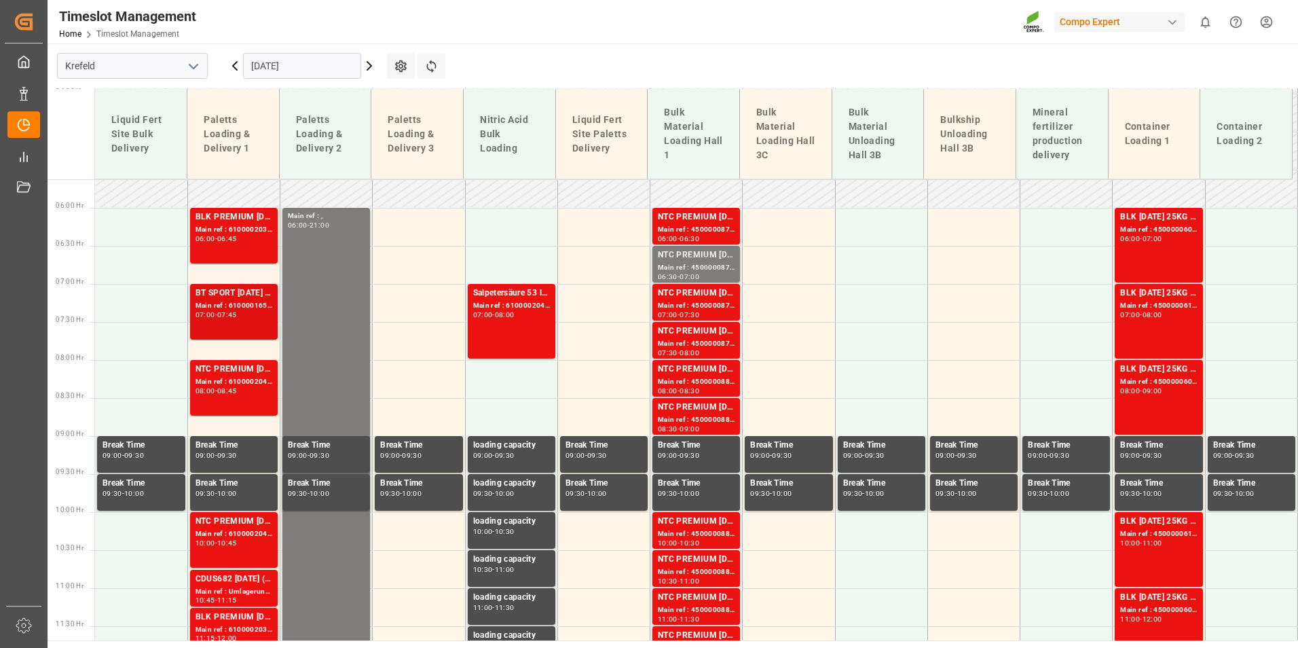
click at [225, 297] on div "BT SPORT [DATE] 25%UH 3M 25kg (x40) INTFLO T PERM [DATE] 25kg (x40) INTHAK Grün…" at bounding box center [233, 293] width 77 height 14
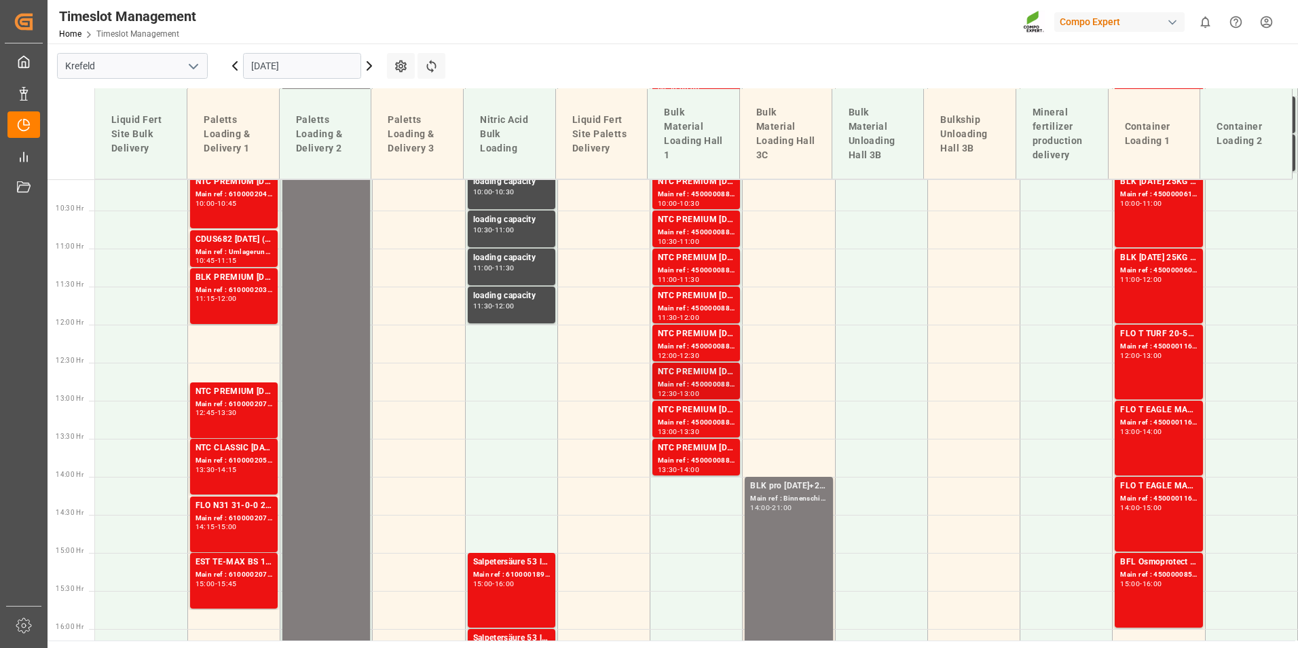
click at [696, 368] on div "NTC PREMIUM [DATE]+3+TE BULK" at bounding box center [696, 372] width 77 height 14
